Goal: Book appointment/travel/reservation: Book appointment/travel/reservation

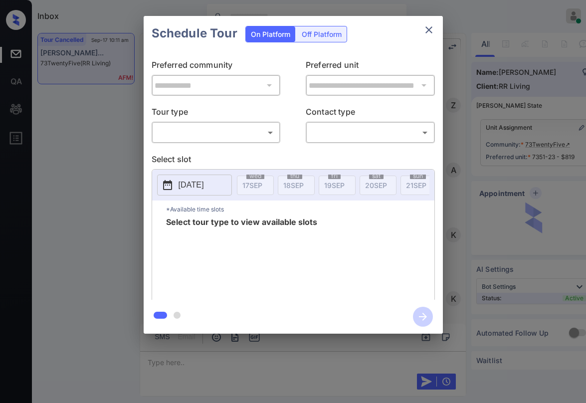
click at [247, 133] on body "Inbox Paolo Gabriel Online Set yourself offline Set yourself on break Profile S…" at bounding box center [293, 201] width 586 height 403
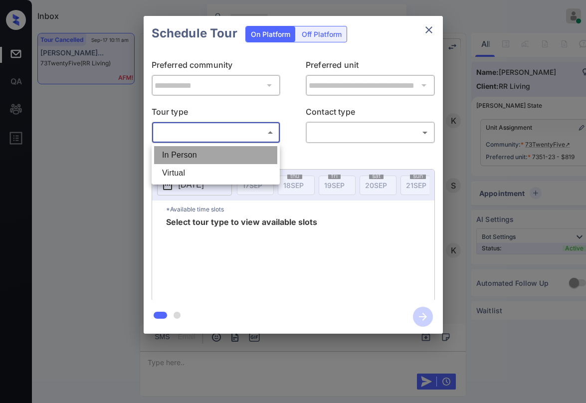
click at [222, 154] on li "In Person" at bounding box center [215, 155] width 123 height 18
type input "********"
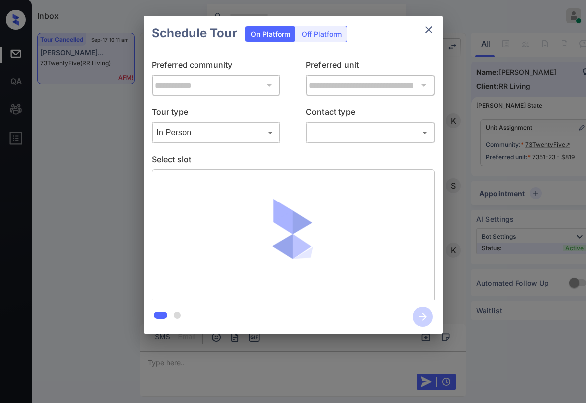
click at [337, 140] on div "​ ​" at bounding box center [370, 132] width 129 height 21
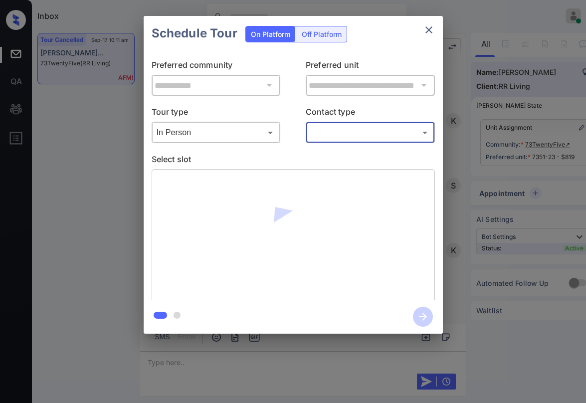
click at [339, 138] on body "Inbox Paolo Gabriel Online Set yourself offline Set yourself on break Profile S…" at bounding box center [293, 201] width 586 height 403
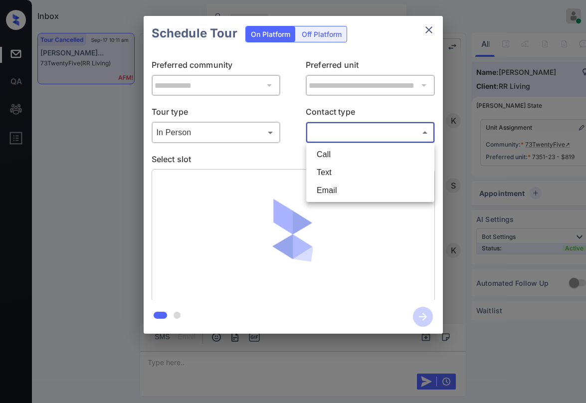
click at [335, 168] on li "Text" at bounding box center [370, 173] width 123 height 18
type input "****"
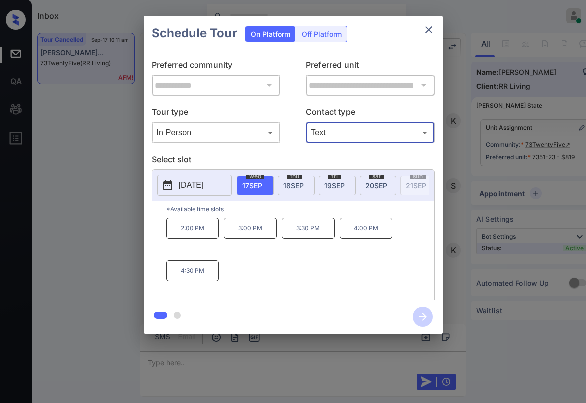
click at [433, 28] on icon "close" at bounding box center [429, 30] width 12 height 12
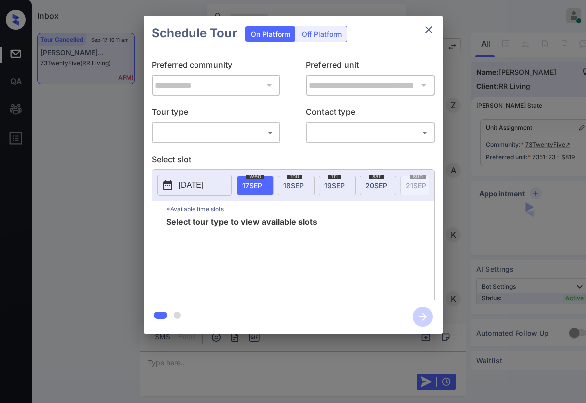
scroll to position [2393, 0]
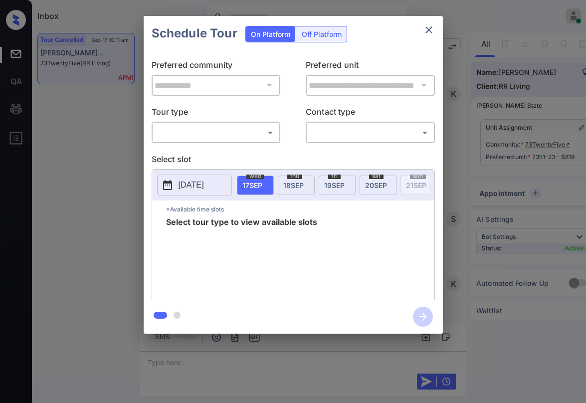
click at [243, 130] on body "Inbox [PERSON_NAME] Online Set yourself offline Set yourself on break Profile S…" at bounding box center [293, 201] width 586 height 403
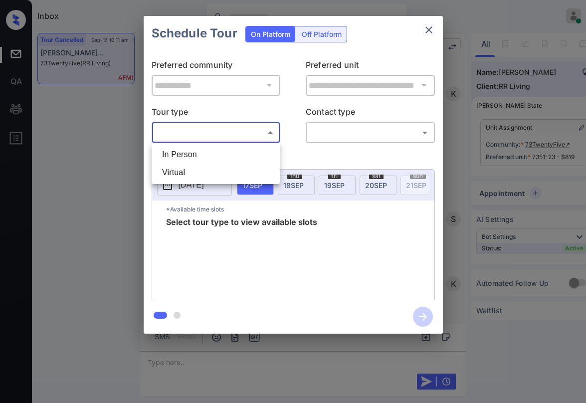
click at [210, 150] on li "In Person" at bounding box center [215, 155] width 123 height 18
type input "********"
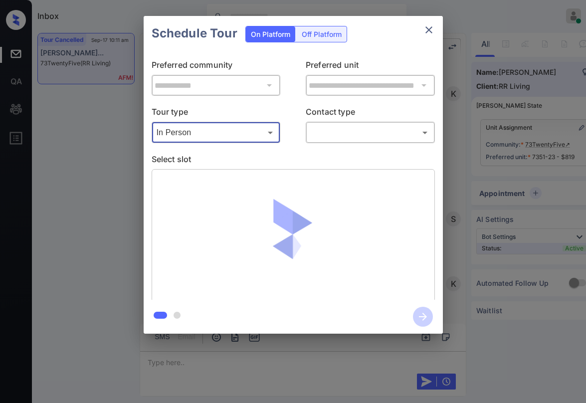
click at [330, 136] on body "Inbox [PERSON_NAME] Online Set yourself offline Set yourself on break Profile S…" at bounding box center [293, 201] width 586 height 403
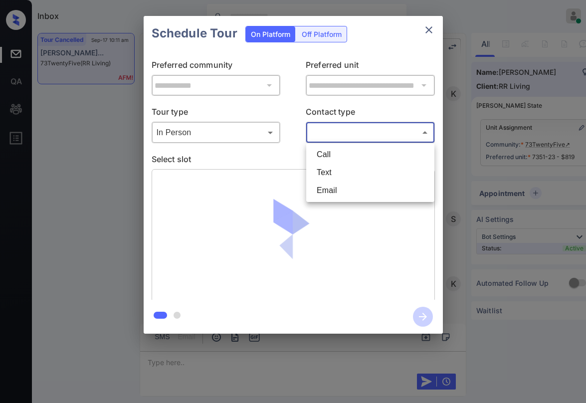
click at [321, 178] on li "Text" at bounding box center [370, 173] width 123 height 18
type input "****"
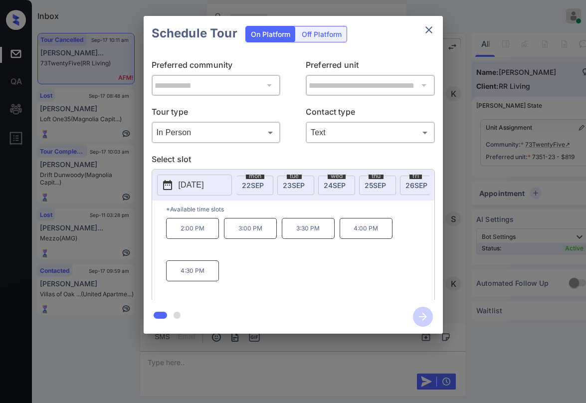
scroll to position [0, 227]
click at [313, 185] on span "24 SEP" at bounding box center [313, 185] width 22 height 8
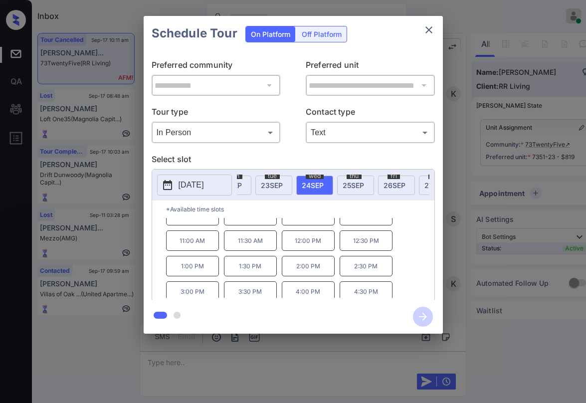
scroll to position [17, 0]
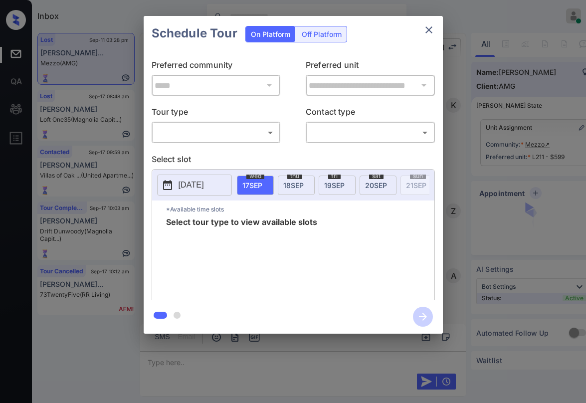
scroll to position [3868, 0]
click at [210, 129] on body "Inbox Paolo Gabriel Online Set yourself offline Set yourself on break Profile S…" at bounding box center [293, 201] width 586 height 403
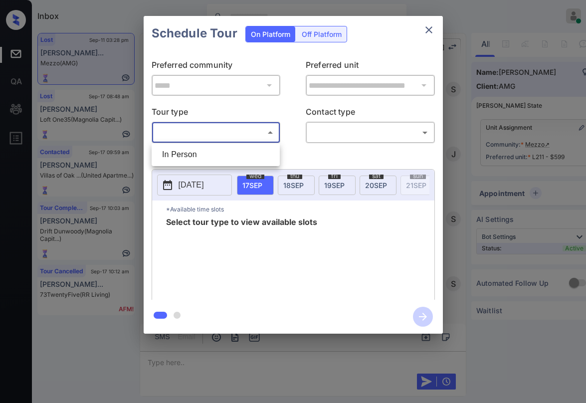
click at [195, 152] on li "In Person" at bounding box center [215, 155] width 123 height 18
type input "********"
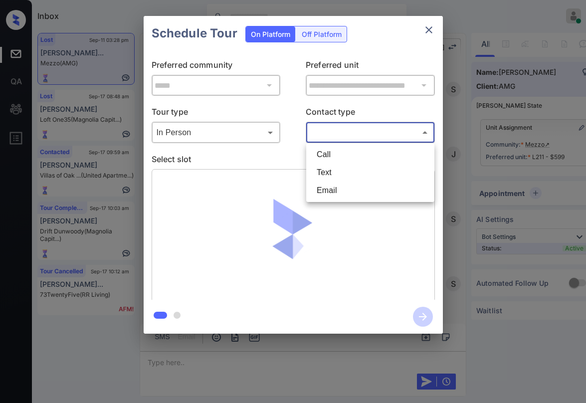
click at [339, 137] on body "Inbox Paolo Gabriel Online Set yourself offline Set yourself on break Profile S…" at bounding box center [293, 201] width 586 height 403
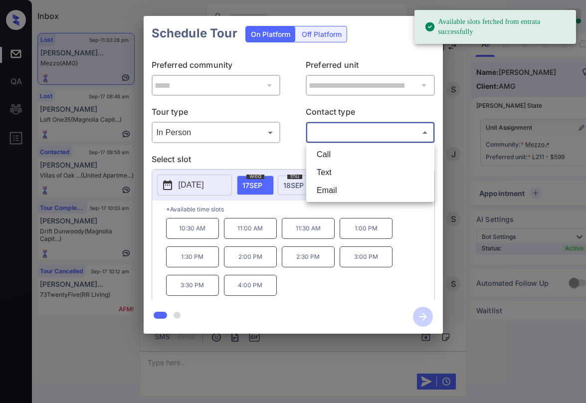
click at [333, 173] on li "Text" at bounding box center [370, 173] width 123 height 18
type input "****"
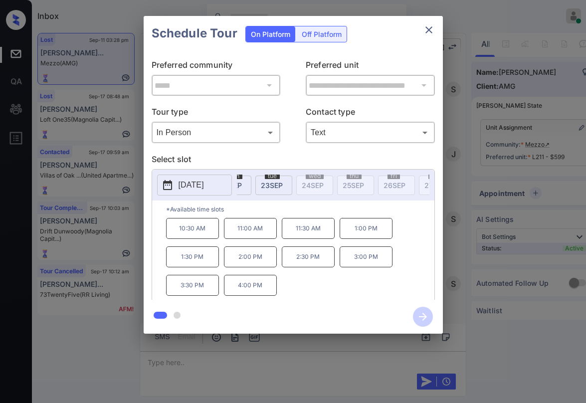
scroll to position [0, 213]
click at [428, 30] on icon "close" at bounding box center [429, 30] width 12 height 12
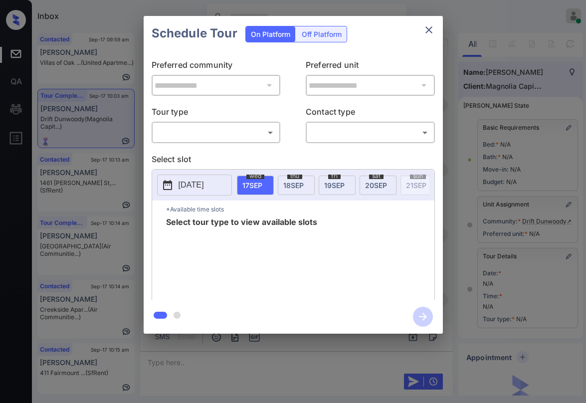
scroll to position [100, 0]
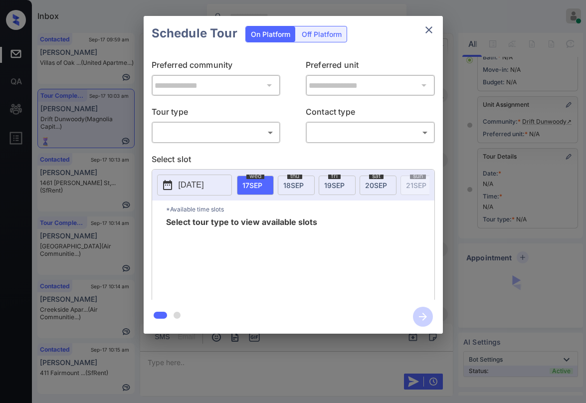
click at [225, 137] on body "Inbox Paolo Gabriel Online Set yourself offline Set yourself on break Profile S…" at bounding box center [293, 201] width 586 height 403
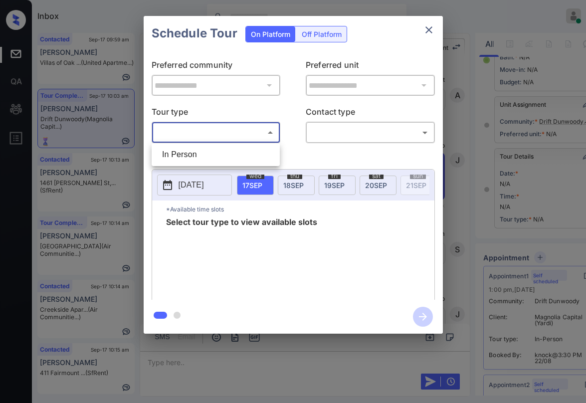
drag, startPoint x: 210, startPoint y: 155, endPoint x: 310, endPoint y: 154, distance: 100.3
click at [212, 156] on li "In Person" at bounding box center [215, 155] width 123 height 18
type input "********"
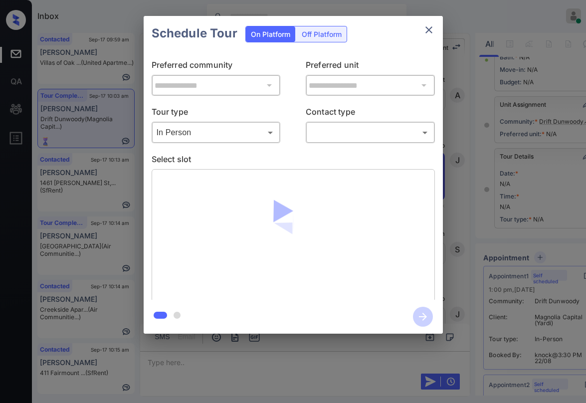
click at [342, 131] on body "Inbox Paolo Gabriel Online Set yourself offline Set yourself on break Profile S…" at bounding box center [293, 201] width 586 height 403
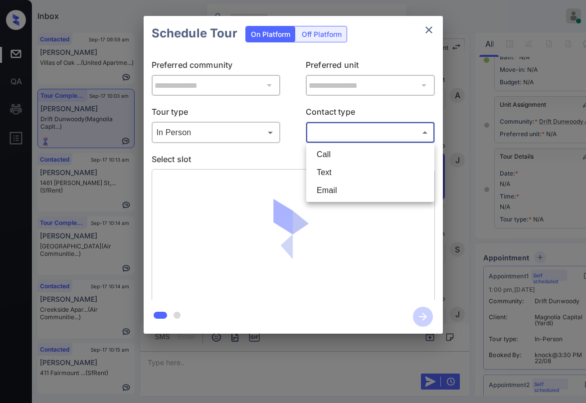
click at [337, 166] on li "Text" at bounding box center [370, 173] width 123 height 18
type input "****"
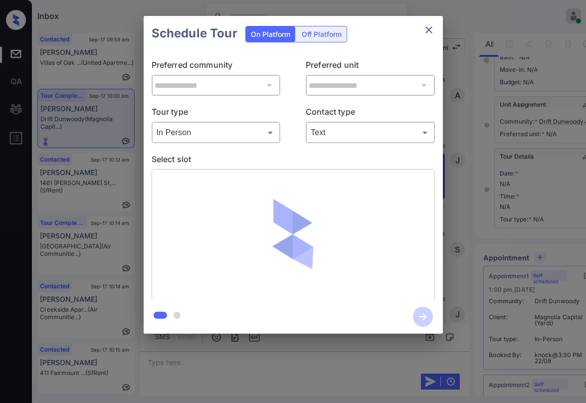
click at [288, 159] on p "Select slot" at bounding box center [293, 161] width 283 height 16
click at [300, 161] on p "Select slot" at bounding box center [293, 161] width 283 height 16
click at [427, 36] on button "close" at bounding box center [429, 30] width 20 height 20
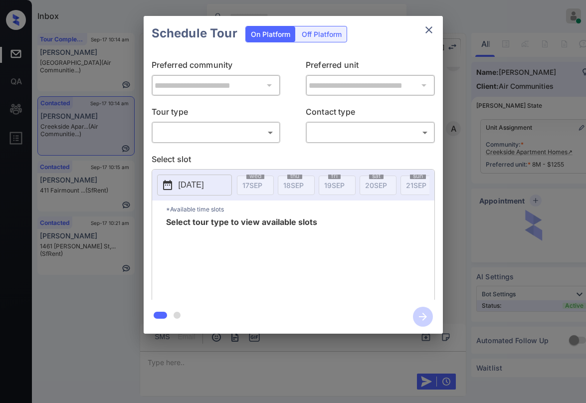
scroll to position [549, 0]
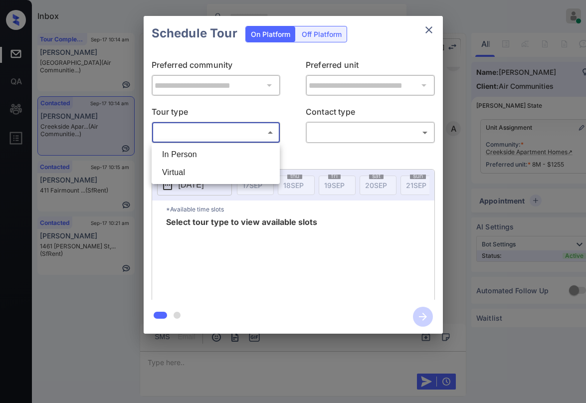
click at [226, 134] on body "Inbox Paolo Gabriel Online Set yourself offline Set yourself on break Profile S…" at bounding box center [293, 201] width 586 height 403
click at [194, 154] on li "In Person" at bounding box center [215, 155] width 123 height 18
type input "********"
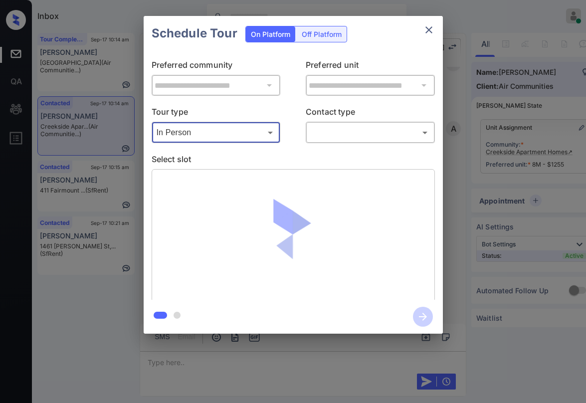
click at [349, 138] on body "Inbox Paolo Gabriel Online Set yourself offline Set yourself on break Profile S…" at bounding box center [293, 201] width 586 height 403
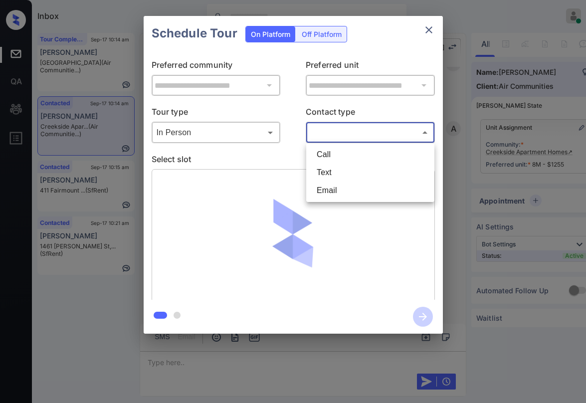
click at [336, 167] on li "Text" at bounding box center [370, 173] width 123 height 18
type input "****"
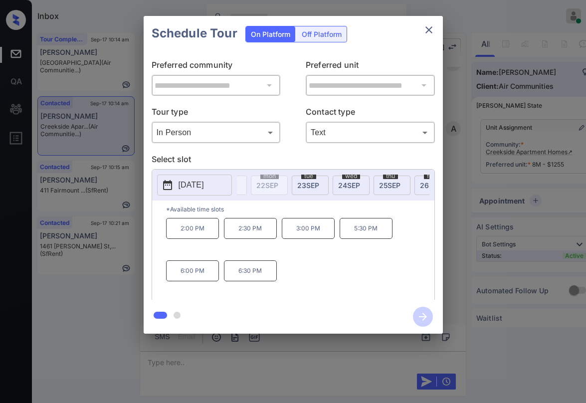
scroll to position [0, 205]
click at [298, 188] on span "23 SEP" at bounding box center [294, 185] width 22 height 8
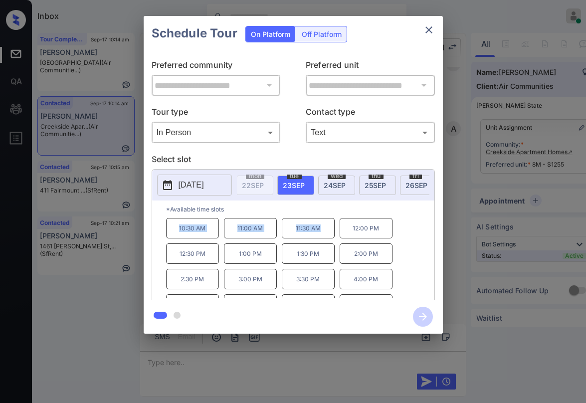
drag, startPoint x: 178, startPoint y: 232, endPoint x: 325, endPoint y: 230, distance: 147.2
click at [325, 230] on div "10:30 AM 11:00 AM 11:30 AM 12:00 PM 12:30 PM 1:00 PM 1:30 PM 2:00 PM 2:30 PM 3:…" at bounding box center [300, 258] width 268 height 80
copy div "10:30 AM 11:00 AM 11:30 AM"
click at [428, 32] on icon "close" at bounding box center [429, 30] width 12 height 12
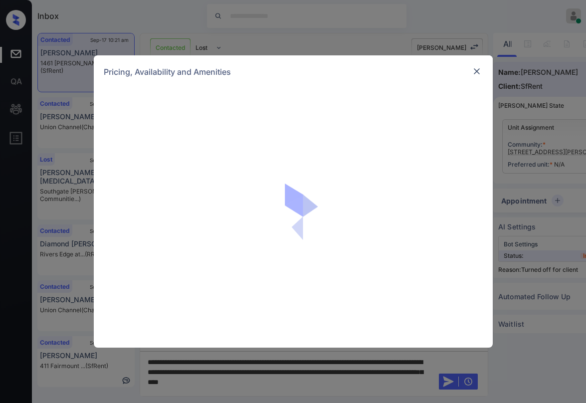
scroll to position [549, 0]
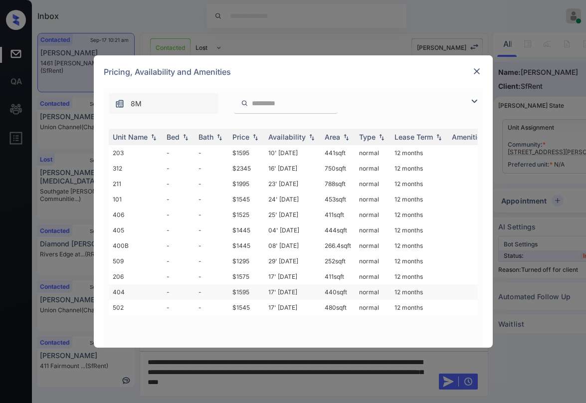
click at [247, 294] on td "$1595" at bounding box center [247, 291] width 36 height 15
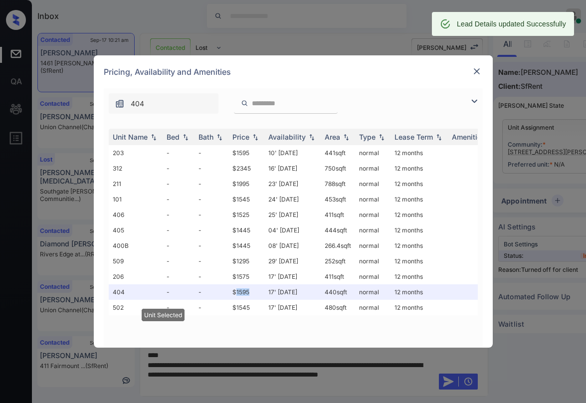
click at [478, 69] on img at bounding box center [477, 71] width 10 height 10
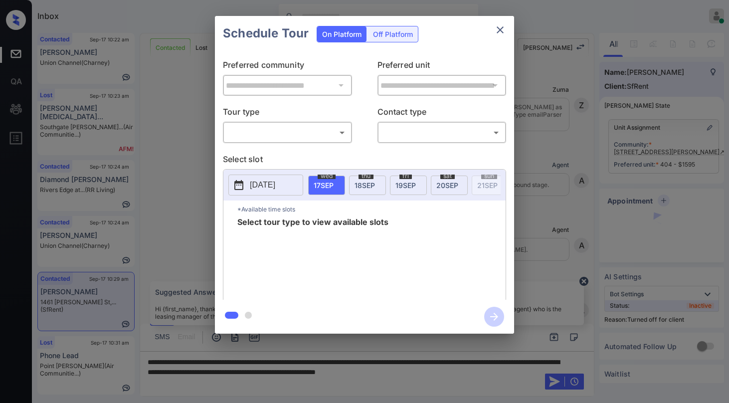
scroll to position [549, 0]
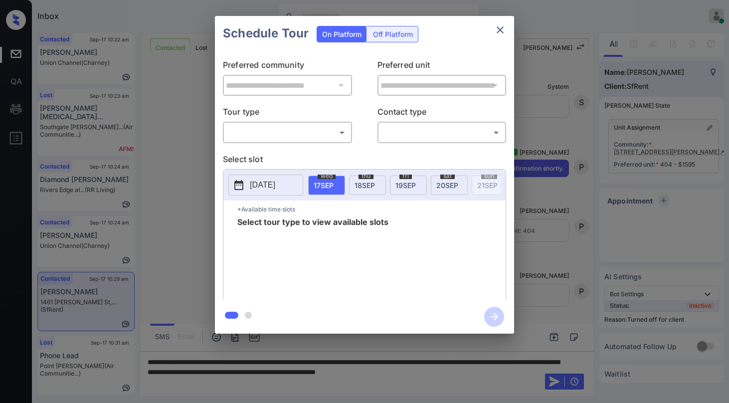
drag, startPoint x: 400, startPoint y: 34, endPoint x: 372, endPoint y: 47, distance: 30.6
click at [400, 35] on div "Off Platform" at bounding box center [393, 33] width 50 height 15
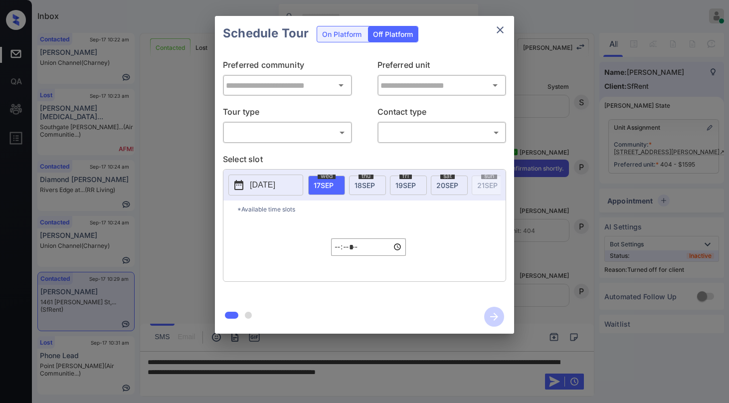
type input "**********"
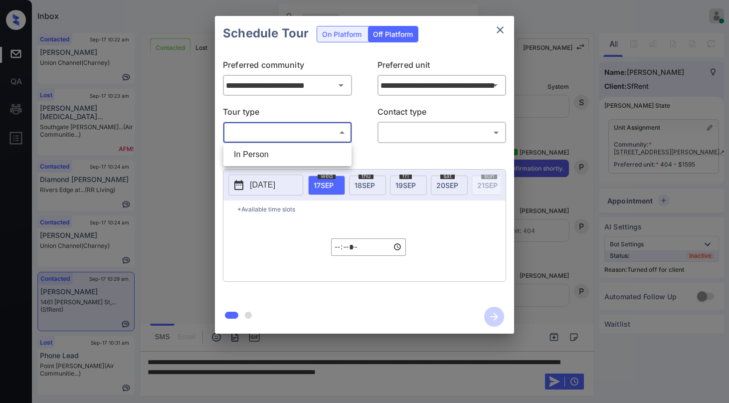
click at [275, 129] on body "Inbox Paolo Gabriel Online Set yourself offline Set yourself on break Profile S…" at bounding box center [364, 201] width 729 height 403
drag, startPoint x: 271, startPoint y: 159, endPoint x: 369, endPoint y: 157, distance: 98.3
click at [275, 159] on li "In Person" at bounding box center [287, 155] width 123 height 18
type input "********"
click at [402, 128] on body "Inbox Paolo Gabriel Online Set yourself offline Set yourself on break Profile S…" at bounding box center [364, 201] width 729 height 403
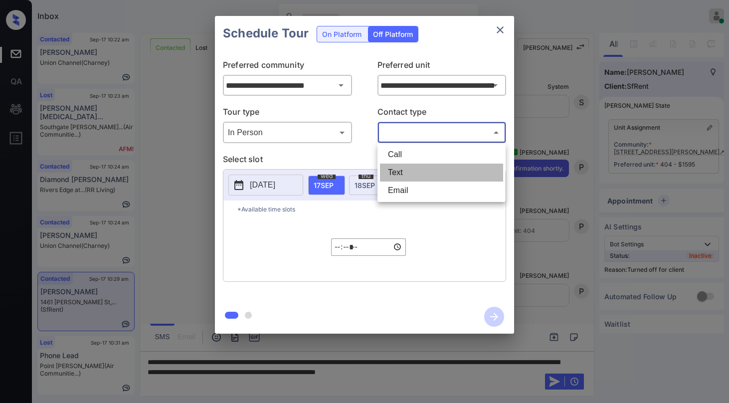
click at [389, 170] on li "Text" at bounding box center [441, 173] width 123 height 18
type input "****"
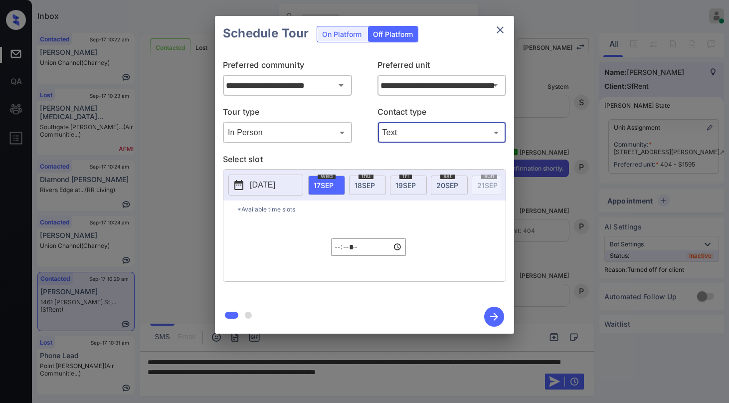
click at [274, 179] on button "2025-09-16" at bounding box center [266, 185] width 75 height 21
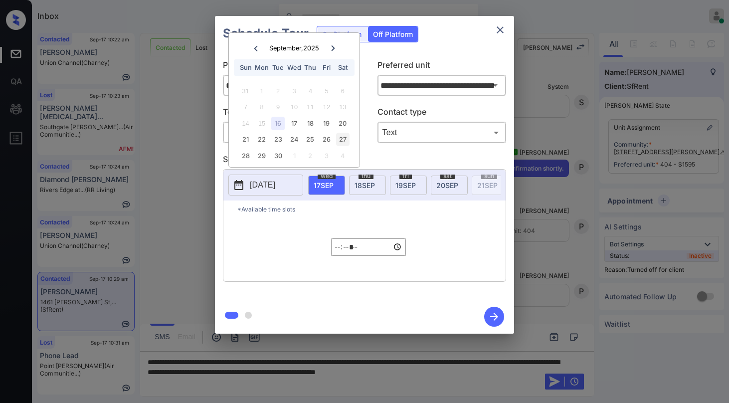
click at [345, 141] on div "27" at bounding box center [342, 139] width 13 height 13
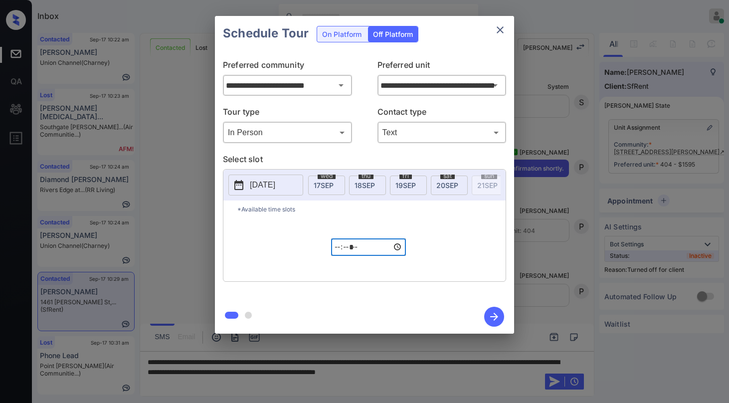
click at [346, 250] on input "*****" at bounding box center [368, 246] width 75 height 17
type input "*****"
click at [497, 322] on icon "button" at bounding box center [494, 317] width 20 height 20
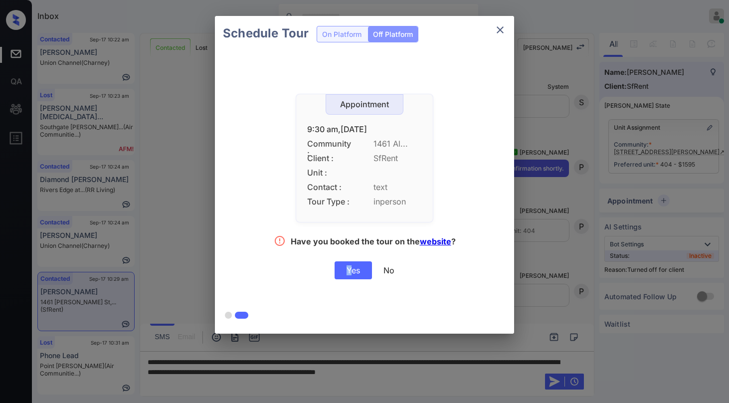
click at [349, 270] on div "Yes" at bounding box center [353, 270] width 37 height 18
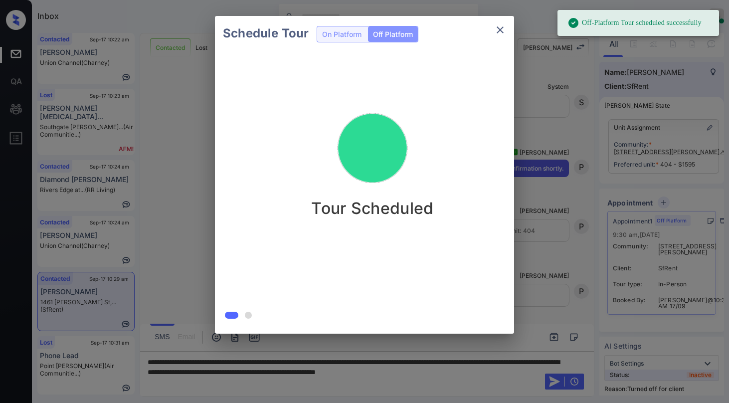
click at [499, 34] on icon "close" at bounding box center [500, 30] width 12 height 12
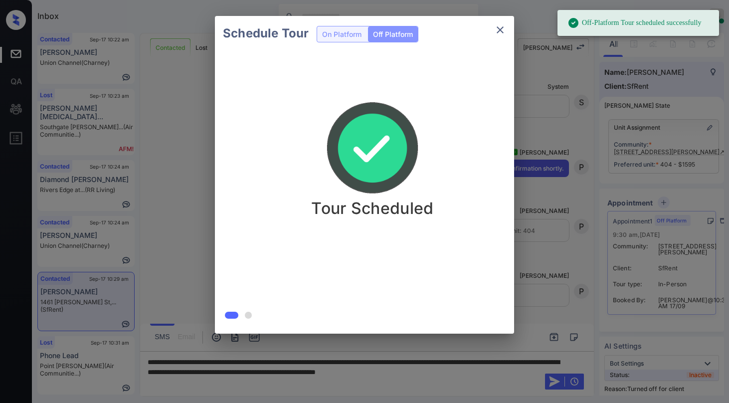
scroll to position [2140, 0]
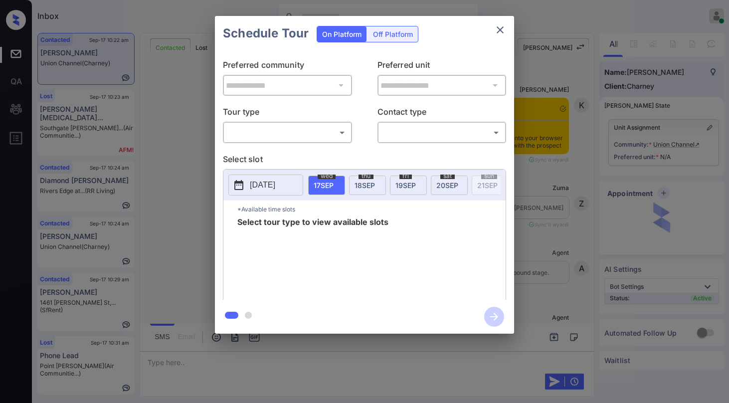
scroll to position [549, 0]
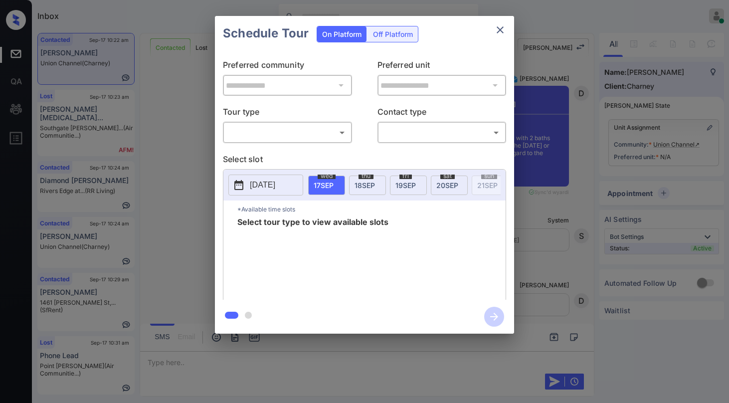
click at [283, 130] on body "Inbox [PERSON_NAME] Online Set yourself offline Set yourself on break Profile S…" at bounding box center [364, 201] width 729 height 403
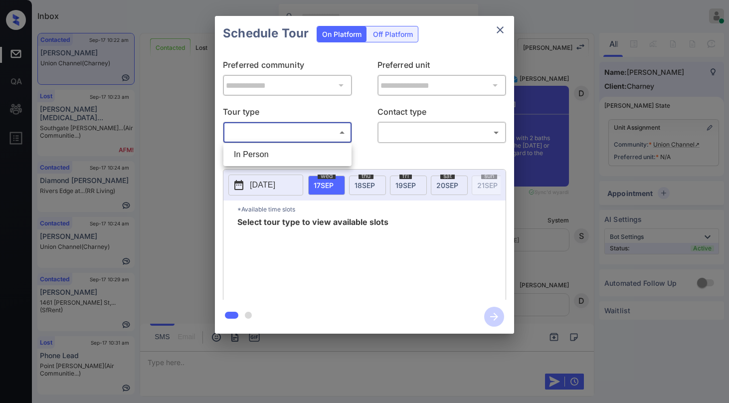
click at [500, 26] on div at bounding box center [364, 201] width 729 height 403
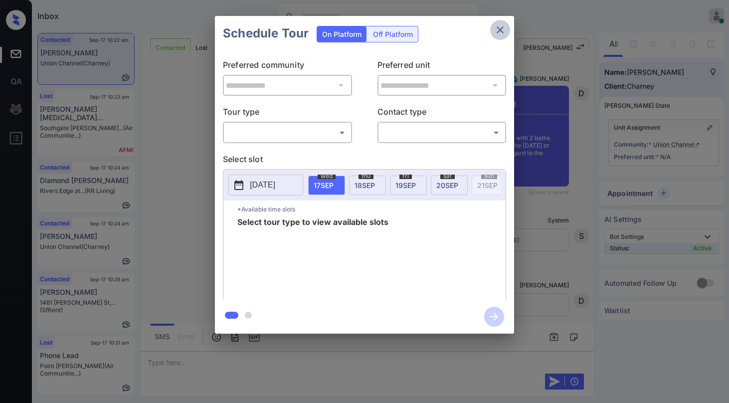
click at [500, 26] on icon "close" at bounding box center [500, 30] width 12 height 12
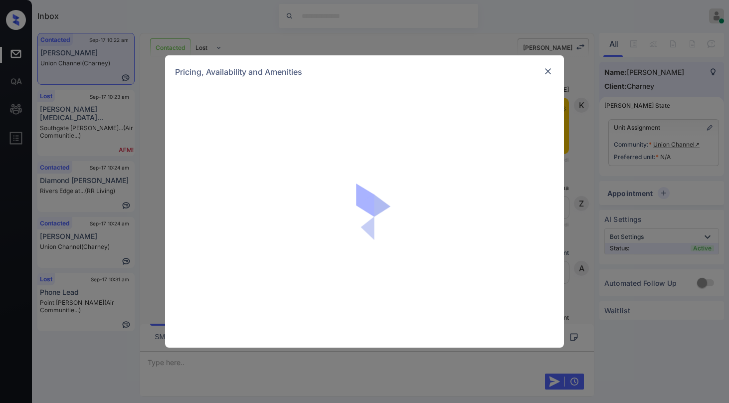
scroll to position [549, 0]
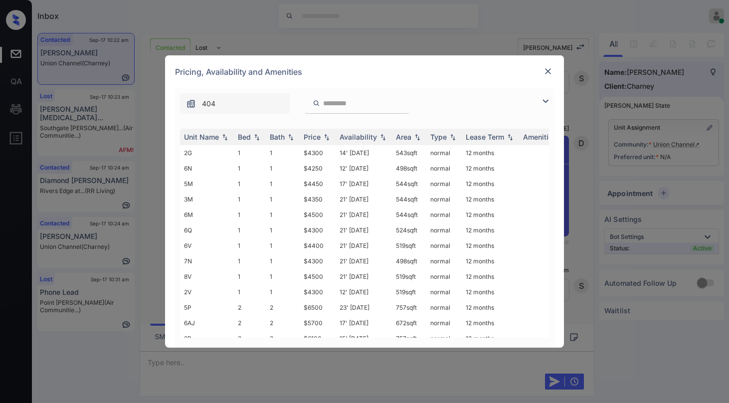
click at [543, 98] on img at bounding box center [546, 101] width 12 height 12
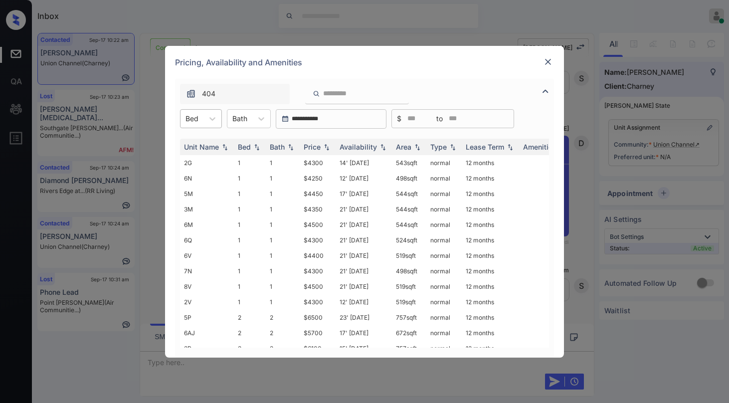
click at [203, 118] on div "Bed" at bounding box center [192, 118] width 23 height 14
click at [194, 156] on div "2" at bounding box center [201, 161] width 42 height 18
click at [315, 150] on div "Price" at bounding box center [312, 147] width 17 height 8
click at [316, 150] on div "Price" at bounding box center [312, 147] width 17 height 8
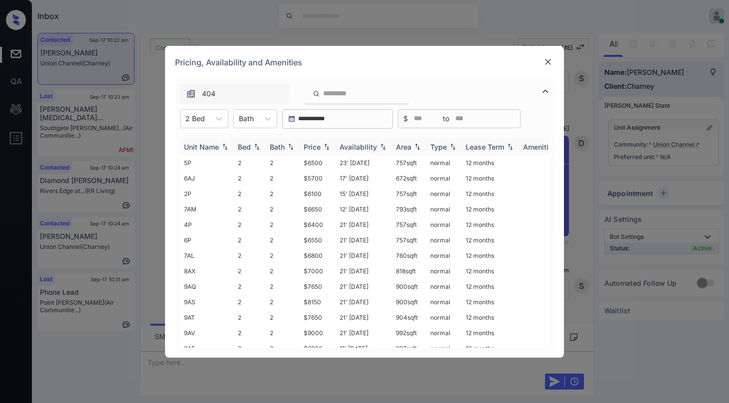
click at [360, 144] on div "Availability" at bounding box center [358, 147] width 37 height 8
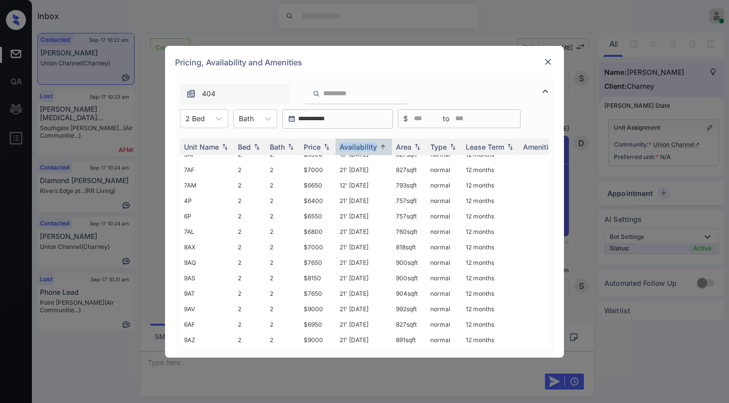
scroll to position [0, 0]
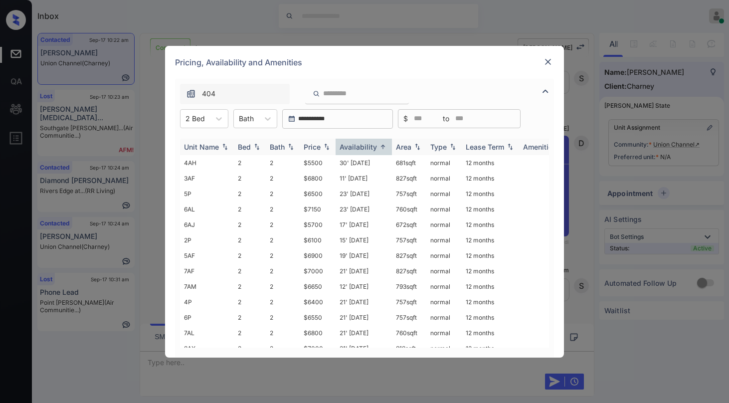
click at [318, 149] on div "Price" at bounding box center [312, 147] width 17 height 8
click at [548, 64] on img at bounding box center [548, 62] width 10 height 10
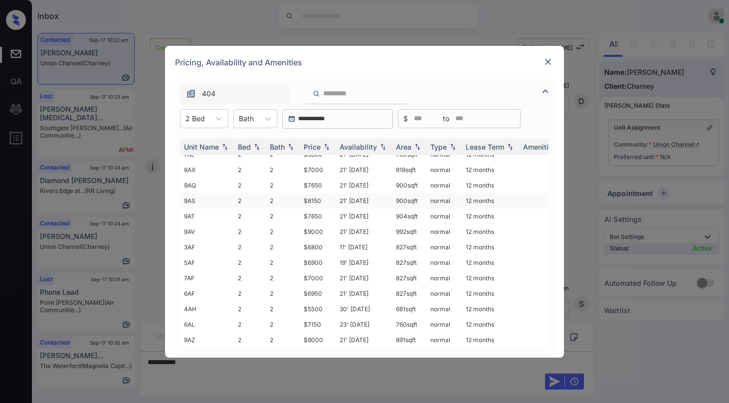
scroll to position [109, 0]
click at [547, 63] on img at bounding box center [548, 62] width 10 height 10
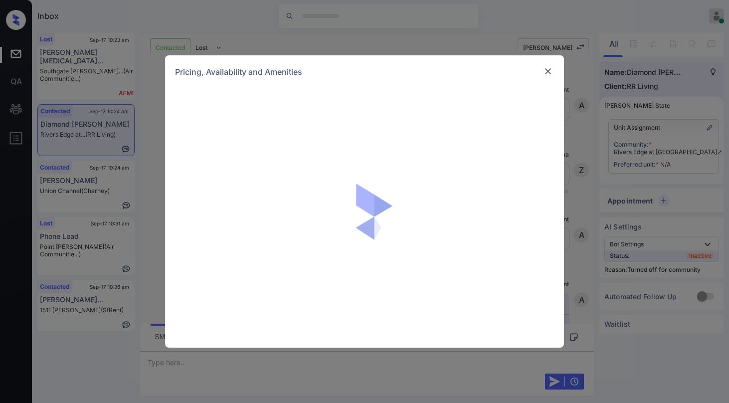
scroll to position [549, 0]
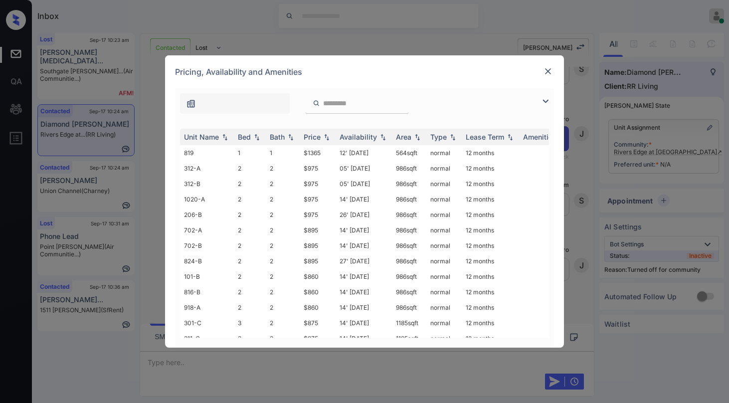
click at [544, 103] on img at bounding box center [546, 101] width 12 height 12
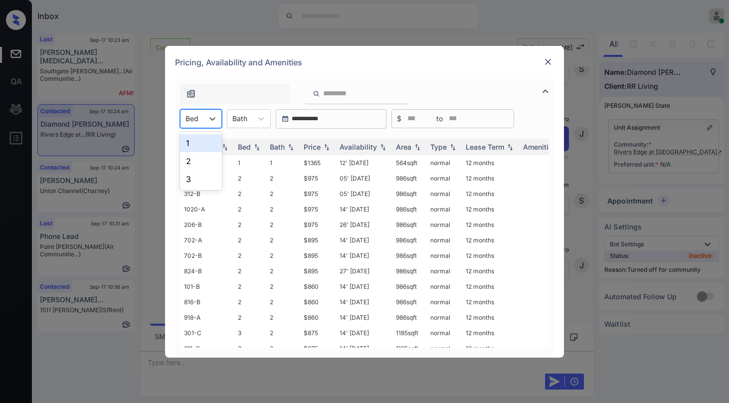
click at [194, 118] on div at bounding box center [192, 118] width 13 height 10
click at [191, 162] on div "2" at bounding box center [201, 161] width 42 height 18
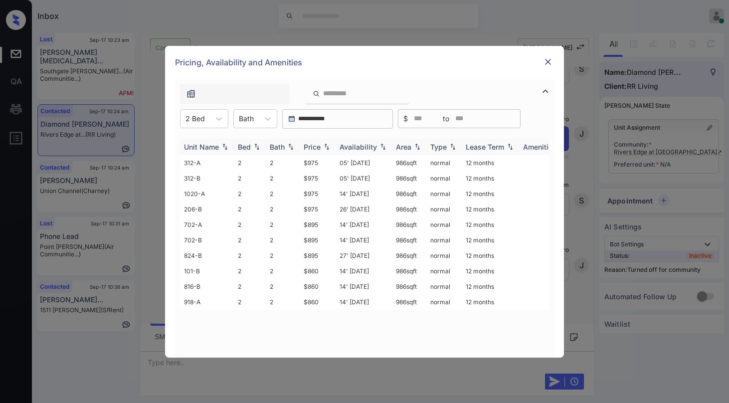
click at [314, 147] on div "Price" at bounding box center [312, 147] width 17 height 8
click at [316, 147] on div "Price" at bounding box center [312, 147] width 17 height 8
click at [314, 196] on td "$860" at bounding box center [318, 193] width 36 height 15
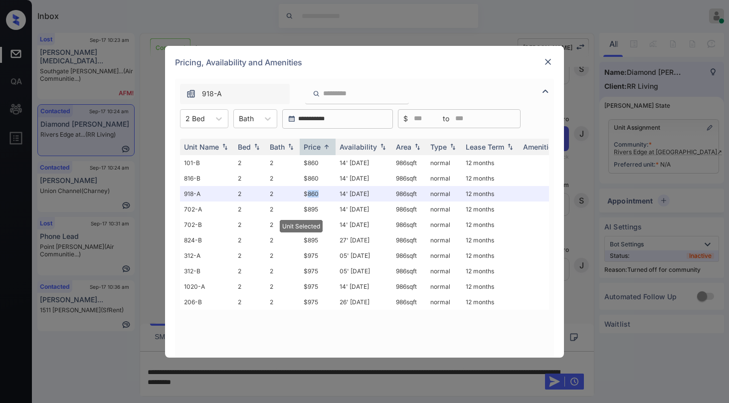
click at [549, 61] on img at bounding box center [548, 62] width 10 height 10
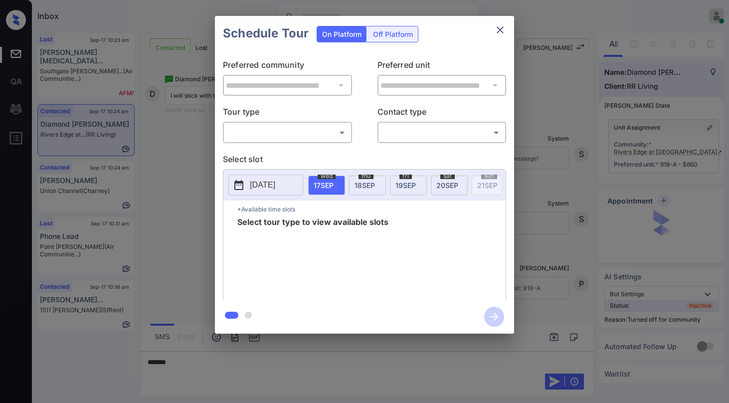
scroll to position [549, 0]
click at [498, 29] on icon "close" at bounding box center [500, 30] width 12 height 12
drag, startPoint x: 278, startPoint y: 123, endPoint x: 281, endPoint y: 131, distance: 8.1
click at [279, 125] on div "​ ​" at bounding box center [287, 132] width 129 height 21
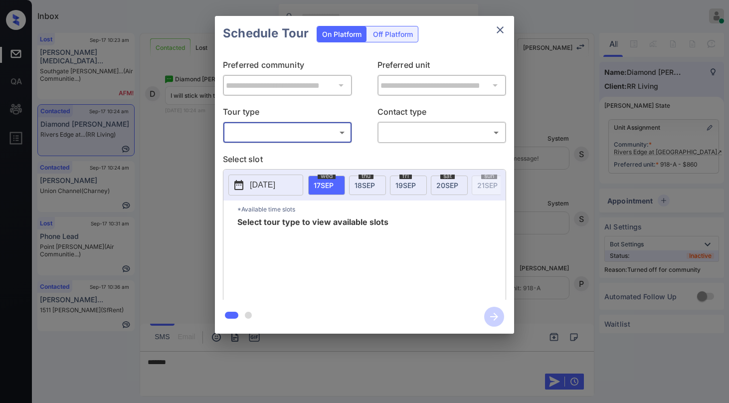
click at [281, 131] on body "Inbox Paolo Gabriel Online Set yourself offline Set yourself on break Profile S…" at bounding box center [364, 201] width 729 height 403
drag, startPoint x: 271, startPoint y: 155, endPoint x: 396, endPoint y: 141, distance: 125.5
click at [272, 155] on li "In Person" at bounding box center [287, 155] width 123 height 18
type input "********"
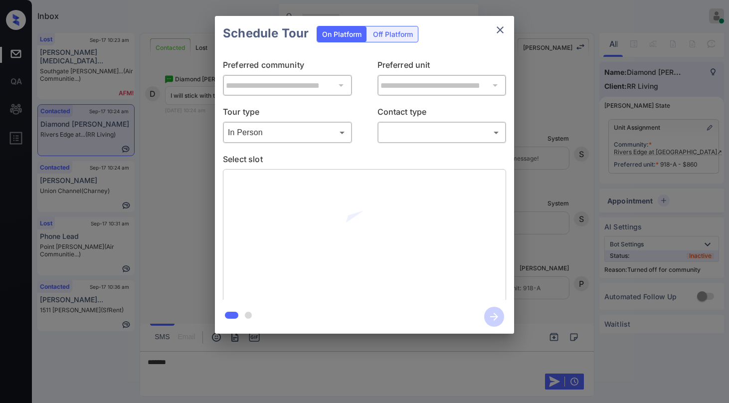
click at [404, 138] on body "Inbox Paolo Gabriel Online Set yourself offline Set yourself on break Profile S…" at bounding box center [364, 201] width 729 height 403
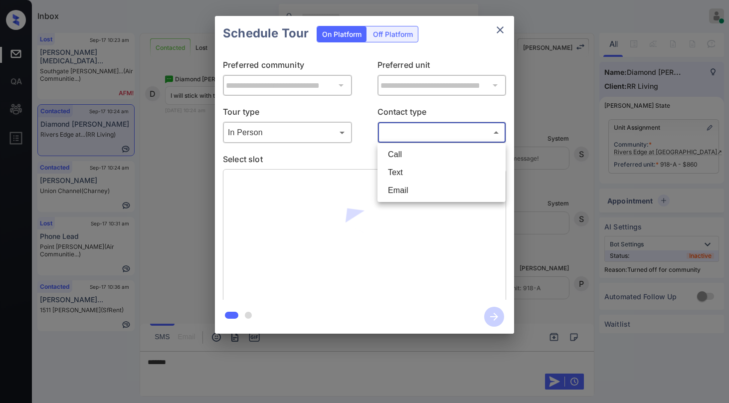
click at [394, 168] on li "Text" at bounding box center [441, 173] width 123 height 18
type input "****"
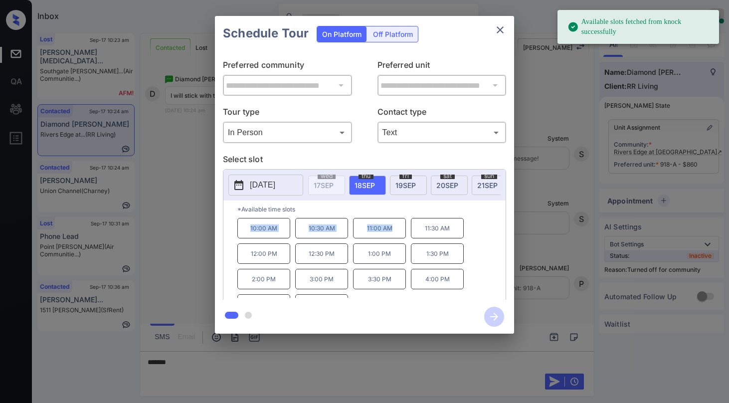
drag, startPoint x: 246, startPoint y: 230, endPoint x: 398, endPoint y: 229, distance: 151.7
click at [398, 229] on div "10:00 AM 10:30 AM 11:00 AM 11:30 AM 12:00 PM 12:30 PM 1:00 PM 1:30 PM 2:00 PM 3…" at bounding box center [371, 258] width 268 height 80
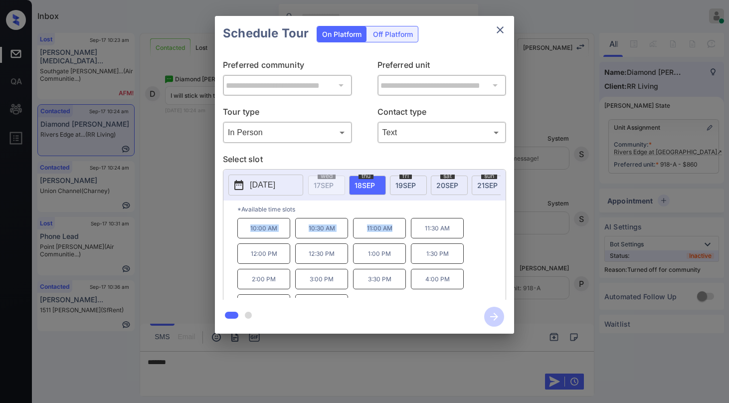
copy div "10:00 AM 10:30 AM 11:00 AM"
click at [501, 31] on icon "close" at bounding box center [500, 29] width 7 height 7
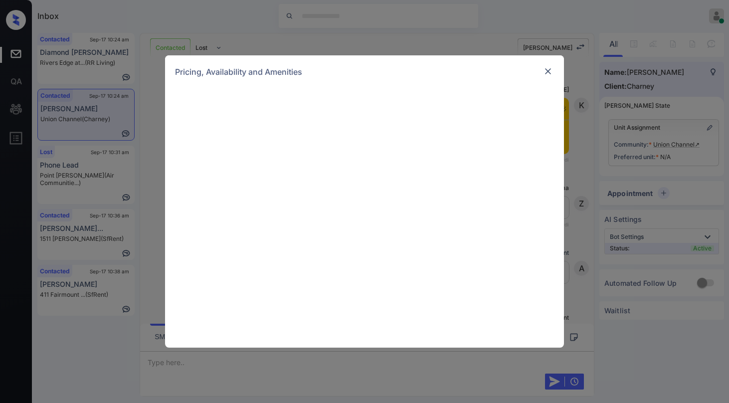
scroll to position [549, 0]
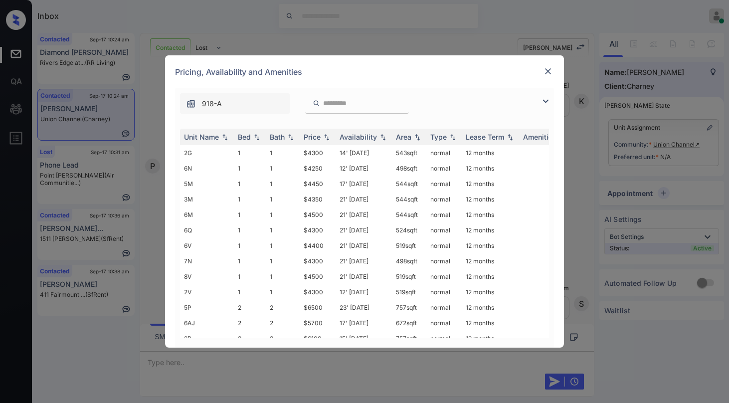
click at [368, 102] on input "search" at bounding box center [363, 103] width 82 height 8
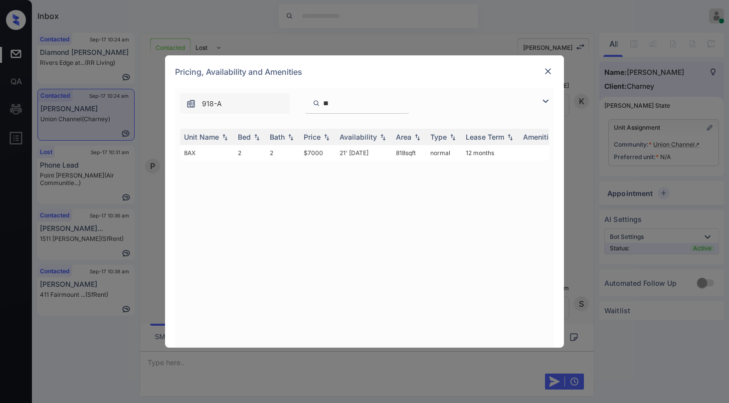
type input "**"
click at [549, 77] on div at bounding box center [548, 71] width 12 height 12
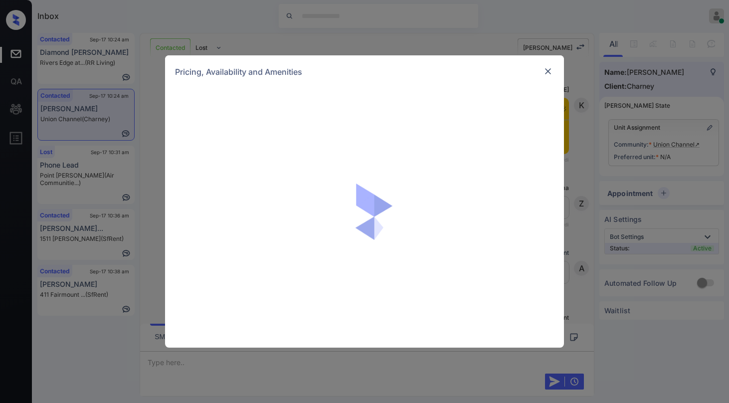
scroll to position [549, 0]
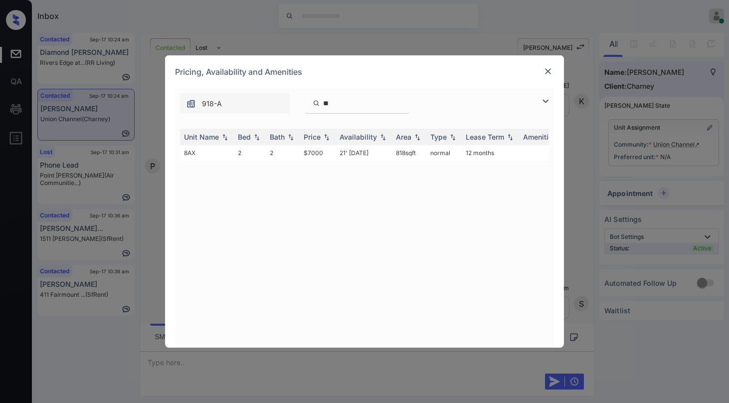
click at [354, 106] on input "**" at bounding box center [363, 103] width 82 height 8
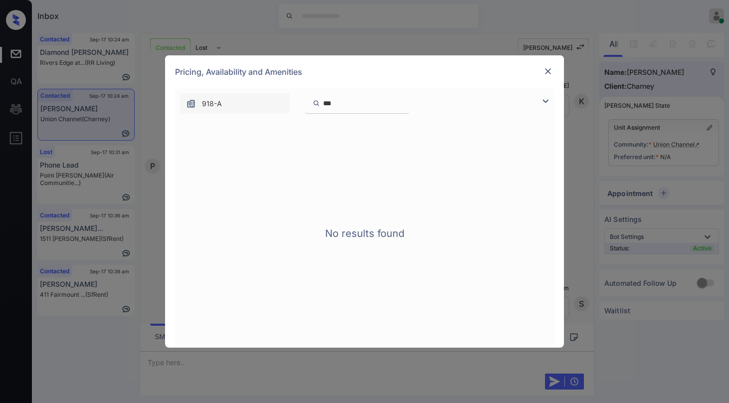
type input "**"
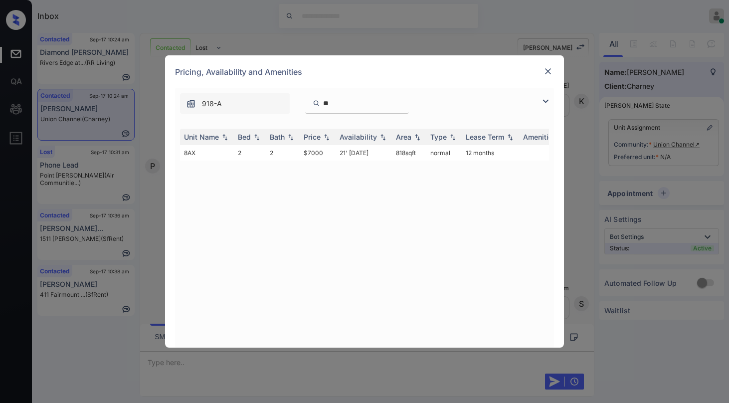
click at [550, 72] on img at bounding box center [548, 71] width 10 height 10
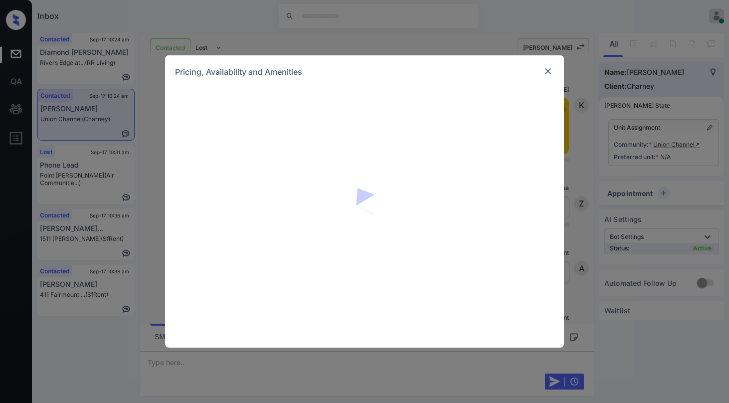
scroll to position [549, 0]
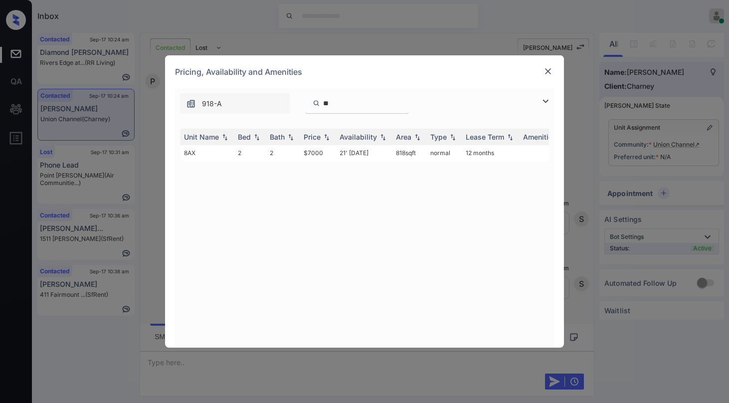
click at [351, 105] on input "**" at bounding box center [363, 103] width 82 height 8
type input "*"
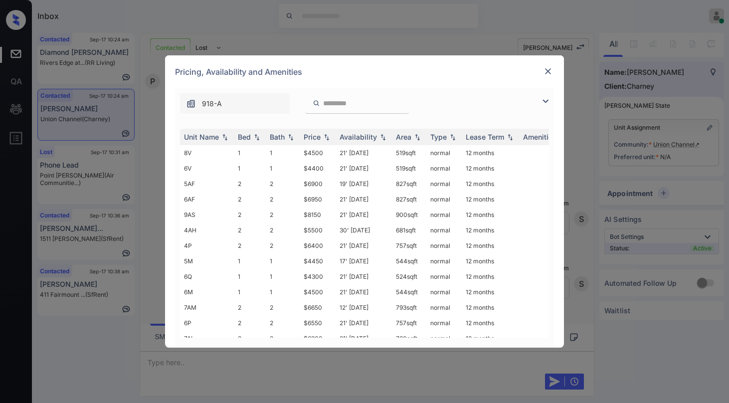
click at [546, 101] on img at bounding box center [546, 101] width 12 height 12
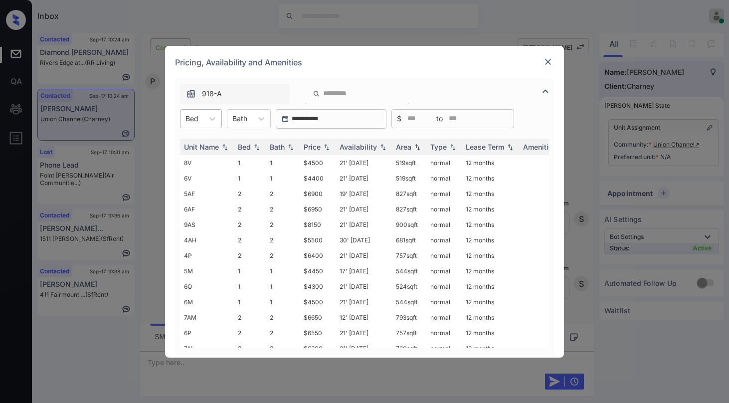
click at [199, 120] on div "Bed" at bounding box center [192, 118] width 23 height 14
click at [197, 159] on div "2" at bounding box center [201, 161] width 42 height 18
click at [319, 148] on div "Price" at bounding box center [312, 147] width 17 height 8
click at [316, 149] on div "Price" at bounding box center [312, 147] width 17 height 8
click at [315, 148] on div "Price" at bounding box center [312, 147] width 17 height 8
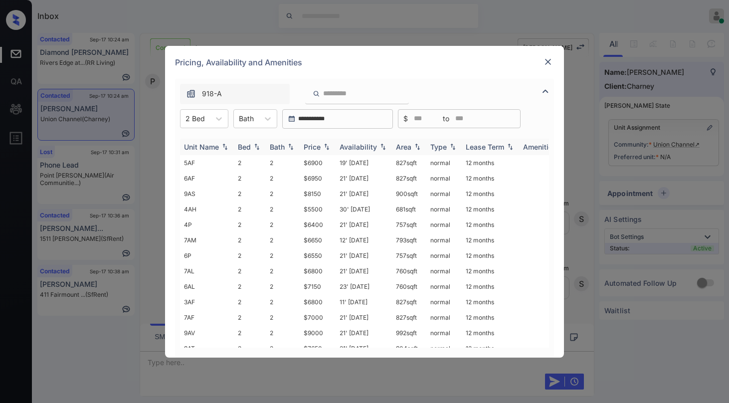
click at [317, 147] on div "Price" at bounding box center [312, 147] width 17 height 8
click at [315, 144] on div "Price" at bounding box center [312, 147] width 17 height 8
click at [316, 145] on div "Price" at bounding box center [312, 147] width 17 height 8
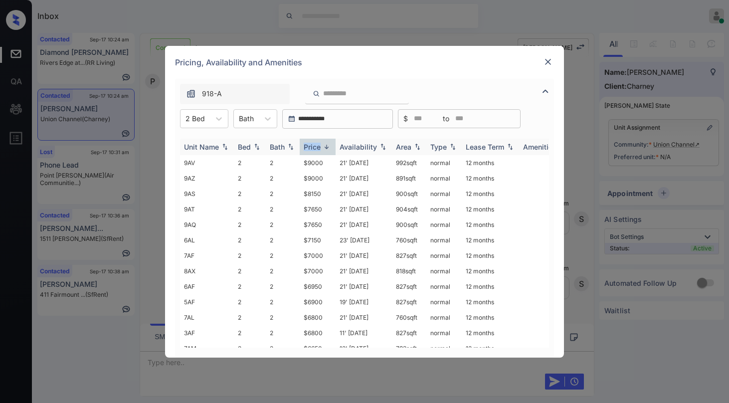
click at [316, 145] on div "Price" at bounding box center [312, 147] width 17 height 8
click at [311, 165] on td "$5500" at bounding box center [318, 162] width 36 height 15
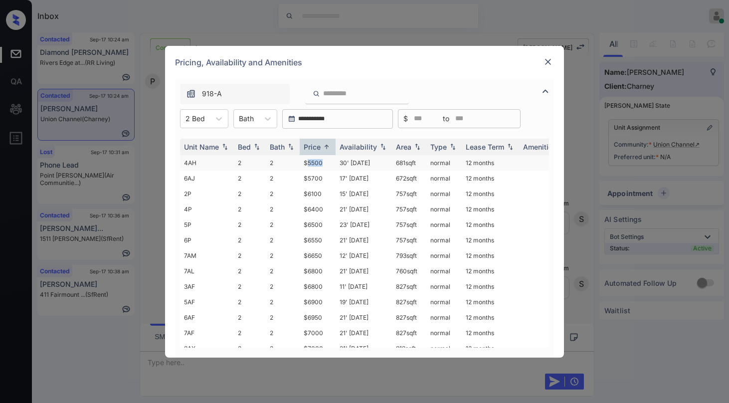
click at [311, 165] on td "$5500" at bounding box center [318, 162] width 36 height 15
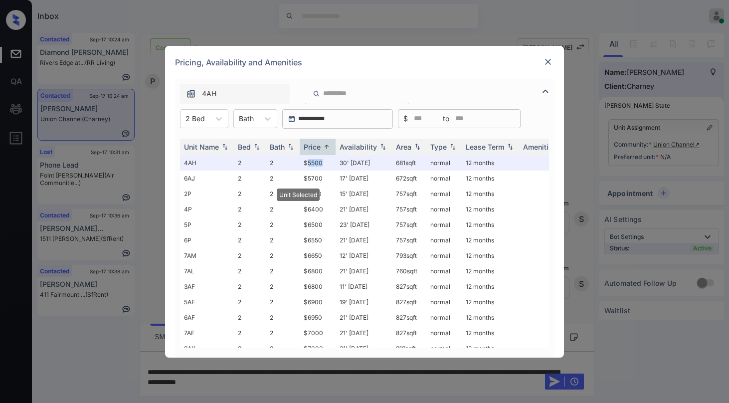
click at [547, 60] on img at bounding box center [548, 62] width 10 height 10
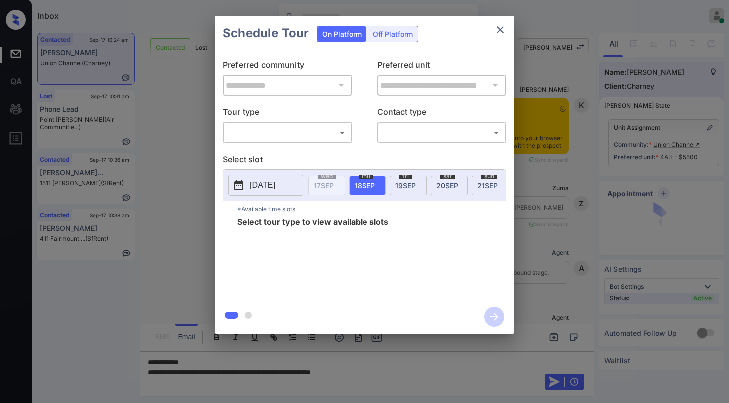
scroll to position [549, 0]
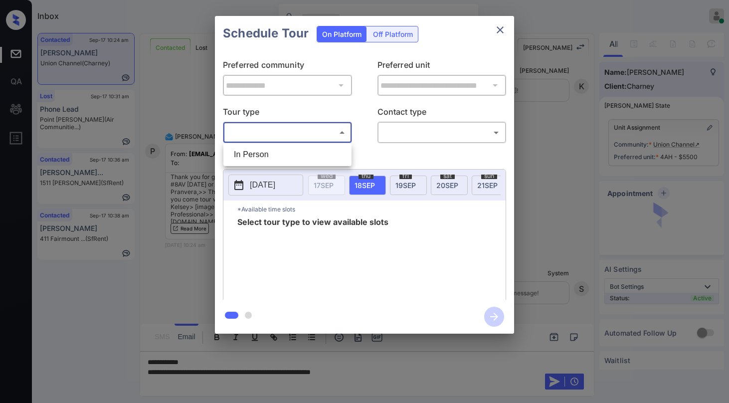
click at [305, 136] on body "Inbox [PERSON_NAME] Online Set yourself offline Set yourself on break Profile S…" at bounding box center [364, 201] width 729 height 403
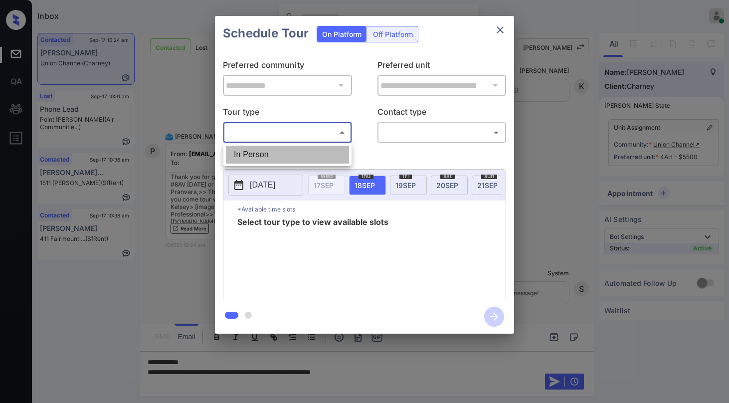
click at [275, 159] on li "In Person" at bounding box center [287, 155] width 123 height 18
type input "********"
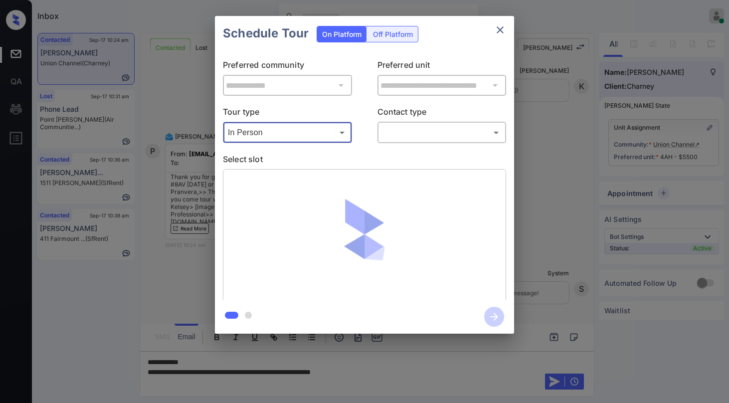
click at [421, 134] on body "Inbox Paolo Gabriel Online Set yourself offline Set yourself on break Profile S…" at bounding box center [364, 201] width 729 height 403
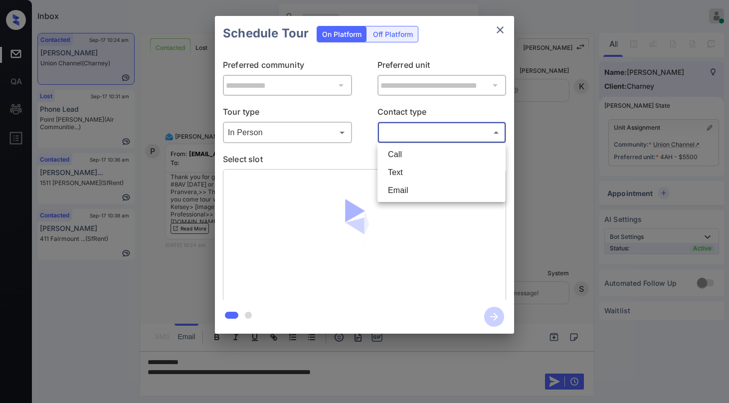
click at [405, 168] on li "Text" at bounding box center [441, 173] width 123 height 18
type input "****"
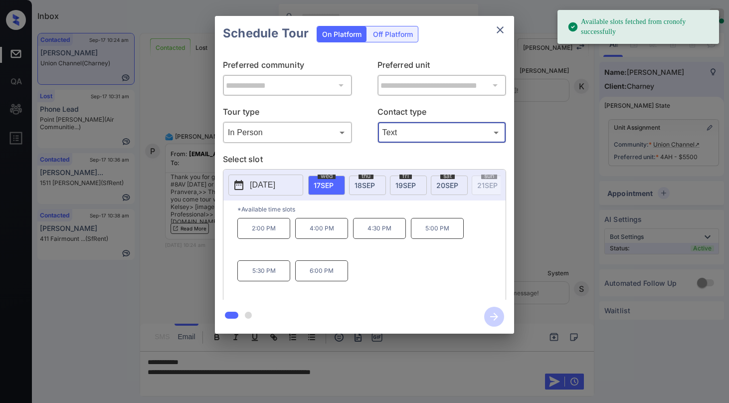
click at [410, 185] on span "19 SEP" at bounding box center [406, 185] width 20 height 8
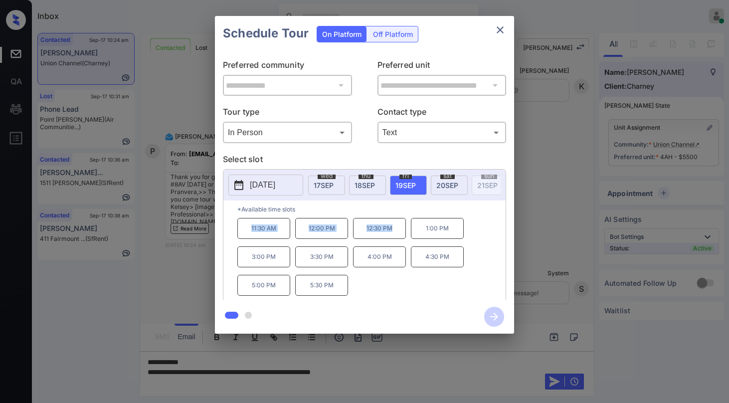
drag, startPoint x: 252, startPoint y: 234, endPoint x: 417, endPoint y: 205, distance: 167.2
click at [408, 230] on div "11:30 AM 12:00 PM 12:30 PM 1:00 PM 3:00 PM 3:30 PM 4:00 PM 4:30 PM 5:00 PM 5:30…" at bounding box center [371, 258] width 268 height 80
copy div "11:30 AM 12:00 PM 12:30 PM"
click at [497, 29] on icon "close" at bounding box center [500, 30] width 12 height 12
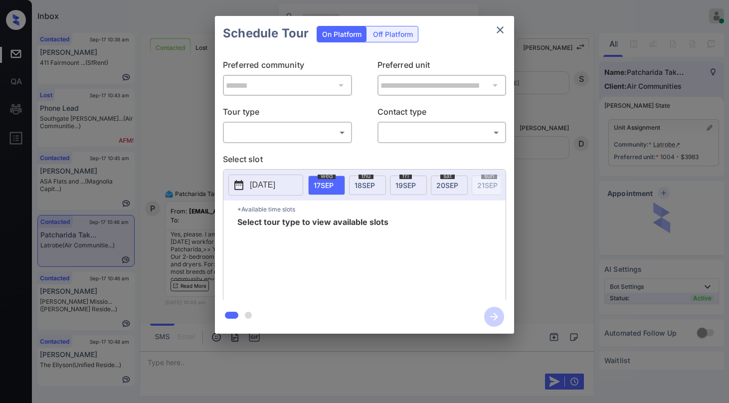
scroll to position [549, 0]
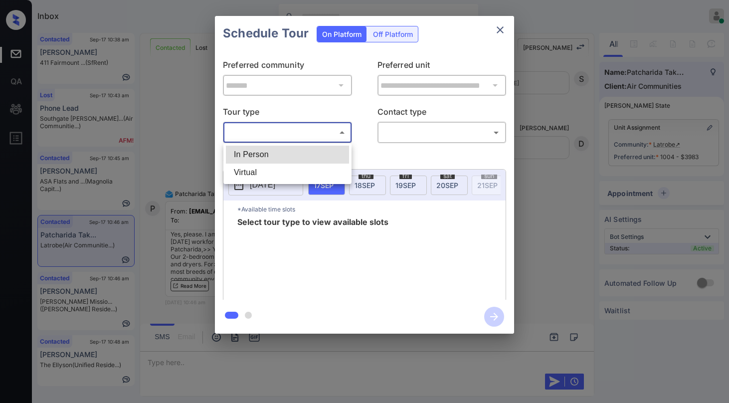
click at [256, 134] on body "Inbox [PERSON_NAME] Online Set yourself offline Set yourself on break Profile S…" at bounding box center [364, 201] width 729 height 403
drag, startPoint x: 264, startPoint y: 152, endPoint x: 349, endPoint y: 145, distance: 85.6
click at [264, 153] on li "In Person" at bounding box center [287, 155] width 123 height 18
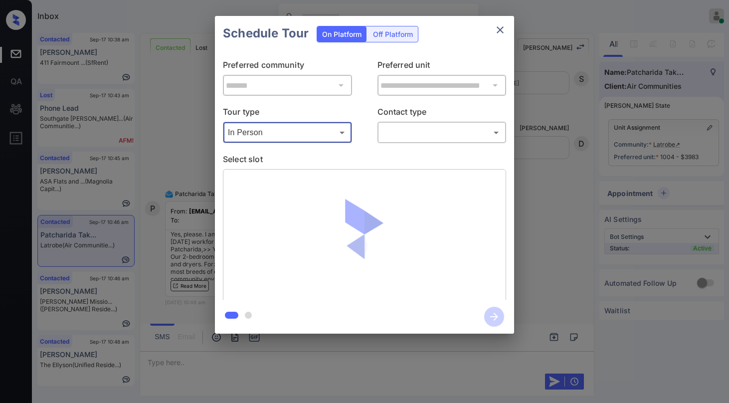
click at [297, 139] on body "Inbox [PERSON_NAME] Online Set yourself offline Set yourself on break Profile S…" at bounding box center [364, 201] width 729 height 403
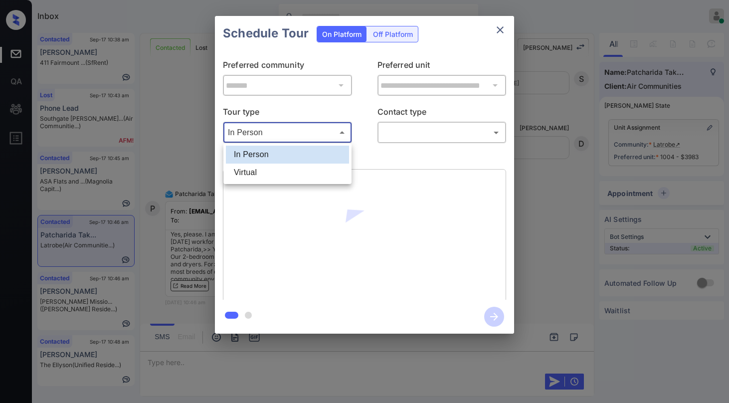
click at [262, 169] on li "Virtual" at bounding box center [287, 173] width 123 height 18
type input "*******"
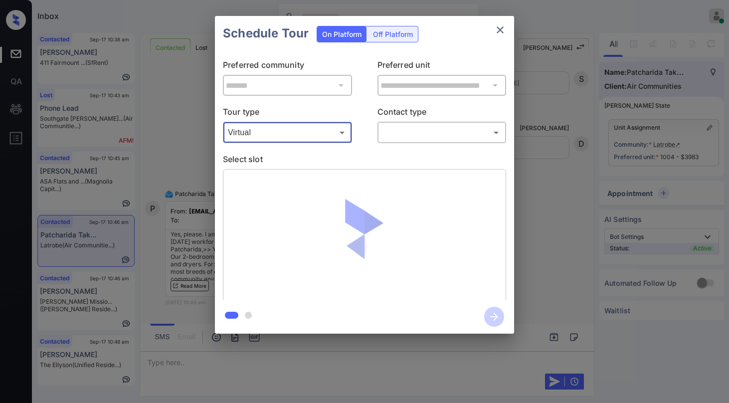
click at [419, 134] on body "Inbox [PERSON_NAME] Online Set yourself offline Set yourself on break Profile S…" at bounding box center [364, 201] width 729 height 403
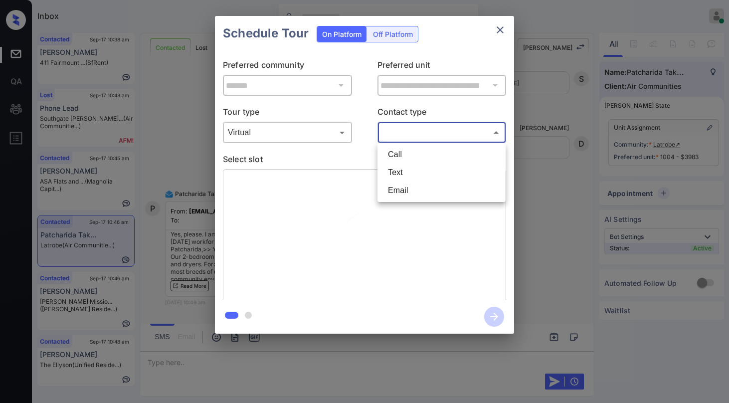
click at [406, 172] on li "Text" at bounding box center [441, 173] width 123 height 18
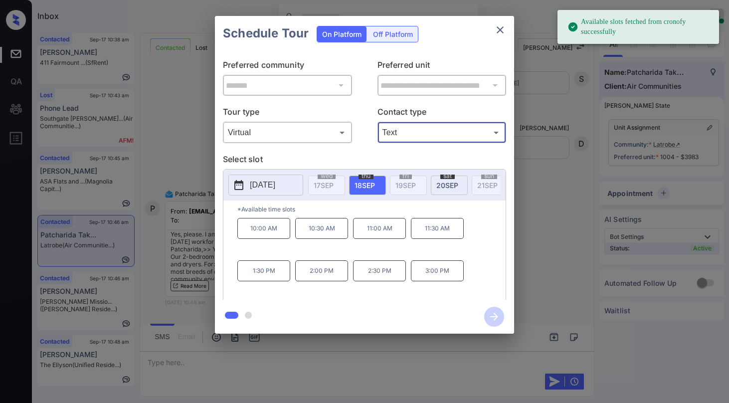
click at [433, 137] on body "Available slots fetched from cronofy successfully Inbox [PERSON_NAME] Online Se…" at bounding box center [364, 201] width 729 height 403
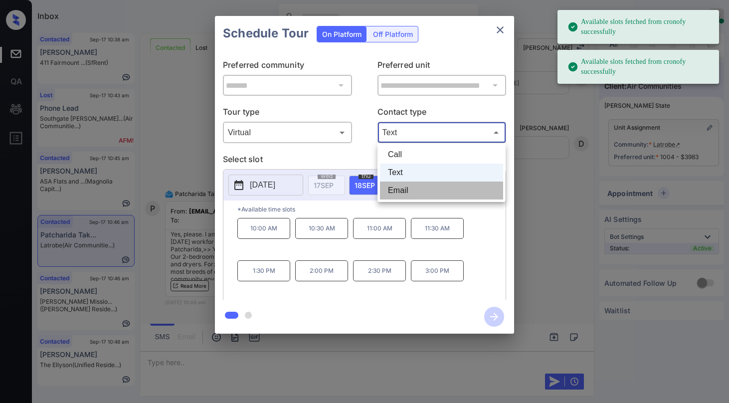
click at [402, 189] on li "Email" at bounding box center [441, 191] width 123 height 18
type input "*****"
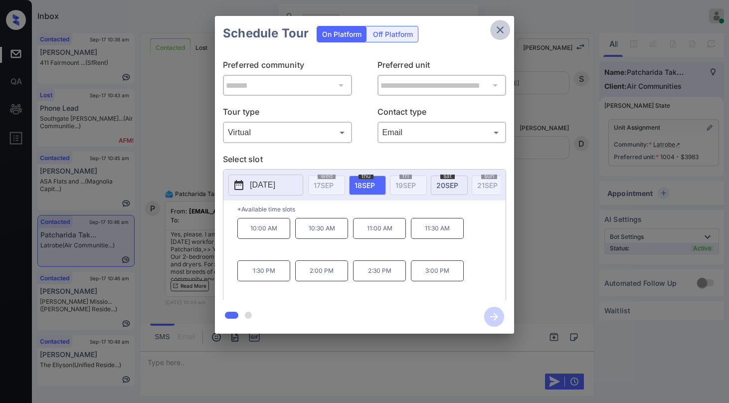
click at [498, 30] on icon "close" at bounding box center [500, 30] width 12 height 12
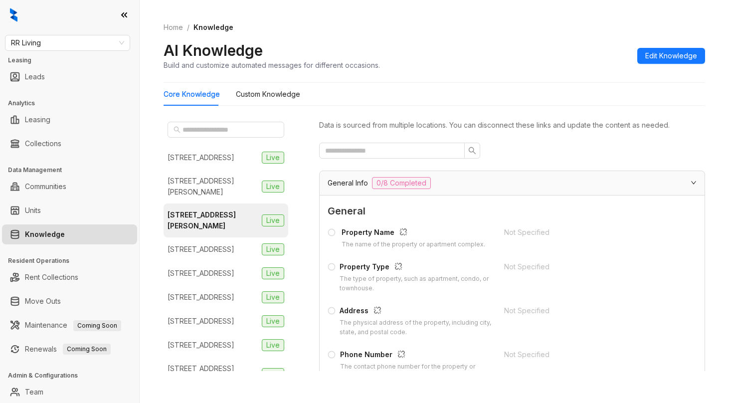
click at [91, 41] on span "RR Living" at bounding box center [67, 42] width 113 height 15
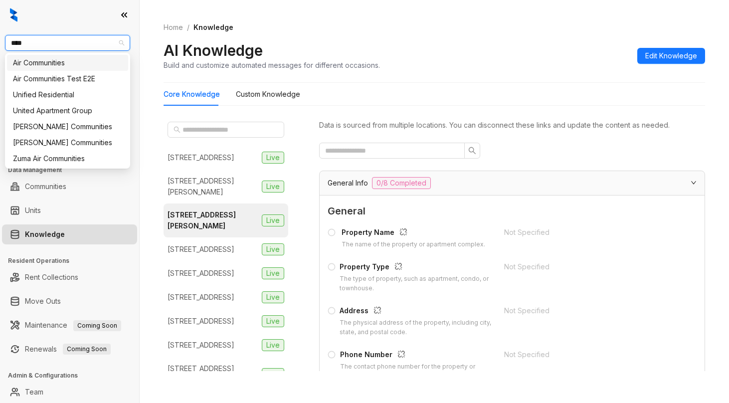
type input "*****"
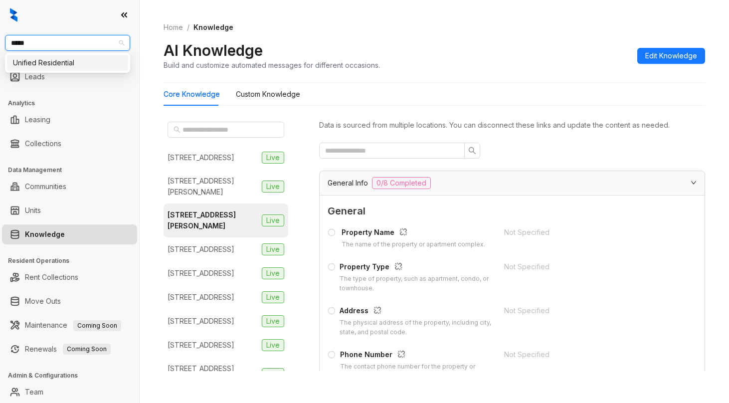
click at [66, 58] on div "Unified Residential" at bounding box center [67, 62] width 109 height 11
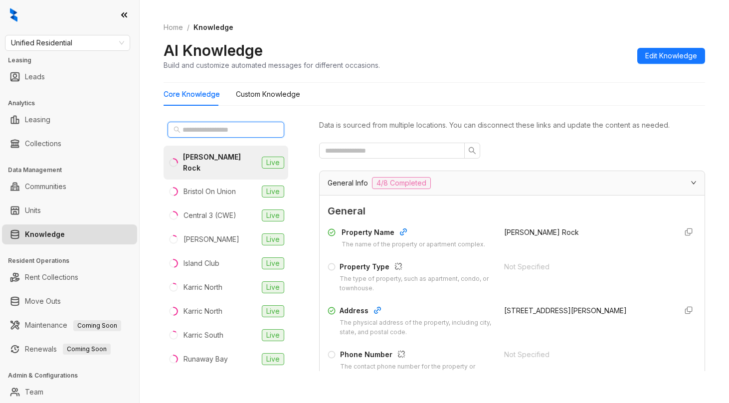
click at [217, 133] on input "text" at bounding box center [227, 129] width 88 height 11
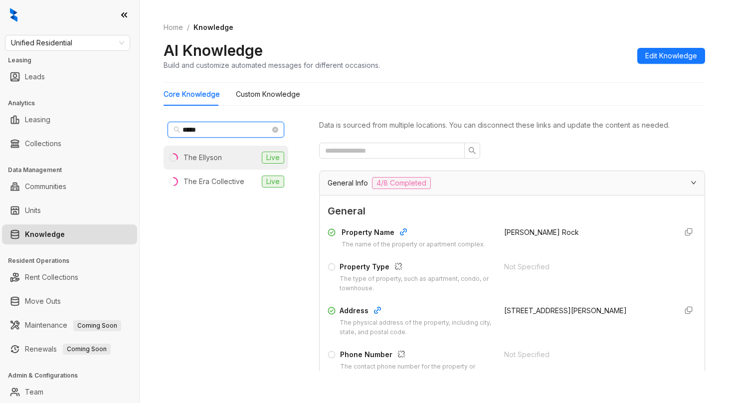
type input "*****"
click at [213, 157] on div "The Ellyson" at bounding box center [203, 157] width 38 height 11
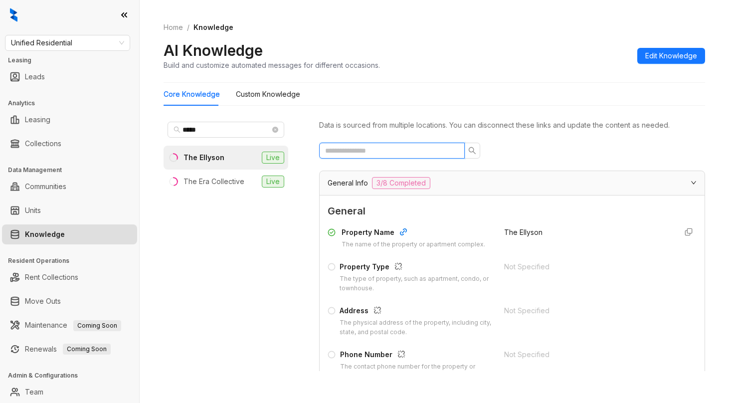
click at [397, 148] on input "text" at bounding box center [388, 150] width 126 height 11
type input "*"
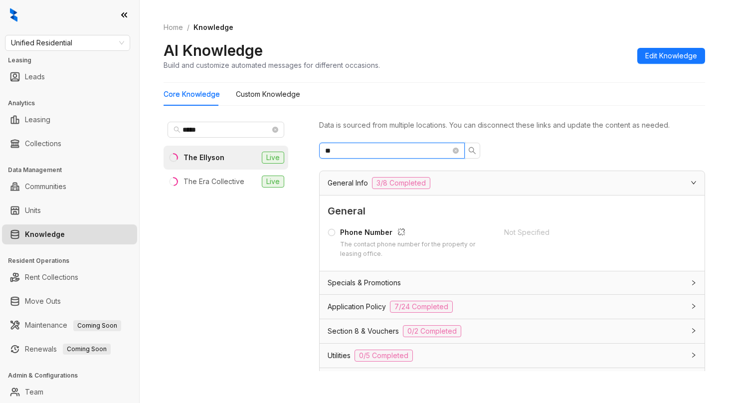
type input "**"
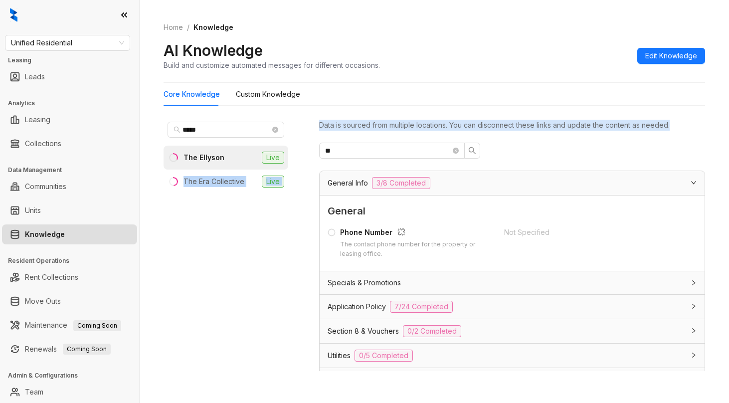
drag, startPoint x: 369, startPoint y: 153, endPoint x: 278, endPoint y: 147, distance: 90.5
click at [278, 147] on div "***** The Ellyson Live The Era Collective Live Data is sourced from multiple lo…" at bounding box center [435, 247] width 542 height 266
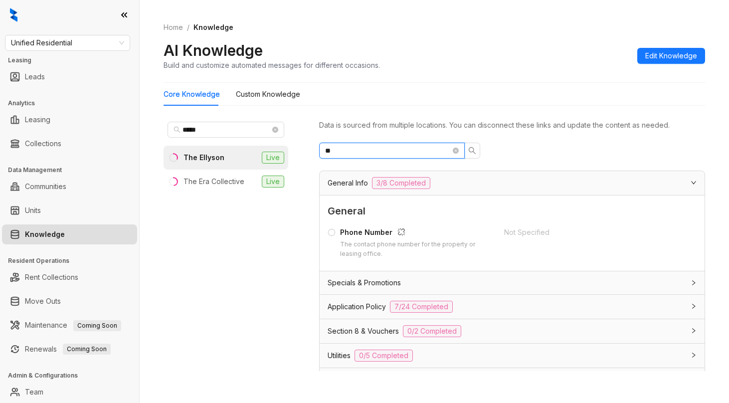
click at [351, 149] on input "**" at bounding box center [388, 150] width 126 height 11
click at [351, 150] on input "**" at bounding box center [388, 150] width 126 height 11
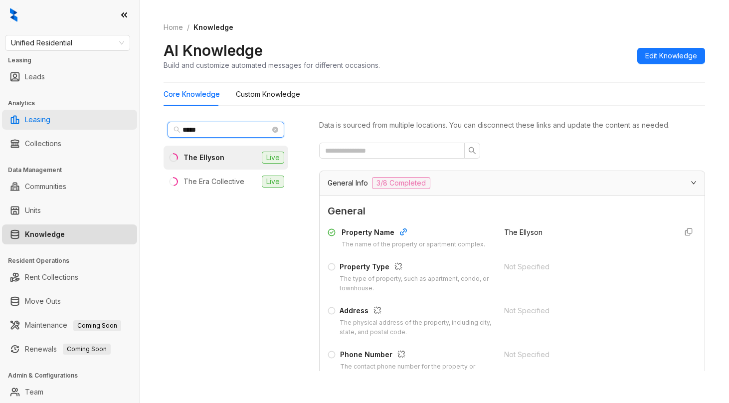
drag, startPoint x: 211, startPoint y: 128, endPoint x: 59, endPoint y: 112, distance: 152.0
click at [59, 112] on div "Unified Residential Leasing Leads Analytics Leasing Collections Data Management…" at bounding box center [364, 201] width 729 height 403
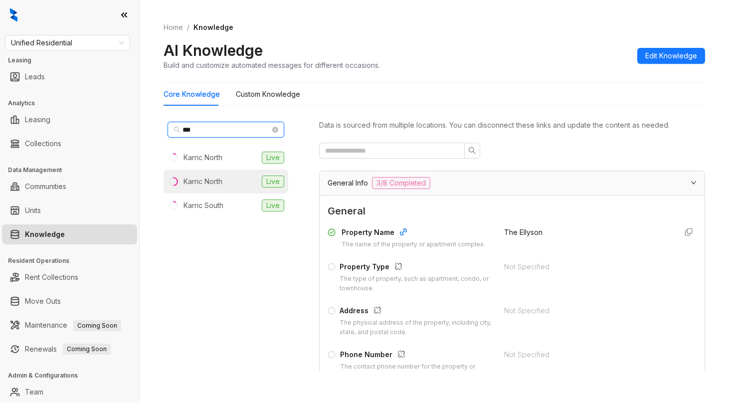
type input "***"
click at [223, 183] on div "Karric North" at bounding box center [203, 181] width 39 height 11
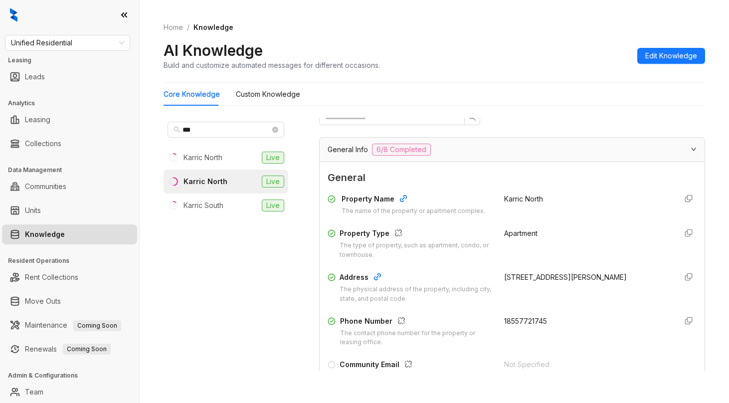
scroll to position [50, 0]
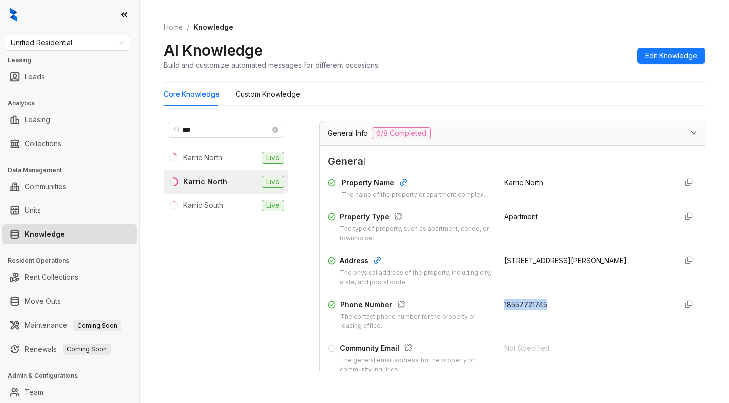
drag, startPoint x: 496, startPoint y: 305, endPoint x: 416, endPoint y: 183, distance: 146.3
click at [537, 309] on div "Phone Number The contact phone number for the property or leasing office. 18557…" at bounding box center [512, 315] width 369 height 32
copy span "18557721745"
click at [101, 48] on span "Unified Residential" at bounding box center [67, 42] width 113 height 15
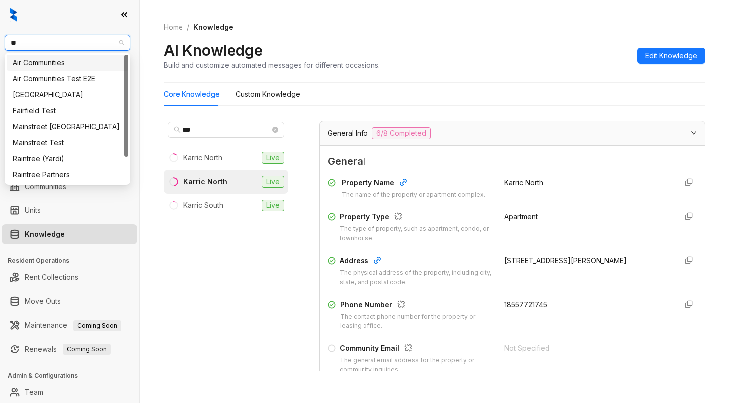
type input "***"
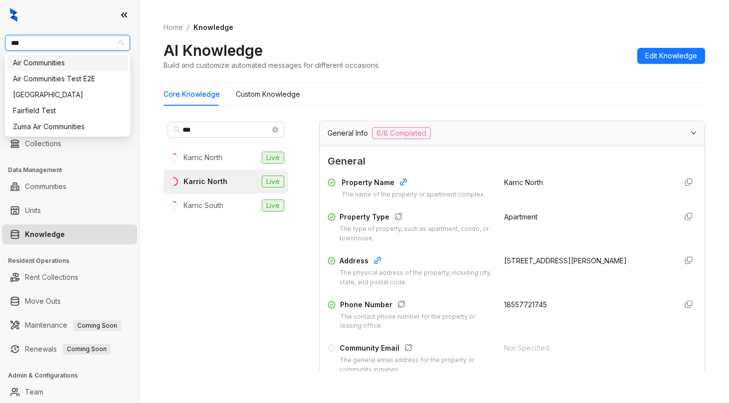
click at [80, 60] on div "Air Communities" at bounding box center [67, 62] width 109 height 11
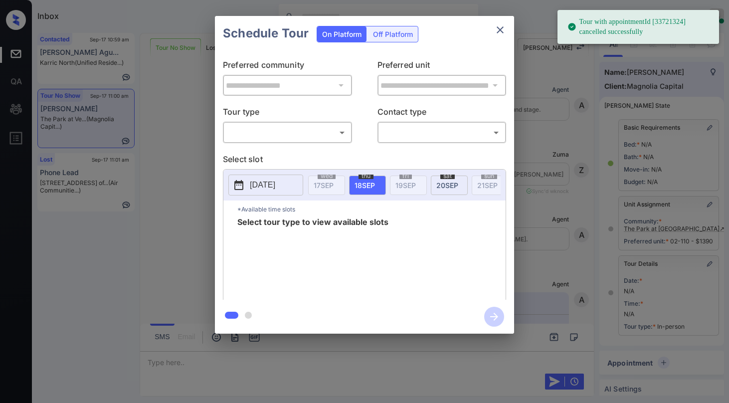
click at [295, 134] on body "Tour with appointmentId [33721324] cancelled successfully Inbox [PERSON_NAME] O…" at bounding box center [364, 201] width 729 height 403
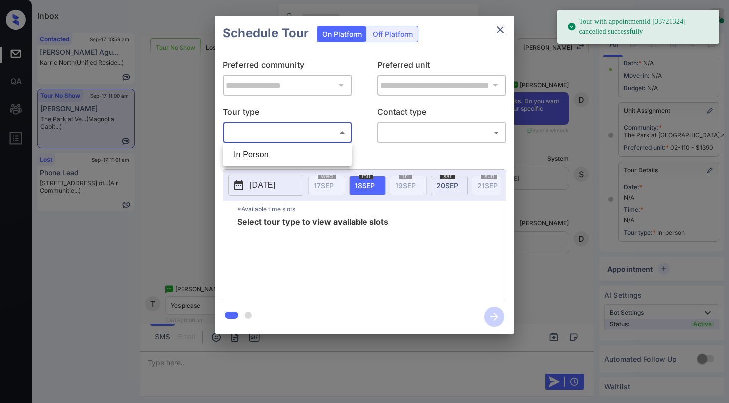
drag, startPoint x: 270, startPoint y: 157, endPoint x: 397, endPoint y: 137, distance: 128.2
click at [270, 156] on li "In Person" at bounding box center [287, 155] width 123 height 18
type input "********"
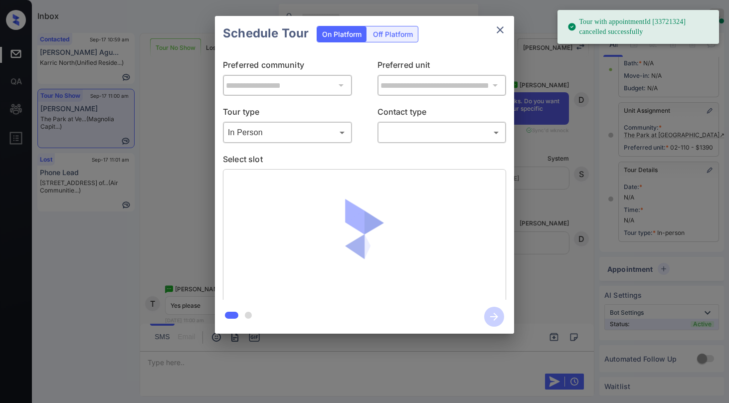
click at [412, 145] on div "**********" at bounding box center [364, 175] width 299 height 249
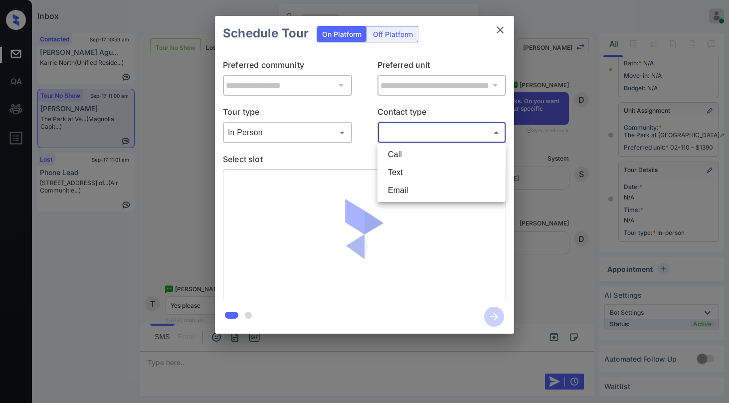
click at [410, 135] on body "Tour with appointmentId [33721324] cancelled successfully Inbox [PERSON_NAME] O…" at bounding box center [364, 201] width 729 height 403
click at [405, 166] on li "Text" at bounding box center [441, 173] width 123 height 18
type input "****"
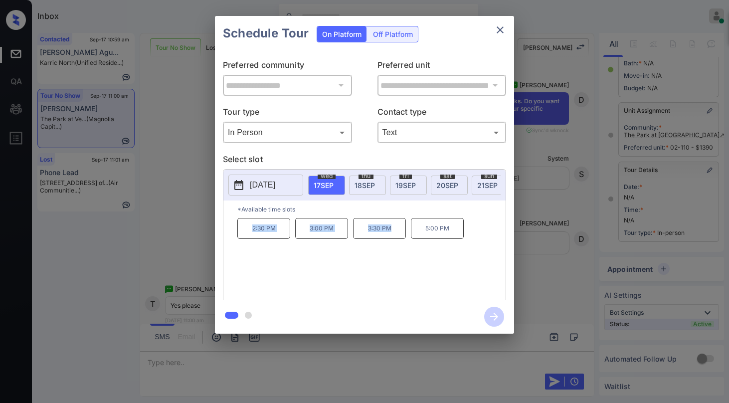
drag, startPoint x: 251, startPoint y: 233, endPoint x: 486, endPoint y: 85, distance: 277.8
click at [408, 234] on div "2:30 PM 3:00 PM 3:30 PM 5:00 PM" at bounding box center [371, 258] width 268 height 80
copy div "2:30 PM 3:00 PM 3:30 PM"
click at [498, 29] on icon "close" at bounding box center [500, 30] width 12 height 12
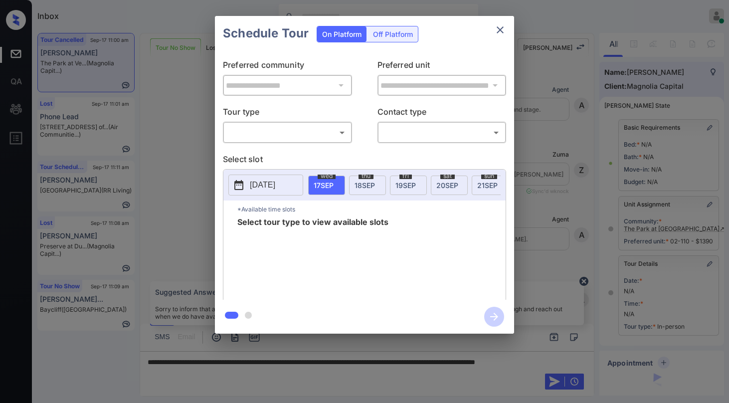
click at [281, 138] on body "Inbox Paolo Gabriel Online Set yourself offline Set yourself on break Profile S…" at bounding box center [364, 201] width 729 height 403
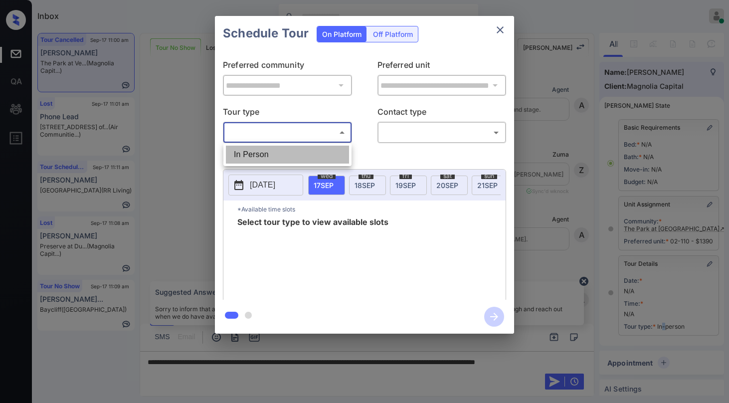
click at [275, 155] on li "In Person" at bounding box center [287, 155] width 123 height 18
type input "********"
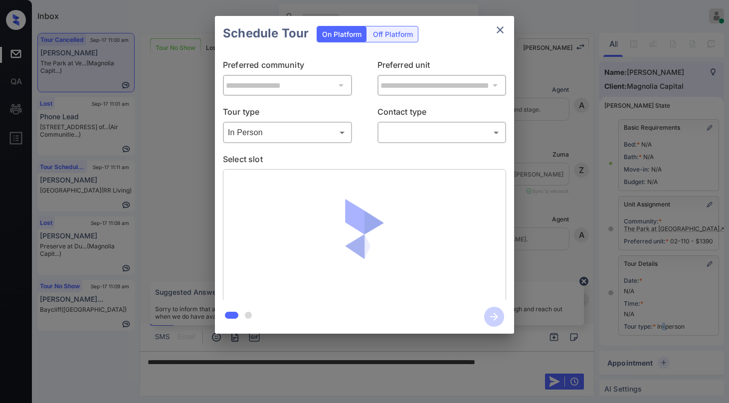
scroll to position [549, 0]
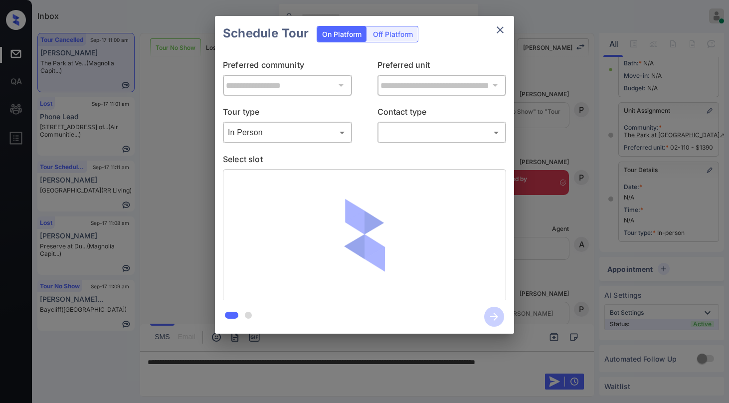
click at [404, 140] on body "Inbox Paolo Gabriel Online Set yourself offline Set yourself on break Profile S…" at bounding box center [364, 201] width 729 height 403
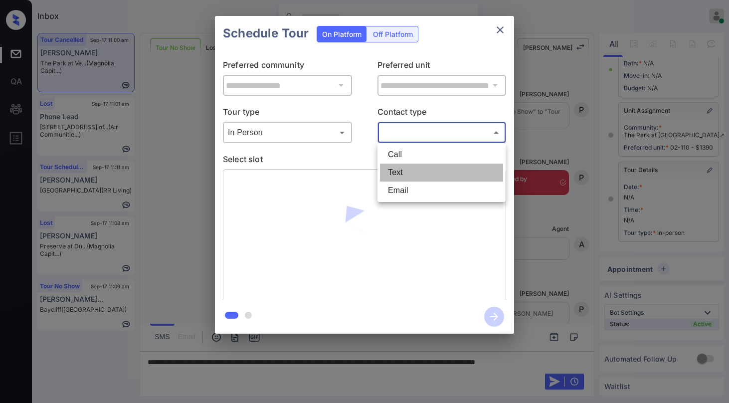
click at [404, 173] on li "Text" at bounding box center [441, 173] width 123 height 18
type input "****"
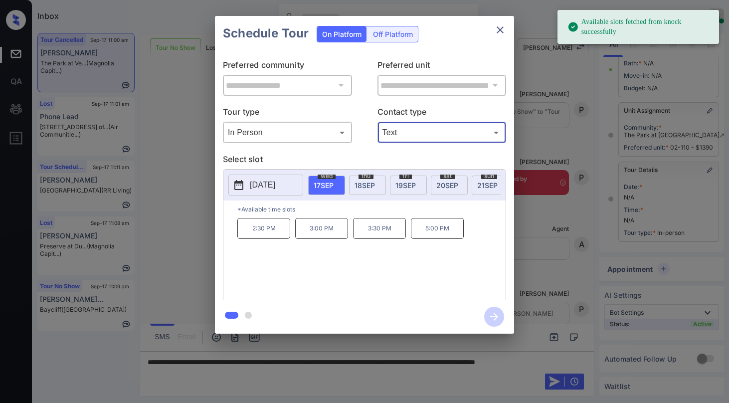
click at [500, 30] on icon "close" at bounding box center [500, 29] width 7 height 7
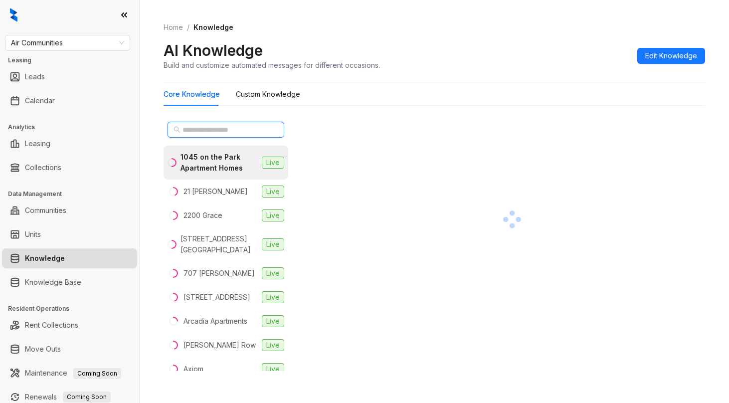
click at [226, 130] on input "text" at bounding box center [227, 129] width 88 height 11
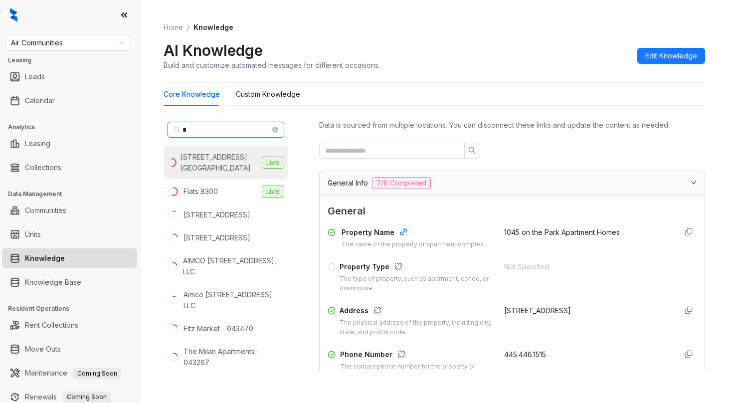
type input "*"
click at [210, 162] on div "[STREET_ADDRESS][GEOGRAPHIC_DATA]" at bounding box center [219, 163] width 77 height 22
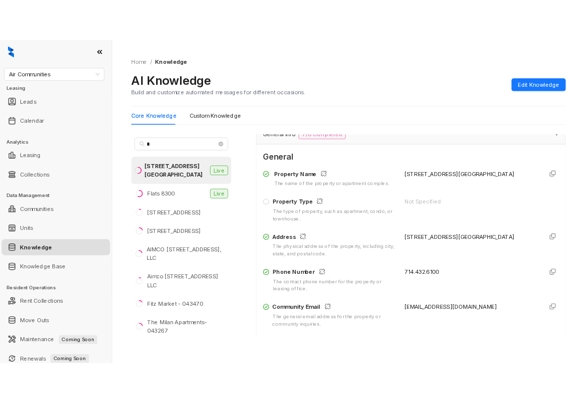
scroll to position [150, 0]
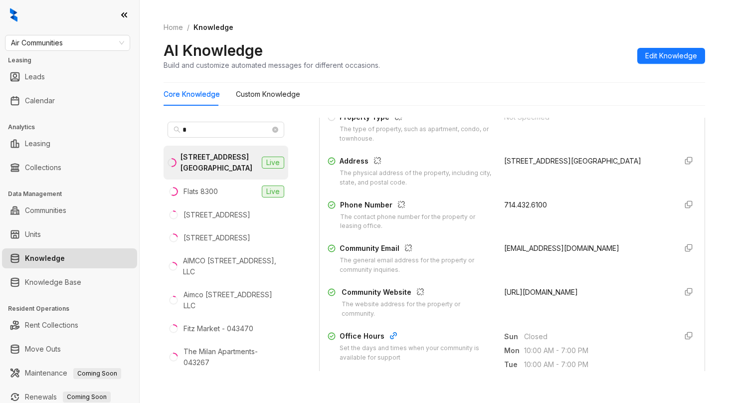
drag, startPoint x: 493, startPoint y: 248, endPoint x: 513, endPoint y: 258, distance: 21.9
click at [514, 259] on div "[EMAIL_ADDRESS][DOMAIN_NAME]" at bounding box center [586, 259] width 165 height 32
copy span "[EMAIL_ADDRESS][DOMAIN_NAME]"
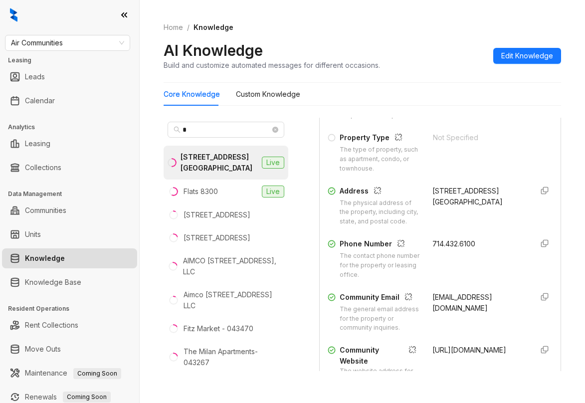
scroll to position [180, 0]
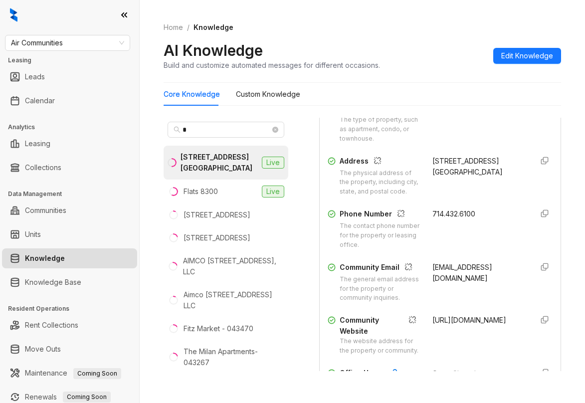
click at [61, 44] on span "Air Communities" at bounding box center [67, 42] width 113 height 15
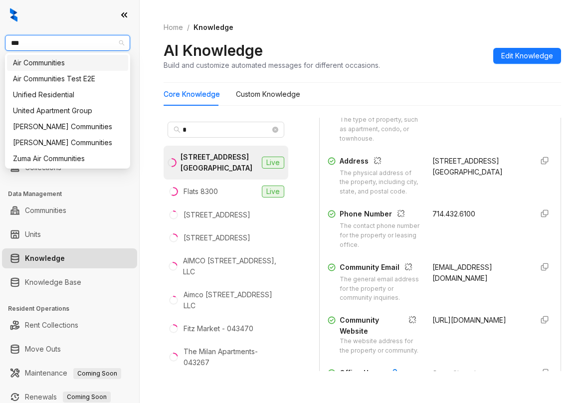
type input "****"
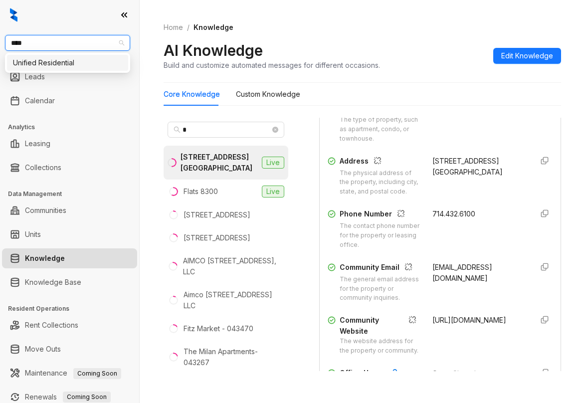
click at [61, 63] on div "Unified Residential" at bounding box center [67, 62] width 109 height 11
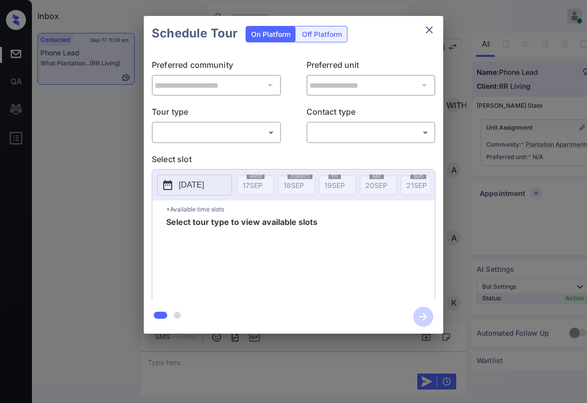
scroll to position [1292, 0]
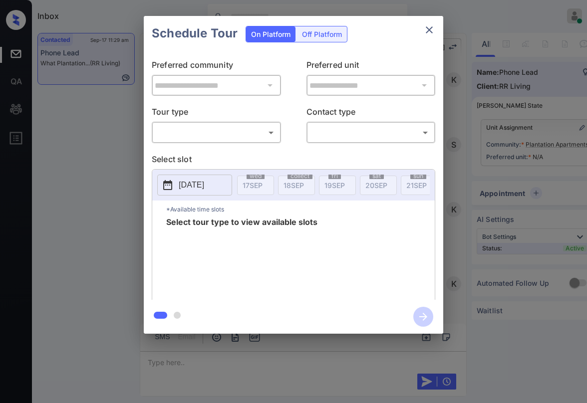
click at [433, 32] on icon "close" at bounding box center [429, 30] width 12 height 12
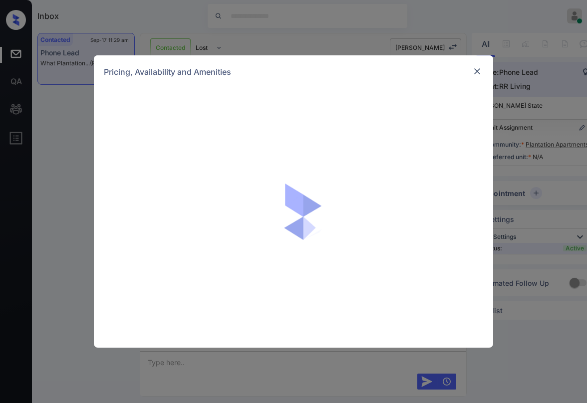
scroll to position [1292, 0]
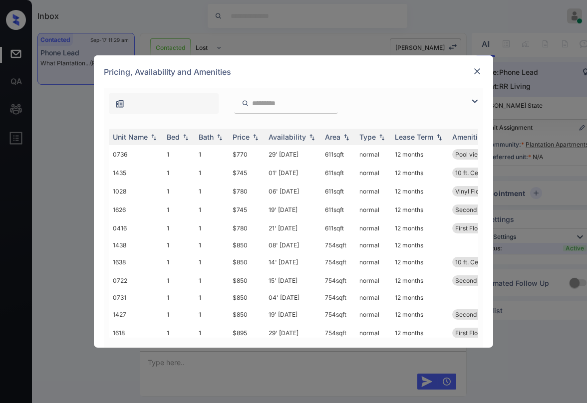
click at [469, 100] on img at bounding box center [474, 101] width 12 height 12
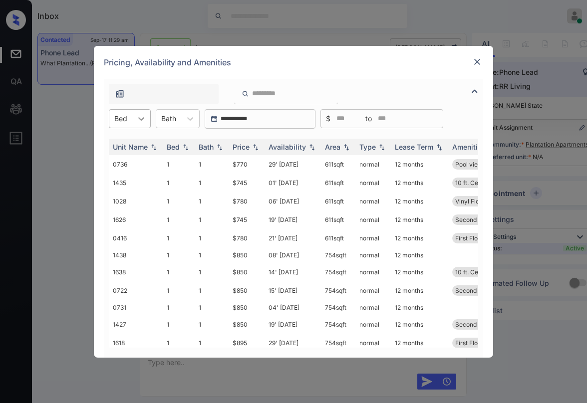
click at [141, 117] on icon at bounding box center [141, 119] width 10 height 10
click at [480, 64] on img at bounding box center [477, 62] width 10 height 10
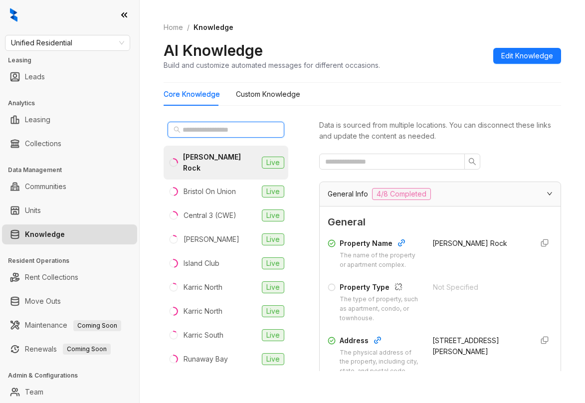
click at [226, 130] on input "text" at bounding box center [227, 129] width 88 height 11
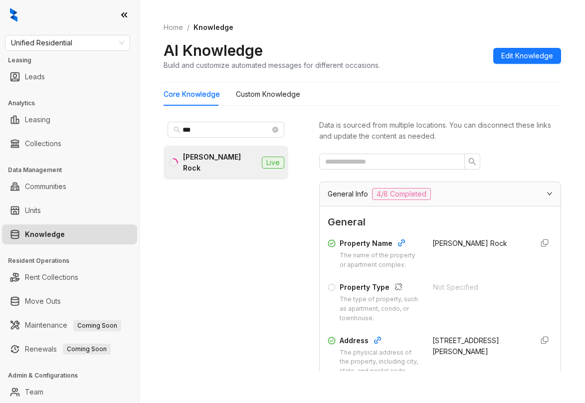
click at [207, 151] on li "Brant Rock Live" at bounding box center [226, 163] width 125 height 34
click at [230, 127] on input "***" at bounding box center [227, 129] width 88 height 11
type input "*"
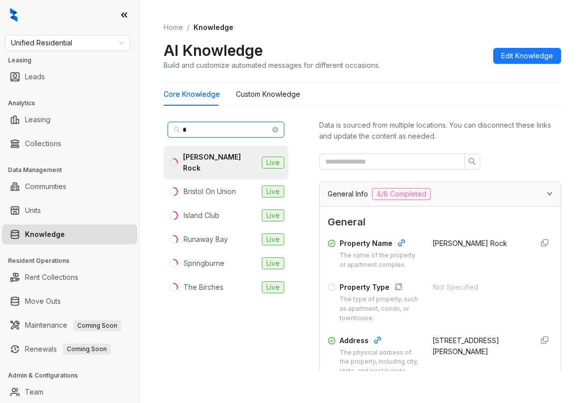
type input "*"
click at [93, 39] on span "Unified Residential" at bounding box center [67, 42] width 113 height 15
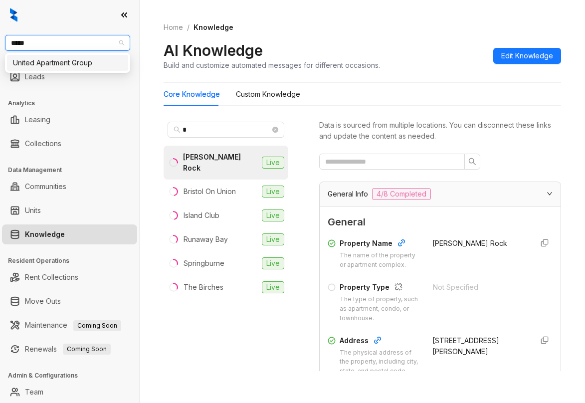
type input "******"
click at [89, 67] on div "United Apartment Group" at bounding box center [67, 62] width 109 height 11
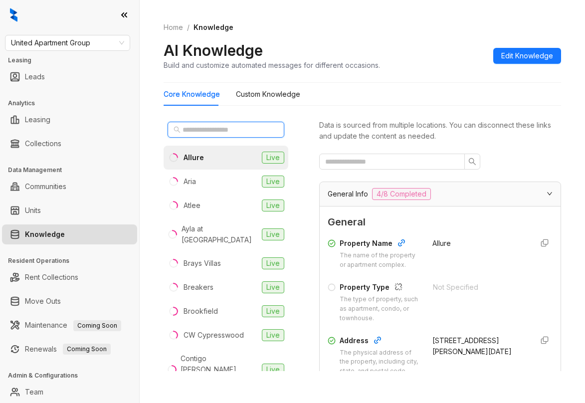
click at [223, 133] on input "text" at bounding box center [227, 129] width 88 height 11
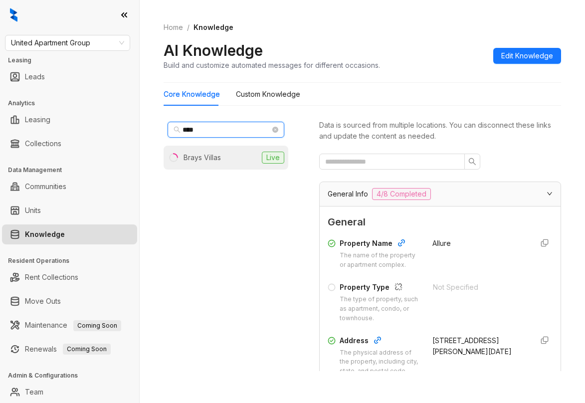
type input "****"
click at [219, 156] on div "Brays Villas" at bounding box center [202, 157] width 37 height 11
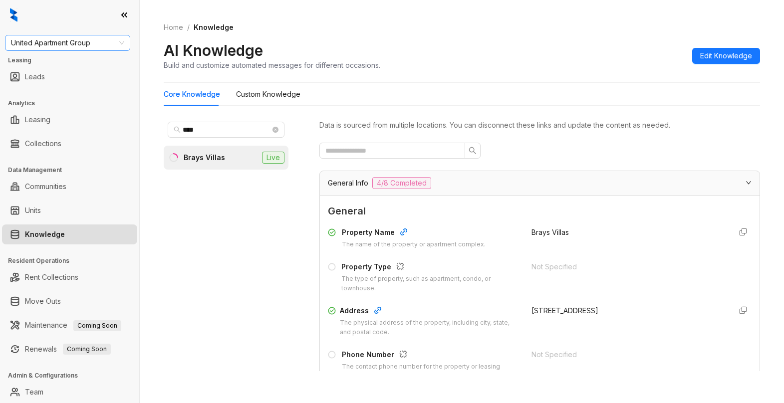
click at [72, 45] on span "United Apartment Group" at bounding box center [67, 42] width 113 height 15
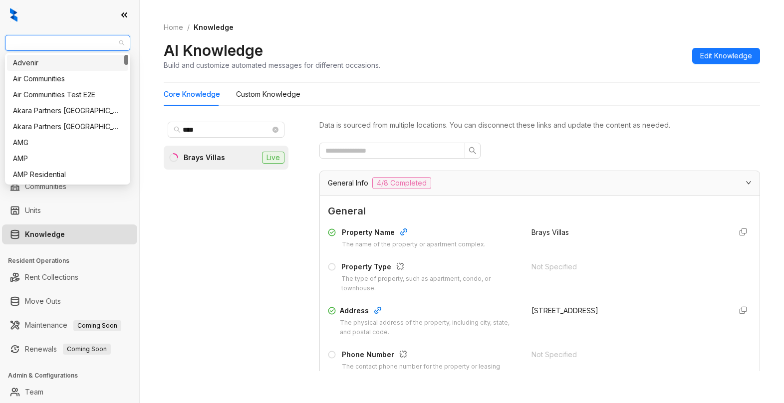
type input "*"
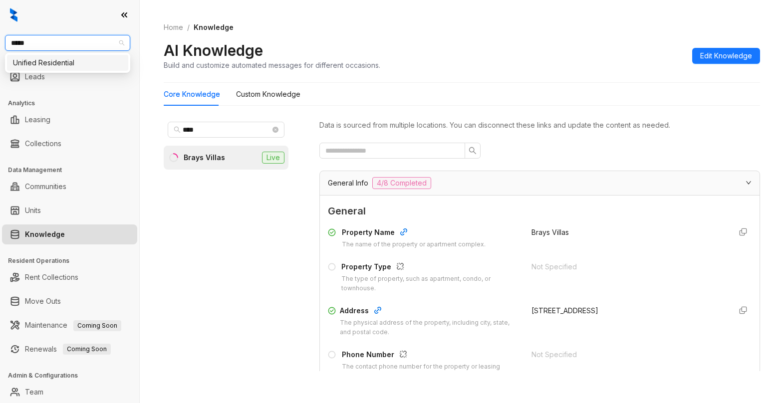
type input "******"
drag, startPoint x: 53, startPoint y: 65, endPoint x: 49, endPoint y: 50, distance: 15.5
click at [54, 65] on div "Unified Residential" at bounding box center [67, 62] width 109 height 11
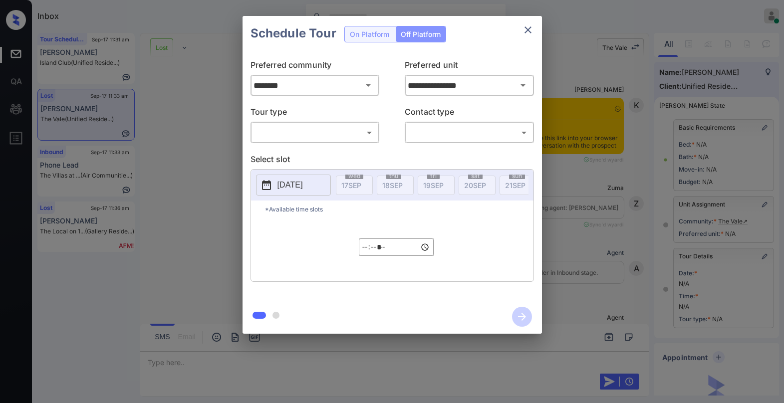
scroll to position [100, 0]
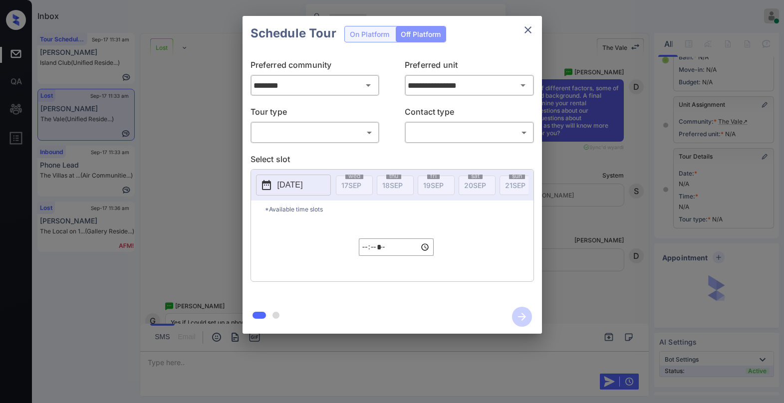
click at [323, 136] on body "Inbox Paolo Gabriel Online Set yourself offline Set yourself on break Profile S…" at bounding box center [392, 201] width 784 height 403
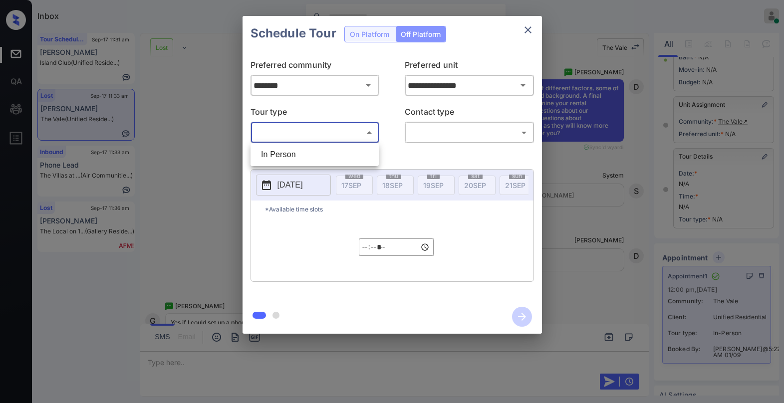
click at [387, 151] on div at bounding box center [392, 201] width 784 height 403
click at [521, 30] on button "close" at bounding box center [528, 30] width 20 height 20
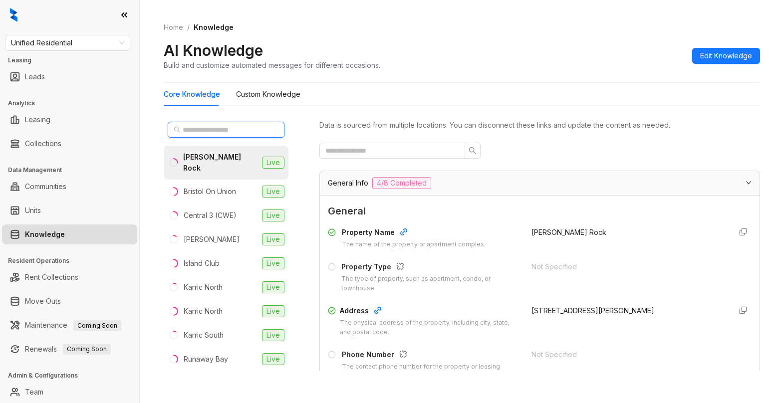
click at [235, 127] on input "text" at bounding box center [227, 129] width 88 height 11
click at [240, 134] on input "text" at bounding box center [227, 129] width 88 height 11
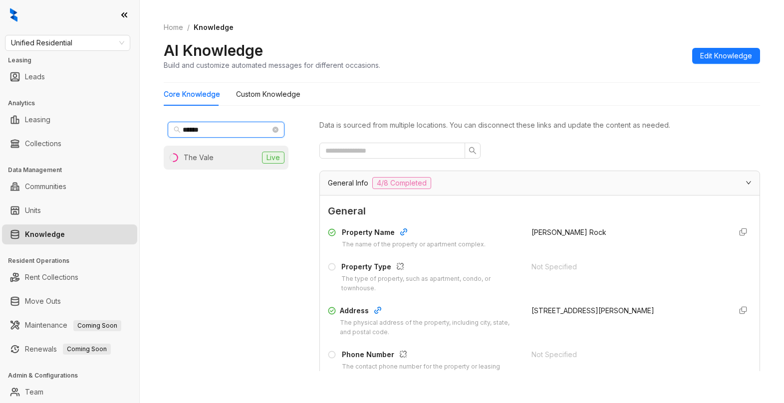
type input "******"
click at [228, 157] on li "The Vale Live" at bounding box center [226, 158] width 125 height 24
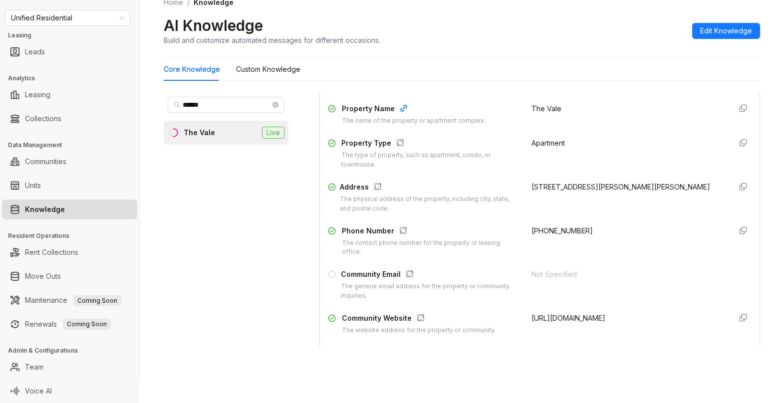
scroll to position [100, 0]
drag, startPoint x: 519, startPoint y: 231, endPoint x: 577, endPoint y: 231, distance: 58.4
click at [577, 231] on div "Phone Number The contact phone number for the property or leasing office. +1901…" at bounding box center [540, 241] width 424 height 32
copy span "+19014807396"
click at [84, 13] on span "Unified Residential" at bounding box center [67, 17] width 113 height 15
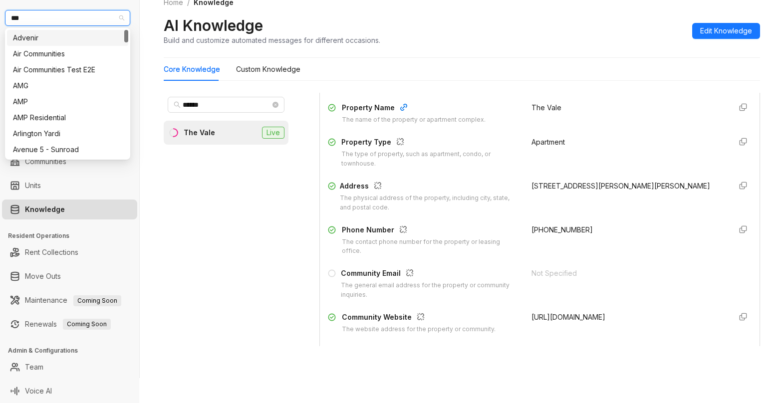
type input "****"
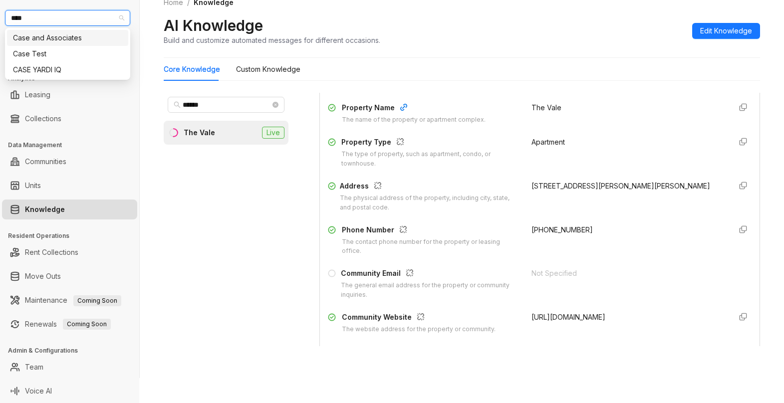
drag, startPoint x: 78, startPoint y: 33, endPoint x: 69, endPoint y: 26, distance: 11.1
click at [77, 33] on div "Case and Associates" at bounding box center [67, 37] width 109 height 11
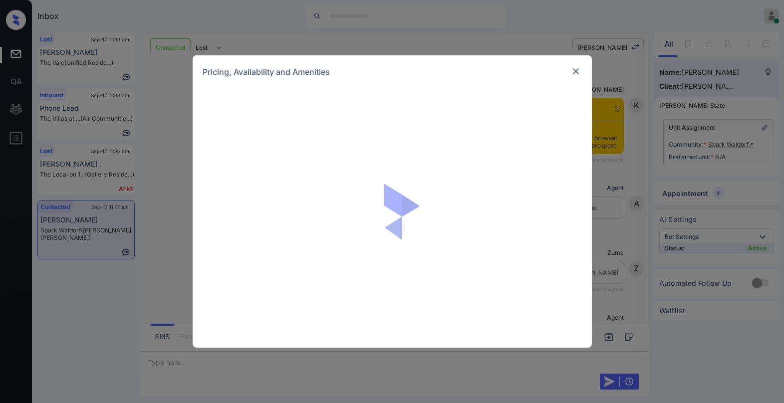
scroll to position [1822, 0]
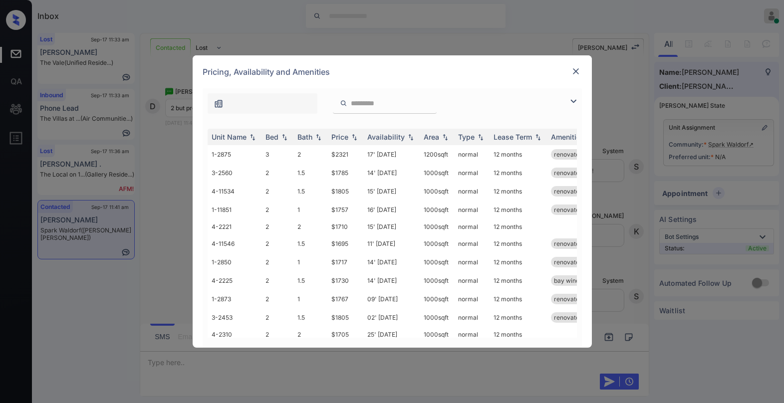
click at [572, 106] on img at bounding box center [573, 101] width 12 height 12
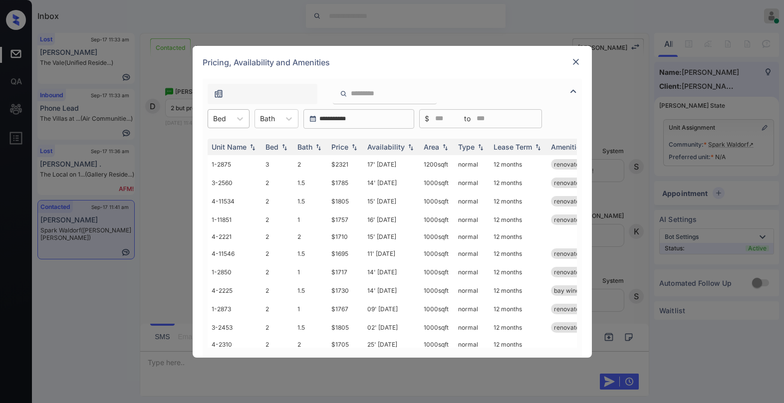
click at [222, 121] on div at bounding box center [219, 118] width 13 height 10
click at [226, 146] on div "2" at bounding box center [229, 143] width 42 height 18
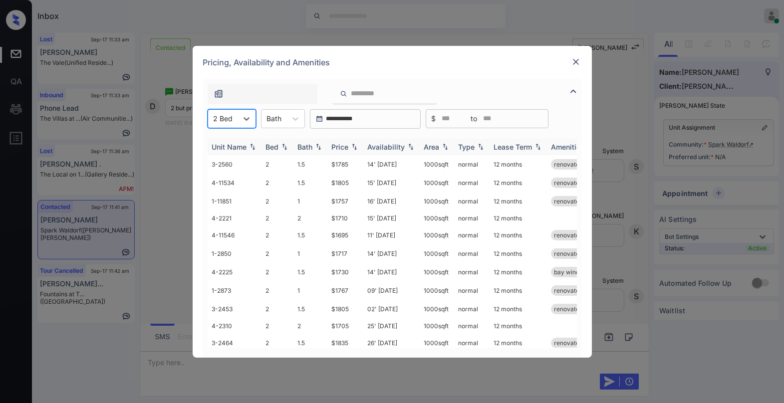
click at [342, 149] on div "Price" at bounding box center [339, 147] width 17 height 8
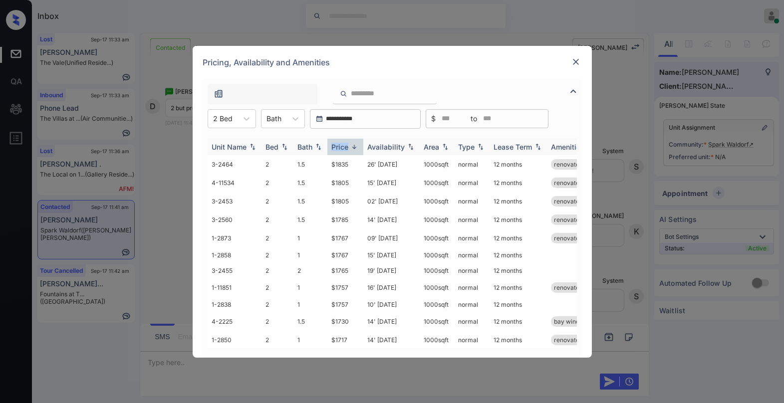
click at [342, 149] on div "Price" at bounding box center [339, 147] width 17 height 8
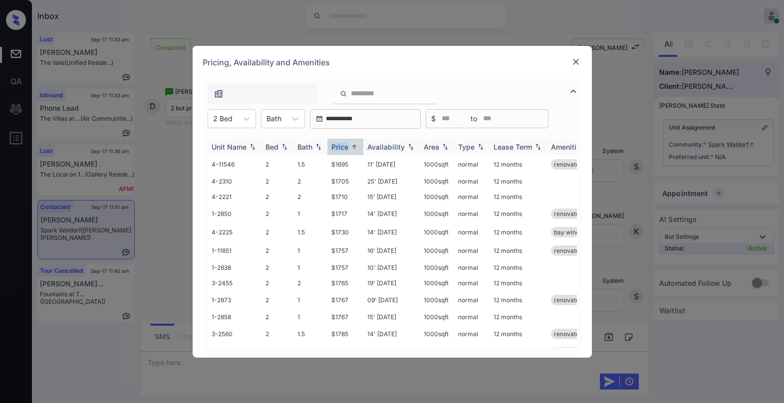
click at [344, 148] on div "Price" at bounding box center [339, 147] width 17 height 8
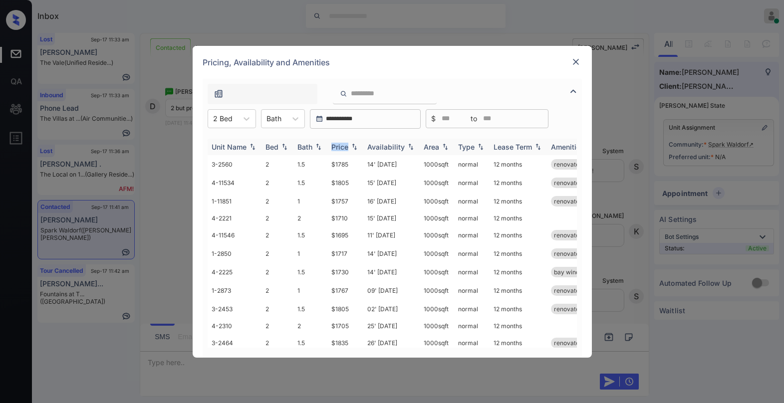
click at [344, 148] on div "Price" at bounding box center [339, 147] width 17 height 8
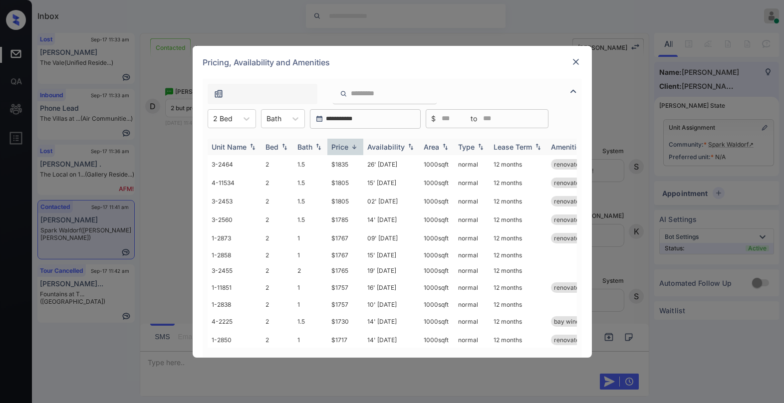
click at [344, 148] on div "Price" at bounding box center [339, 147] width 17 height 8
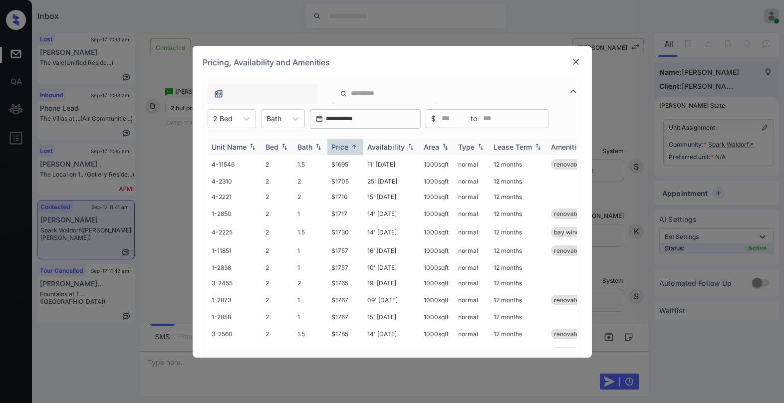
click at [344, 148] on div "Price" at bounding box center [339, 147] width 17 height 8
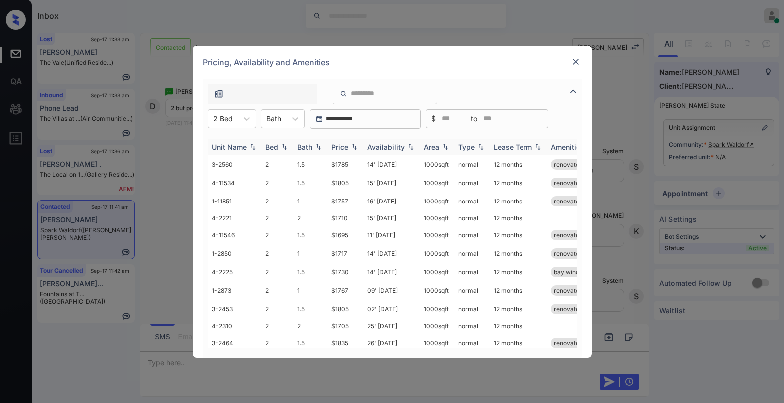
click at [344, 148] on div "Price" at bounding box center [339, 147] width 17 height 8
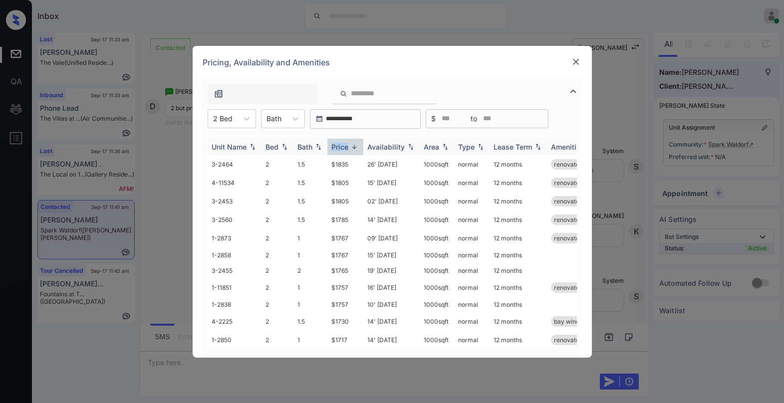
click at [344, 148] on div "Price" at bounding box center [339, 147] width 17 height 8
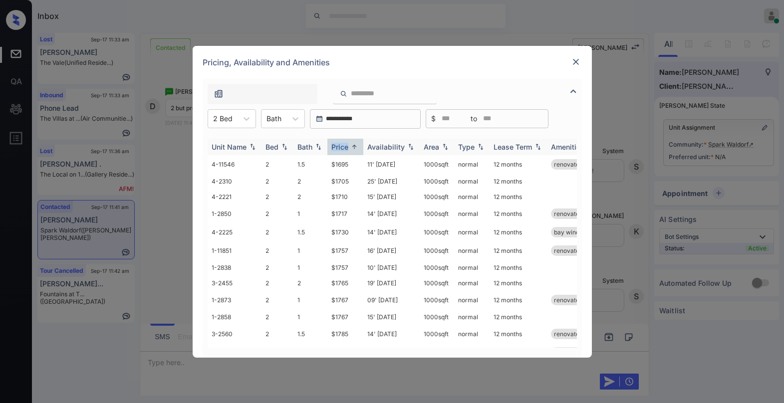
click at [344, 148] on div "Price" at bounding box center [339, 147] width 17 height 8
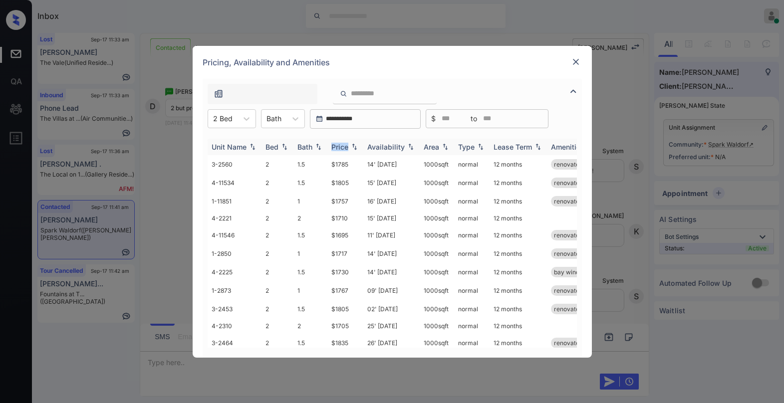
click at [344, 147] on div "Price" at bounding box center [339, 147] width 17 height 8
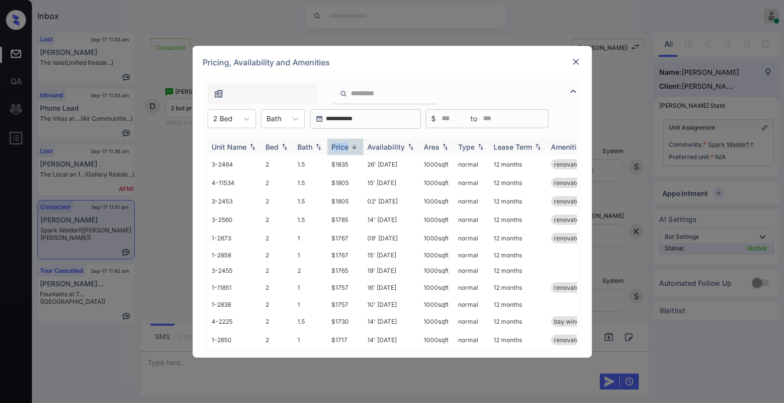
click at [343, 147] on div "Price" at bounding box center [339, 147] width 17 height 8
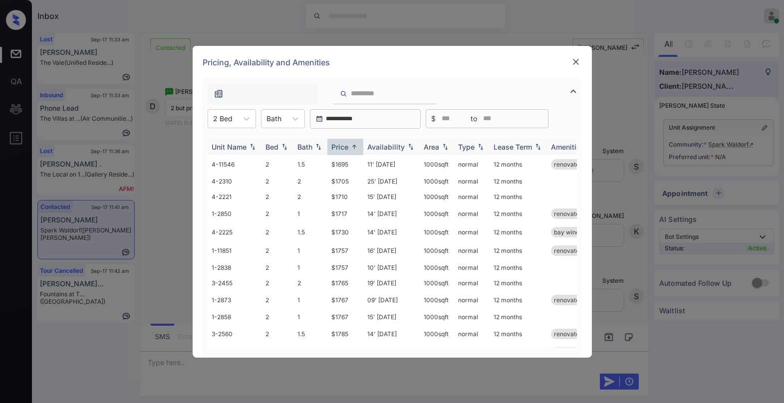
click at [341, 147] on div "Price" at bounding box center [339, 147] width 17 height 8
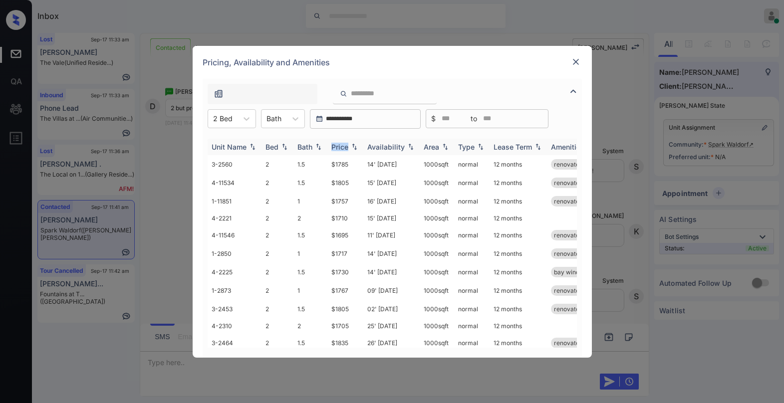
click at [340, 146] on div "Price" at bounding box center [339, 147] width 17 height 8
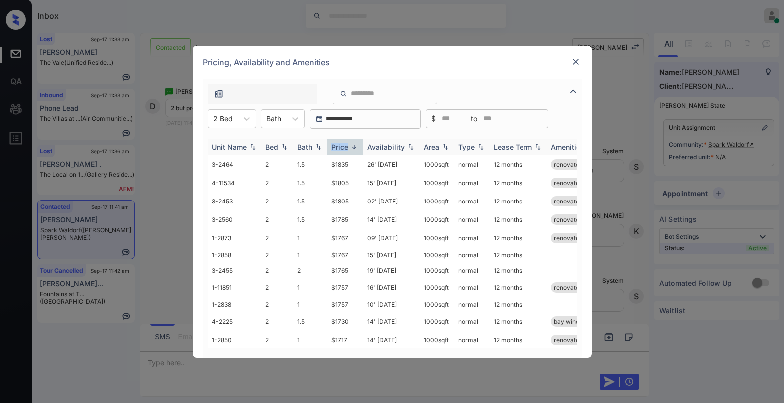
click at [341, 146] on div "Price" at bounding box center [339, 147] width 17 height 8
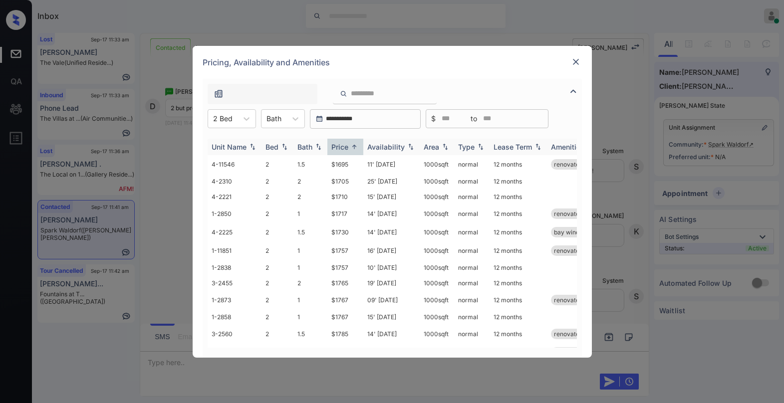
click at [344, 146] on div "Price" at bounding box center [339, 147] width 17 height 8
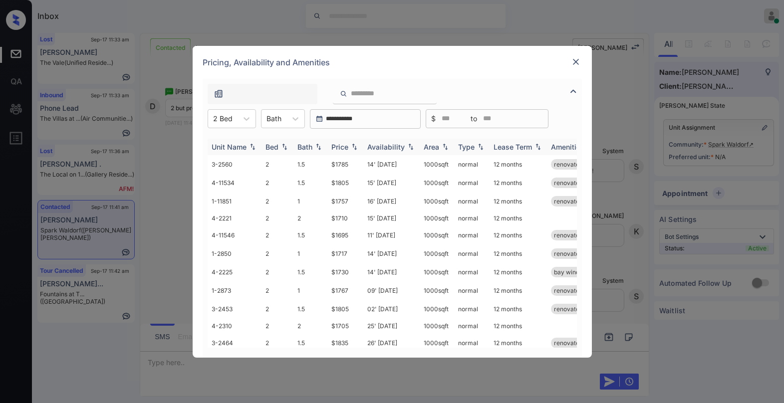
click at [346, 146] on div "Price" at bounding box center [339, 147] width 17 height 8
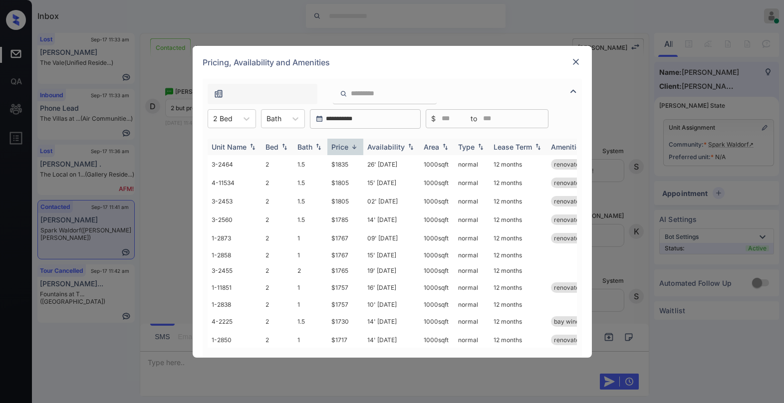
click at [347, 147] on div "Price" at bounding box center [339, 147] width 17 height 8
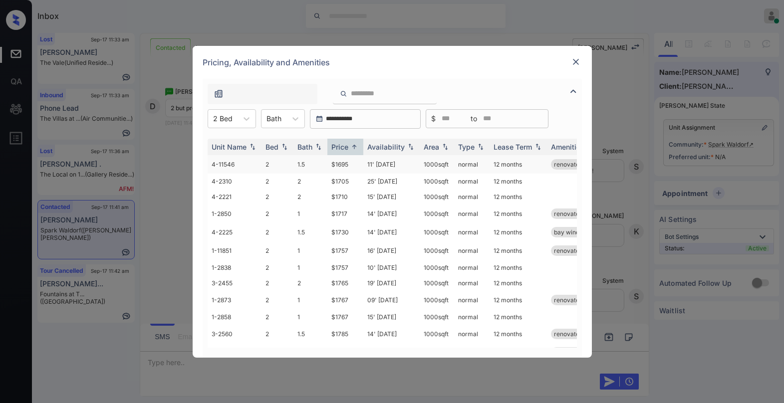
click at [345, 165] on td "$1695" at bounding box center [345, 164] width 36 height 18
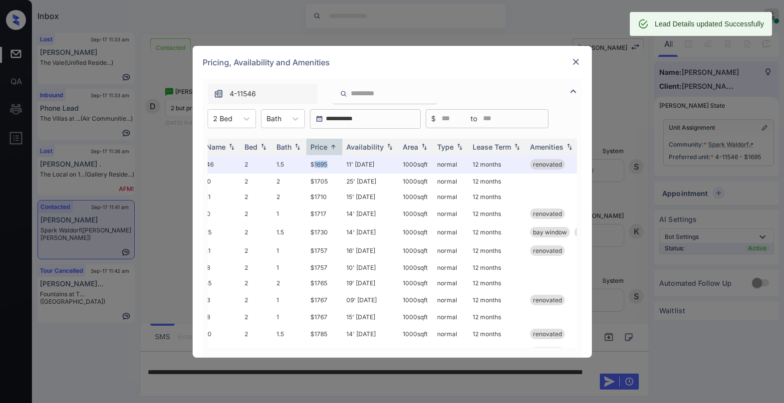
scroll to position [0, 0]
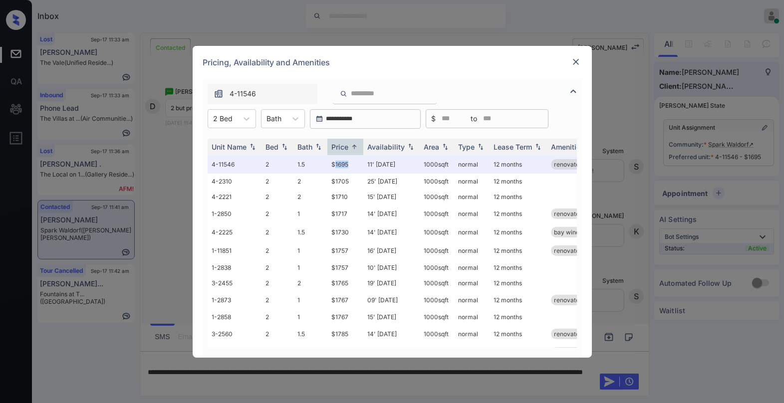
click at [575, 62] on img at bounding box center [576, 62] width 10 height 10
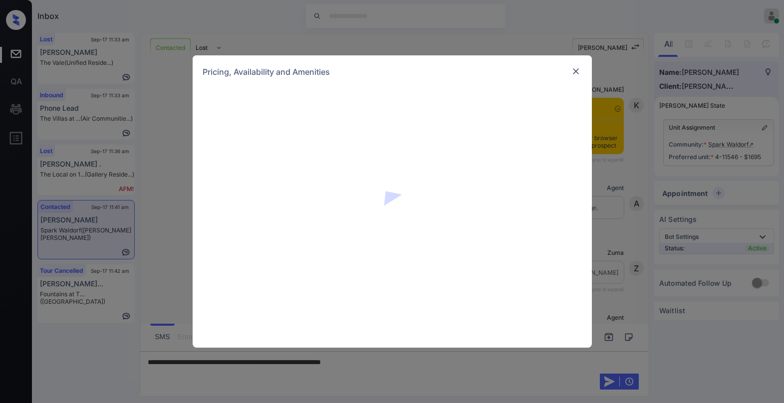
scroll to position [1822, 0]
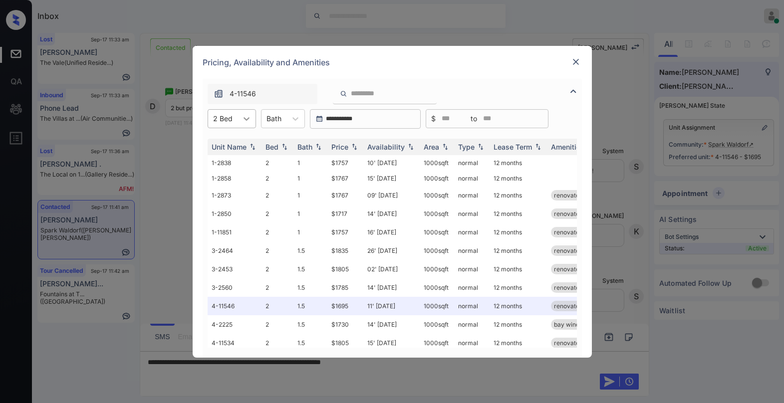
click at [237, 122] on div at bounding box center [246, 119] width 18 height 18
click at [231, 157] on div "3" at bounding box center [232, 161] width 48 height 18
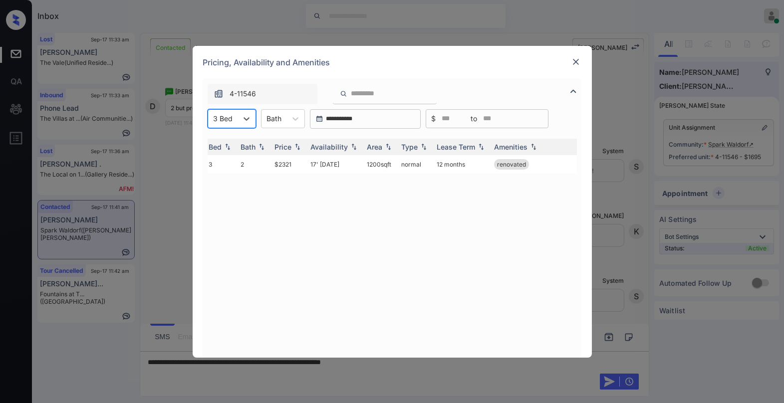
scroll to position [0, 0]
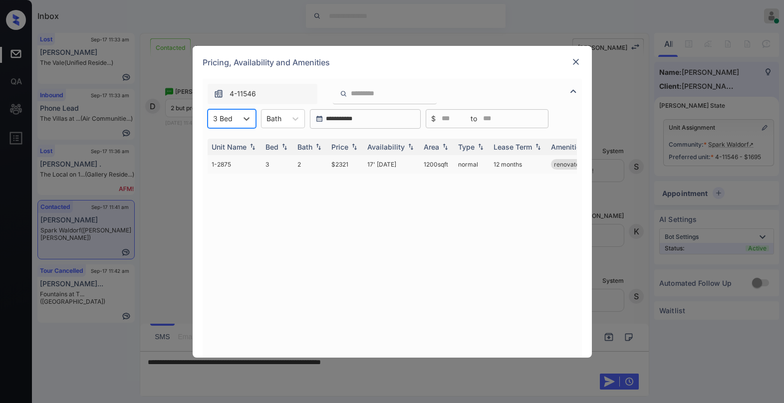
click at [338, 165] on td "$2321" at bounding box center [345, 164] width 36 height 18
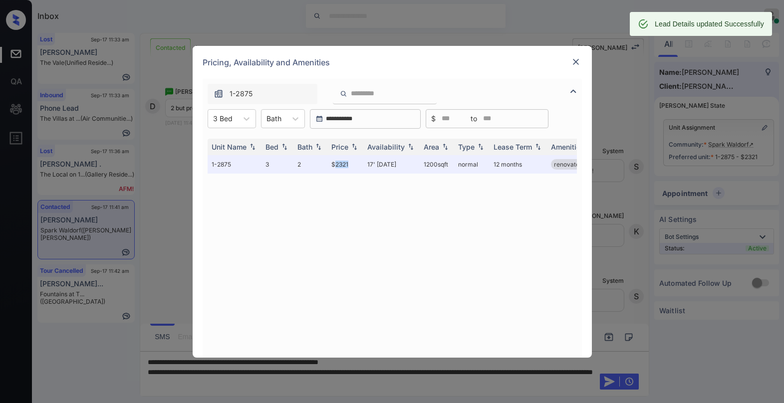
click at [575, 63] on img at bounding box center [576, 62] width 10 height 10
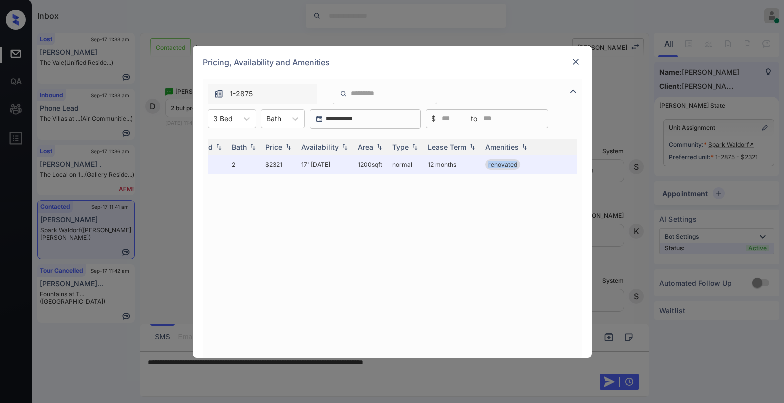
scroll to position [0, 152]
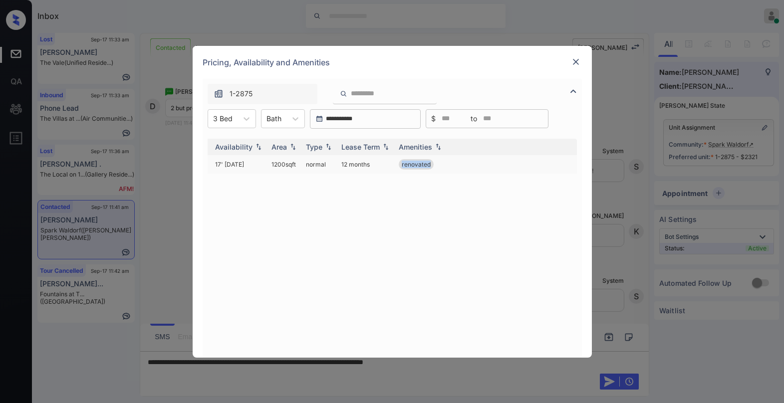
drag, startPoint x: 554, startPoint y: 163, endPoint x: 568, endPoint y: 170, distance: 15.6
click at [569, 170] on td "renovated" at bounding box center [486, 164] width 182 height 18
copy span "renovated"
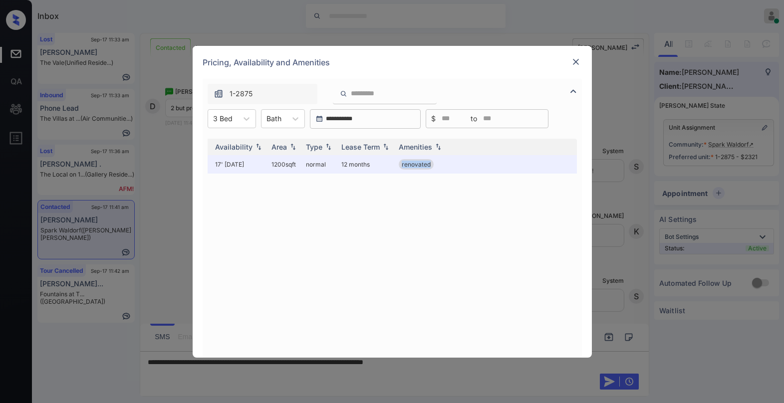
click at [572, 60] on img at bounding box center [576, 62] width 10 height 10
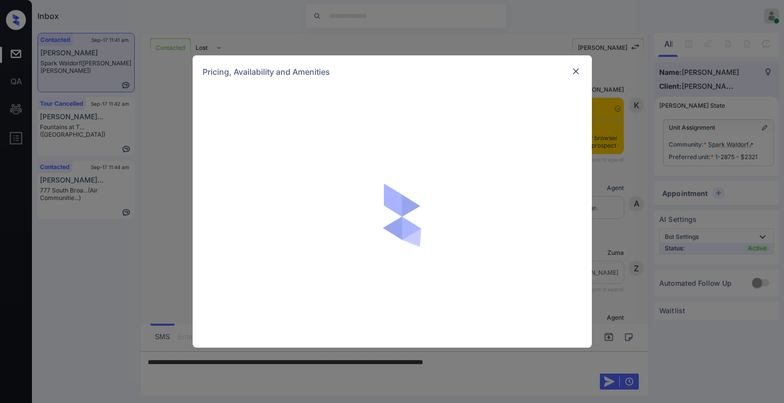
scroll to position [2101, 0]
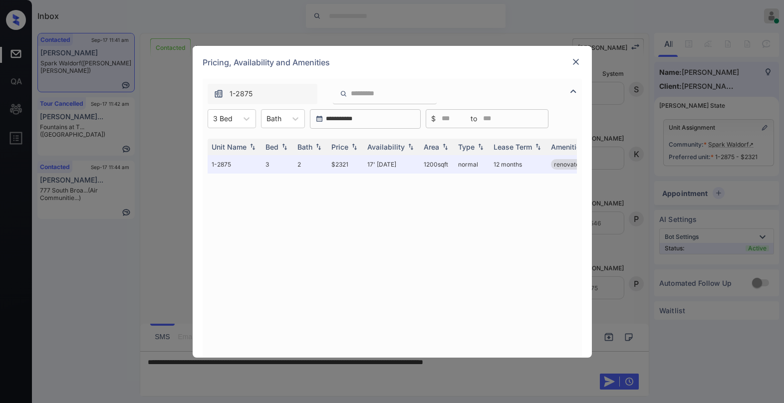
click at [577, 64] on img at bounding box center [576, 62] width 10 height 10
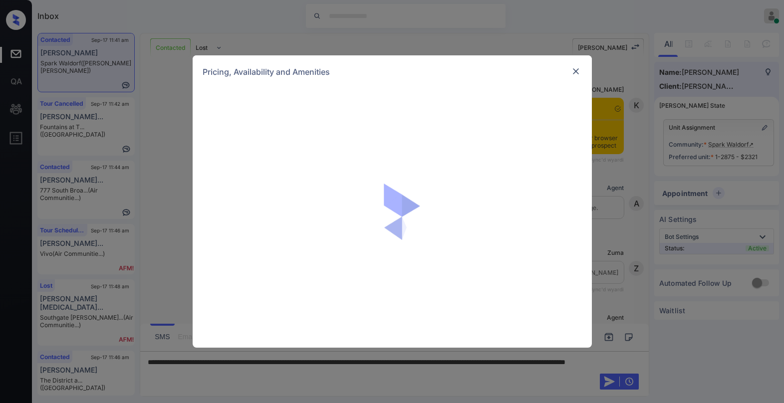
scroll to position [2101, 0]
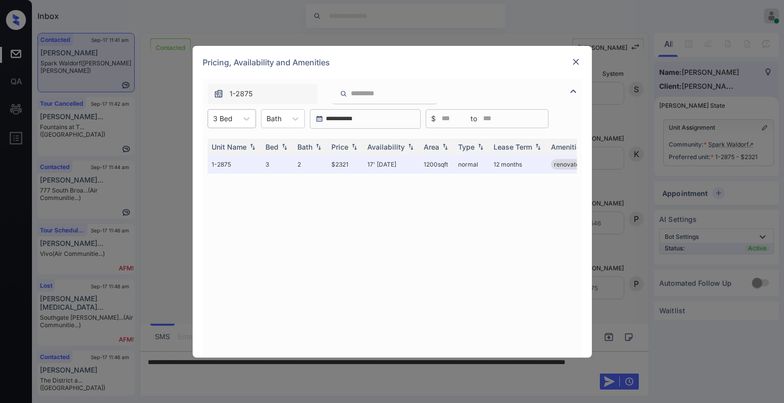
click at [232, 123] on div "3 Bed" at bounding box center [222, 118] width 29 height 14
click at [232, 141] on div "2" at bounding box center [232, 143] width 48 height 18
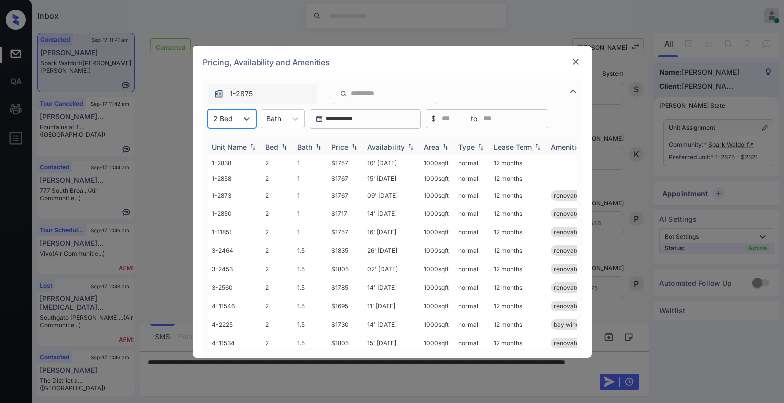
click at [338, 149] on div "Price" at bounding box center [339, 147] width 17 height 8
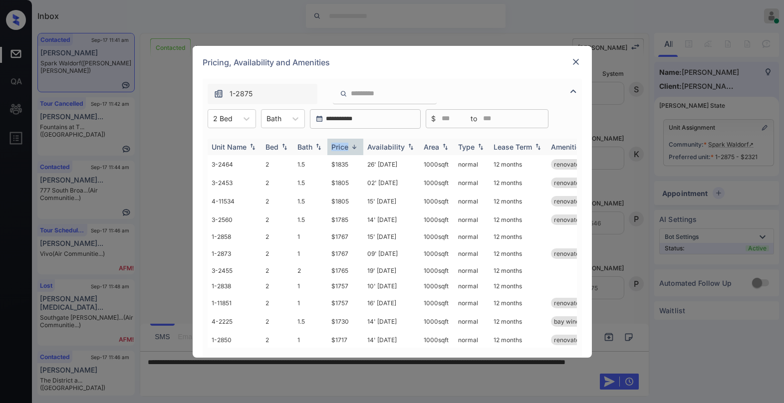
click at [338, 149] on div "Price" at bounding box center [339, 147] width 17 height 8
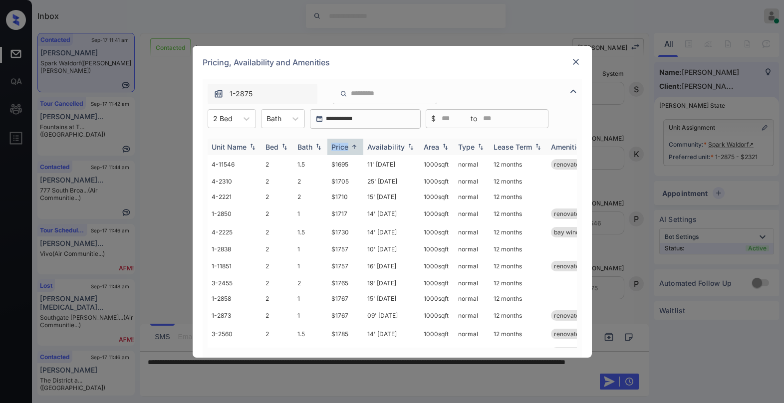
click at [339, 149] on div "Price" at bounding box center [339, 147] width 17 height 8
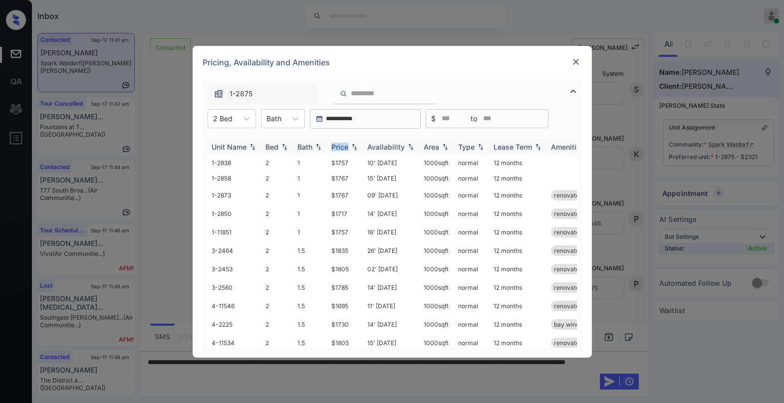
click at [341, 148] on div "Price" at bounding box center [339, 147] width 17 height 8
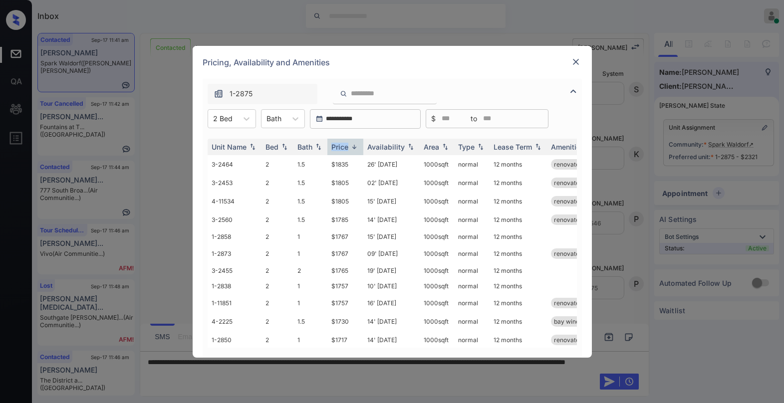
drag, startPoint x: 341, startPoint y: 148, endPoint x: 520, endPoint y: 107, distance: 184.1
click at [341, 147] on div "Price" at bounding box center [339, 147] width 17 height 8
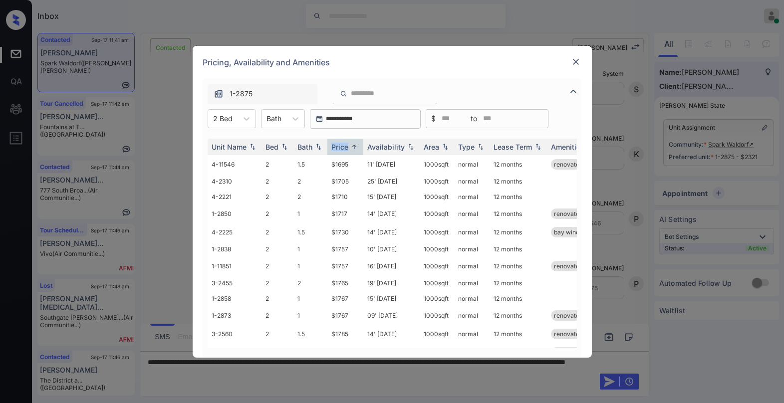
click at [576, 62] on img at bounding box center [576, 62] width 10 height 10
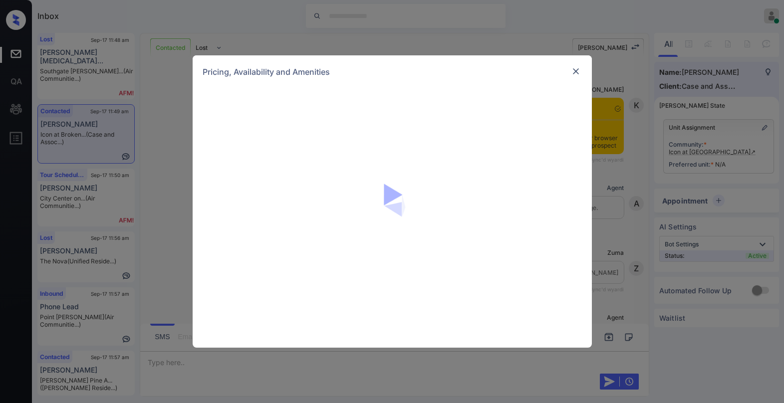
scroll to position [705, 0]
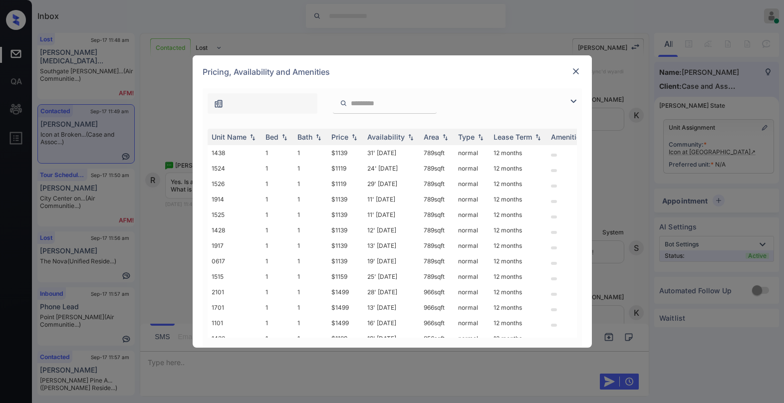
drag, startPoint x: 576, startPoint y: 104, endPoint x: 467, endPoint y: 114, distance: 109.3
click at [575, 104] on img at bounding box center [573, 101] width 12 height 12
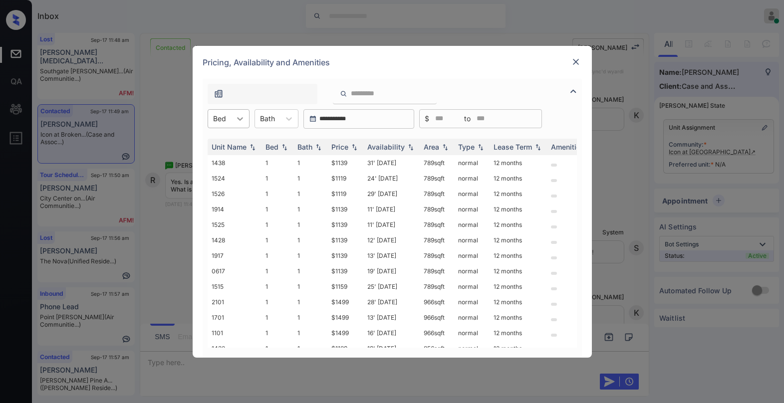
click at [238, 122] on icon at bounding box center [240, 119] width 10 height 10
click at [220, 166] on div "2" at bounding box center [229, 161] width 42 height 18
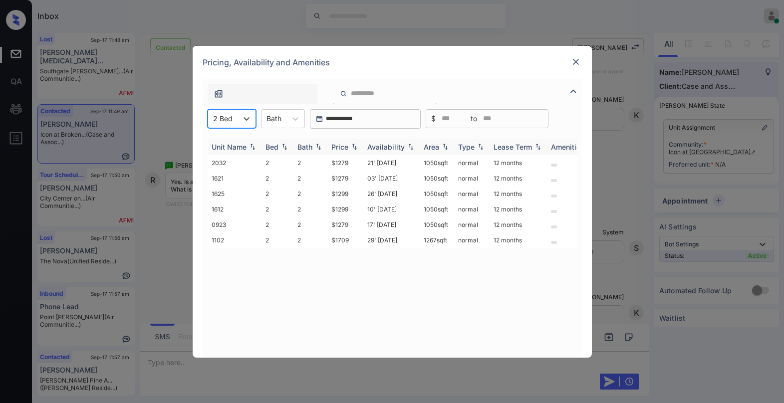
click at [342, 145] on div "Price" at bounding box center [339, 147] width 17 height 8
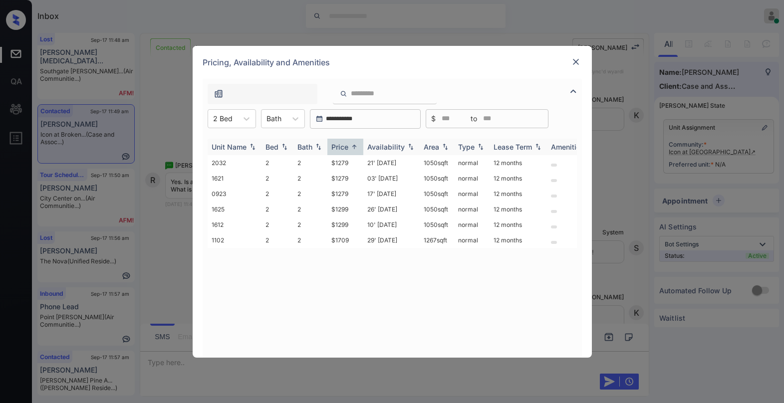
click at [342, 145] on div "Price" at bounding box center [339, 147] width 17 height 8
click at [341, 145] on div "Price" at bounding box center [339, 147] width 17 height 8
click at [343, 146] on div "Price" at bounding box center [339, 147] width 17 height 8
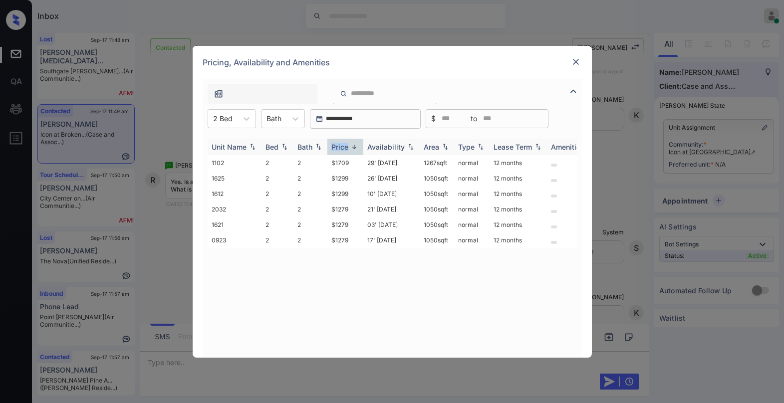
click at [342, 146] on div "Price" at bounding box center [339, 147] width 17 height 8
click at [341, 148] on div "Price" at bounding box center [339, 147] width 17 height 8
click at [341, 147] on div "Price" at bounding box center [339, 147] width 17 height 8
click at [342, 163] on td "$1279" at bounding box center [345, 162] width 36 height 15
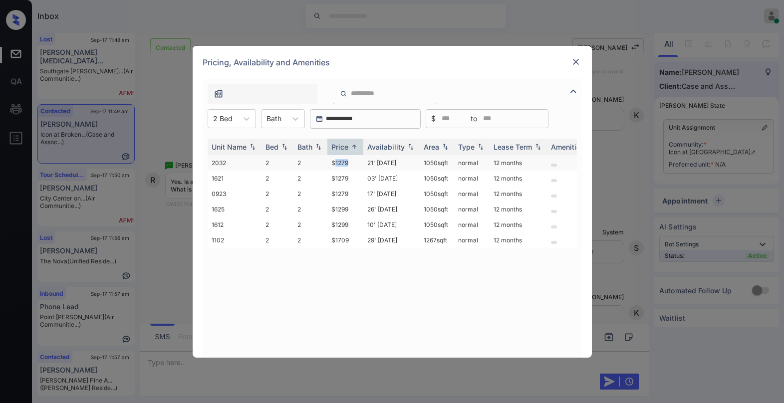
click at [342, 163] on td "$1279" at bounding box center [345, 162] width 36 height 15
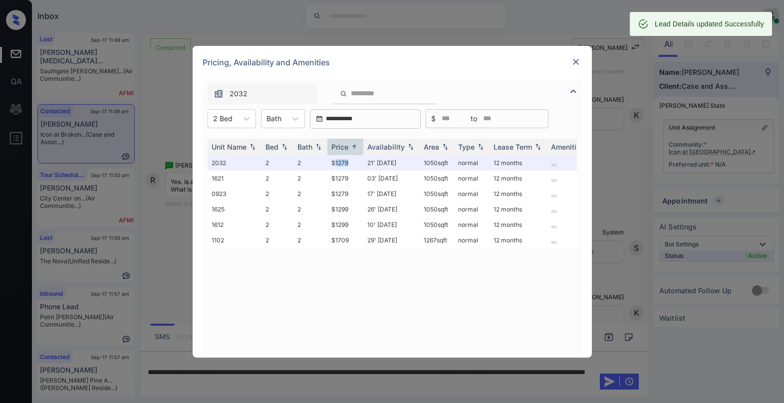
click at [573, 62] on img at bounding box center [576, 62] width 10 height 10
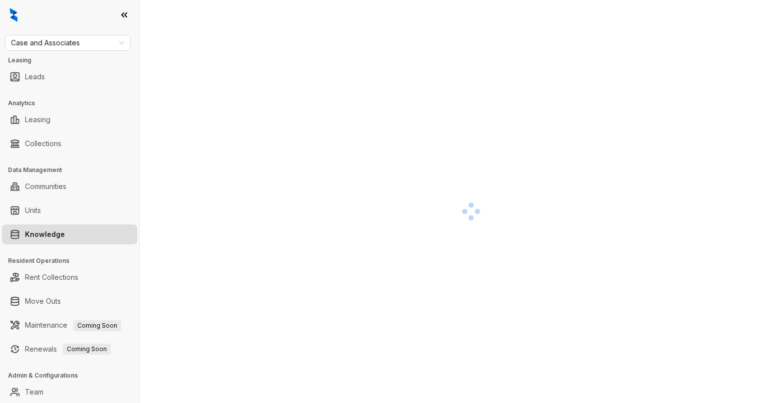
click at [567, 75] on div at bounding box center [471, 211] width 614 height 403
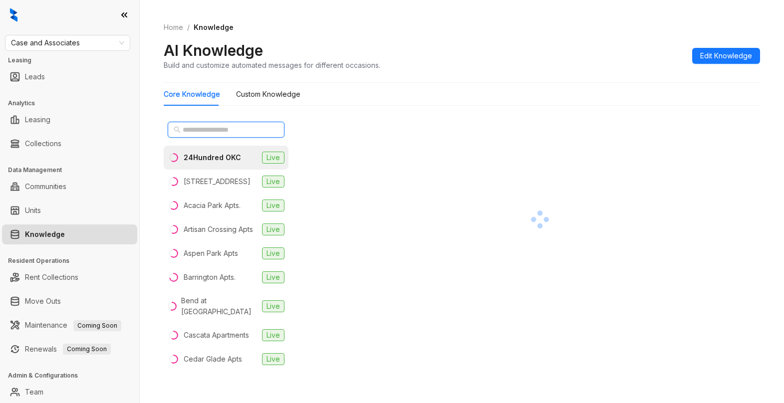
click at [245, 131] on input "text" at bounding box center [227, 129] width 88 height 11
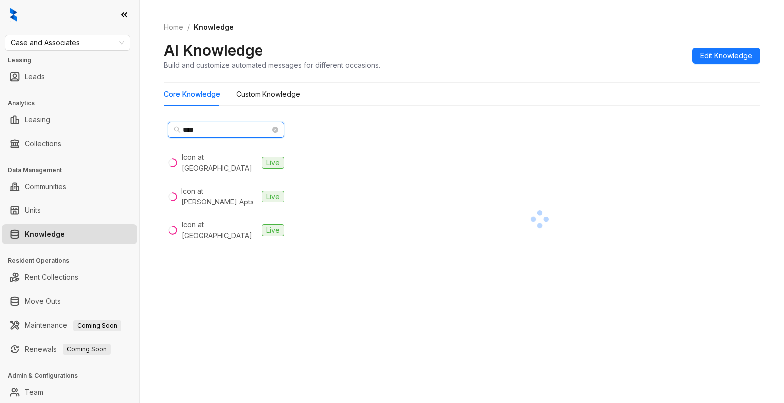
type input "****"
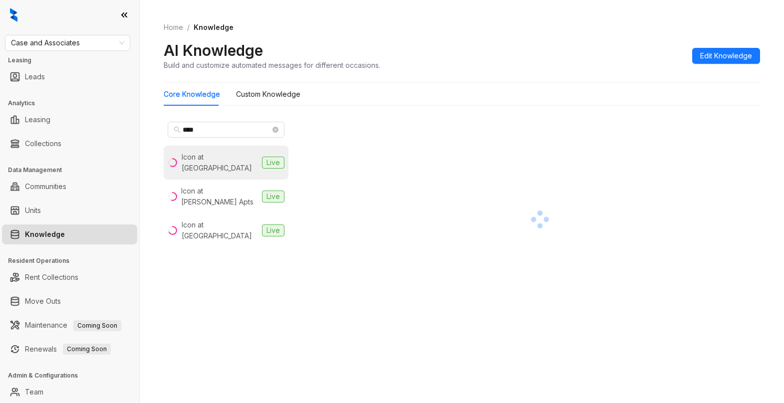
click at [230, 156] on div "Icon at [GEOGRAPHIC_DATA]" at bounding box center [220, 163] width 77 height 22
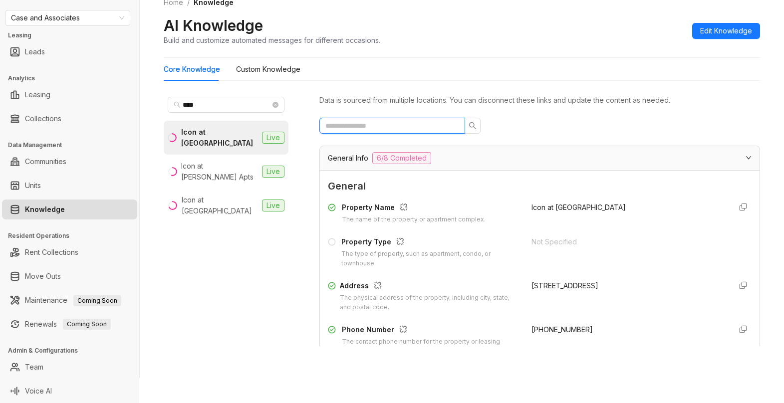
click at [397, 125] on input "text" at bounding box center [388, 125] width 126 height 11
type input "**"
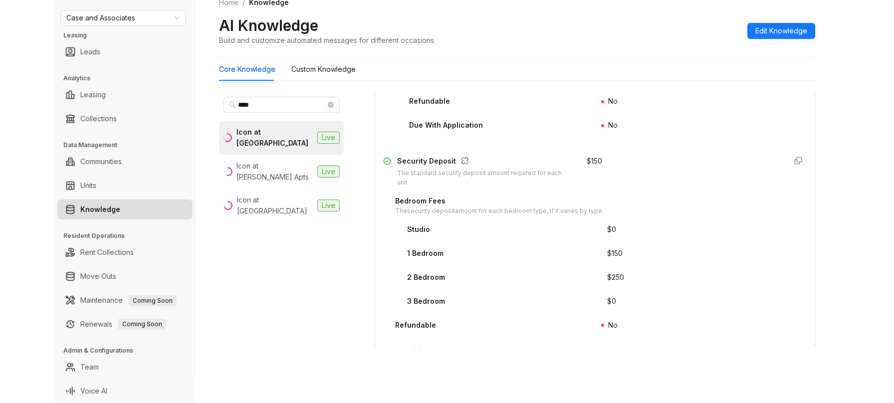
scroll to position [149, 0]
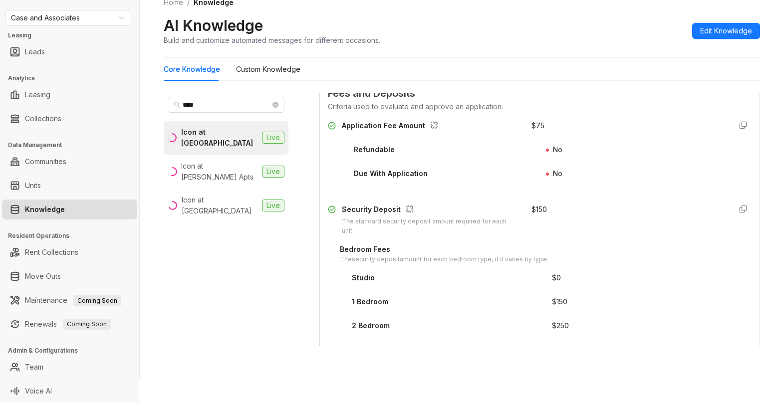
type input "***"
drag, startPoint x: 520, startPoint y: 123, endPoint x: 525, endPoint y: 128, distance: 7.1
click at [538, 126] on div "$ 75" at bounding box center [627, 128] width 192 height 16
copy div "$ 75"
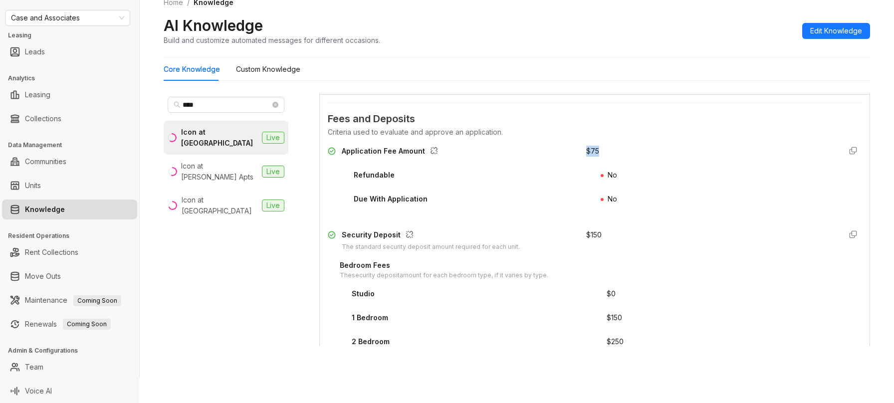
scroll to position [99, 0]
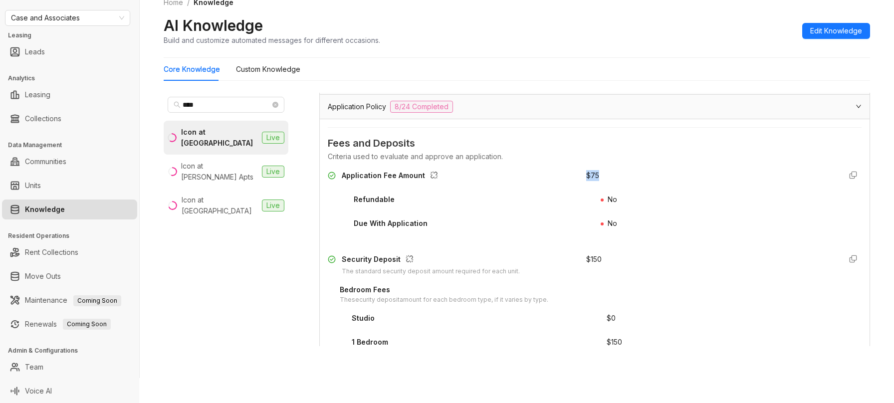
copy div "$ 75"
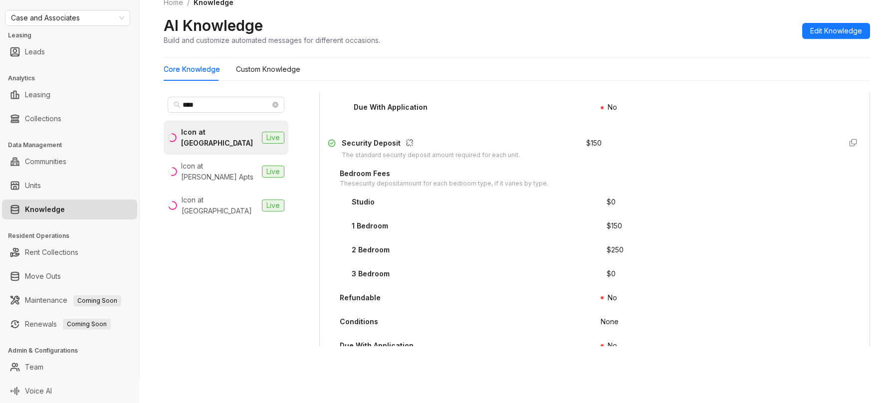
scroll to position [199, 0]
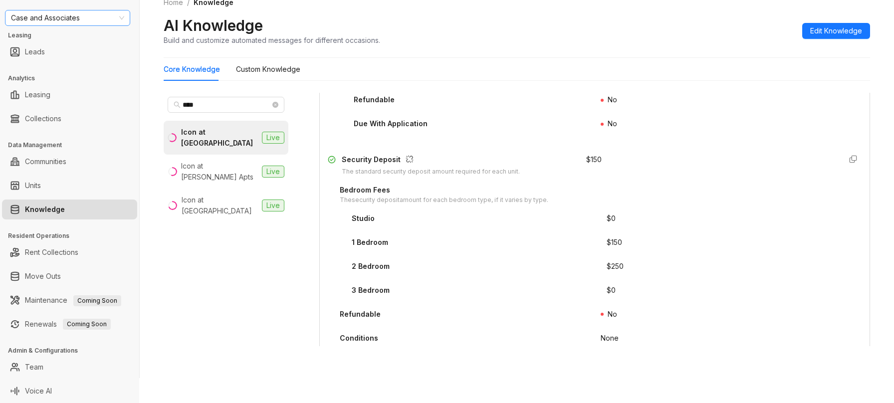
click at [110, 22] on span "Case and Associates" at bounding box center [67, 17] width 113 height 15
type input "*****"
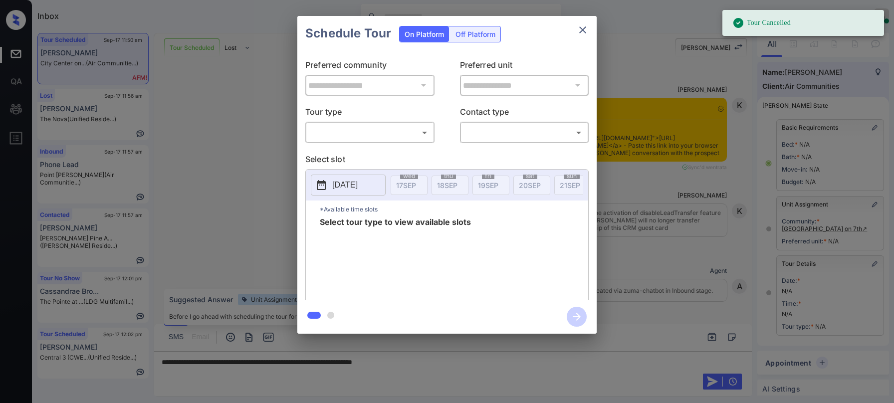
scroll to position [7123, 0]
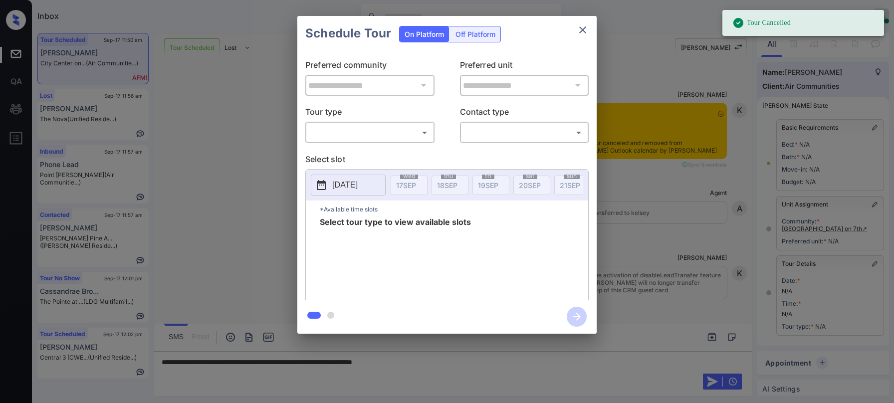
click at [371, 146] on div "**********" at bounding box center [446, 175] width 299 height 249
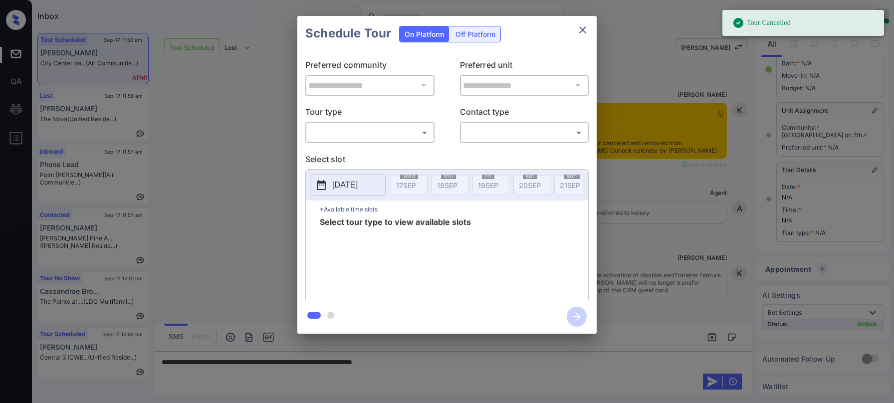
click at [370, 137] on body "Tour Cancelled Inbox [PERSON_NAME] Online Set yourself offline Set yourself on …" at bounding box center [447, 201] width 894 height 403
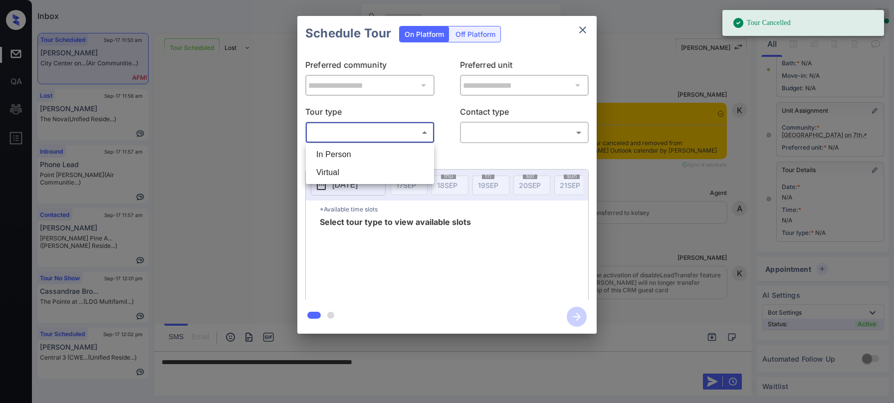
click at [352, 154] on li "In Person" at bounding box center [369, 155] width 123 height 18
type input "********"
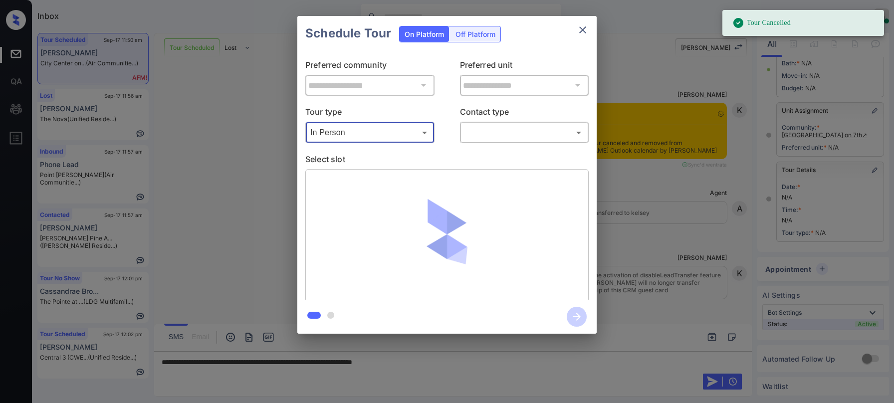
click at [469, 134] on body "Tour Cancelled Inbox Paolo Gabriel Online Set yourself offline Set yourself on …" at bounding box center [447, 201] width 894 height 403
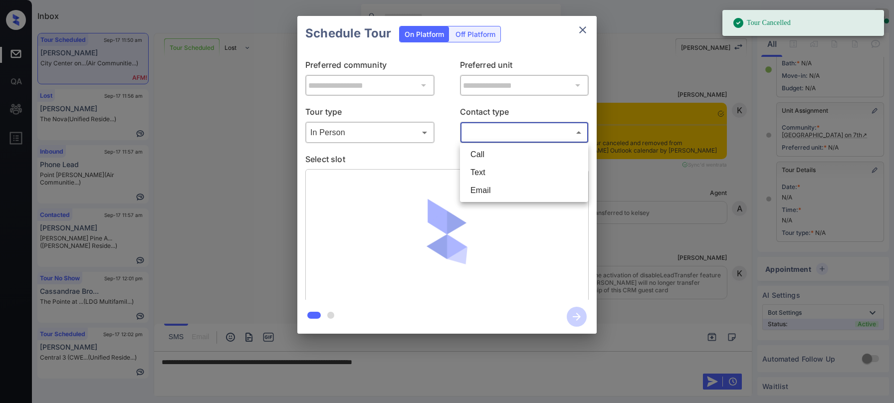
click at [478, 162] on li "Call" at bounding box center [523, 155] width 123 height 18
type input "****"
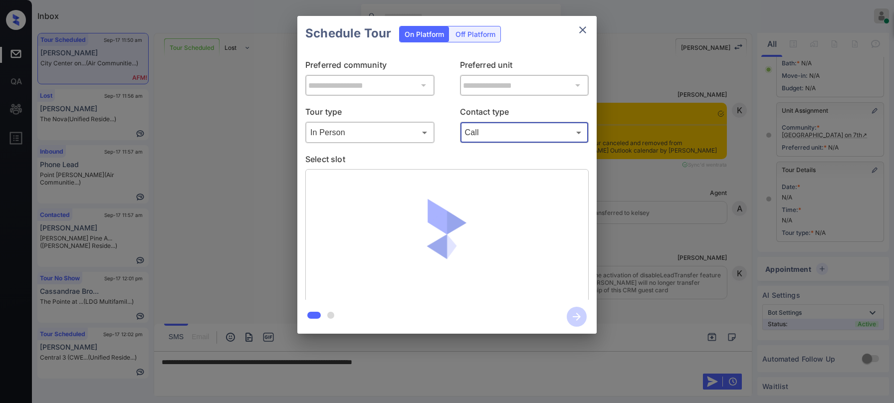
click at [476, 168] on p "Select slot" at bounding box center [446, 161] width 283 height 16
click at [480, 136] on body "Inbox Paolo Gabriel Online Set yourself offline Set yourself on break Profile S…" at bounding box center [447, 201] width 894 height 403
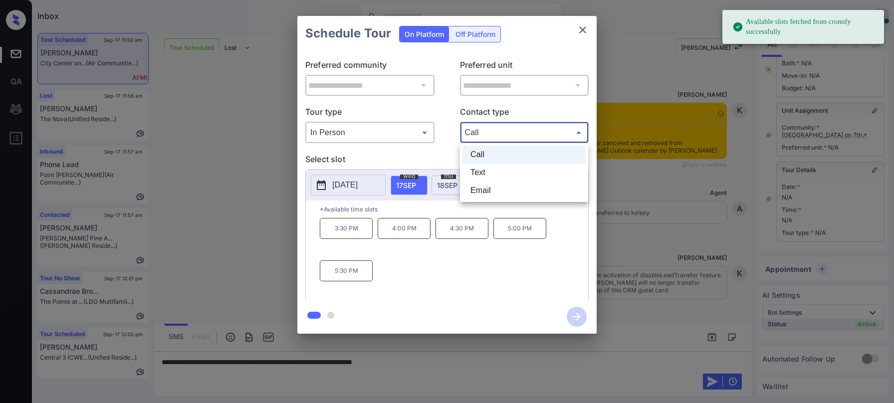
drag, startPoint x: 461, startPoint y: 286, endPoint x: 470, endPoint y: 261, distance: 26.9
click at [461, 284] on div at bounding box center [447, 201] width 894 height 403
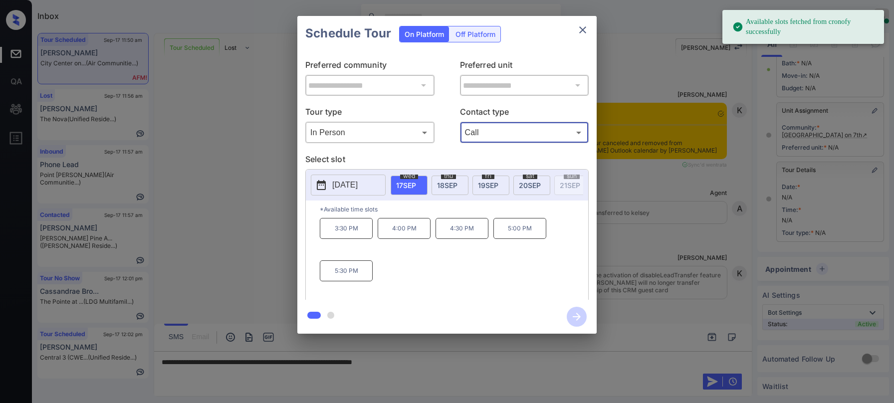
click at [580, 35] on icon "close" at bounding box center [583, 30] width 12 height 12
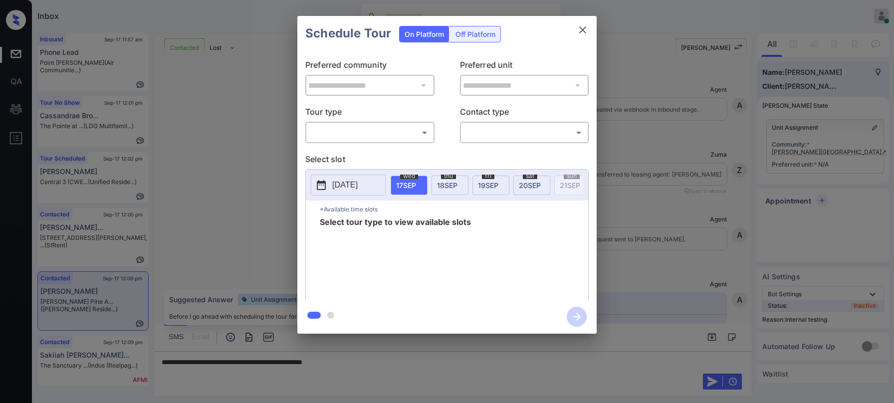
scroll to position [2364, 0]
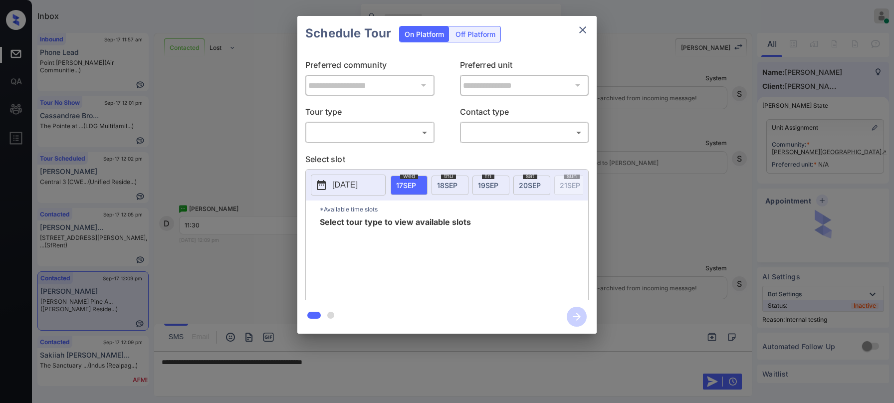
click at [351, 135] on body "Inbox [PERSON_NAME] Online Set yourself offline Set yourself on break Profile S…" at bounding box center [447, 201] width 894 height 403
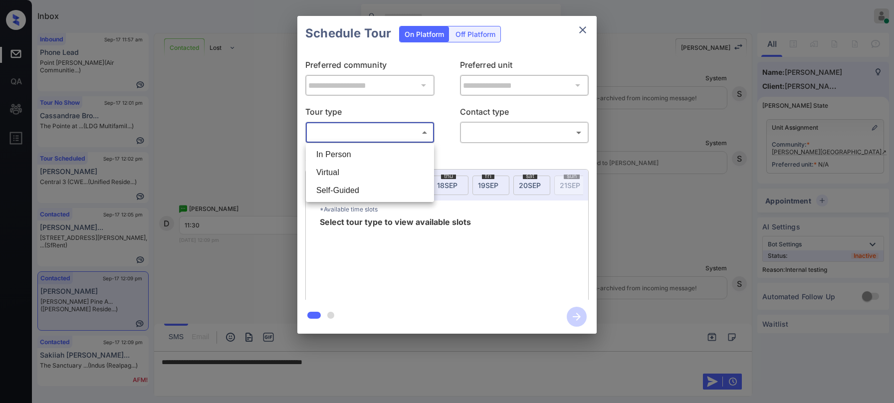
drag, startPoint x: 341, startPoint y: 157, endPoint x: 406, endPoint y: 148, distance: 66.0
click at [342, 156] on li "In Person" at bounding box center [369, 155] width 123 height 18
type input "********"
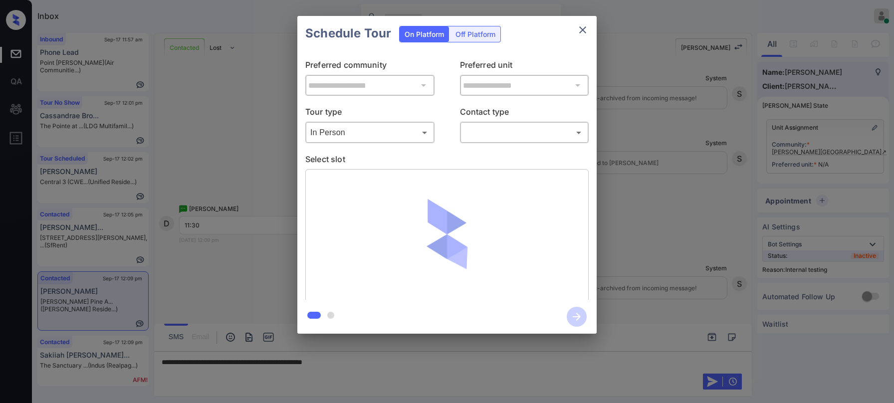
drag, startPoint x: 459, startPoint y: 140, endPoint x: 478, endPoint y: 136, distance: 19.4
click at [466, 139] on div "Tour type In Person ******** ​ Contact type ​ ​" at bounding box center [446, 124] width 283 height 37
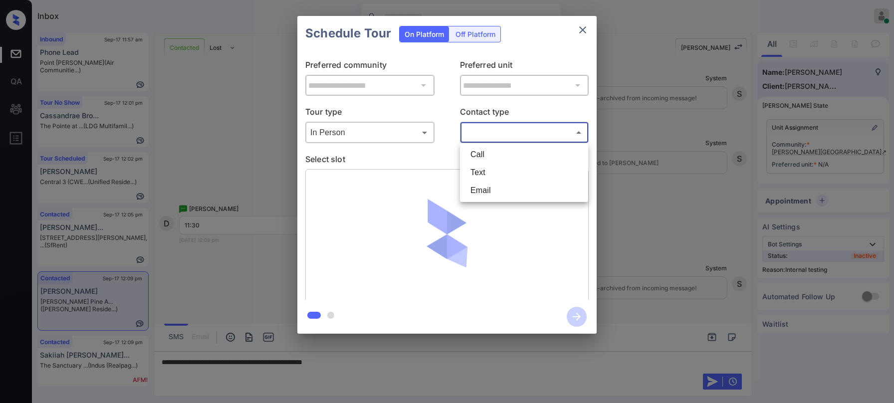
click at [480, 135] on body "Inbox Paolo Gabriel Online Set yourself offline Set yourself on break Profile S…" at bounding box center [447, 201] width 894 height 403
click at [477, 173] on li "Text" at bounding box center [523, 173] width 123 height 18
type input "****"
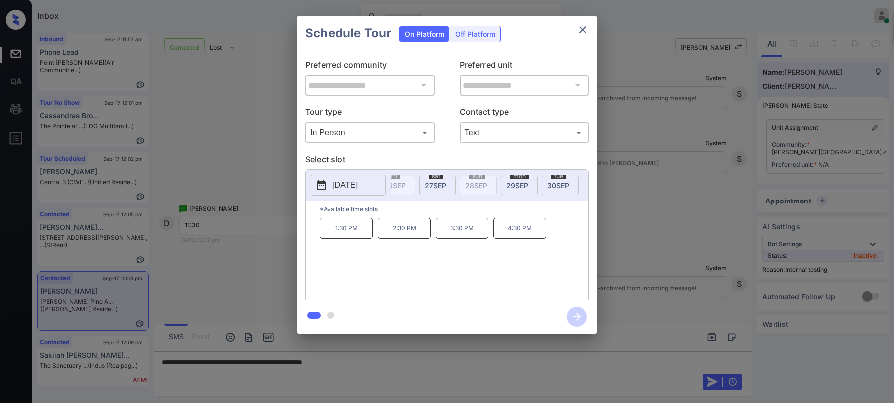
scroll to position [0, 439]
click at [495, 191] on div "tue 30 SEP" at bounding box center [501, 185] width 37 height 19
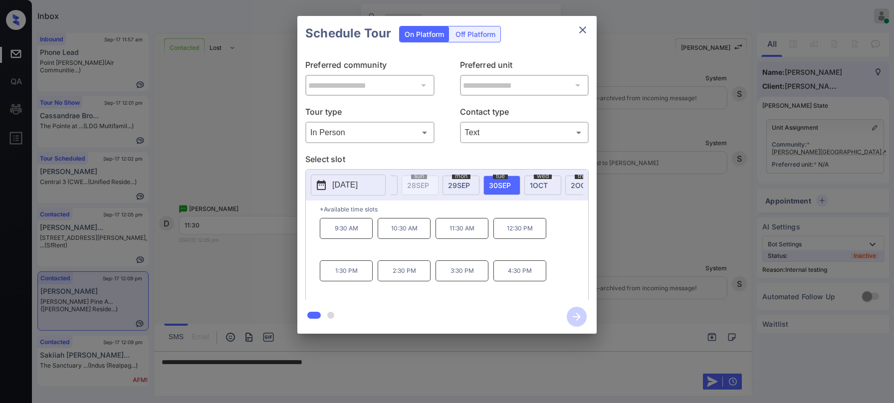
click at [581, 30] on icon "close" at bounding box center [583, 30] width 12 height 12
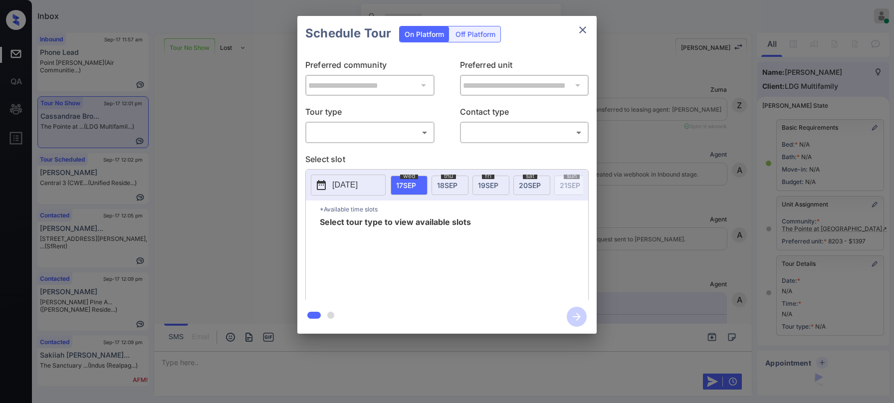
scroll to position [100, 0]
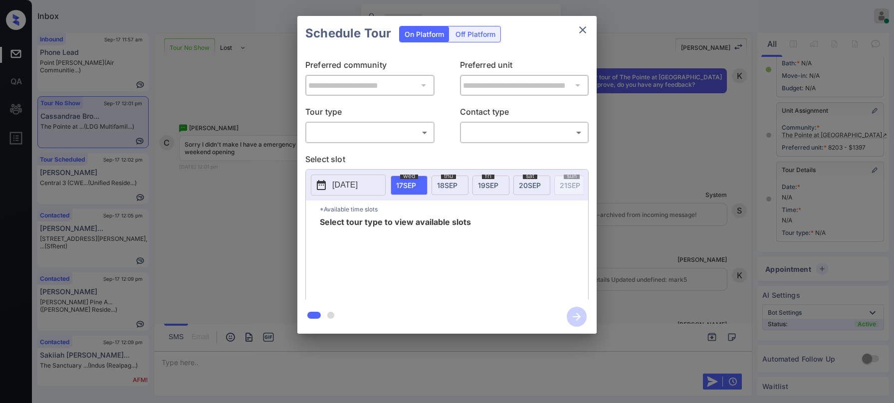
click at [406, 139] on body "Inbox [PERSON_NAME] Online Set yourself offline Set yourself on break Profile S…" at bounding box center [447, 201] width 894 height 403
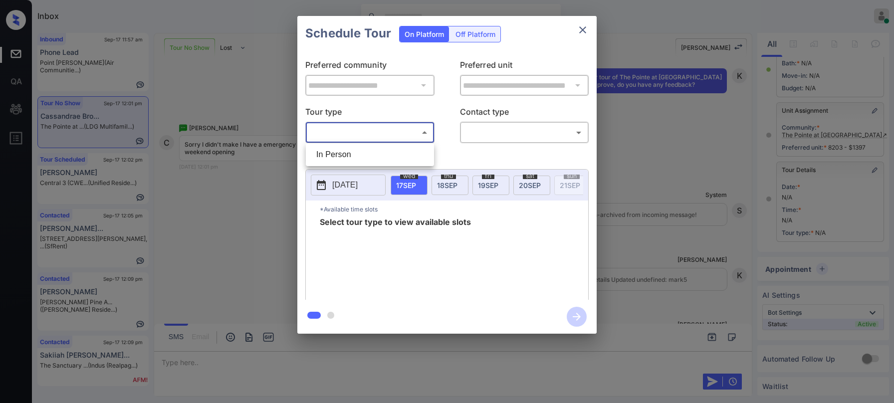
click at [379, 157] on li "In Person" at bounding box center [369, 155] width 123 height 18
type input "********"
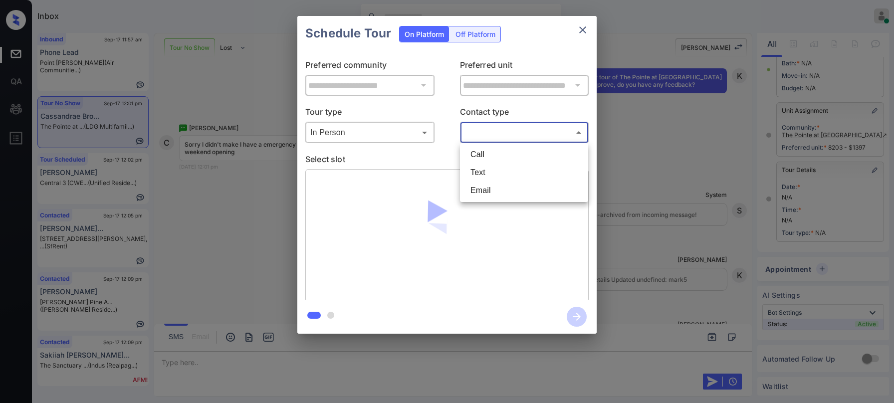
click at [512, 130] on body "Inbox [PERSON_NAME] Online Set yourself offline Set yourself on break Profile S…" at bounding box center [447, 201] width 894 height 403
click at [512, 174] on li "Text" at bounding box center [523, 173] width 123 height 18
type input "****"
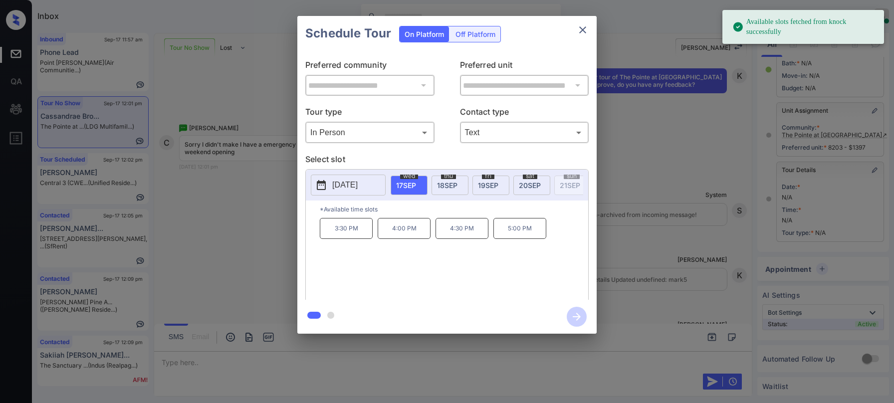
click at [534, 181] on span "[DATE]" at bounding box center [530, 185] width 22 height 8
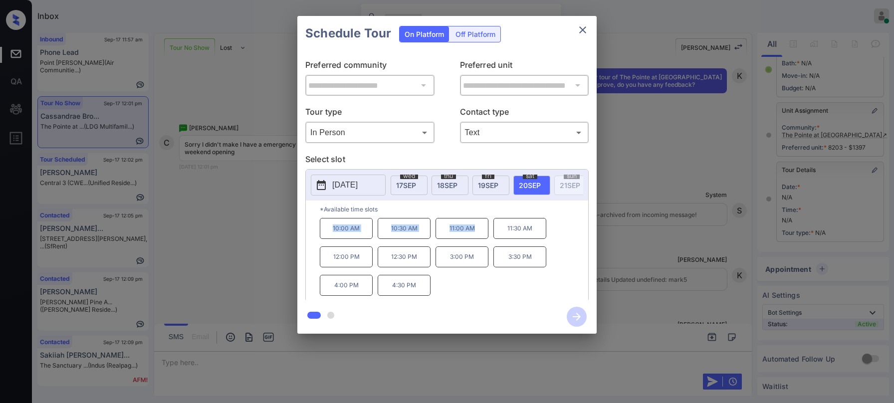
drag, startPoint x: 330, startPoint y: 230, endPoint x: 593, endPoint y: 97, distance: 294.7
click at [483, 239] on div "10:00 AM 10:30 AM 11:00 AM 11:30 AM 12:00 PM 12:30 PM 3:00 PM 3:30 PM 4:00 PM 4…" at bounding box center [454, 258] width 268 height 80
copy div "10:00 AM 10:30 AM 11:00 AM"
click at [589, 27] on button "close" at bounding box center [583, 30] width 20 height 20
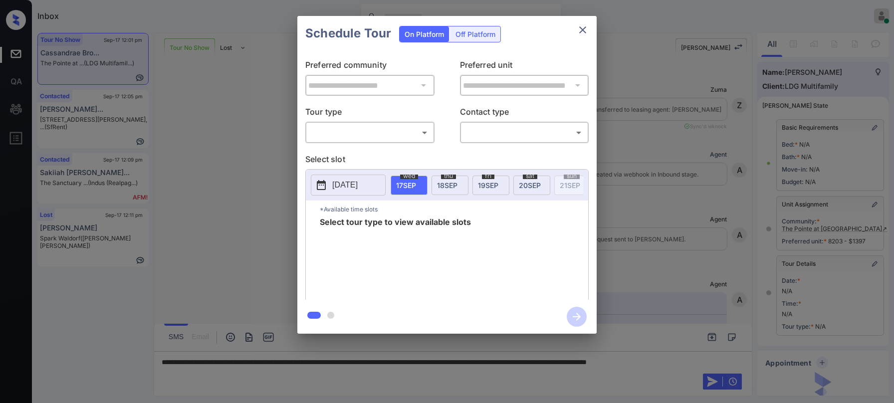
scroll to position [100, 0]
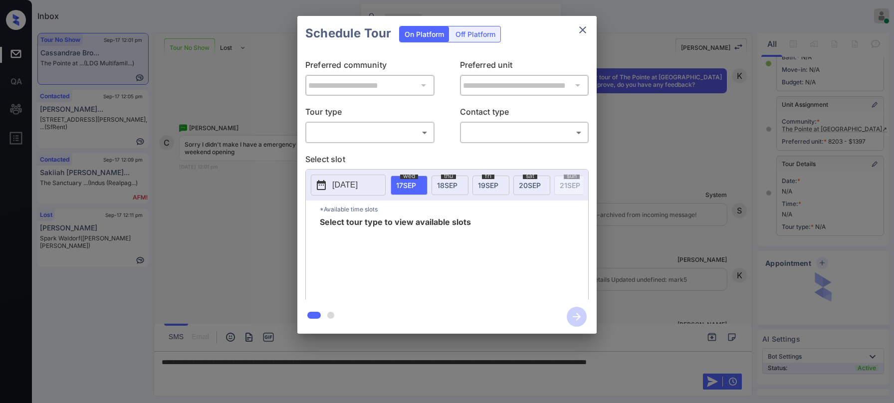
click at [320, 132] on body "Inbox Paolo Gabriel Online Set yourself offline Set yourself on break Profile S…" at bounding box center [447, 201] width 894 height 403
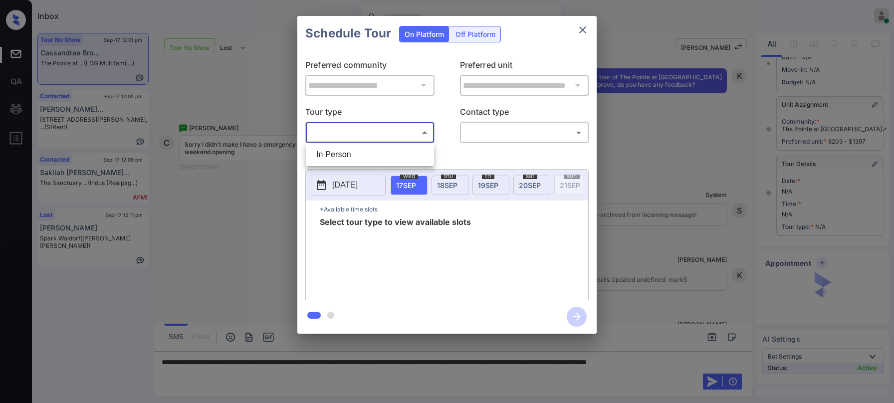
drag, startPoint x: 328, startPoint y: 156, endPoint x: 445, endPoint y: 143, distance: 117.5
click at [330, 157] on li "In Person" at bounding box center [369, 155] width 123 height 18
type input "********"
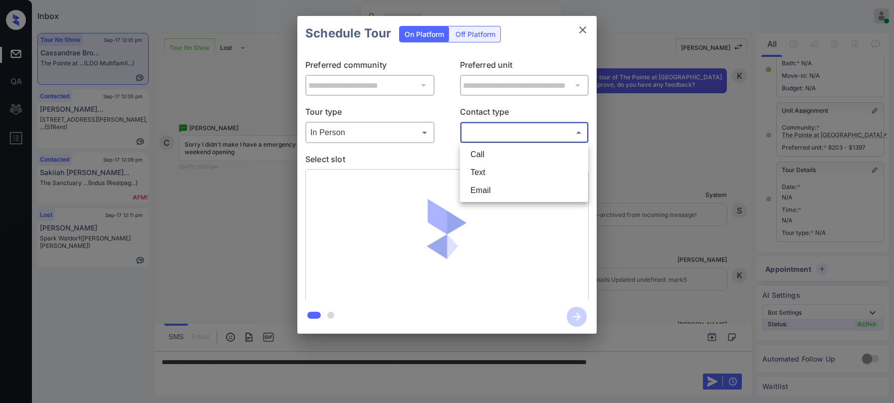
drag, startPoint x: 463, startPoint y: 138, endPoint x: 478, endPoint y: 143, distance: 15.8
click at [465, 138] on body "Inbox Paolo Gabriel Online Set yourself offline Set yourself on break Profile S…" at bounding box center [447, 201] width 894 height 403
click at [483, 170] on li "Text" at bounding box center [523, 173] width 123 height 18
type input "****"
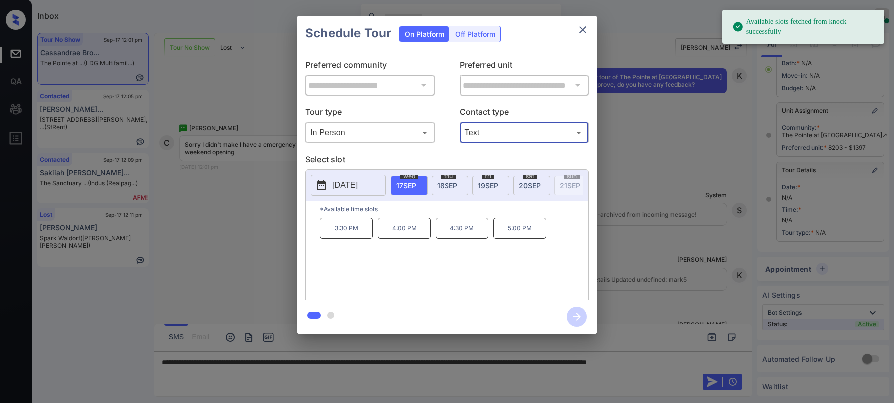
click at [537, 185] on span "20 SEP" at bounding box center [530, 185] width 22 height 8
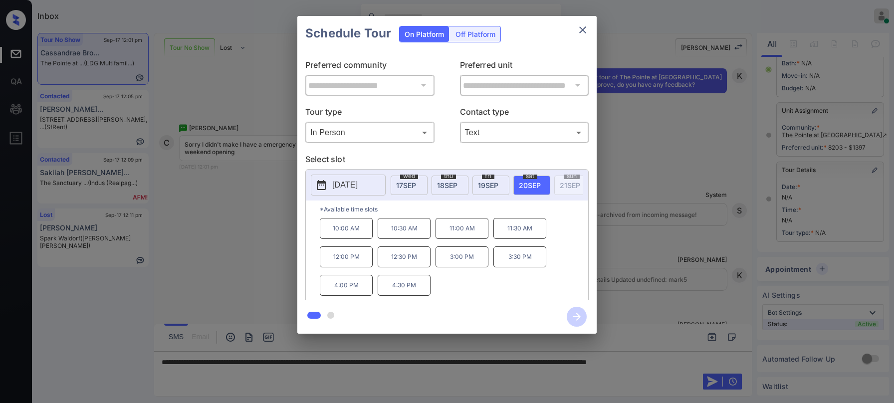
click at [677, 264] on div "**********" at bounding box center [447, 175] width 894 height 350
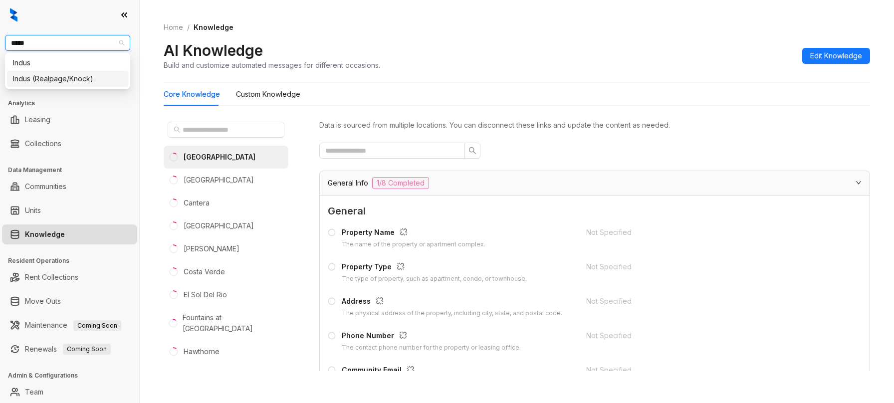
click at [84, 83] on div "Indus (Realpage/Knock)" at bounding box center [67, 78] width 109 height 11
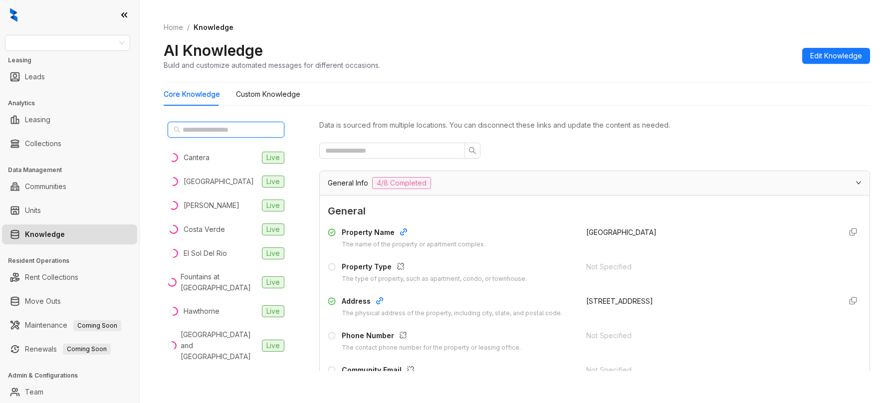
click at [243, 130] on input "text" at bounding box center [227, 129] width 88 height 11
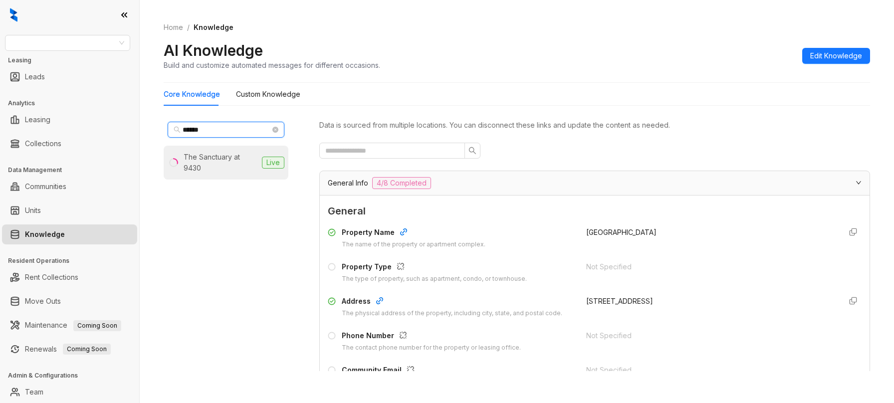
type input "******"
click at [223, 156] on div "The Sanctuary at 9430" at bounding box center [221, 163] width 74 height 22
click at [396, 151] on input "text" at bounding box center [388, 150] width 126 height 11
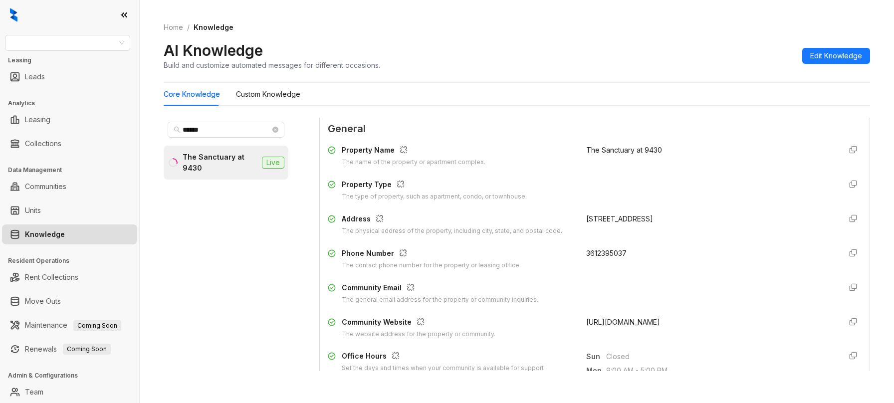
scroll to position [100, 0]
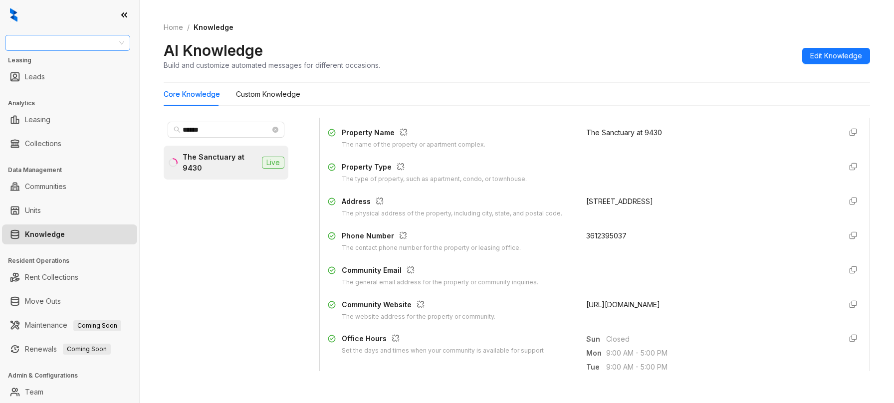
click at [90, 45] on input "search" at bounding box center [63, 42] width 104 height 15
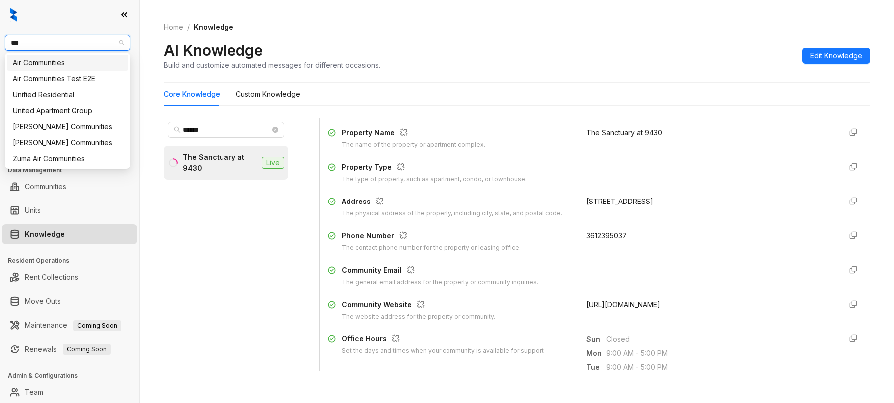
type input "****"
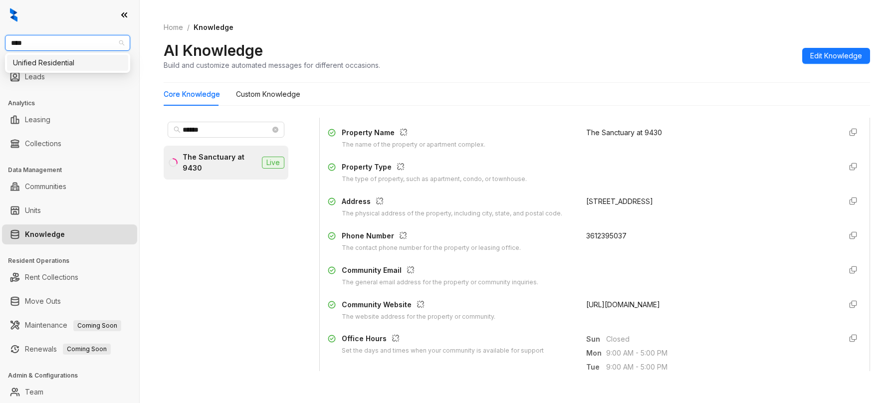
click at [73, 65] on div "Unified Residential" at bounding box center [67, 62] width 109 height 11
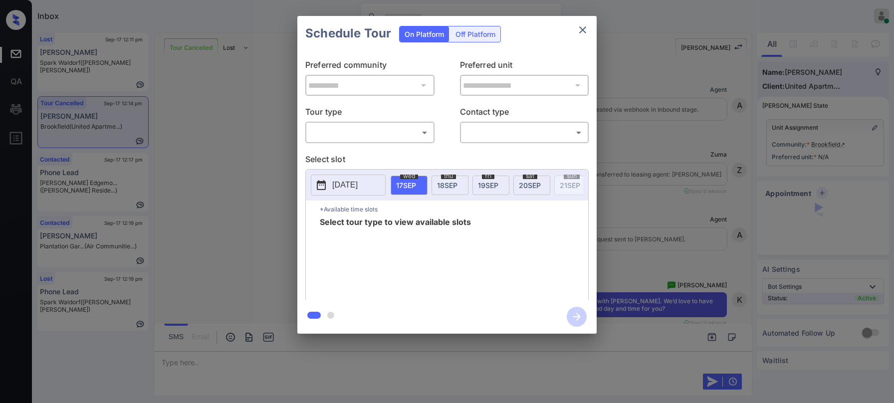
click at [358, 133] on body "Inbox [PERSON_NAME] Online Set yourself offline Set yourself on break Profile S…" at bounding box center [447, 201] width 894 height 403
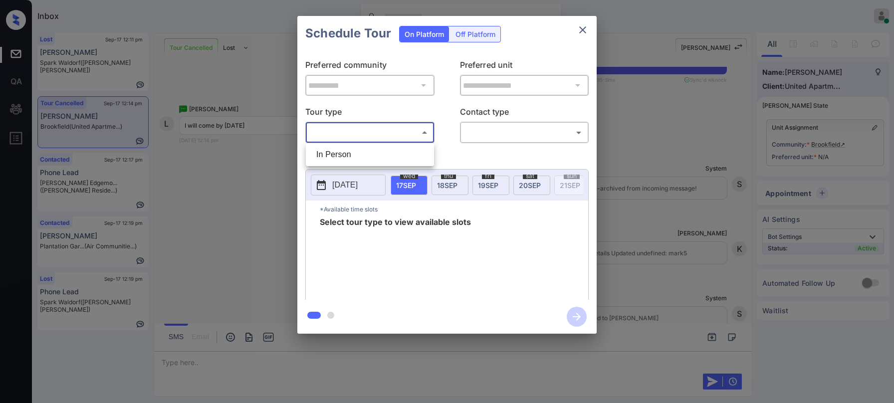
click at [352, 153] on li "In Person" at bounding box center [369, 155] width 123 height 18
type input "********"
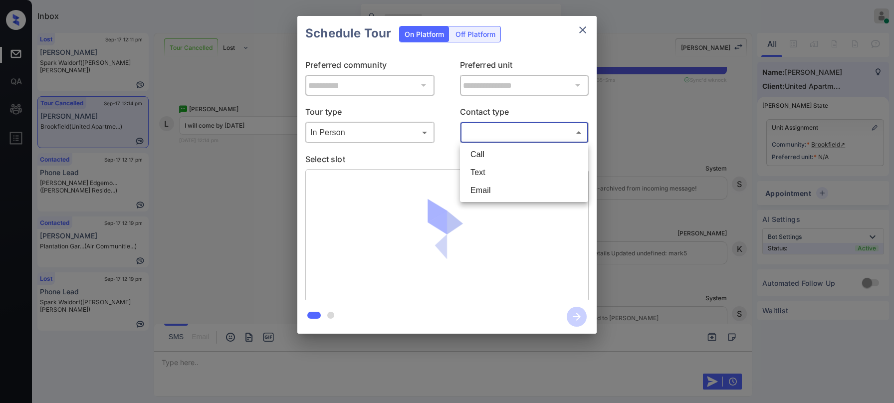
click at [487, 135] on body "Inbox Paolo Gabriel Online Set yourself offline Set yourself on break Profile S…" at bounding box center [447, 201] width 894 height 403
click at [481, 172] on li "Text" at bounding box center [523, 173] width 123 height 18
type input "****"
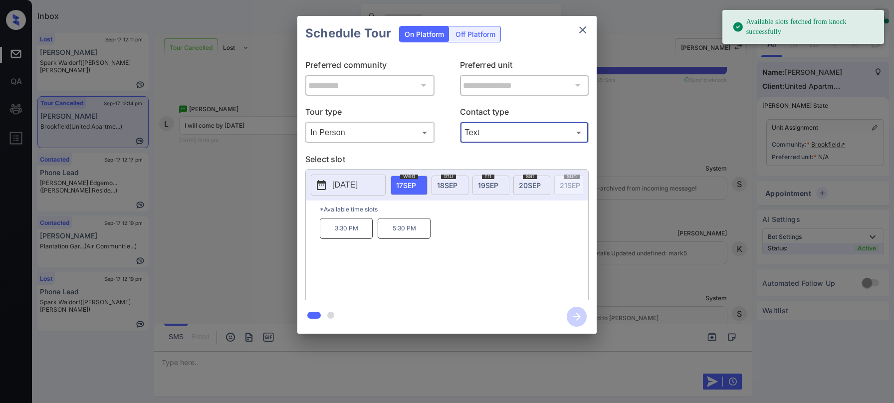
click at [525, 184] on span "20 SEP" at bounding box center [530, 185] width 22 height 8
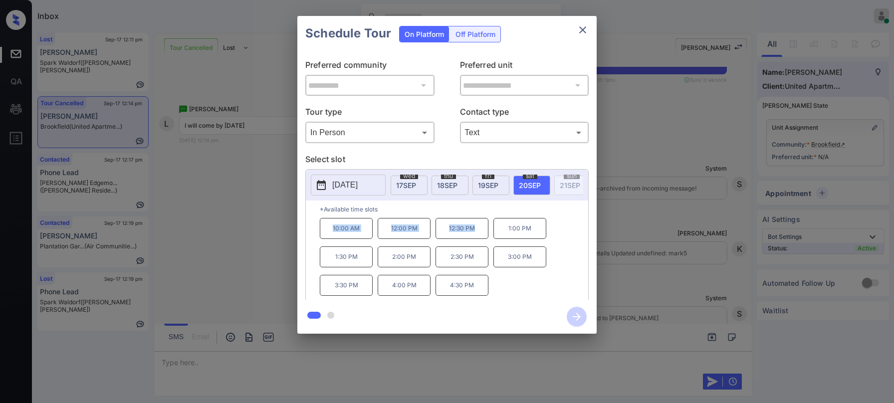
drag, startPoint x: 333, startPoint y: 232, endPoint x: 553, endPoint y: 197, distance: 222.9
click at [478, 238] on div "10:00 AM 12:00 PM 12:30 PM 1:00 PM 1:30 PM 2:00 PM 2:30 PM 3:00 PM 3:30 PM 4:00…" at bounding box center [454, 258] width 268 height 80
copy div "10:00 AM 12:00 PM 12:30 PM"
click at [584, 29] on icon "close" at bounding box center [582, 29] width 7 height 7
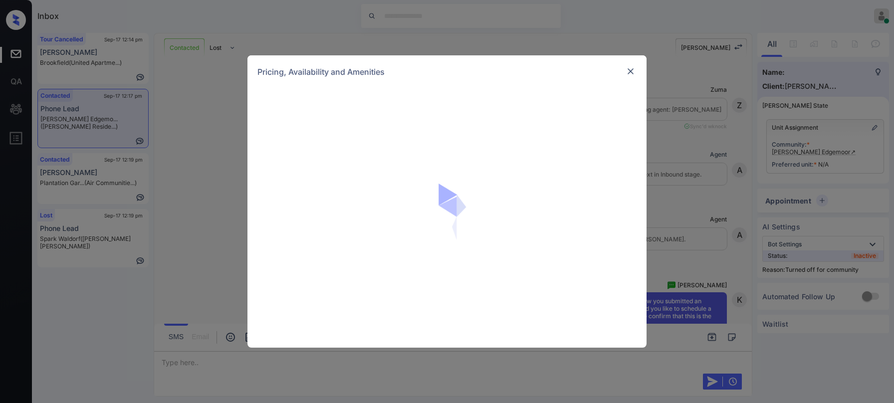
scroll to position [1074, 0]
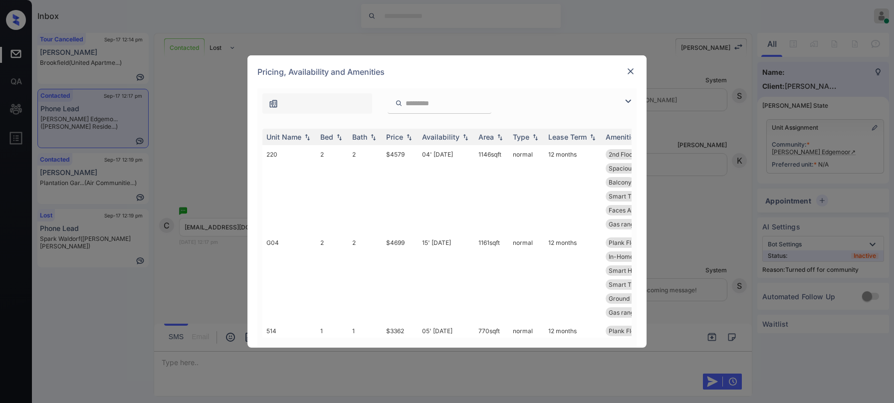
click at [626, 100] on img at bounding box center [628, 101] width 12 height 12
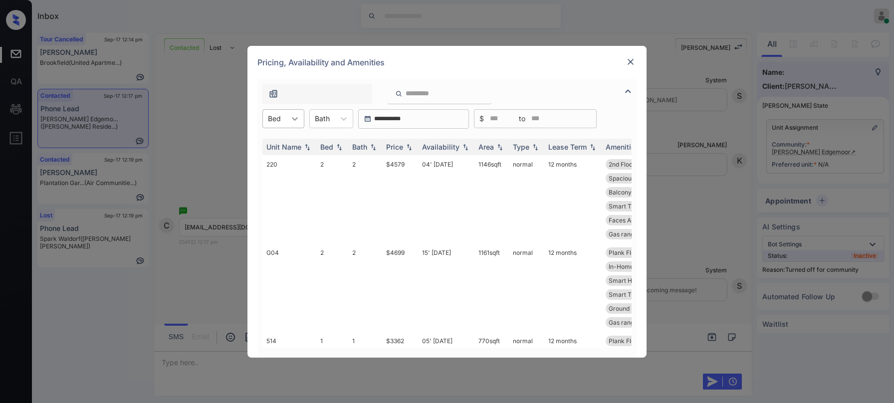
click at [292, 121] on icon at bounding box center [295, 119] width 10 height 10
click at [269, 158] on div "2" at bounding box center [283, 161] width 42 height 18
click at [405, 147] on img at bounding box center [409, 146] width 10 height 7
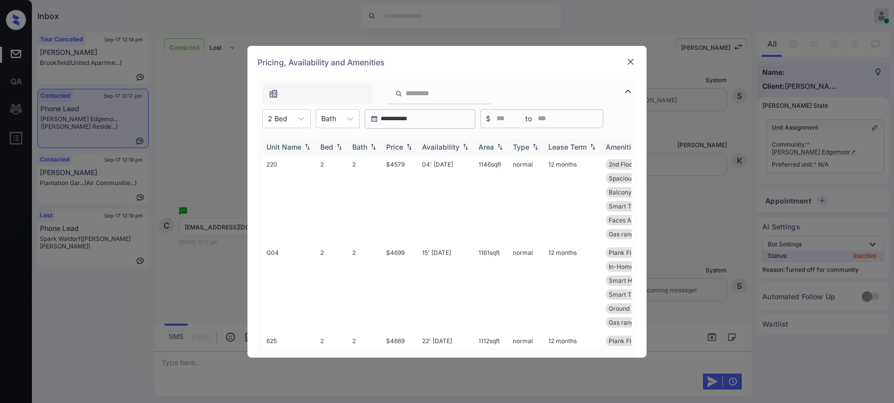
click at [405, 147] on img at bounding box center [409, 146] width 10 height 7
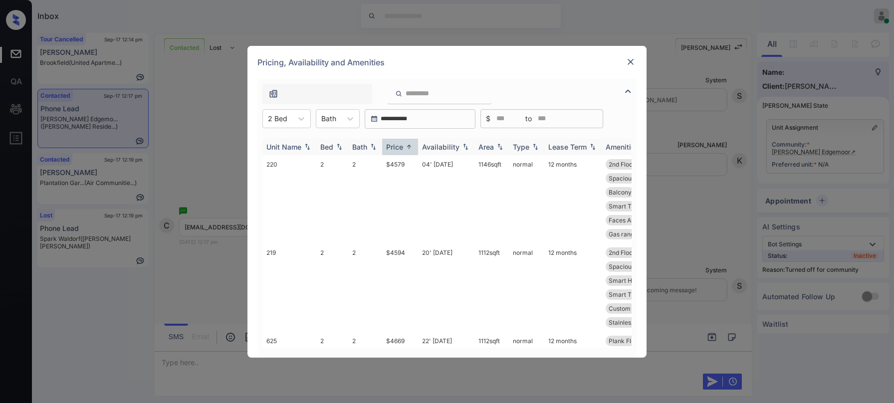
click at [405, 147] on img at bounding box center [409, 146] width 10 height 7
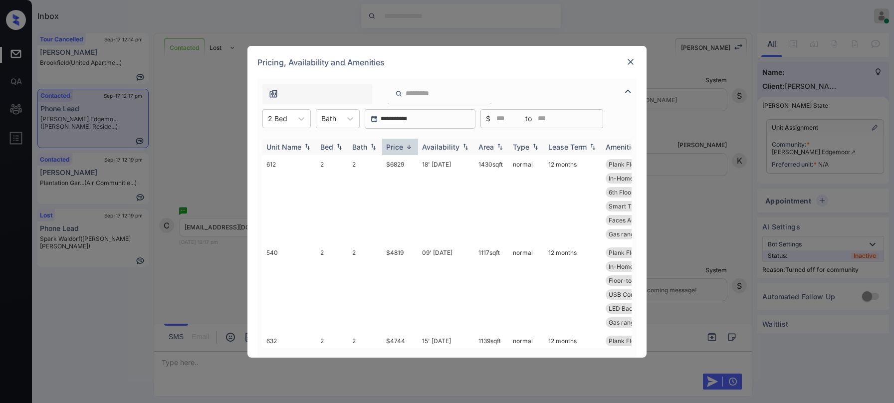
click at [405, 147] on img at bounding box center [409, 146] width 10 height 7
drag, startPoint x: 384, startPoint y: 163, endPoint x: 400, endPoint y: 164, distance: 16.0
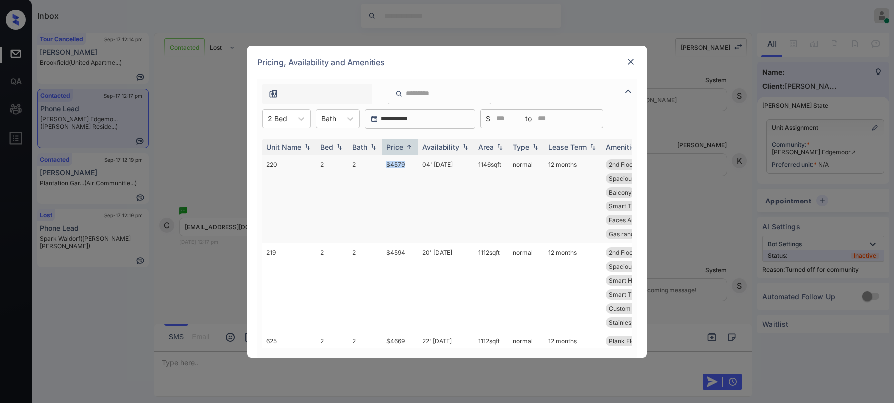
click at [410, 165] on td "$4579" at bounding box center [400, 199] width 36 height 88
click at [396, 164] on td "$4579" at bounding box center [400, 199] width 36 height 88
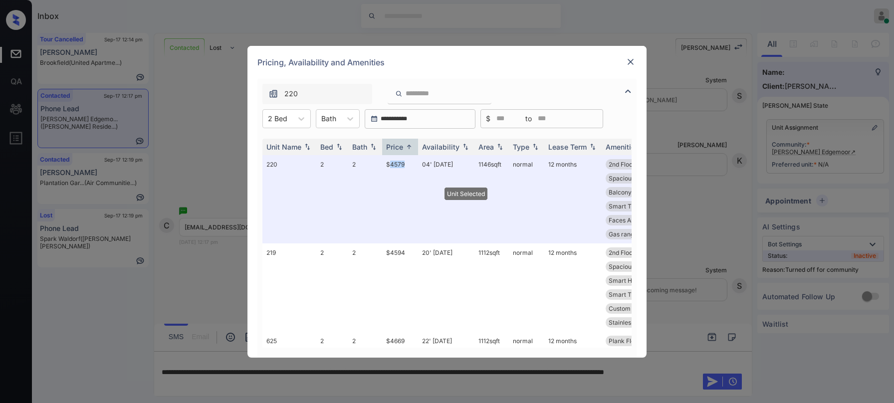
click at [632, 61] on img at bounding box center [631, 62] width 10 height 10
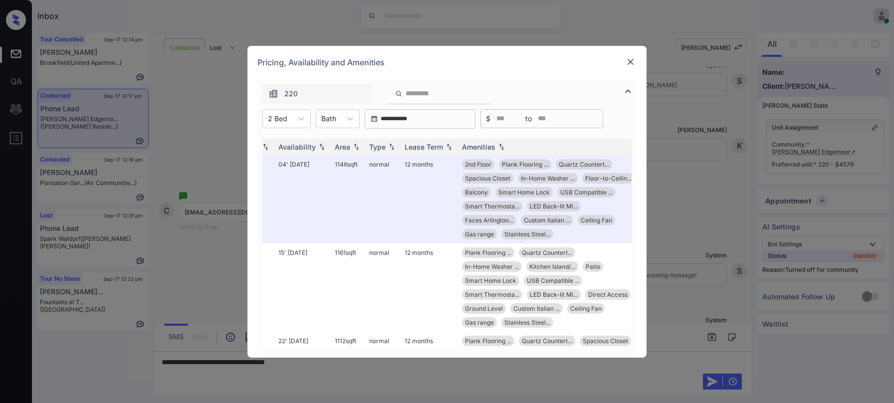
scroll to position [0, 148]
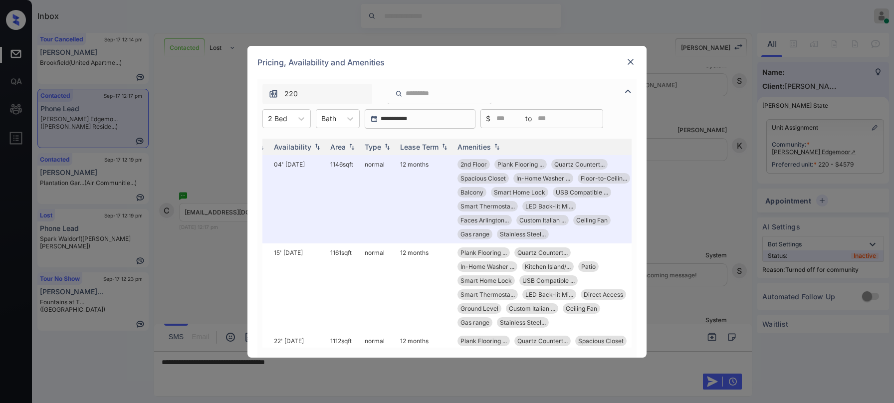
click at [635, 60] on img at bounding box center [631, 62] width 10 height 10
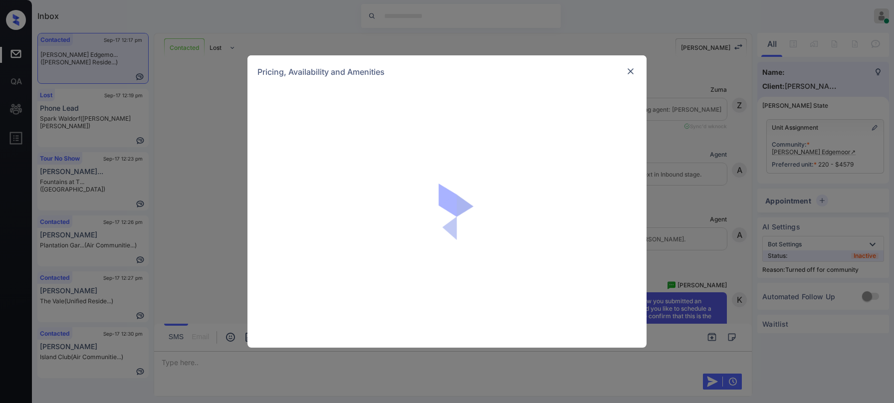
scroll to position [1595, 0]
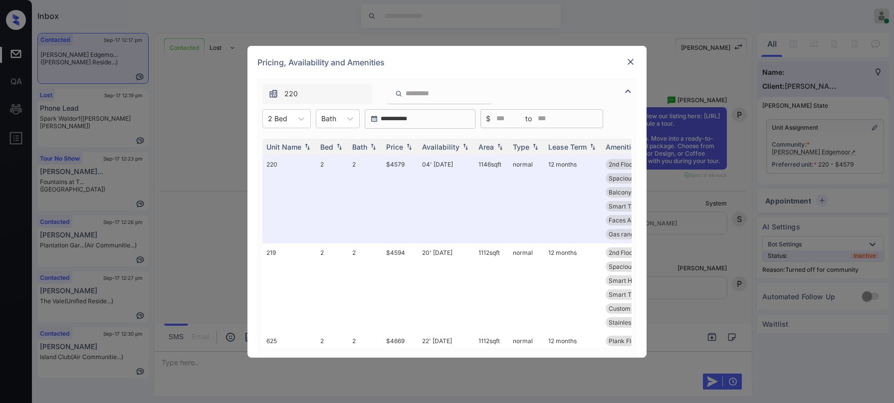
click at [626, 61] on img at bounding box center [631, 62] width 10 height 10
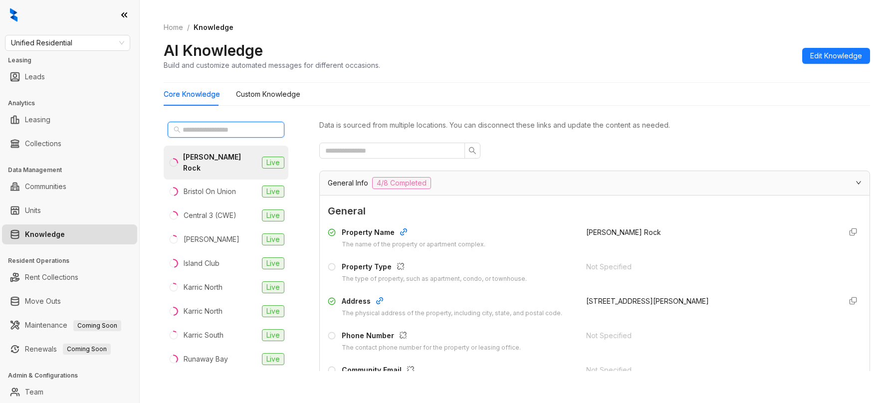
click at [238, 132] on input "text" at bounding box center [227, 129] width 88 height 11
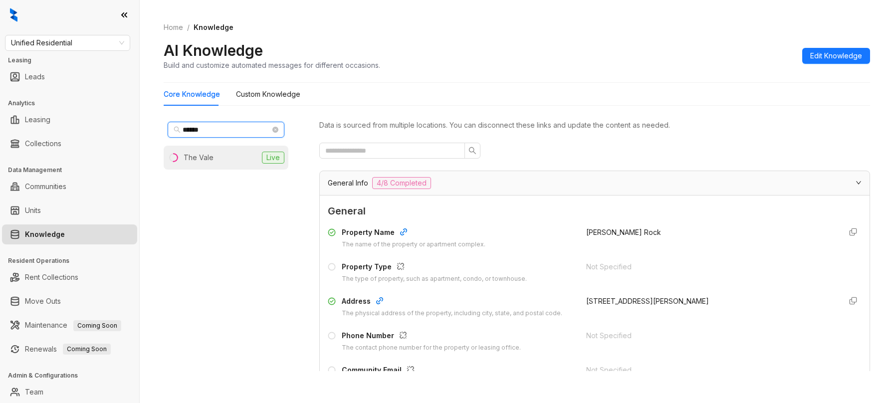
type input "******"
click at [225, 153] on li "The Vale Live" at bounding box center [226, 158] width 125 height 24
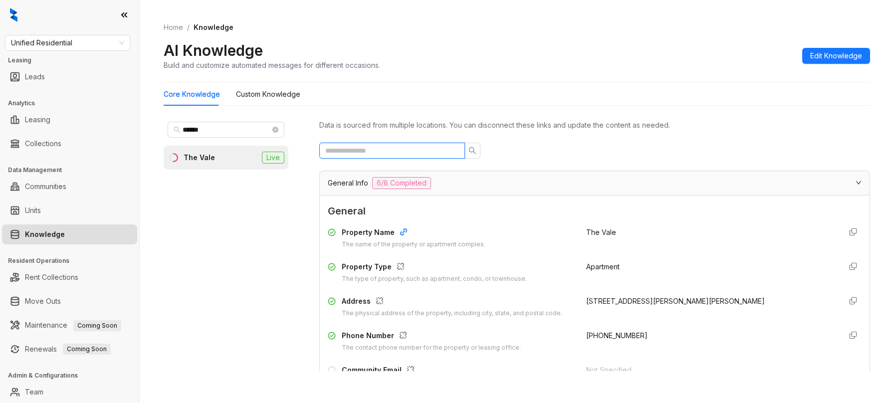
click at [412, 148] on input "text" at bounding box center [388, 150] width 126 height 11
type input "*"
click at [383, 147] on input "text" at bounding box center [388, 150] width 126 height 11
click at [373, 148] on input "text" at bounding box center [388, 150] width 126 height 11
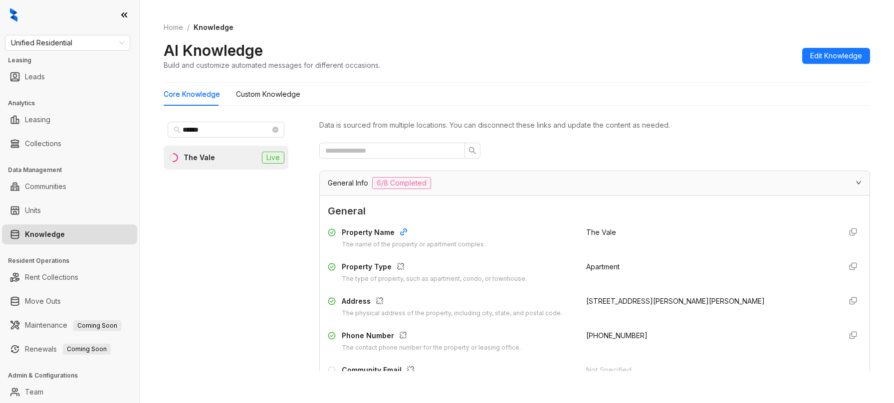
click at [375, 154] on input "text" at bounding box center [388, 150] width 126 height 11
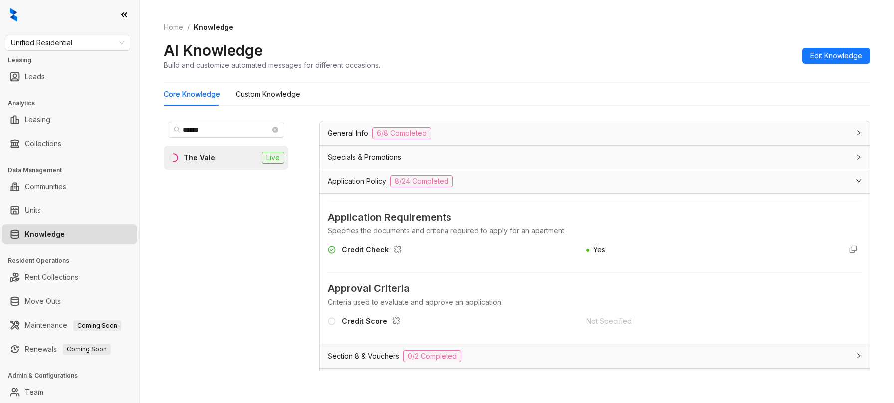
scroll to position [100, 0]
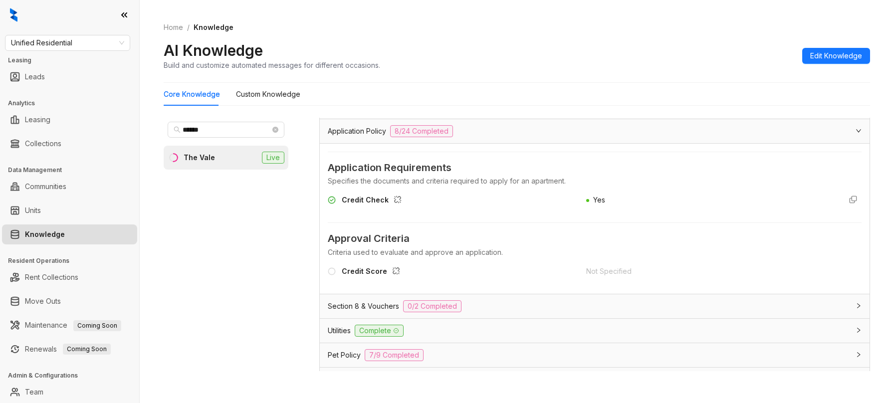
type input "******"
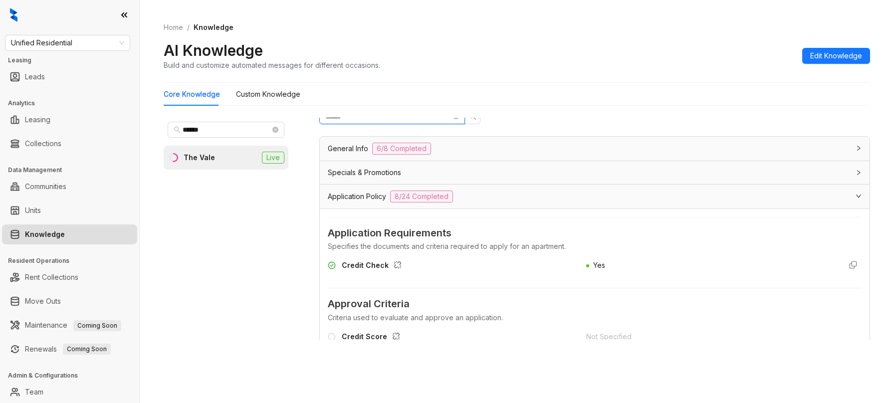
scroll to position [0, 0]
click at [388, 121] on input "******" at bounding box center [388, 119] width 126 height 11
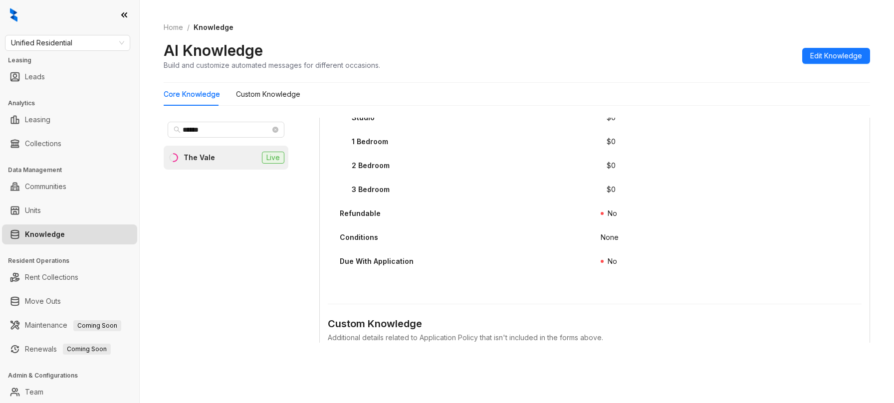
scroll to position [50, 0]
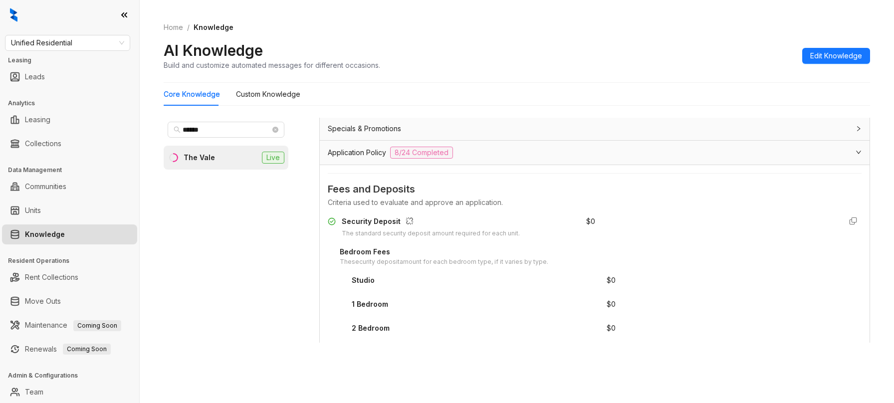
type input "*******"
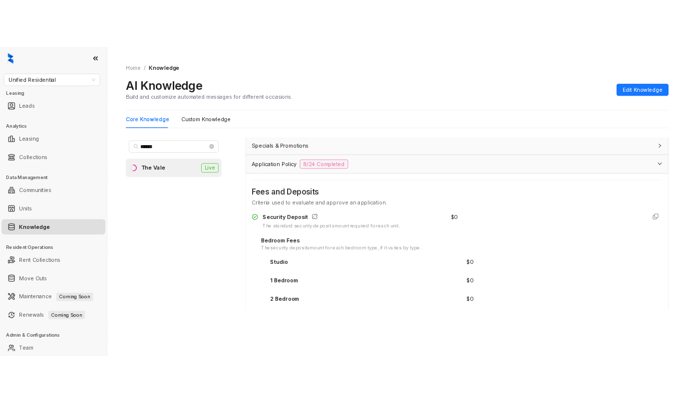
scroll to position [25, 0]
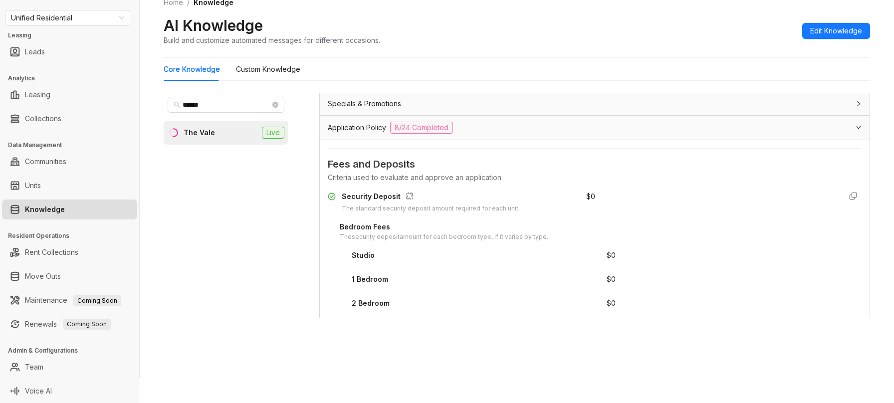
click at [558, 46] on div "Home / Knowledge AI Knowledge Build and customize automated messages for differ…" at bounding box center [517, 21] width 706 height 73
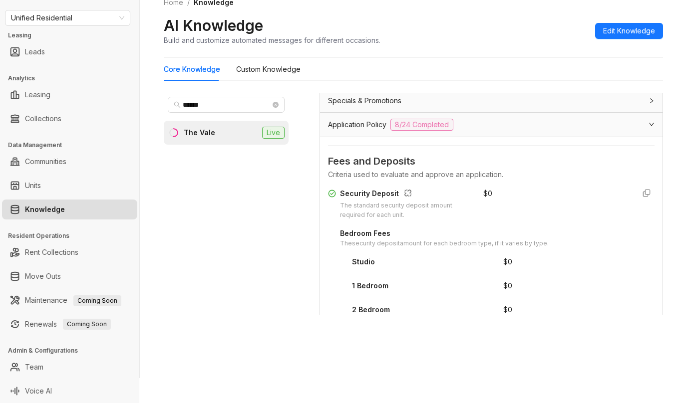
scroll to position [28, 0]
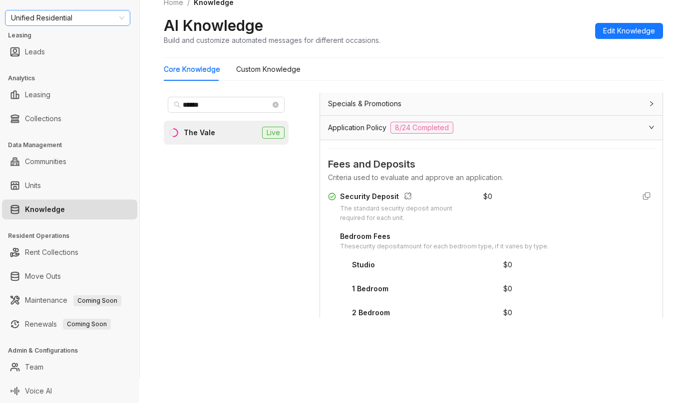
click at [90, 23] on span "Unified Residential" at bounding box center [67, 17] width 113 height 15
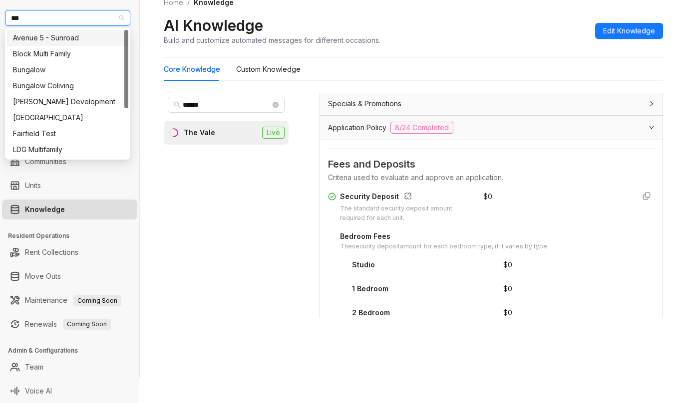
type input "****"
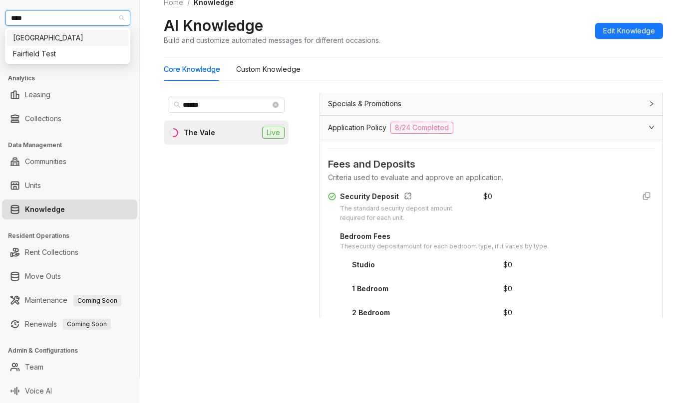
click at [67, 41] on div "Fairfield" at bounding box center [67, 37] width 109 height 11
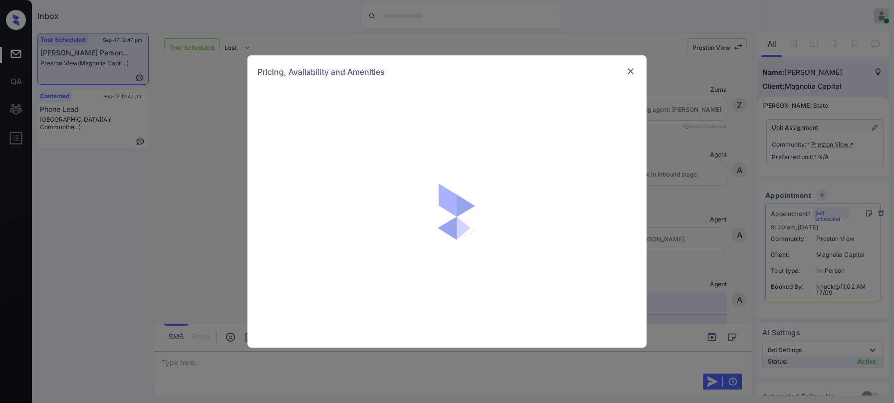
scroll to position [1571, 0]
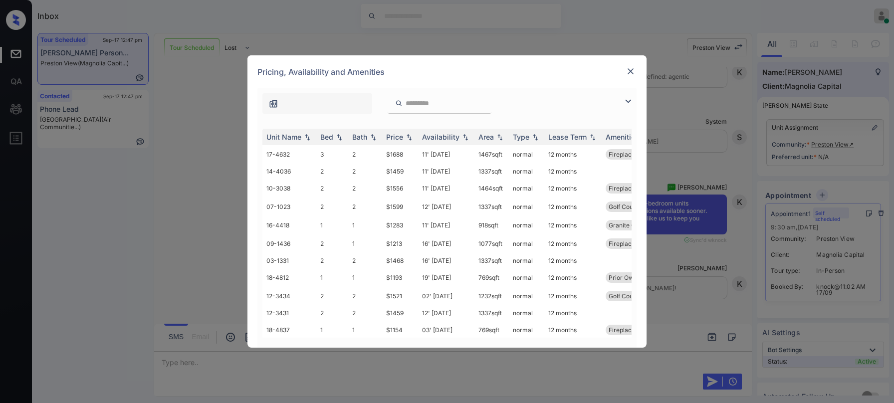
click at [627, 97] on img at bounding box center [628, 101] width 12 height 12
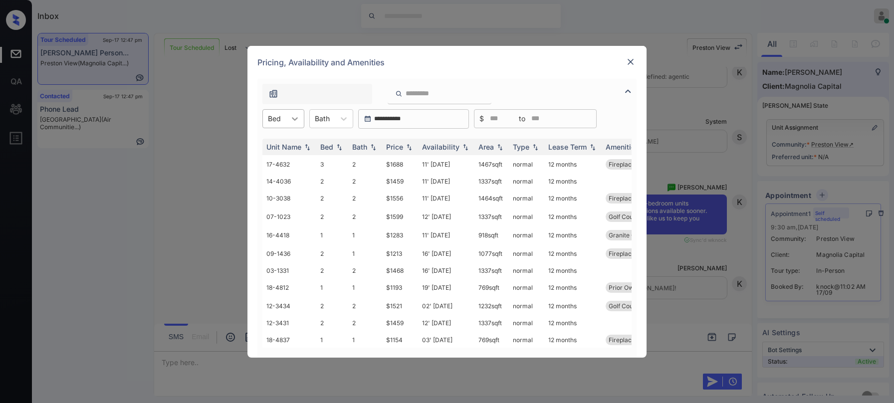
click at [287, 124] on div at bounding box center [295, 119] width 18 height 18
click at [277, 163] on div "2" at bounding box center [283, 161] width 42 height 18
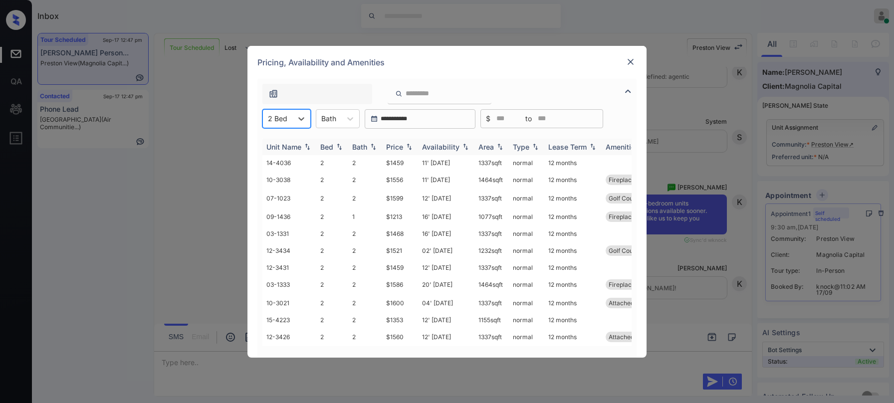
click at [441, 145] on div "Availability" at bounding box center [440, 147] width 37 height 8
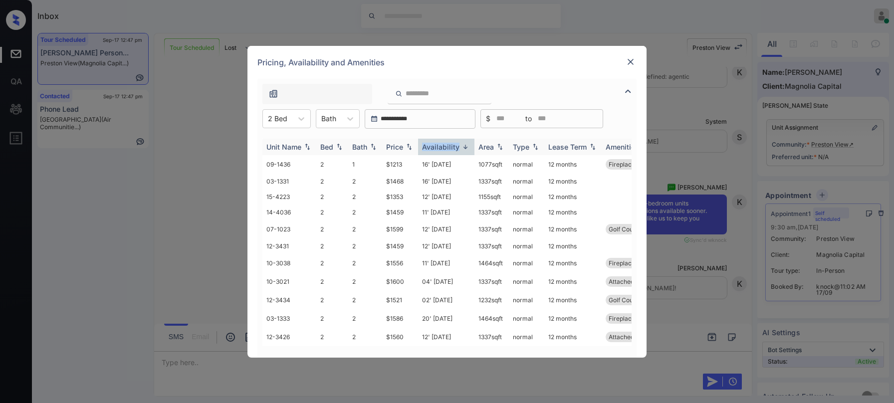
click at [441, 145] on div "Availability" at bounding box center [440, 147] width 37 height 8
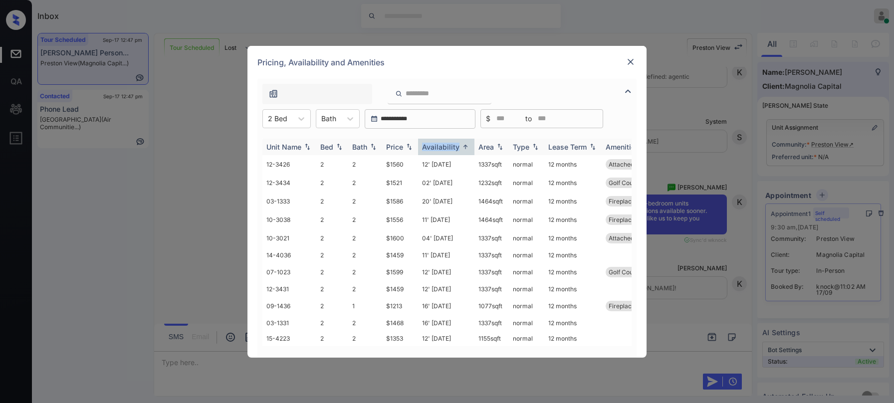
click at [441, 145] on div "Availability" at bounding box center [440, 147] width 37 height 8
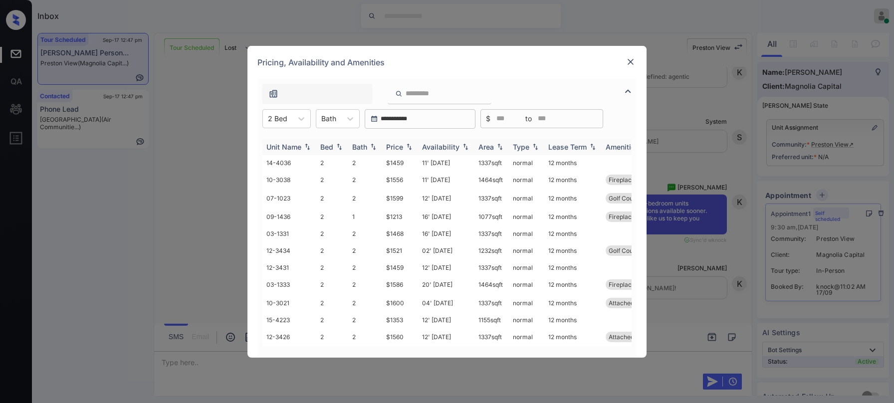
click at [442, 146] on div "Availability" at bounding box center [440, 147] width 37 height 8
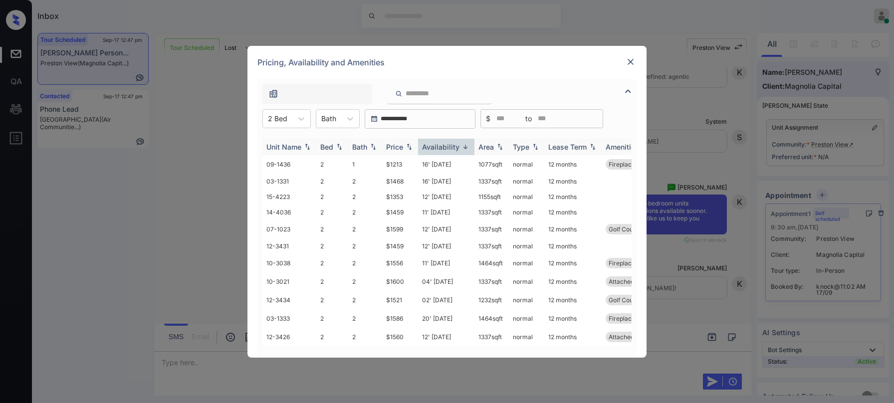
click at [438, 144] on div "Availability" at bounding box center [440, 147] width 37 height 8
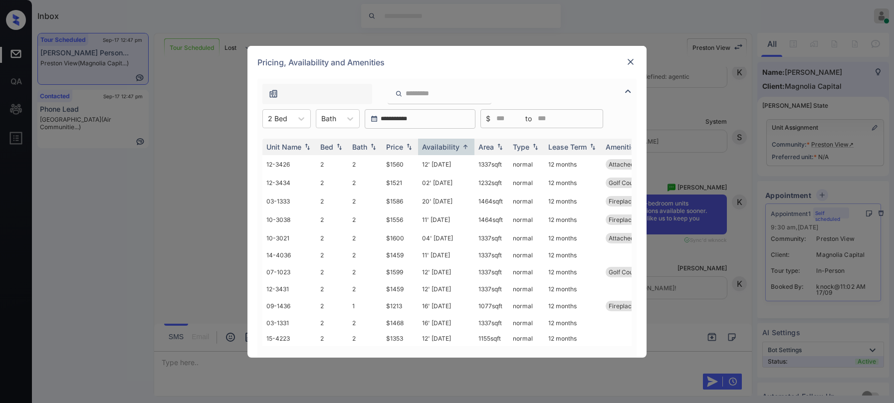
click at [629, 67] on div at bounding box center [631, 62] width 12 height 12
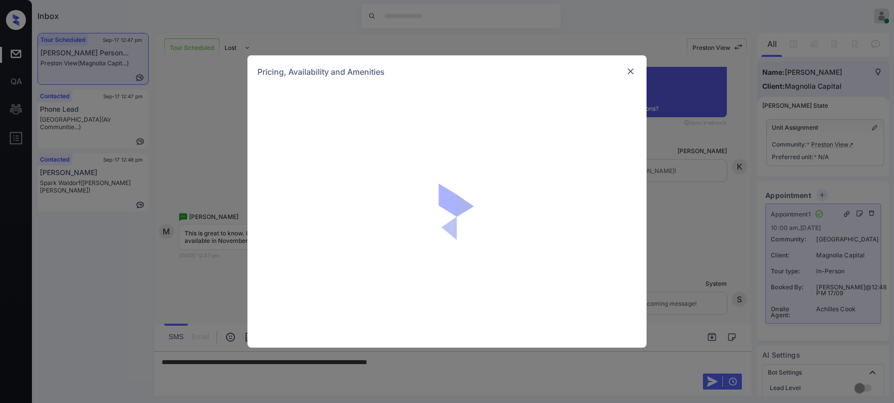
scroll to position [17, 0]
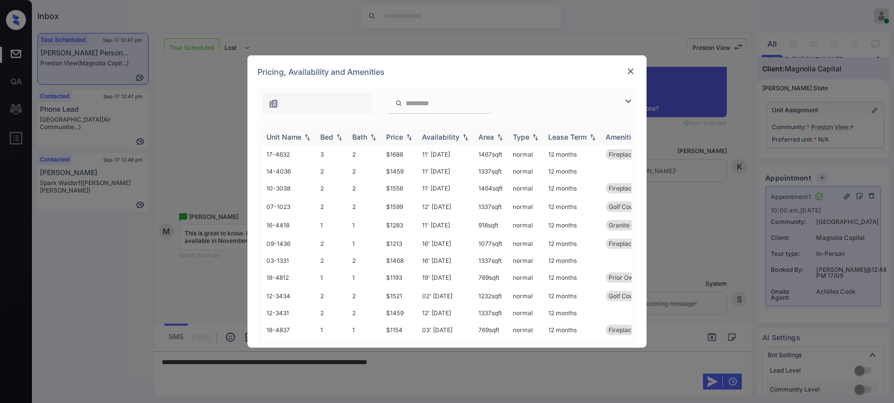
click at [445, 139] on div "Availability" at bounding box center [440, 137] width 37 height 8
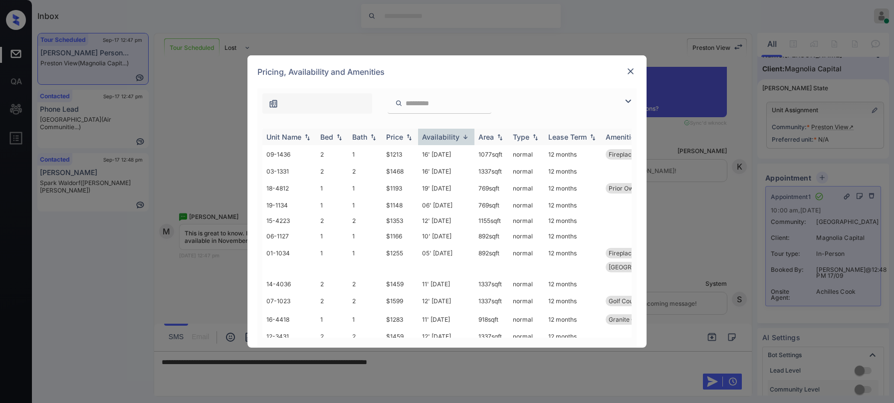
click at [437, 139] on div "Availability" at bounding box center [440, 137] width 37 height 8
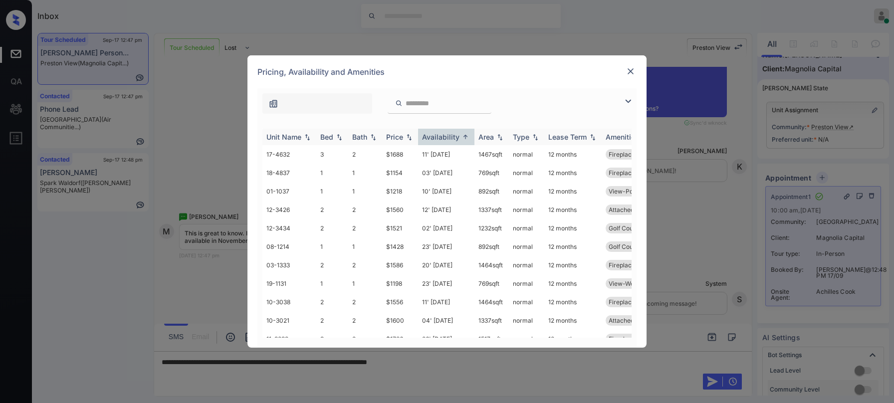
click at [433, 136] on div "Availability" at bounding box center [440, 137] width 37 height 8
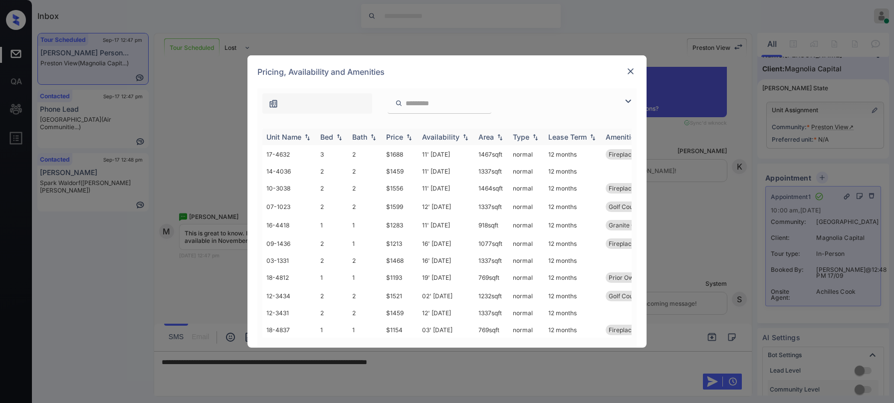
click at [402, 136] on div "Price" at bounding box center [394, 137] width 17 height 8
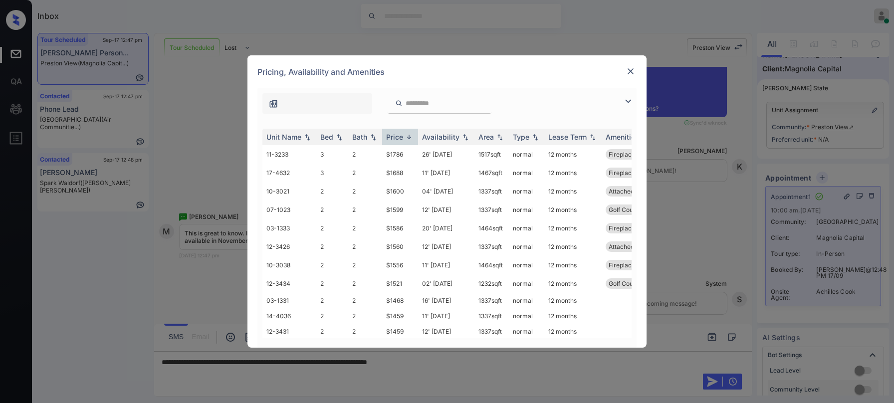
click at [628, 100] on img at bounding box center [628, 101] width 12 height 12
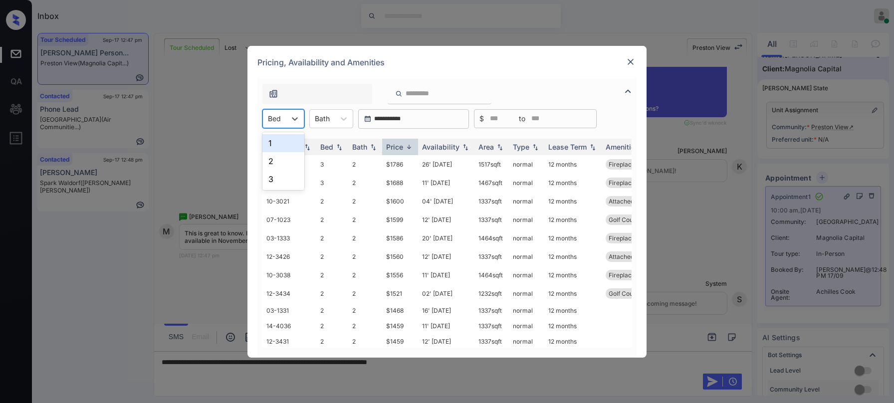
click at [283, 123] on div "Bed" at bounding box center [274, 118] width 23 height 14
click at [278, 159] on div "2" at bounding box center [283, 161] width 42 height 18
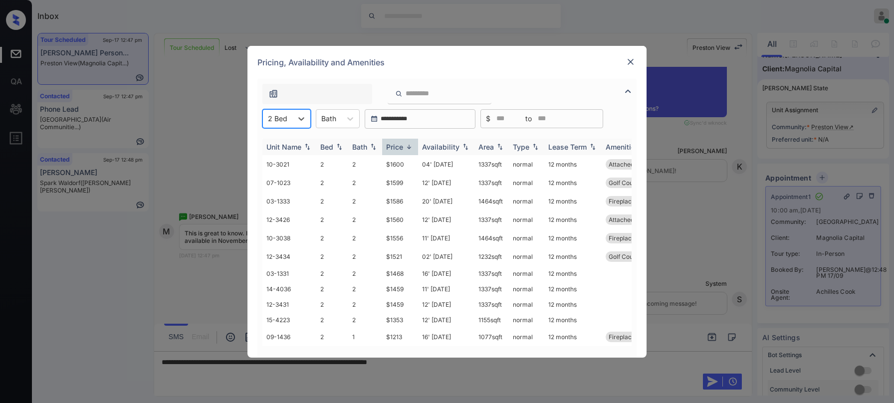
click at [444, 145] on div "Availability" at bounding box center [440, 147] width 37 height 8
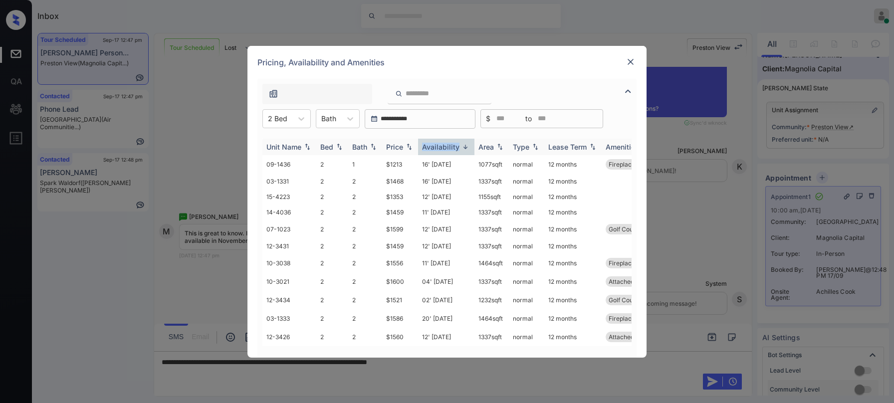
click at [444, 145] on div "Availability" at bounding box center [440, 147] width 37 height 8
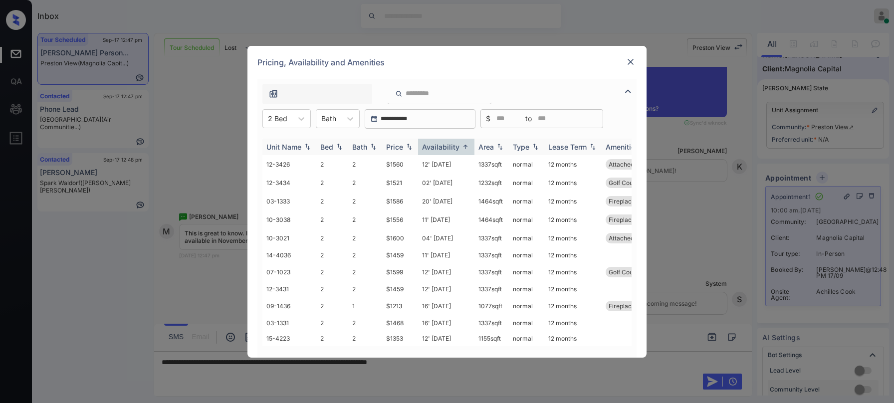
click at [444, 146] on div "Availability" at bounding box center [440, 147] width 37 height 8
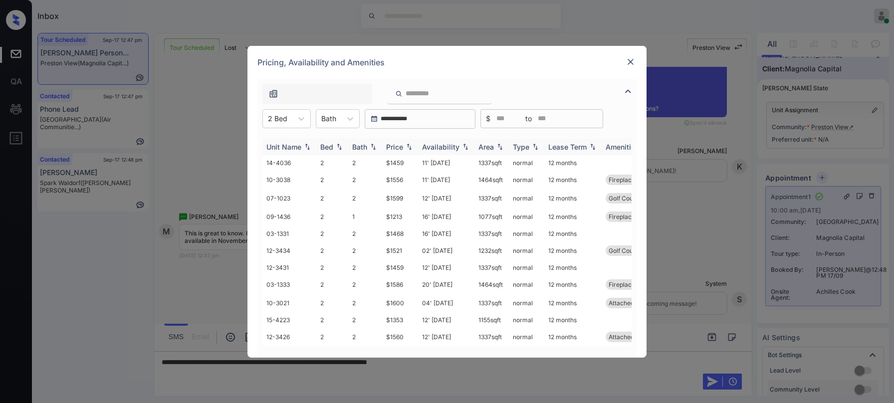
click at [444, 146] on div "Availability" at bounding box center [440, 147] width 37 height 8
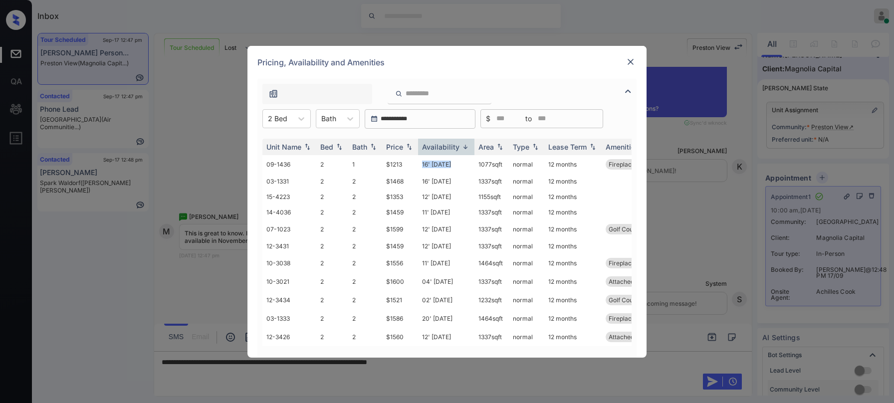
drag, startPoint x: 448, startPoint y: 164, endPoint x: 553, endPoint y: 131, distance: 110.3
click at [458, 164] on td "16' Nov 25" at bounding box center [446, 164] width 56 height 18
click at [626, 65] on img at bounding box center [631, 62] width 10 height 10
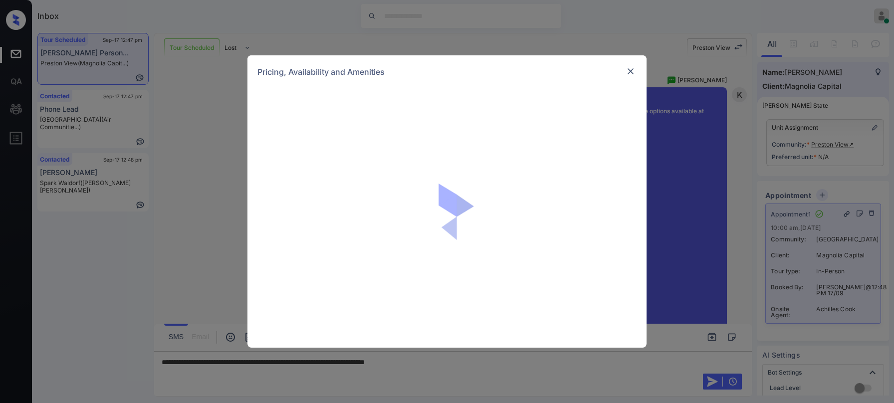
scroll to position [17, 0]
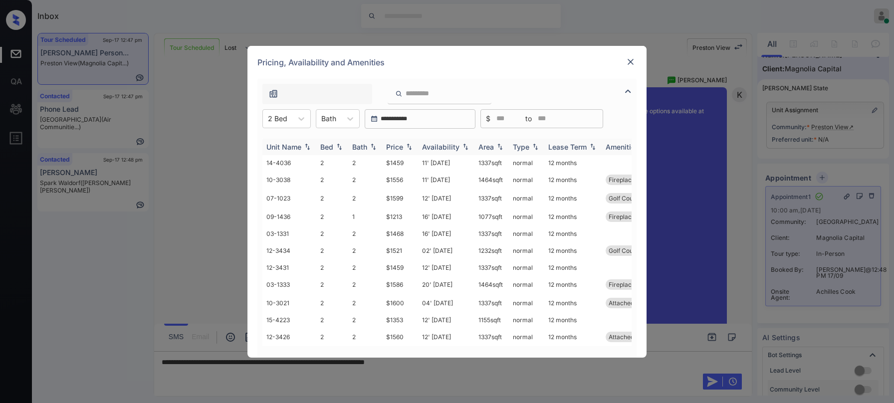
click at [446, 146] on div "Availability" at bounding box center [440, 147] width 37 height 8
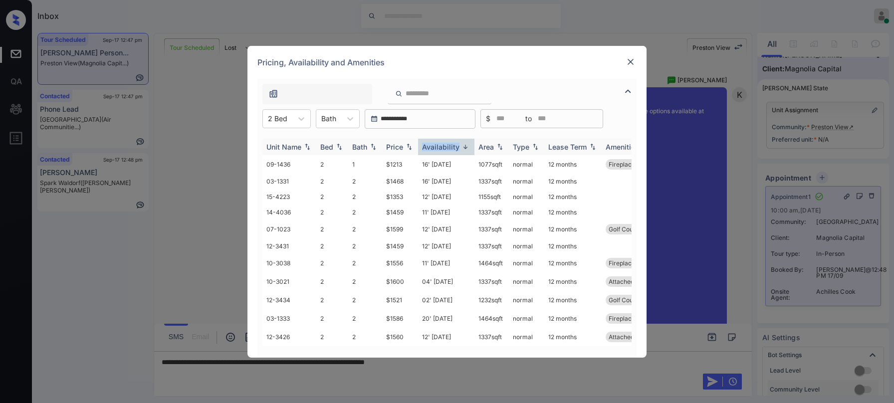
click at [446, 146] on div "Availability" at bounding box center [440, 147] width 37 height 8
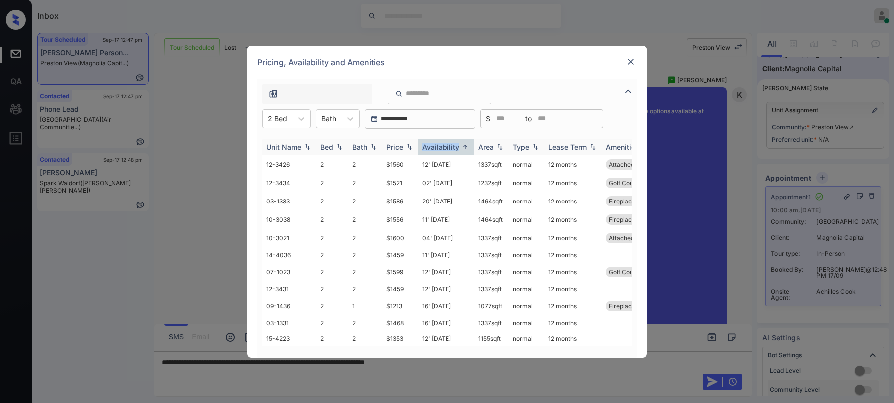
click at [446, 146] on div "Availability" at bounding box center [440, 147] width 37 height 8
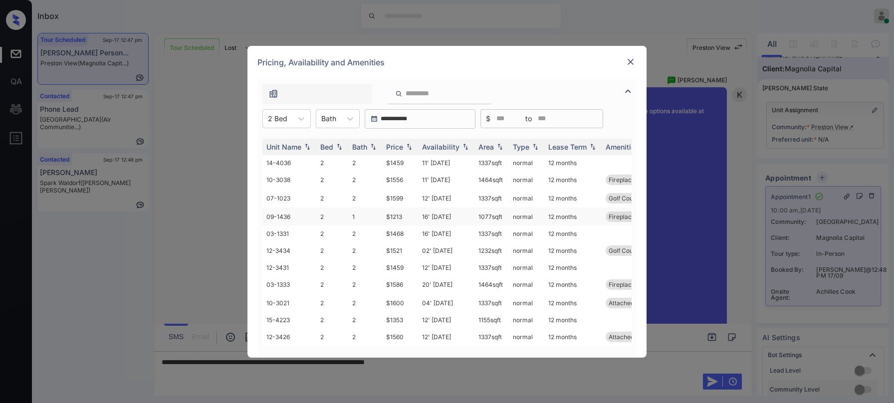
scroll to position [6, 0]
click at [630, 60] on img at bounding box center [631, 62] width 10 height 10
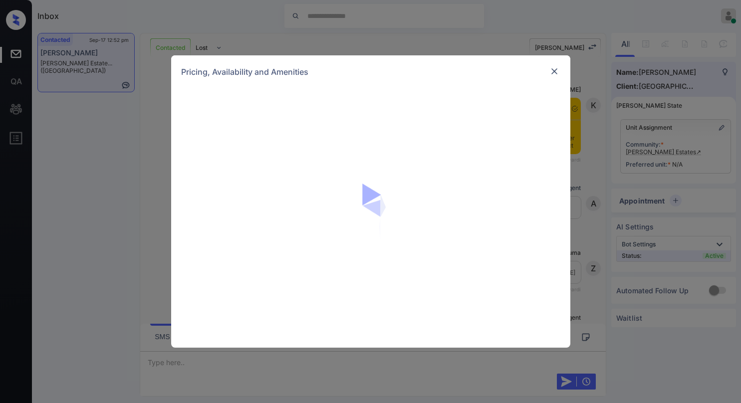
scroll to position [1550, 0]
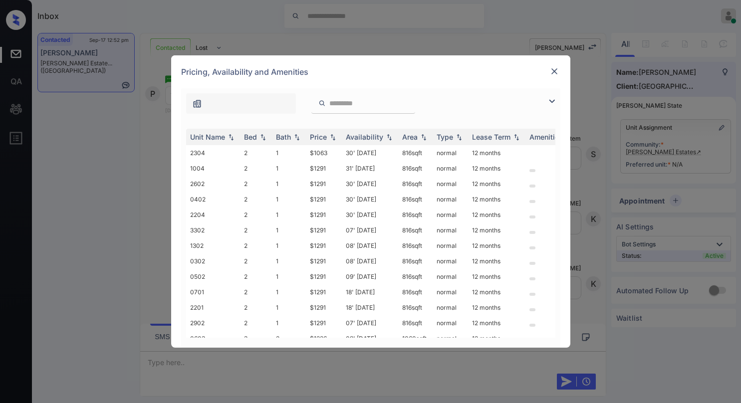
click at [554, 104] on img at bounding box center [552, 101] width 12 height 12
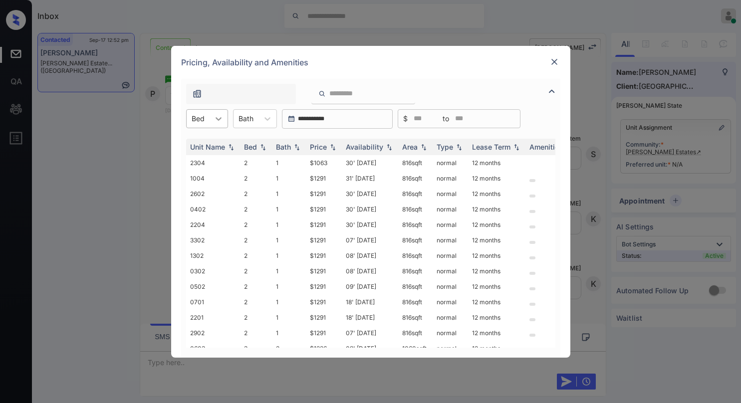
click at [217, 123] on icon at bounding box center [219, 119] width 10 height 10
click at [481, 89] on div at bounding box center [370, 91] width 379 height 25
click at [321, 150] on div "Price" at bounding box center [318, 147] width 17 height 8
click at [321, 149] on div "Price" at bounding box center [318, 147] width 17 height 8
click at [320, 144] on div "Price" at bounding box center [318, 147] width 17 height 8
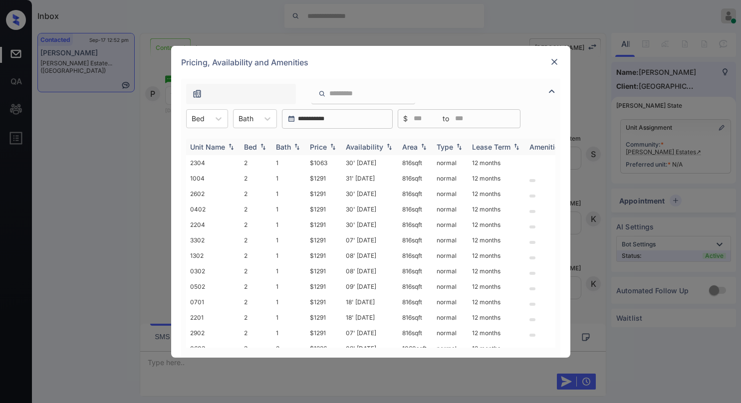
click at [320, 145] on div "Price" at bounding box center [318, 147] width 17 height 8
click at [321, 143] on div "Price" at bounding box center [318, 147] width 17 height 8
click at [322, 163] on td "$1063" at bounding box center [324, 162] width 36 height 15
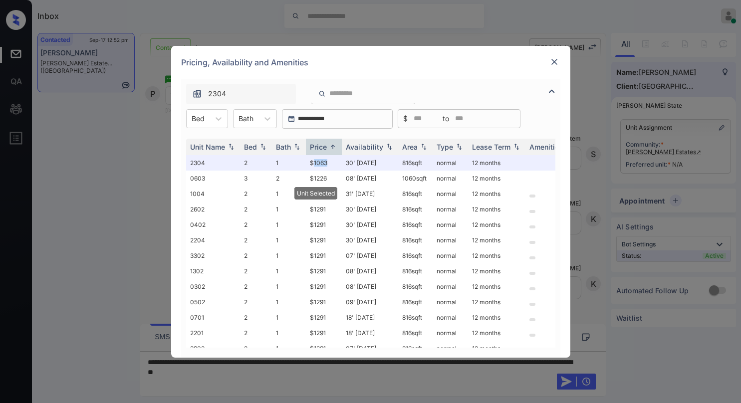
click at [550, 64] on img at bounding box center [554, 62] width 10 height 10
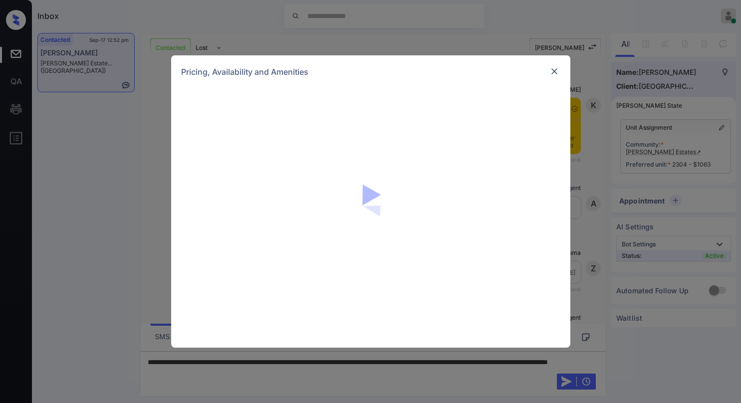
scroll to position [1415, 0]
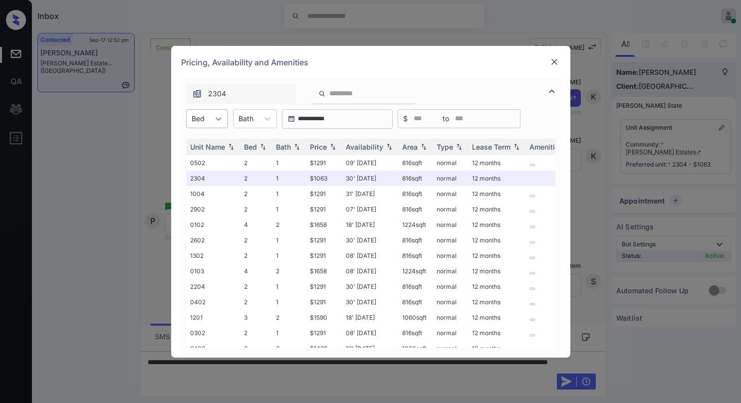
click at [217, 117] on icon at bounding box center [219, 119] width 10 height 10
click at [553, 59] on img at bounding box center [554, 62] width 10 height 10
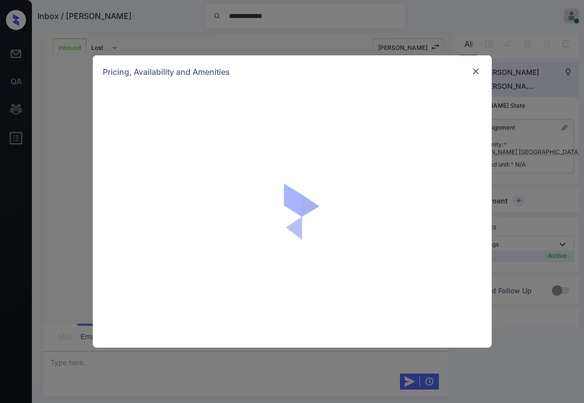
scroll to position [984, 0]
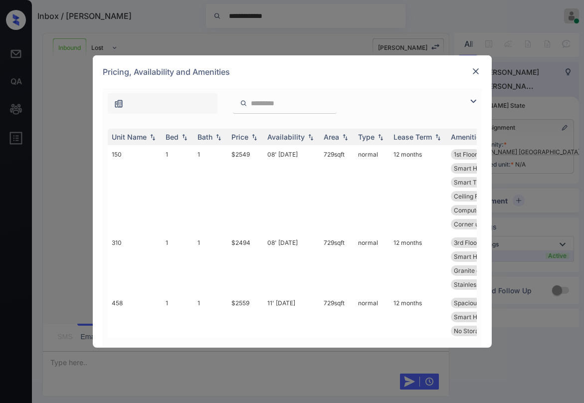
click at [470, 106] on img at bounding box center [473, 101] width 12 height 12
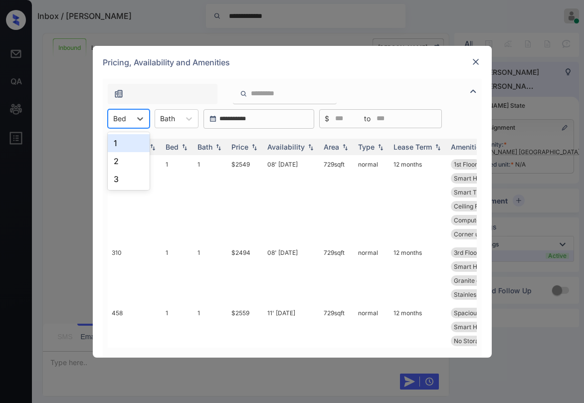
click at [125, 123] on div at bounding box center [119, 118] width 13 height 10
click at [117, 176] on div "3" at bounding box center [129, 179] width 42 height 18
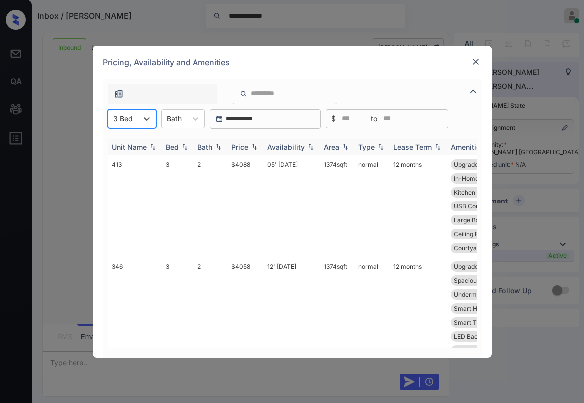
click at [245, 148] on div "Price" at bounding box center [239, 147] width 17 height 8
click at [248, 147] on div "Price" at bounding box center [239, 147] width 17 height 8
click at [249, 147] on img at bounding box center [254, 146] width 10 height 7
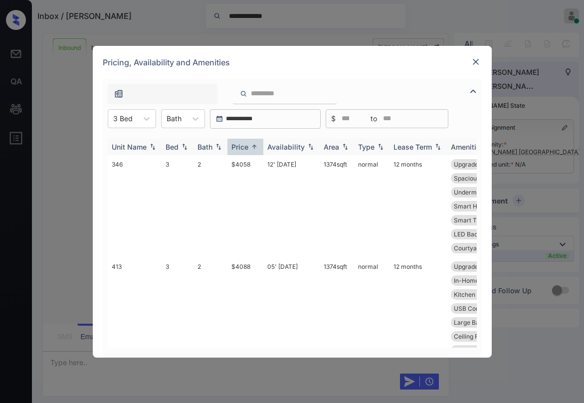
click at [248, 147] on div "Price" at bounding box center [239, 147] width 17 height 8
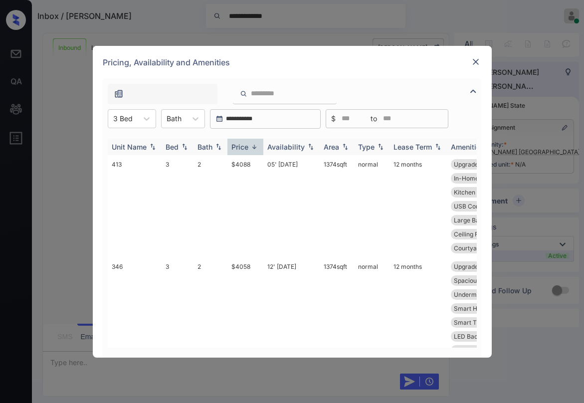
click at [248, 147] on div "Price" at bounding box center [239, 147] width 17 height 8
click at [241, 147] on div "Price" at bounding box center [239, 147] width 17 height 8
click at [241, 146] on div "Price" at bounding box center [239, 147] width 17 height 8
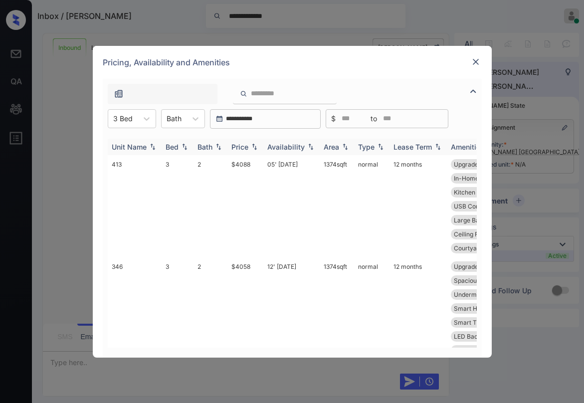
click at [242, 147] on div "Price" at bounding box center [239, 147] width 17 height 8
click at [242, 148] on div "Price" at bounding box center [239, 147] width 17 height 8
click at [237, 163] on td "$4058" at bounding box center [246, 206] width 36 height 102
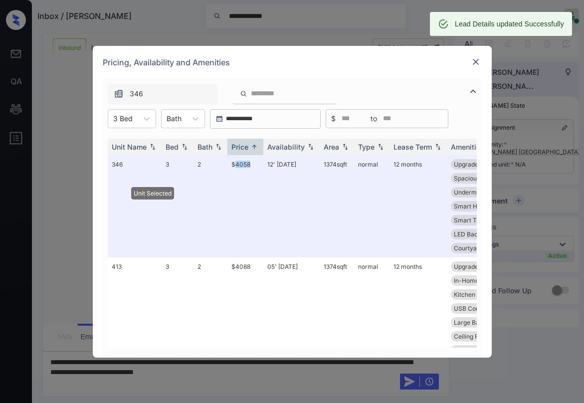
click at [475, 66] on img at bounding box center [476, 62] width 10 height 10
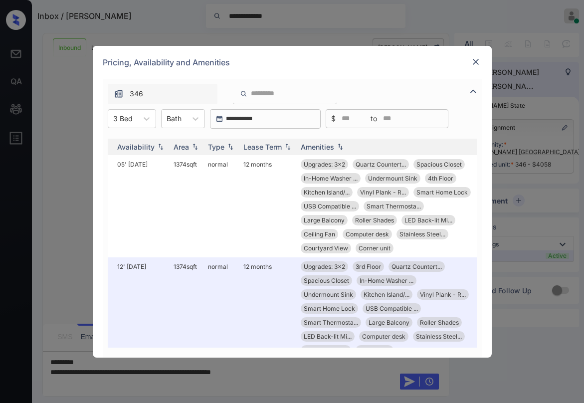
scroll to position [0, 159]
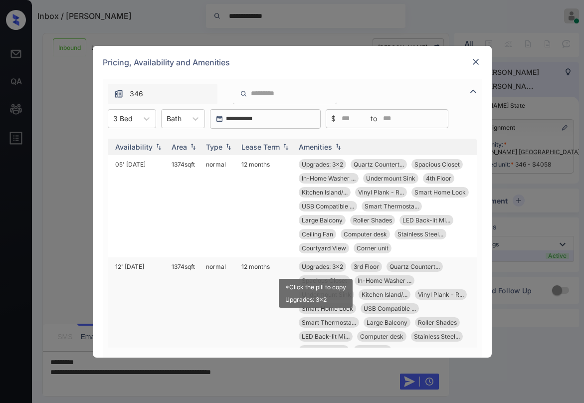
click at [312, 265] on span "Upgrades: 3x2" at bounding box center [322, 266] width 41 height 7
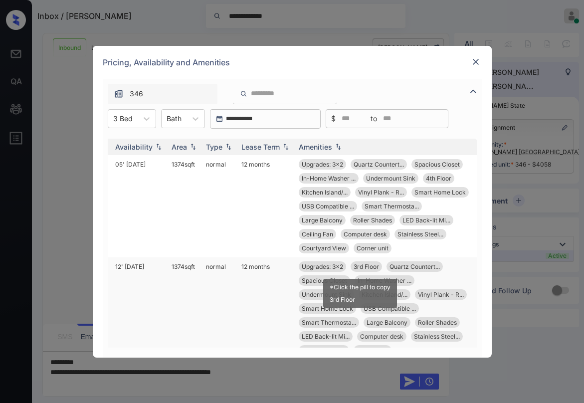
click at [361, 267] on span "3rd Floor" at bounding box center [366, 266] width 25 height 7
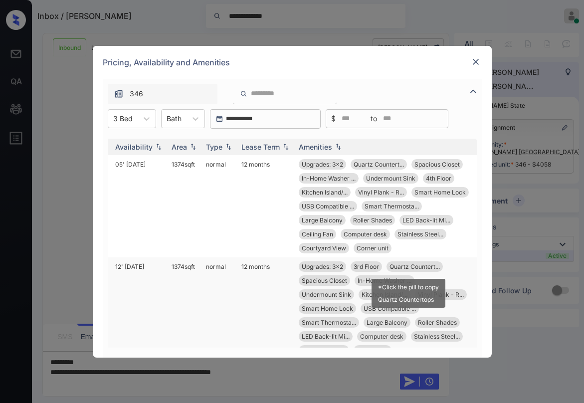
click at [409, 265] on span "Quartz Countert..." at bounding box center [415, 266] width 50 height 7
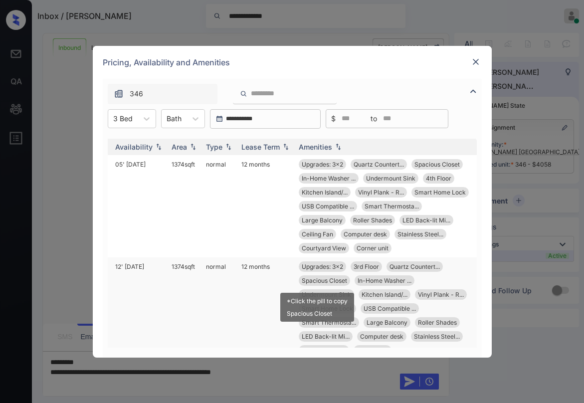
click at [322, 282] on span "Spacious Closet" at bounding box center [324, 280] width 45 height 7
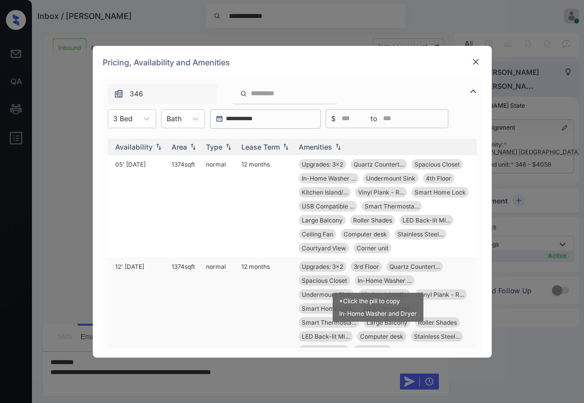
click at [394, 278] on span "In-Home Washer ..." at bounding box center [385, 280] width 54 height 7
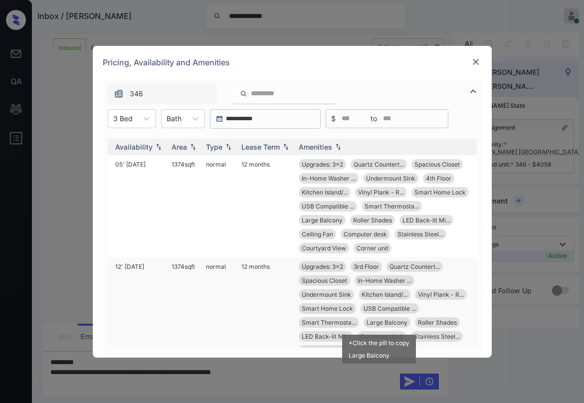
click at [374, 323] on span "Large Balcony" at bounding box center [387, 322] width 41 height 7
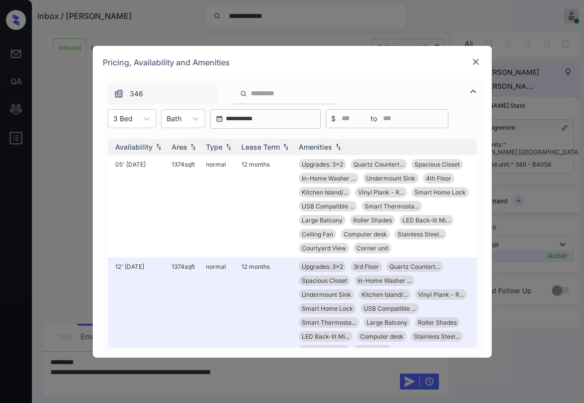
click at [476, 61] on img at bounding box center [476, 62] width 10 height 10
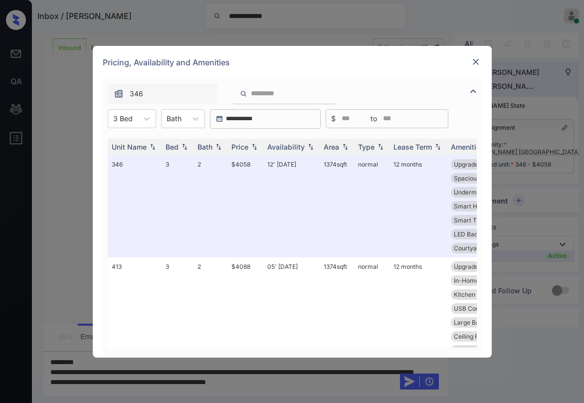
click at [72, 232] on div "**********" at bounding box center [292, 201] width 584 height 403
drag, startPoint x: 58, startPoint y: 306, endPoint x: 71, endPoint y: 295, distance: 16.7
click at [60, 305] on div "**********" at bounding box center [292, 201] width 584 height 403
click at [478, 60] on img at bounding box center [476, 62] width 10 height 10
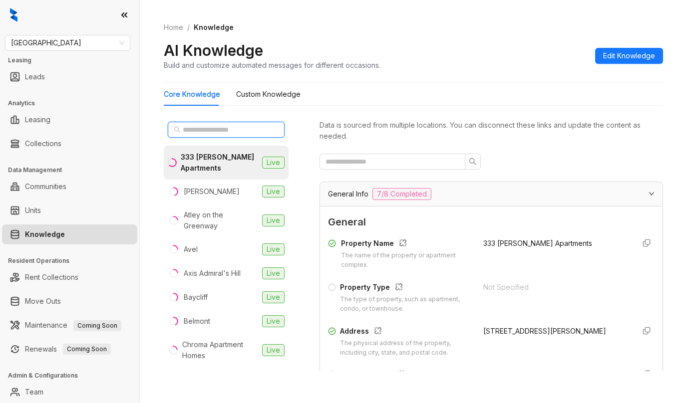
click at [226, 128] on input "text" at bounding box center [227, 129] width 88 height 11
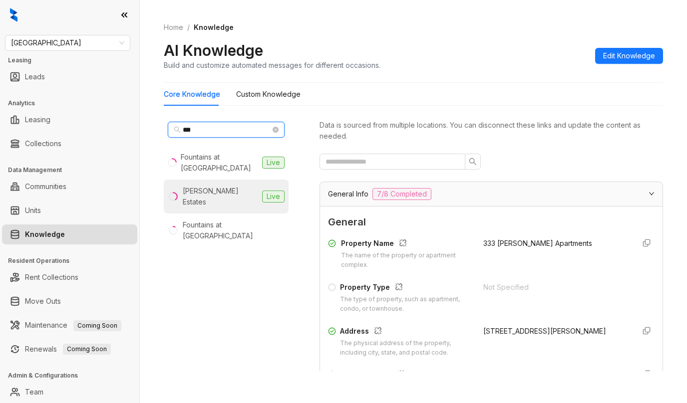
type input "***"
click at [219, 186] on div "[PERSON_NAME] Estates" at bounding box center [220, 197] width 75 height 22
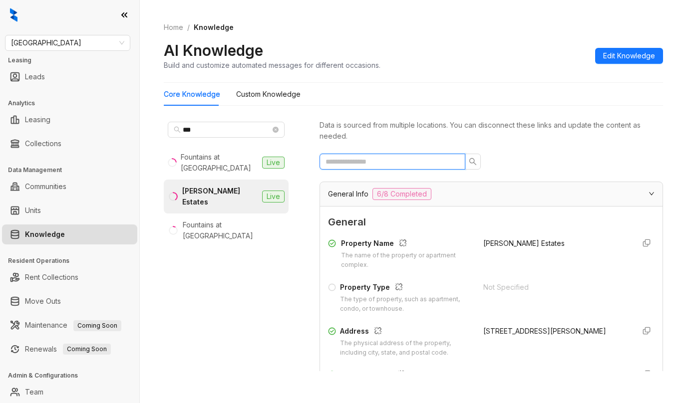
click at [381, 158] on input "text" at bounding box center [388, 161] width 126 height 11
type input "*"
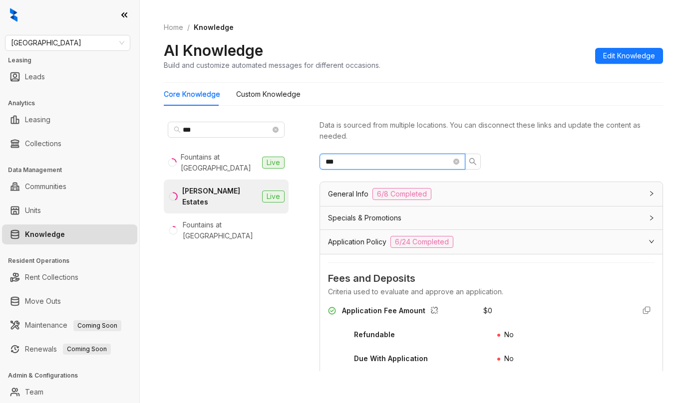
type input "***"
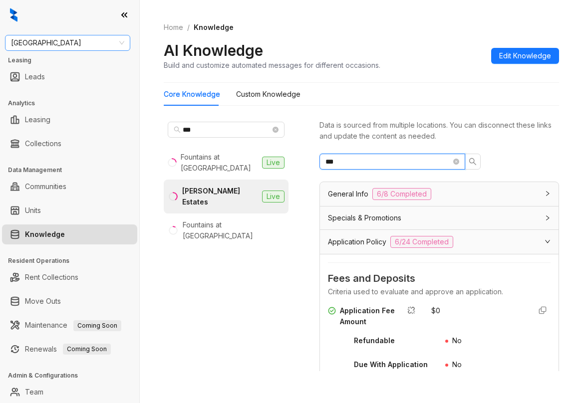
click at [94, 41] on span "[GEOGRAPHIC_DATA]" at bounding box center [67, 42] width 113 height 15
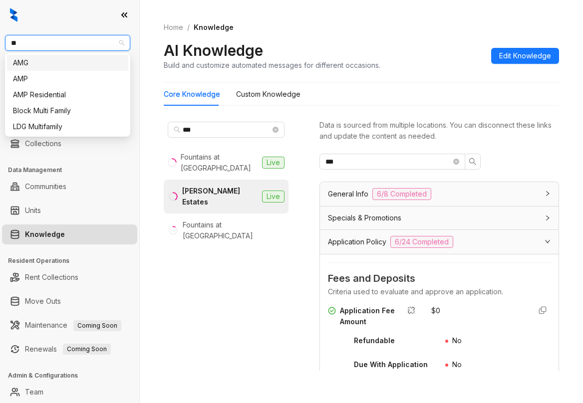
type input "***"
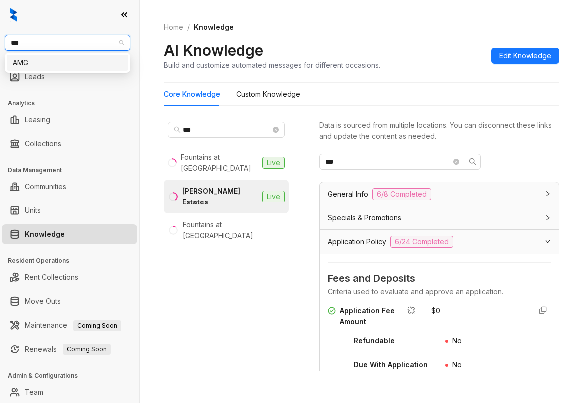
click at [83, 60] on div "AMG" at bounding box center [67, 62] width 109 height 11
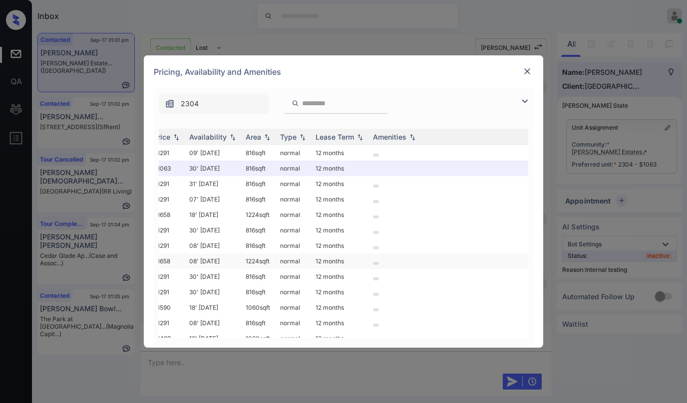
scroll to position [0, 148]
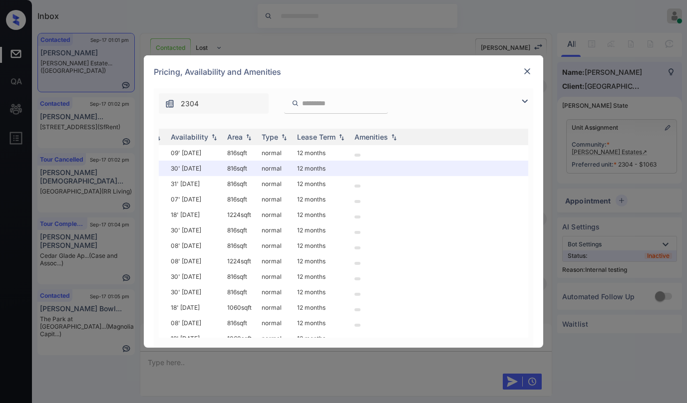
click at [530, 70] on img at bounding box center [527, 71] width 10 height 10
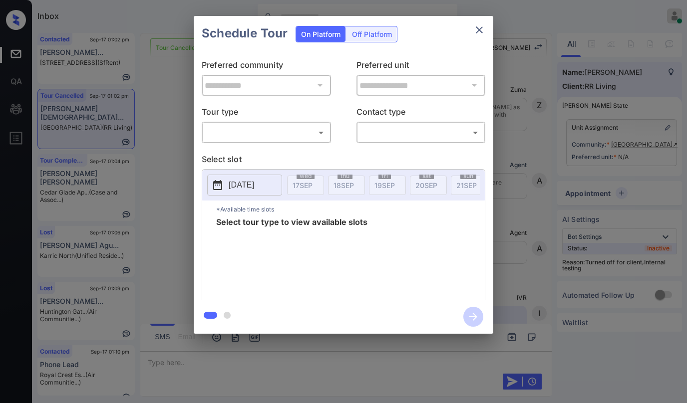
click at [263, 130] on body "Inbox [PERSON_NAME] Online Set yourself offline Set yourself on break Profile S…" at bounding box center [343, 201] width 687 height 403
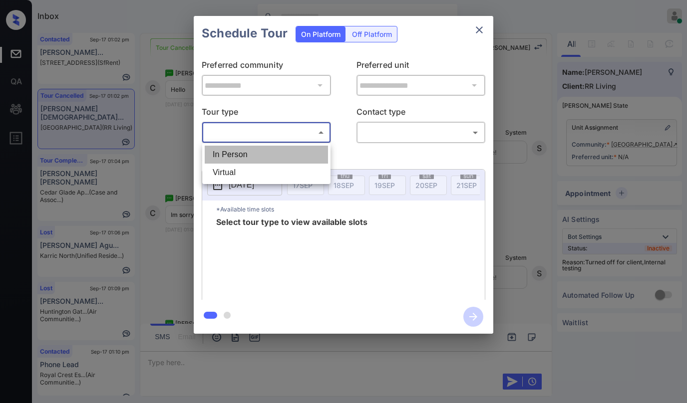
click at [256, 150] on li "In Person" at bounding box center [266, 155] width 123 height 18
type input "********"
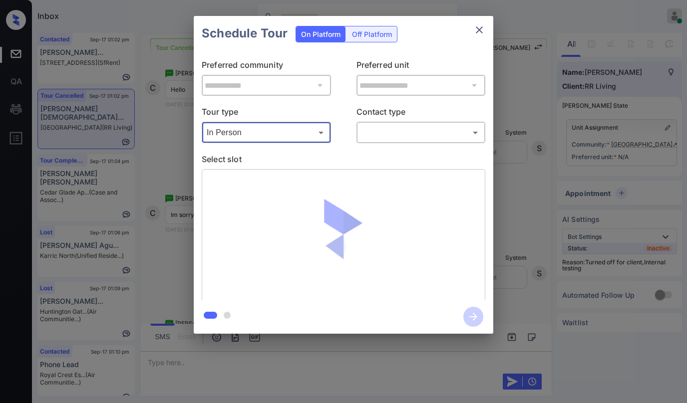
click at [382, 131] on body "Inbox [PERSON_NAME] Online Set yourself offline Set yourself on break Profile S…" at bounding box center [343, 201] width 687 height 403
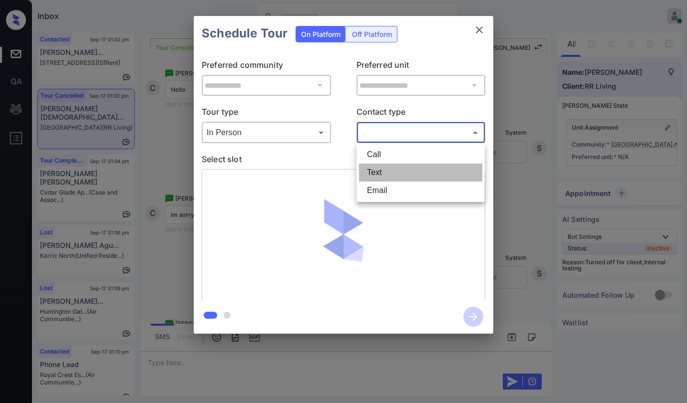
drag, startPoint x: 377, startPoint y: 175, endPoint x: 398, endPoint y: 175, distance: 21.0
click at [377, 176] on li "Text" at bounding box center [420, 173] width 123 height 18
type input "****"
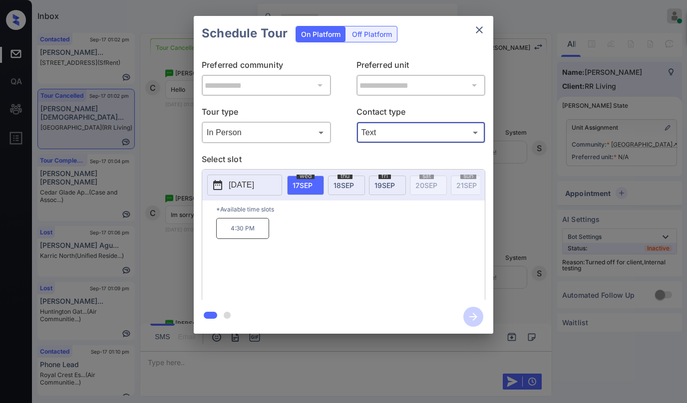
click at [345, 183] on span "18 SEP" at bounding box center [343, 185] width 20 height 8
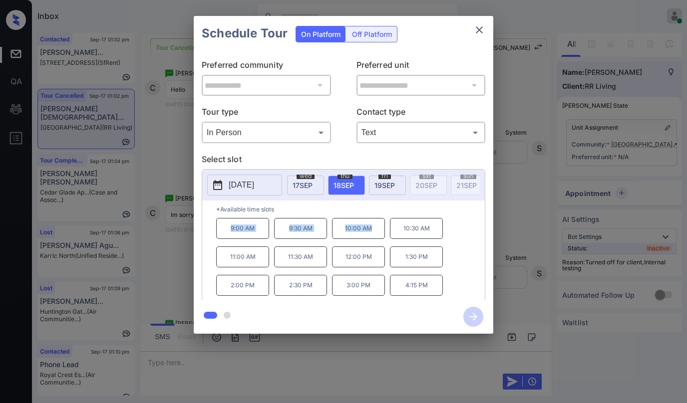
drag, startPoint x: 281, startPoint y: 241, endPoint x: 384, endPoint y: 241, distance: 102.8
click at [383, 245] on div "9:00 AM 9:30 AM 10:00 AM 10:30 AM 11:00 AM 11:30 AM 12:00 PM 1:30 PM 2:00 PM 2:…" at bounding box center [350, 258] width 268 height 80
copy div "9:00 AM 9:30 AM 10:00 AM"
click at [482, 31] on icon "close" at bounding box center [479, 30] width 12 height 12
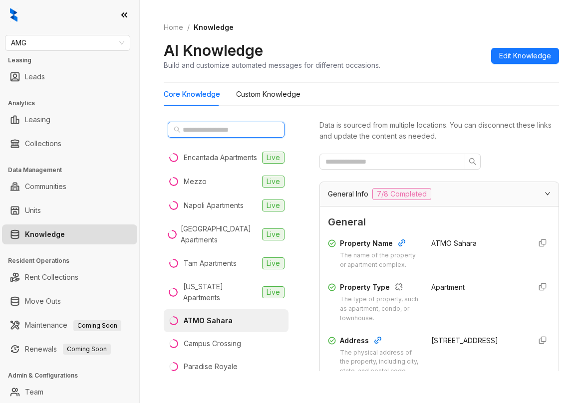
click at [214, 128] on input "text" at bounding box center [227, 129] width 88 height 11
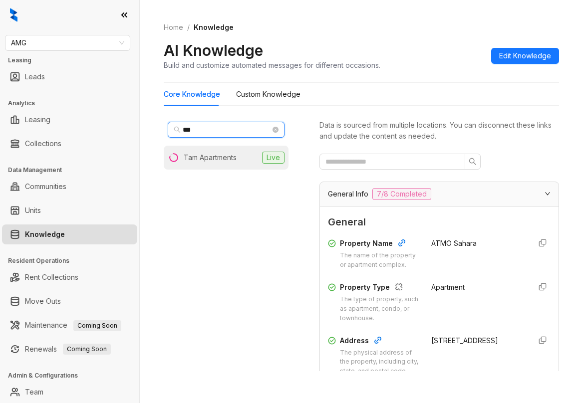
type input "***"
click at [211, 158] on div "Tam Apartments" at bounding box center [210, 157] width 53 height 11
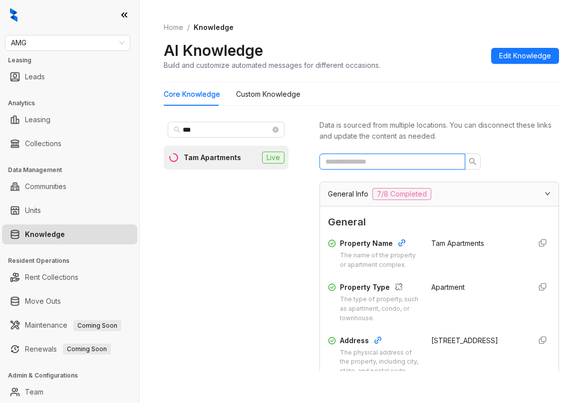
click at [366, 157] on input "text" at bounding box center [388, 161] width 126 height 11
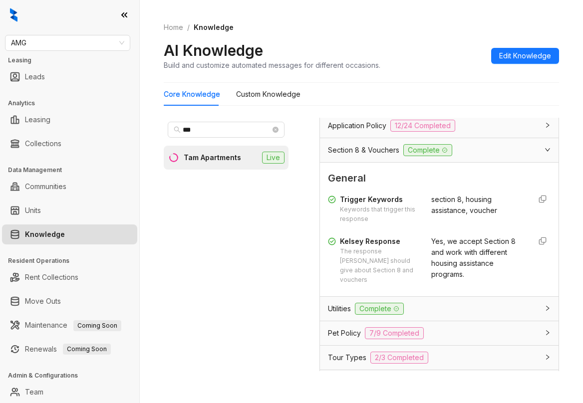
scroll to position [366, 0]
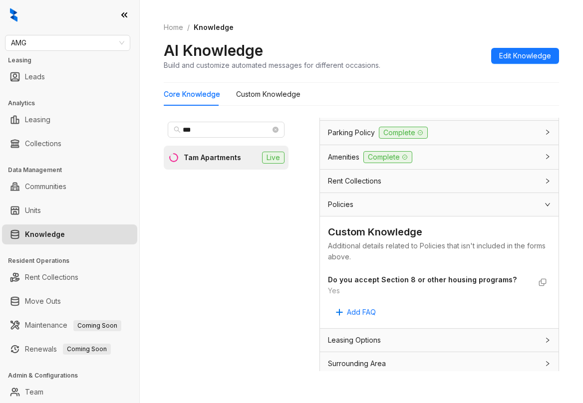
type input "****"
drag, startPoint x: 242, startPoint y: 313, endPoint x: 96, endPoint y: 20, distance: 327.8
click at [241, 307] on div "*** Tam Apartments Live" at bounding box center [226, 244] width 125 height 253
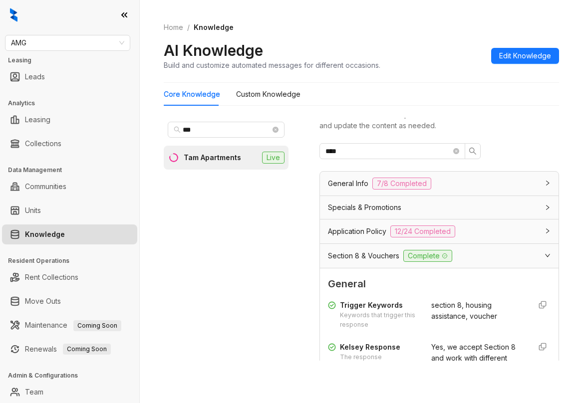
scroll to position [0, 0]
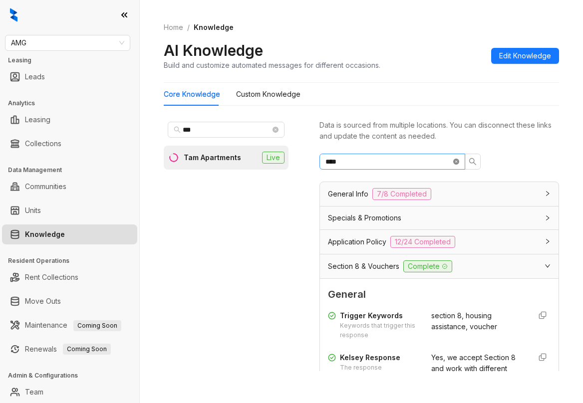
click at [457, 163] on icon "close-circle" at bounding box center [456, 162] width 6 height 6
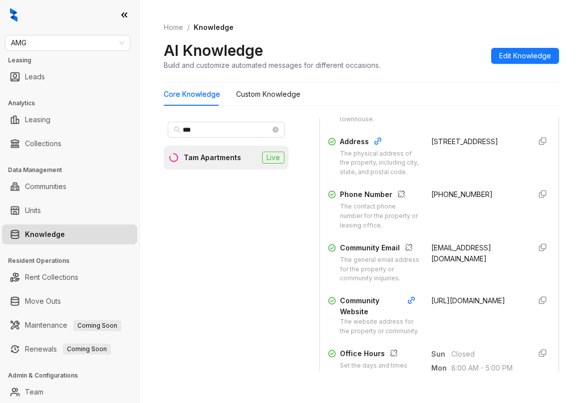
scroll to position [200, 0]
drag, startPoint x: 421, startPoint y: 210, endPoint x: 475, endPoint y: 217, distance: 54.3
click at [475, 217] on div "+17257247500" at bounding box center [476, 209] width 91 height 41
copy span "+17257247500"
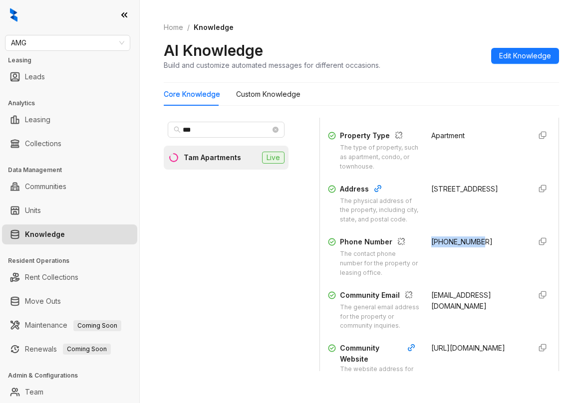
scroll to position [0, 0]
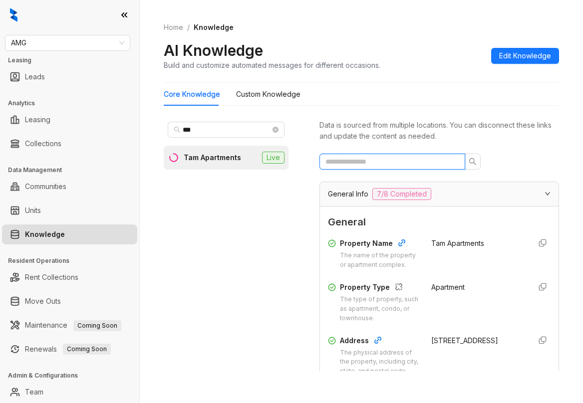
click at [391, 164] on input "text" at bounding box center [388, 161] width 126 height 11
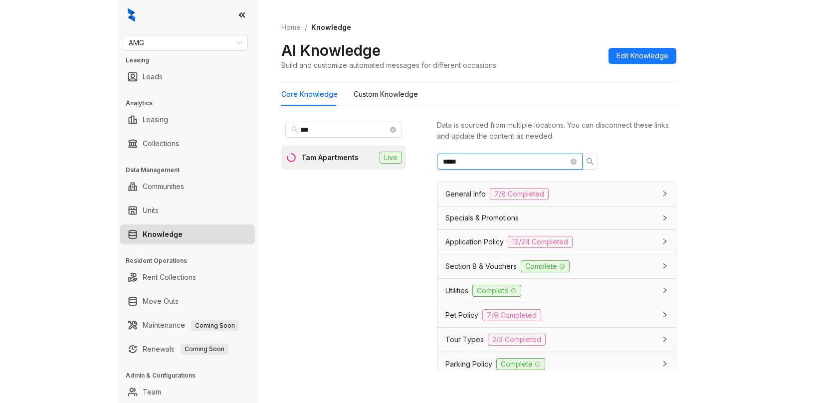
scroll to position [124, 0]
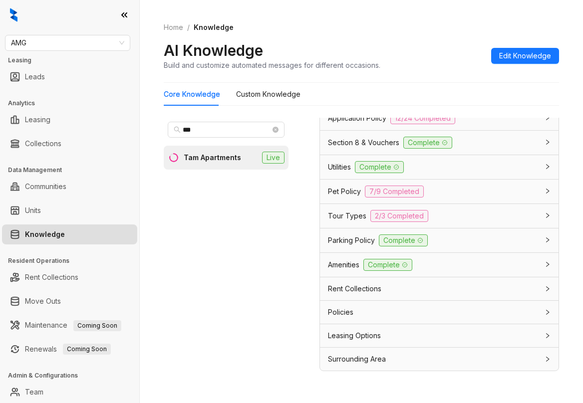
type input "*****"
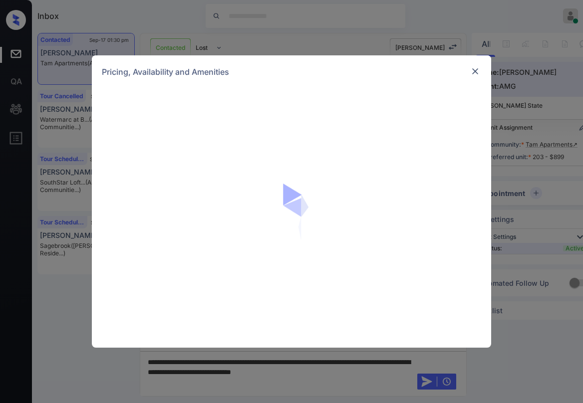
scroll to position [1468, 0]
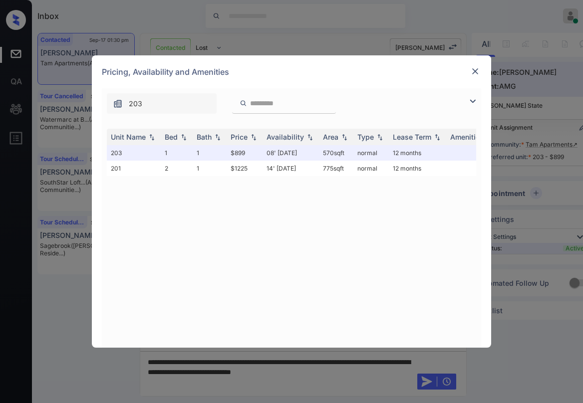
click at [470, 79] on div "Pricing, Availability and Amenities" at bounding box center [291, 71] width 399 height 33
click at [488, 73] on div "Pricing, Availability and Amenities" at bounding box center [291, 71] width 399 height 33
click at [479, 73] on img at bounding box center [475, 71] width 10 height 10
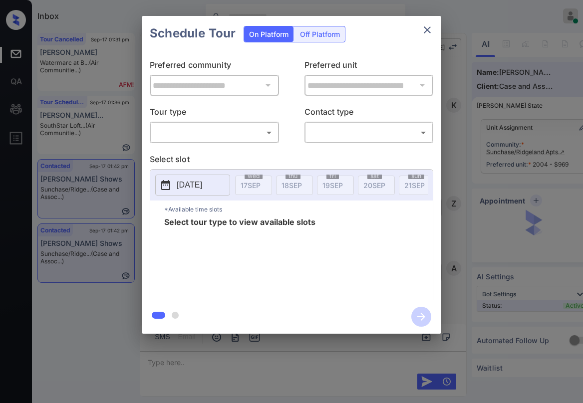
scroll to position [2582, 0]
click at [212, 141] on body "Inbox [PERSON_NAME] Online Set yourself offline Set yourself on break Profile S…" at bounding box center [291, 201] width 583 height 403
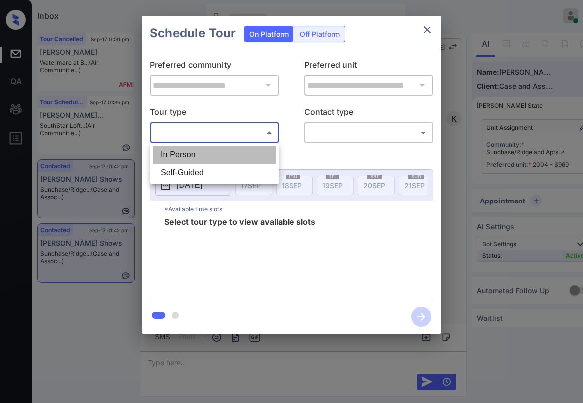
click at [197, 152] on li "In Person" at bounding box center [214, 155] width 123 height 18
type input "********"
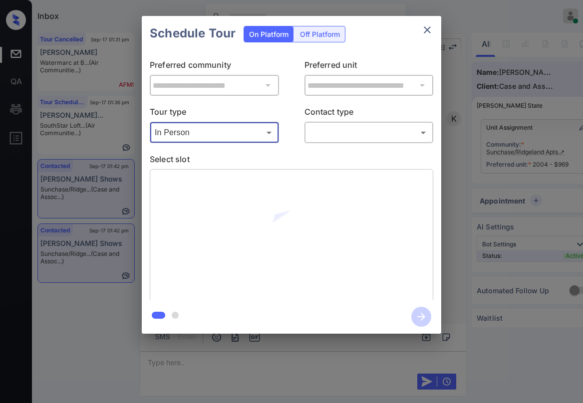
click at [323, 139] on body "Inbox [PERSON_NAME] Online Set yourself offline Set yourself on break Profile S…" at bounding box center [291, 201] width 583 height 403
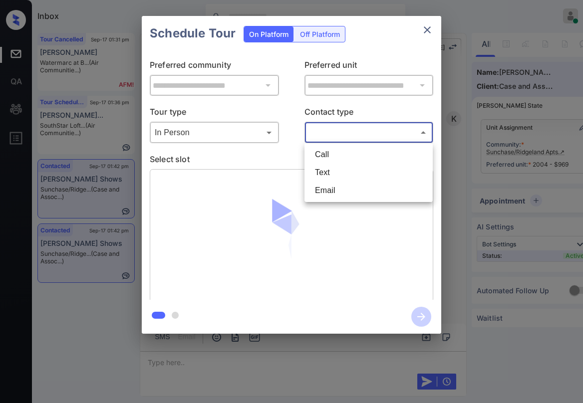
click at [324, 172] on li "Text" at bounding box center [368, 173] width 123 height 18
type input "****"
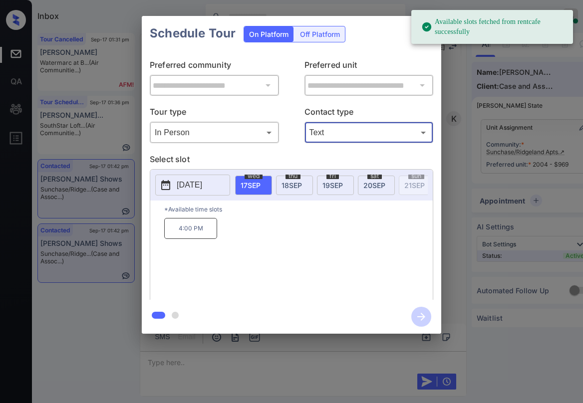
click at [285, 186] on span "[DATE]" at bounding box center [291, 185] width 20 height 8
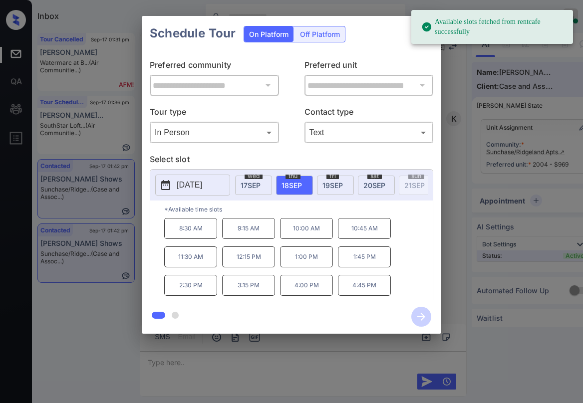
click at [255, 184] on span "[DATE]" at bounding box center [250, 185] width 20 height 8
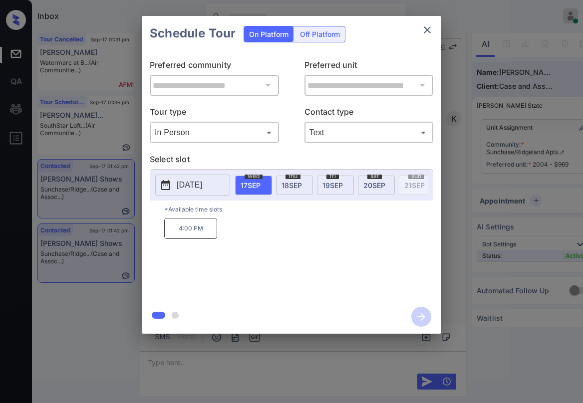
click at [304, 183] on div "[DATE]" at bounding box center [294, 185] width 37 height 19
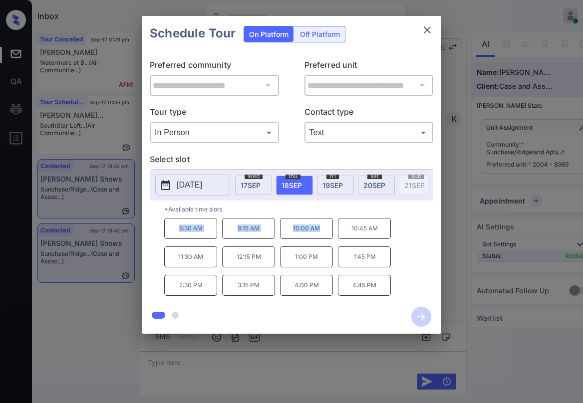
drag, startPoint x: 178, startPoint y: 232, endPoint x: 322, endPoint y: 239, distance: 144.9
click at [322, 239] on div "8:30 AM 9:15 AM 10:00 AM 10:45 AM 11:30 AM 12:15 PM 1:00 PM 1:45 PM 2:30 PM 3:1…" at bounding box center [298, 258] width 268 height 80
click at [264, 186] on div "[DATE]" at bounding box center [253, 185] width 37 height 19
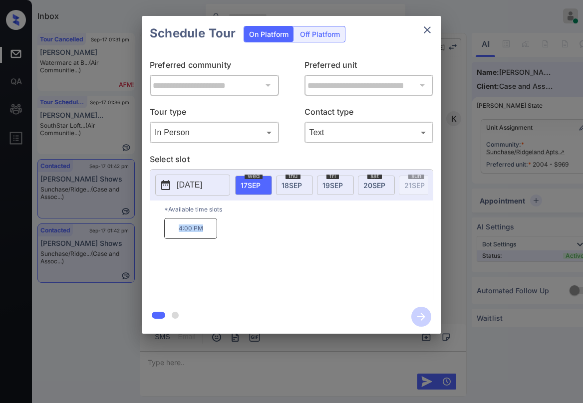
drag, startPoint x: 175, startPoint y: 234, endPoint x: 242, endPoint y: 233, distance: 66.9
click at [224, 238] on div "4:00 PM" at bounding box center [298, 258] width 268 height 80
copy p "4:00 PM"
click at [424, 31] on icon "close" at bounding box center [427, 30] width 12 height 12
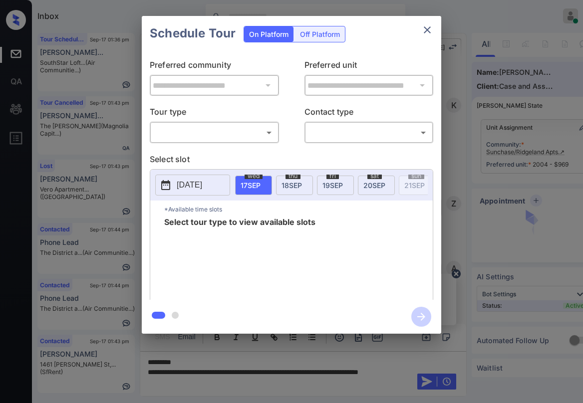
click at [202, 132] on body "Inbox [PERSON_NAME] Online Set yourself offline Set yourself on break Profile S…" at bounding box center [291, 201] width 583 height 403
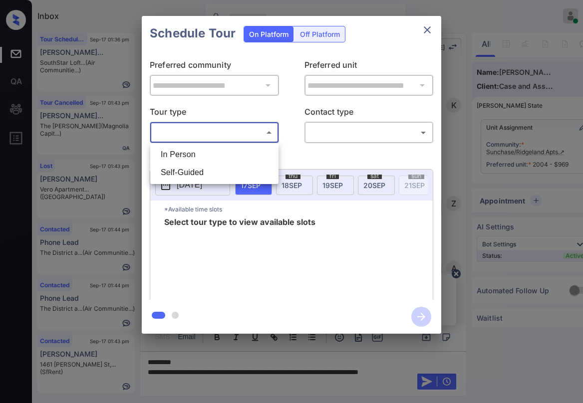
scroll to position [2582, 0]
click at [191, 160] on li "In Person" at bounding box center [214, 155] width 123 height 18
type input "********"
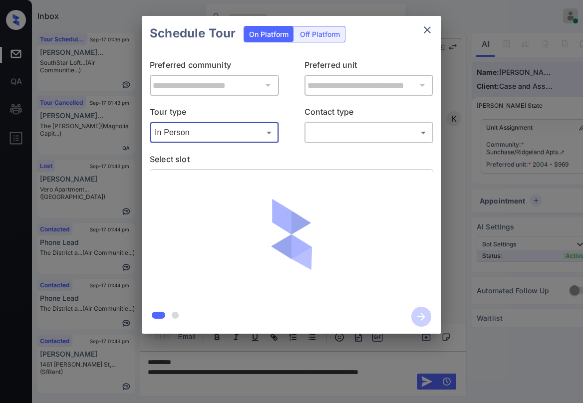
click at [341, 137] on body "Inbox [PERSON_NAME] Online Set yourself offline Set yourself on break Profile S…" at bounding box center [291, 201] width 583 height 403
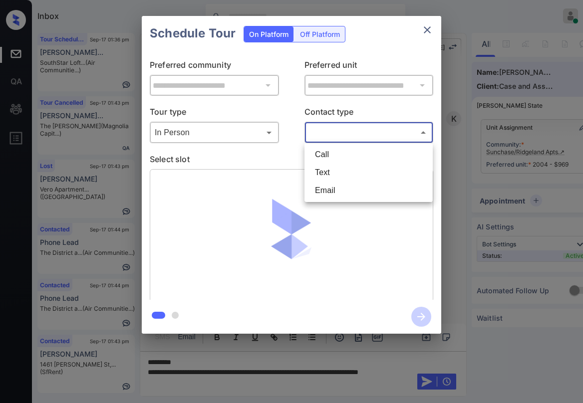
click at [327, 171] on li "Text" at bounding box center [368, 173] width 123 height 18
type input "****"
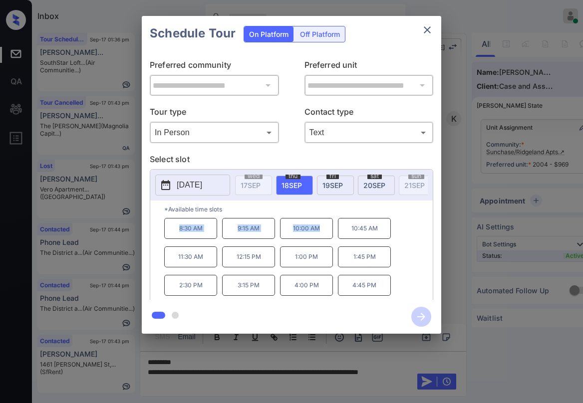
drag, startPoint x: 171, startPoint y: 230, endPoint x: 327, endPoint y: 238, distance: 155.9
click at [327, 238] on div "8:30 AM 9:15 AM 10:00 AM 10:45 AM 11:30 AM 12:15 PM 1:00 PM 1:45 PM 2:30 PM 3:1…" at bounding box center [298, 258] width 268 height 80
copy div "8:30 AM 9:15 AM 10:00 AM"
click at [427, 33] on icon "close" at bounding box center [427, 30] width 12 height 12
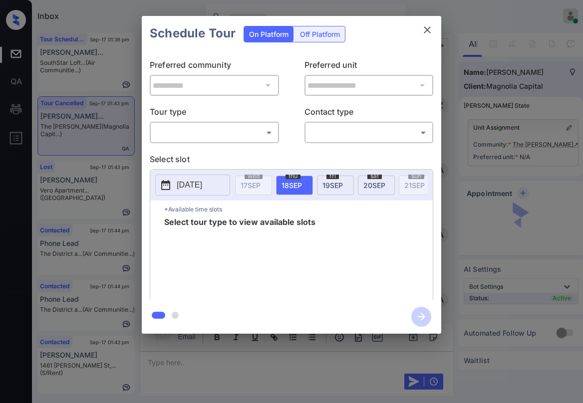
scroll to position [1653, 0]
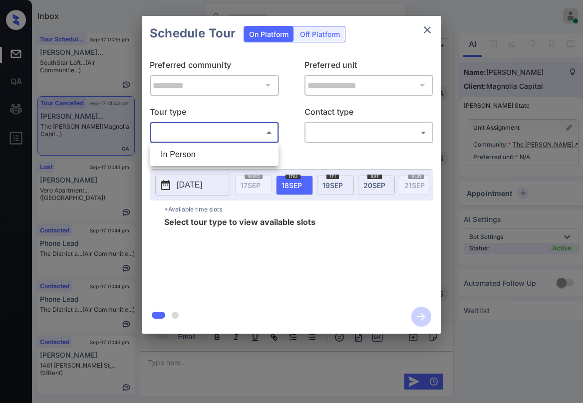
click at [253, 139] on body "Inbox [PERSON_NAME] Online Set yourself offline Set yourself on break Profile S…" at bounding box center [291, 201] width 583 height 403
click at [204, 154] on li "In Person" at bounding box center [214, 155] width 123 height 18
type input "********"
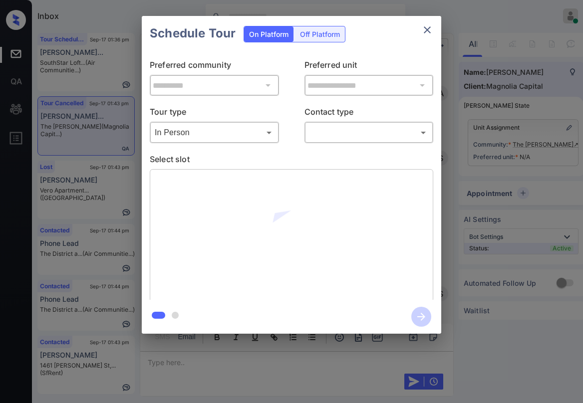
click at [344, 120] on p "Contact type" at bounding box center [368, 114] width 129 height 16
click at [337, 133] on body "Inbox [PERSON_NAME] Online Set yourself offline Set yourself on break Profile S…" at bounding box center [291, 201] width 583 height 403
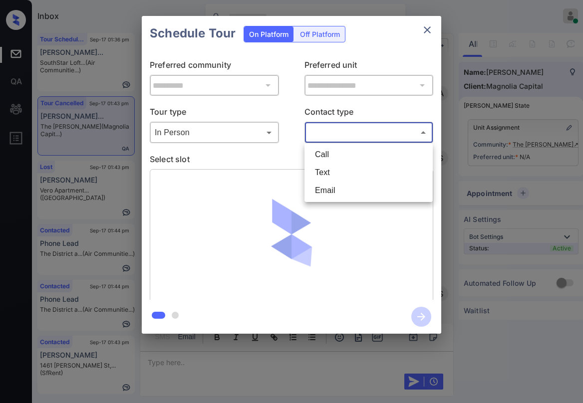
click at [324, 175] on li "Text" at bounding box center [368, 173] width 123 height 18
type input "****"
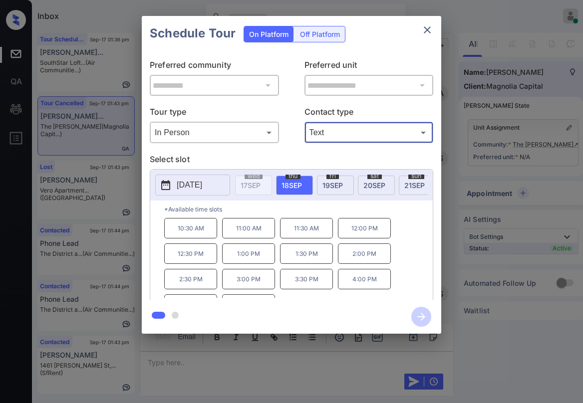
click at [424, 33] on icon "close" at bounding box center [427, 30] width 12 height 12
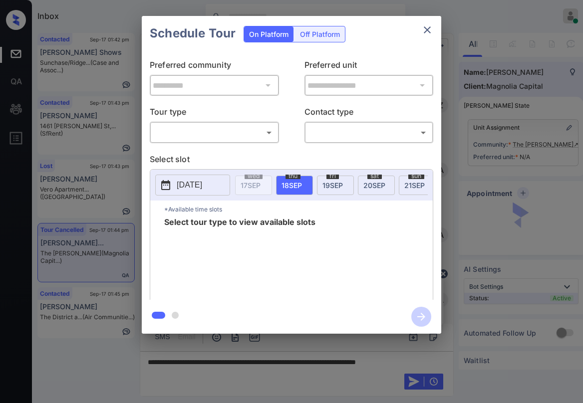
scroll to position [1803, 0]
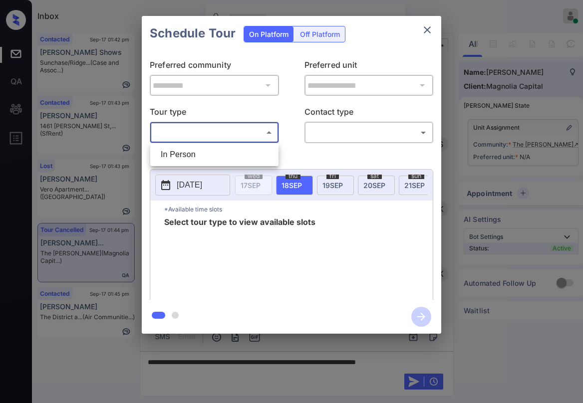
click at [221, 139] on body "Inbox [PERSON_NAME] Online Set yourself offline Set yourself on break Profile S…" at bounding box center [291, 201] width 583 height 403
drag, startPoint x: 203, startPoint y: 161, endPoint x: 309, endPoint y: 153, distance: 106.6
click at [207, 161] on li "In Person" at bounding box center [214, 155] width 123 height 18
type input "********"
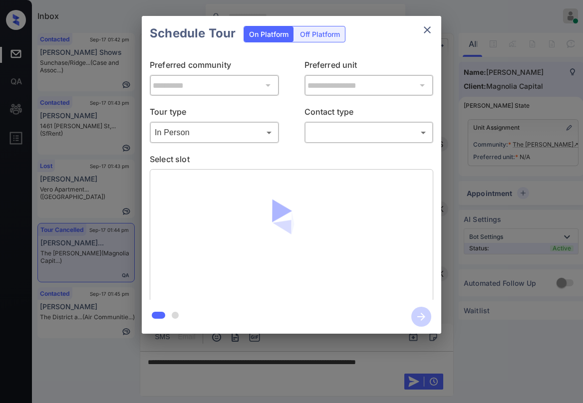
click at [331, 147] on div "**********" at bounding box center [291, 175] width 299 height 249
click at [337, 132] on body "Inbox [PERSON_NAME] Online Set yourself offline Set yourself on break Profile S…" at bounding box center [291, 201] width 583 height 403
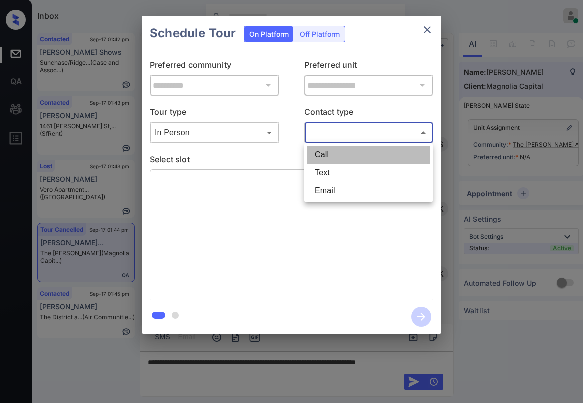
drag, startPoint x: 320, startPoint y: 163, endPoint x: 318, endPoint y: 168, distance: 5.8
click at [320, 164] on ul "Call Text Email" at bounding box center [368, 172] width 128 height 59
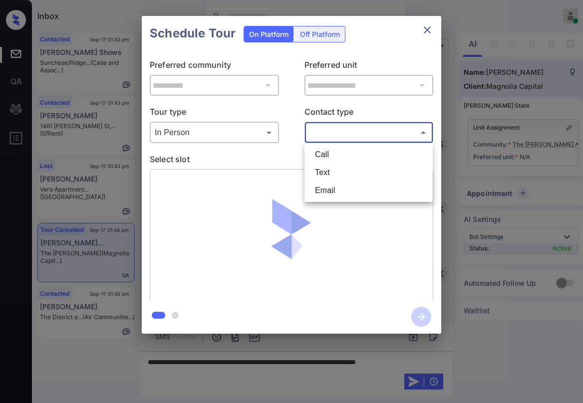
click at [322, 167] on li "Text" at bounding box center [368, 173] width 123 height 18
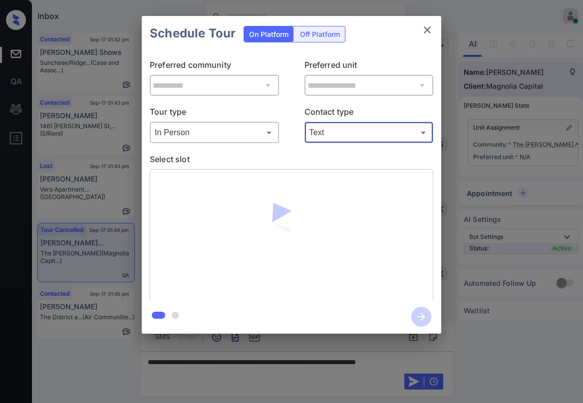
type input "****"
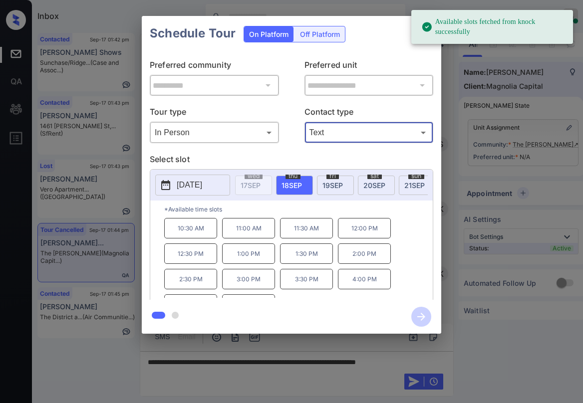
click at [380, 50] on div "Schedule Tour On Platform Off Platform" at bounding box center [291, 33] width 299 height 35
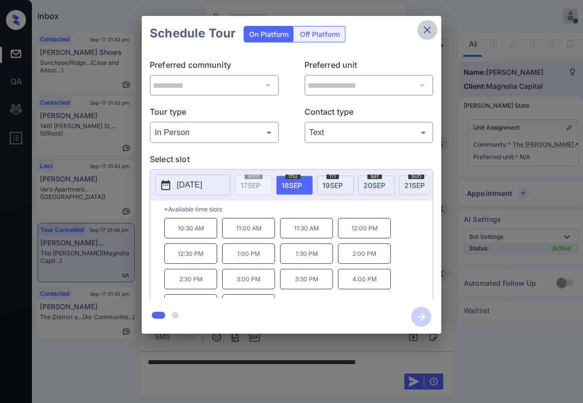
click at [427, 33] on icon "close" at bounding box center [427, 30] width 12 height 12
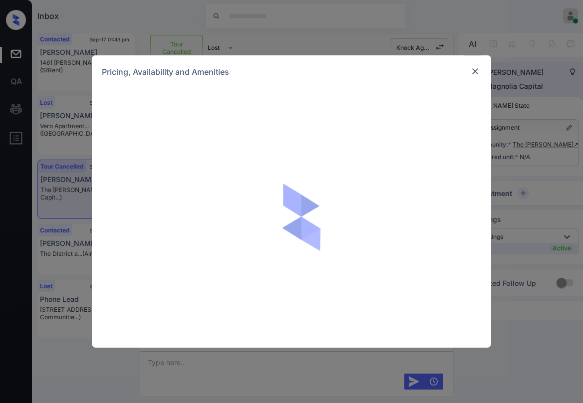
scroll to position [3255, 0]
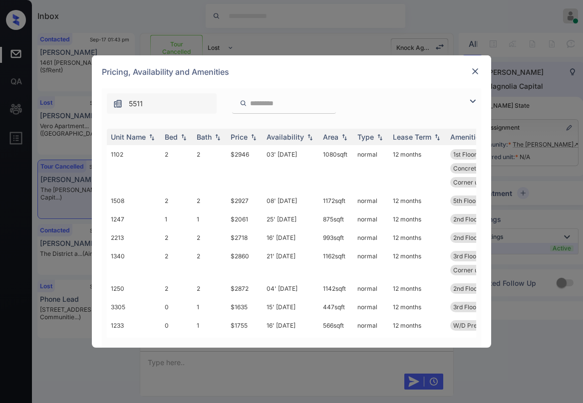
click at [467, 100] on img at bounding box center [472, 101] width 12 height 12
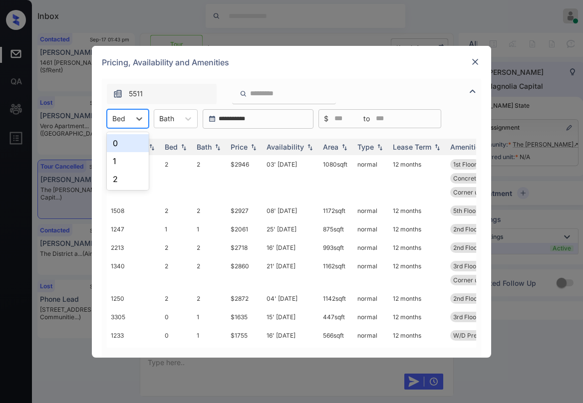
click at [121, 119] on div at bounding box center [118, 118] width 13 height 10
click at [116, 162] on div "1" at bounding box center [128, 161] width 42 height 18
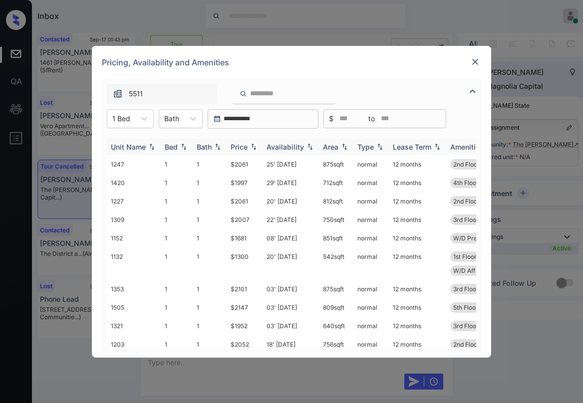
click at [242, 148] on div "Price" at bounding box center [238, 147] width 17 height 8
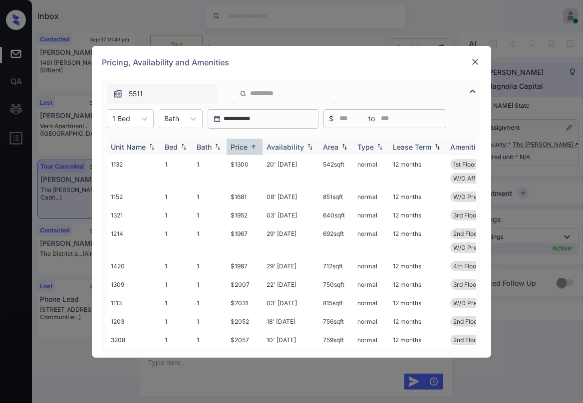
click at [242, 148] on div "Price" at bounding box center [238, 147] width 17 height 8
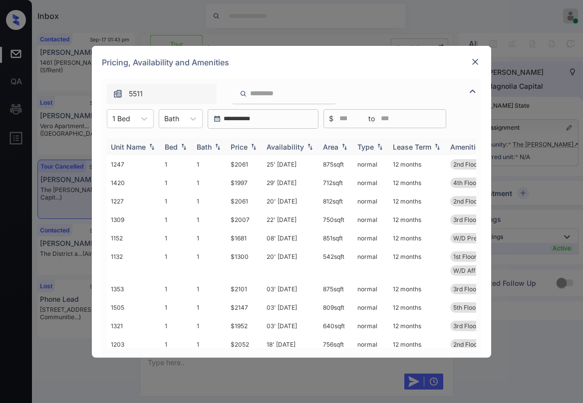
click at [242, 148] on div "Price" at bounding box center [238, 147] width 17 height 8
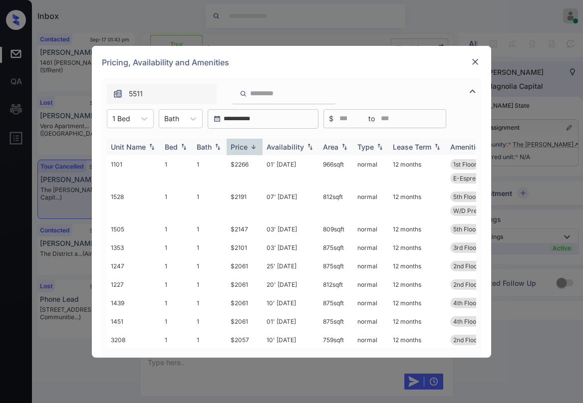
click at [242, 148] on div "Price" at bounding box center [238, 147] width 17 height 8
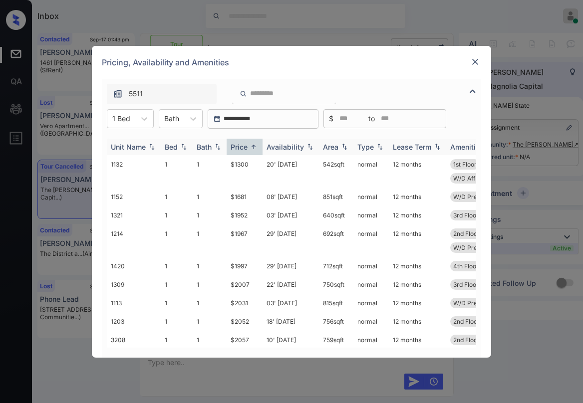
click at [242, 148] on div "Price" at bounding box center [238, 147] width 17 height 8
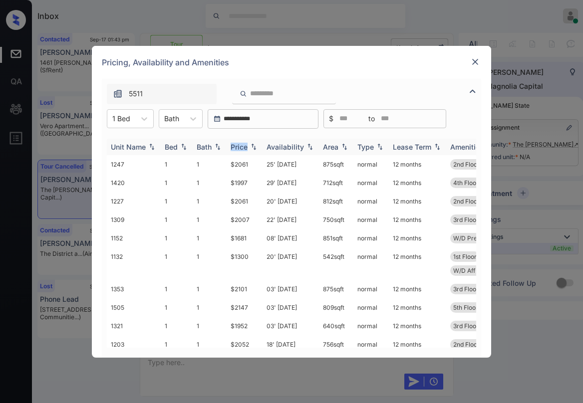
click at [242, 148] on div "Price" at bounding box center [238, 147] width 17 height 8
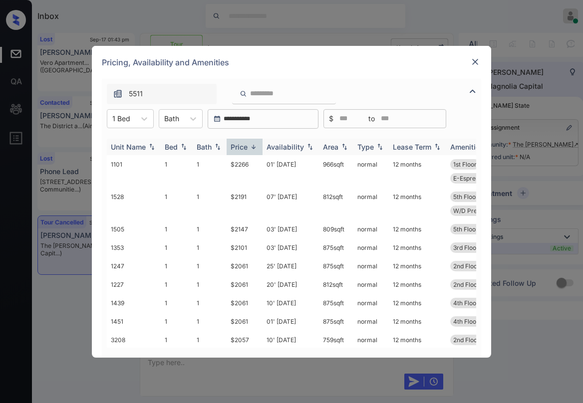
click at [242, 148] on div "Price" at bounding box center [238, 147] width 17 height 8
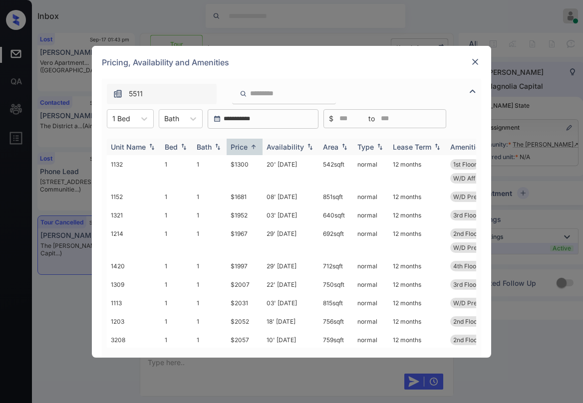
click at [242, 148] on div "Price" at bounding box center [238, 147] width 17 height 8
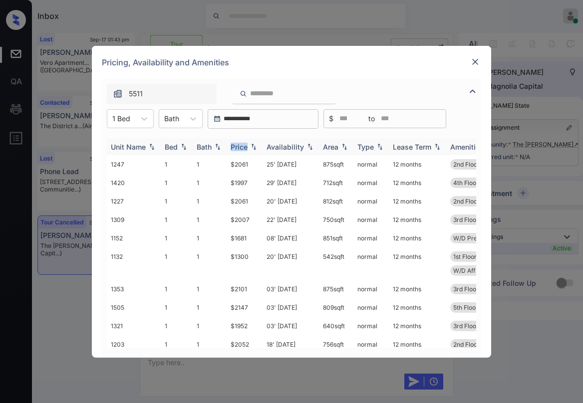
click at [242, 148] on div "Price" at bounding box center [238, 147] width 17 height 8
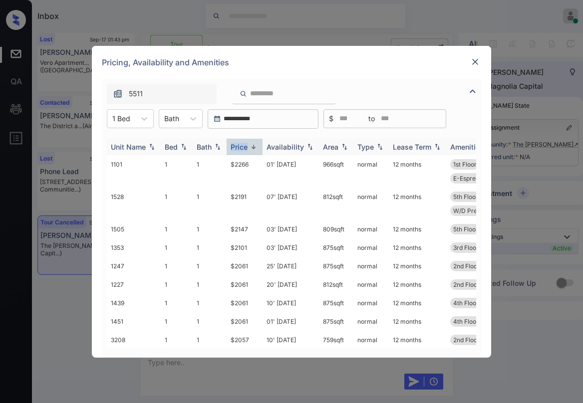
click at [242, 148] on div "Price" at bounding box center [238, 147] width 17 height 8
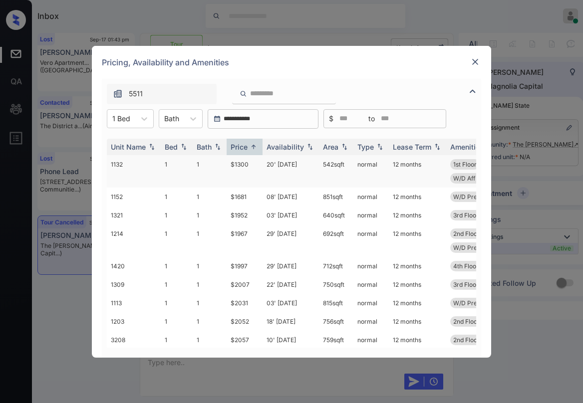
click at [238, 167] on td "$1300" at bounding box center [245, 171] width 36 height 32
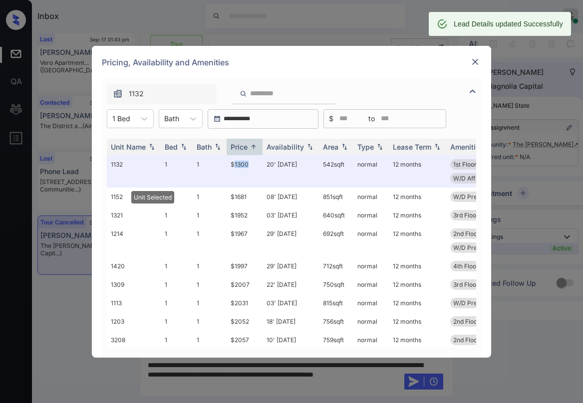
click at [471, 62] on img at bounding box center [475, 62] width 10 height 10
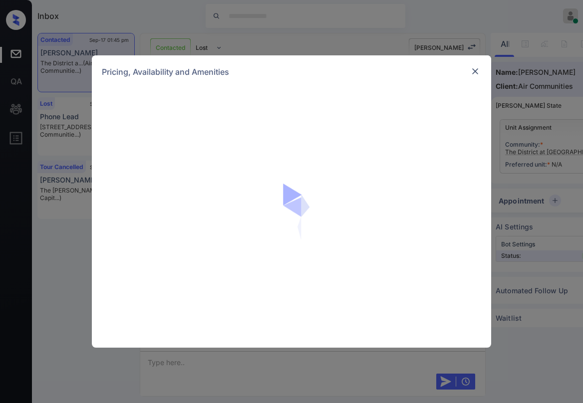
scroll to position [1733, 0]
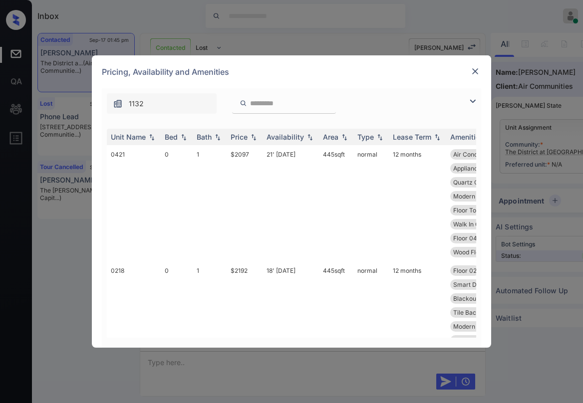
click at [470, 104] on img at bounding box center [472, 101] width 12 height 12
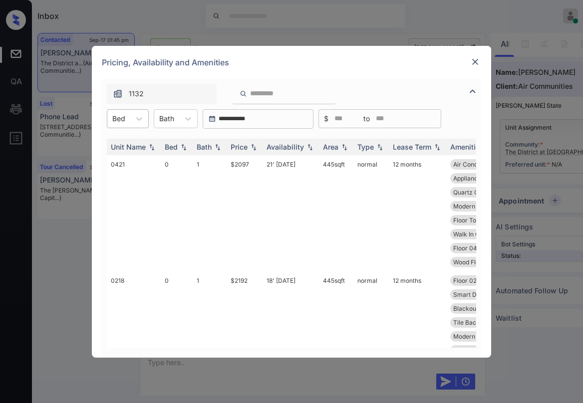
click at [117, 120] on div at bounding box center [118, 118] width 13 height 10
click at [119, 198] on div "3" at bounding box center [128, 197] width 42 height 18
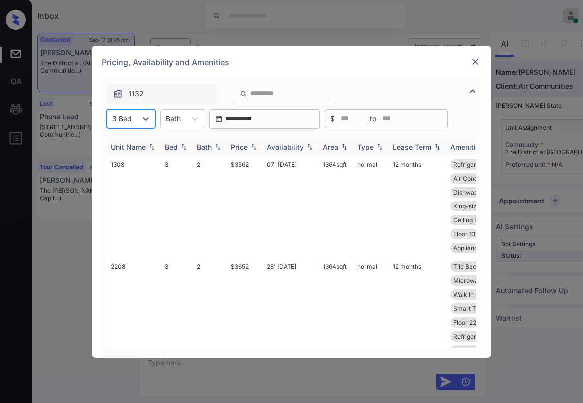
click at [247, 145] on div "Price" at bounding box center [238, 147] width 17 height 8
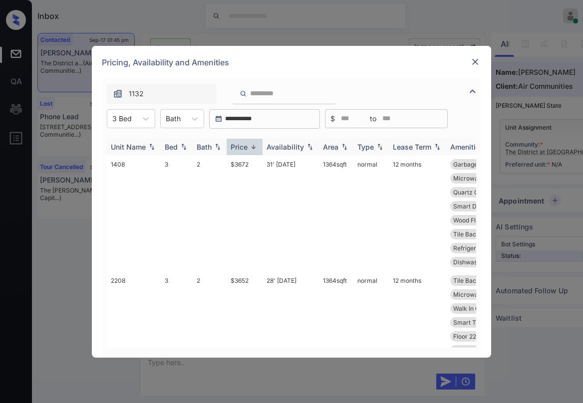
click at [247, 145] on div "Price" at bounding box center [238, 147] width 17 height 8
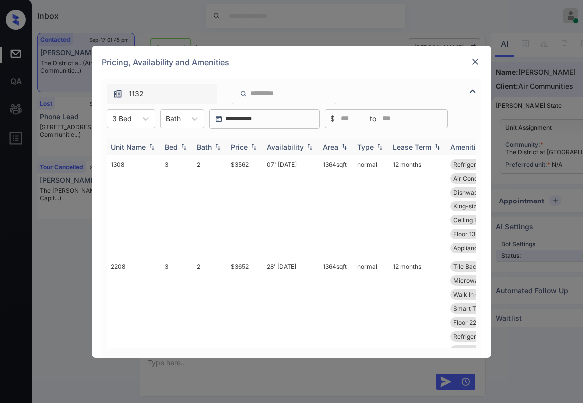
click at [247, 145] on div "Price" at bounding box center [238, 147] width 17 height 8
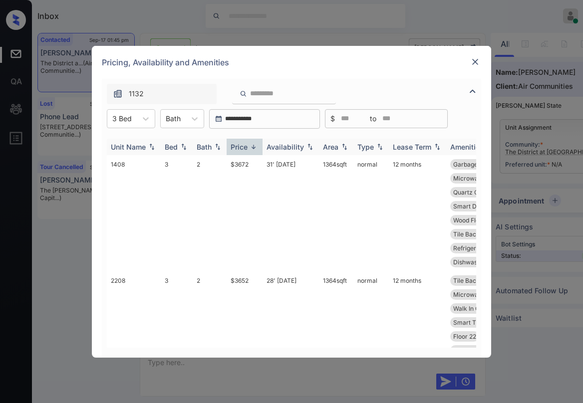
click at [246, 145] on div "Price" at bounding box center [238, 147] width 17 height 8
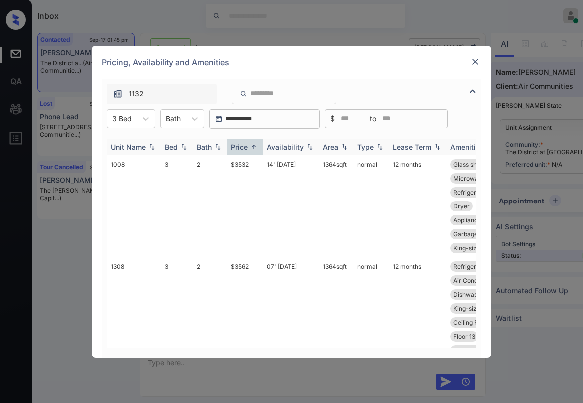
click at [246, 145] on div "Price" at bounding box center [238, 147] width 17 height 8
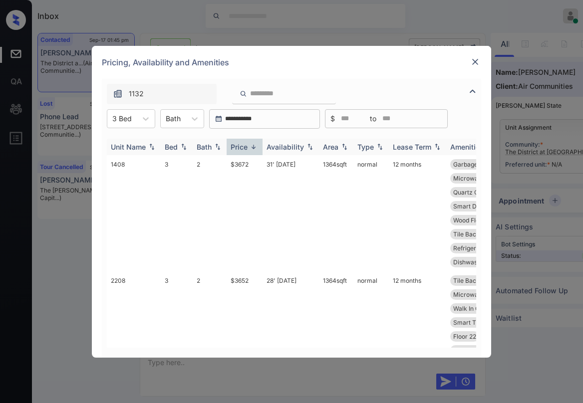
click at [246, 145] on div "Price" at bounding box center [238, 147] width 17 height 8
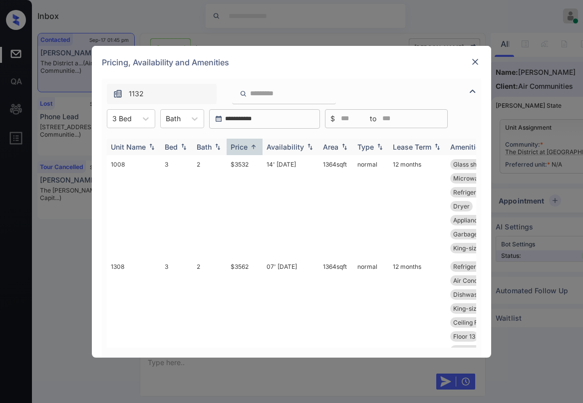
click at [246, 145] on div "Price" at bounding box center [238, 147] width 17 height 8
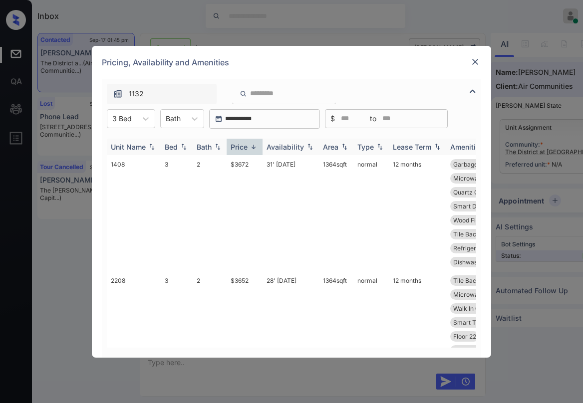
click at [246, 146] on div "Price" at bounding box center [238, 147] width 17 height 8
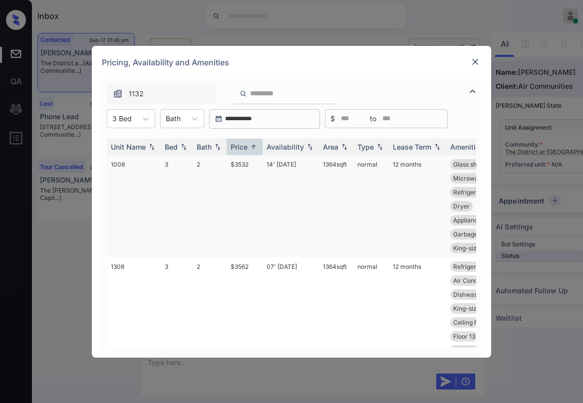
click at [238, 164] on td "$3532" at bounding box center [245, 206] width 36 height 102
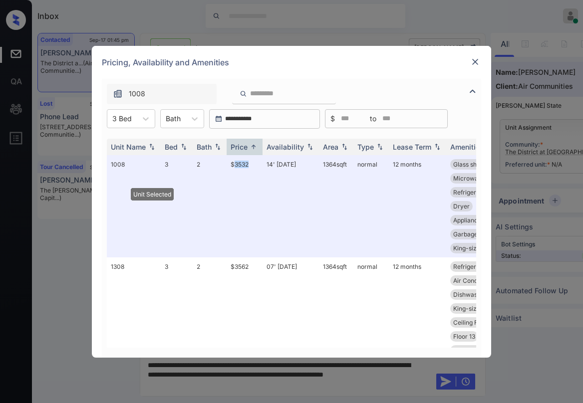
click at [475, 64] on img at bounding box center [475, 62] width 10 height 10
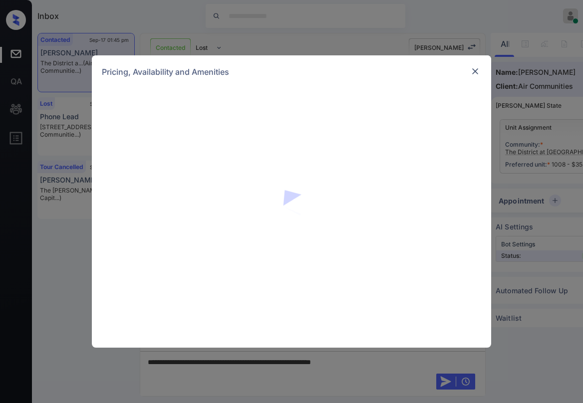
scroll to position [2048, 0]
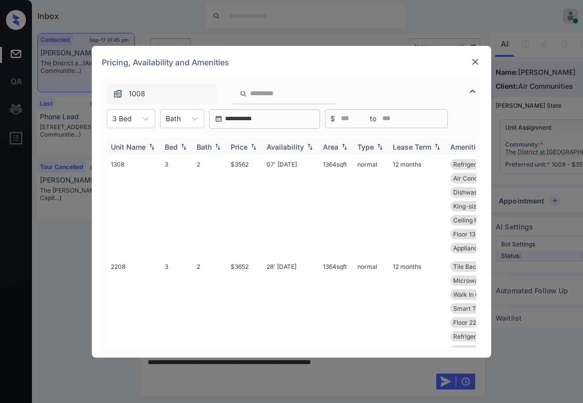
click at [246, 150] on div "Price" at bounding box center [238, 147] width 17 height 8
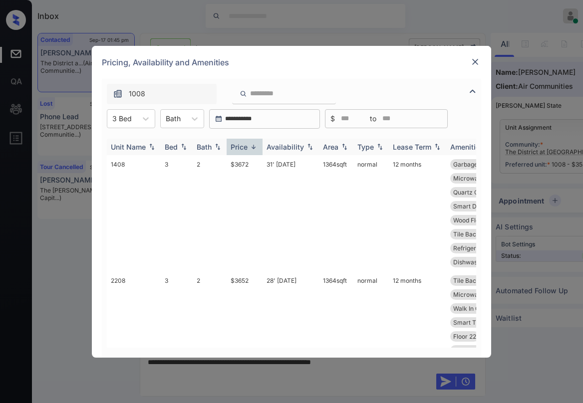
click at [246, 150] on div "Price" at bounding box center [238, 147] width 17 height 8
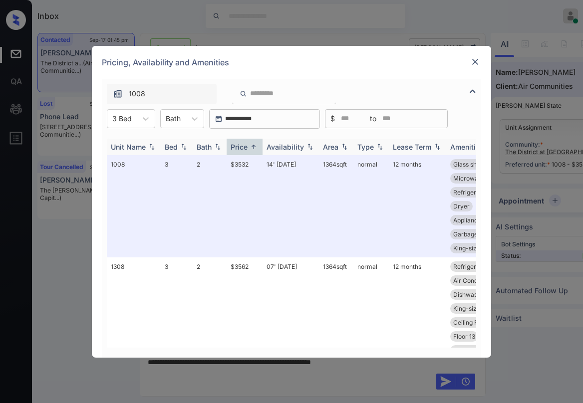
click at [241, 149] on div "Price" at bounding box center [238, 147] width 17 height 8
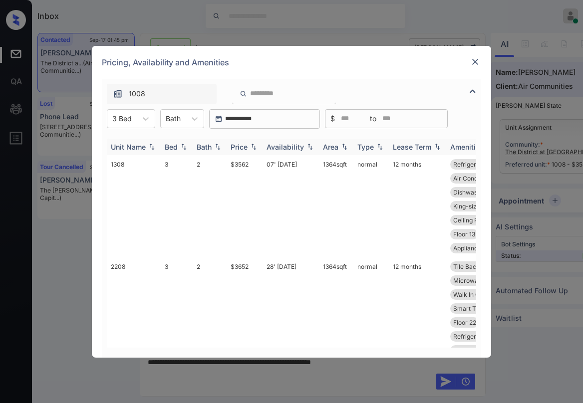
click at [242, 147] on div "Price" at bounding box center [238, 147] width 17 height 8
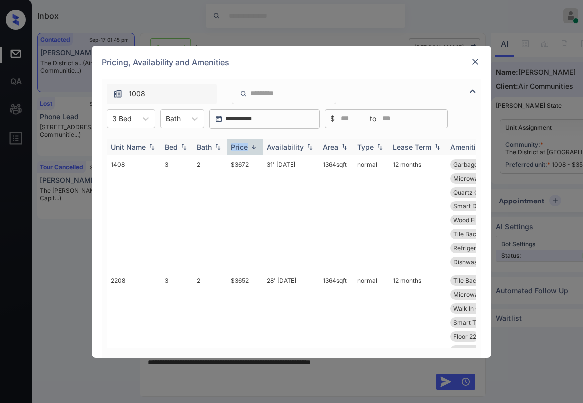
click at [243, 147] on div "Price" at bounding box center [238, 147] width 17 height 8
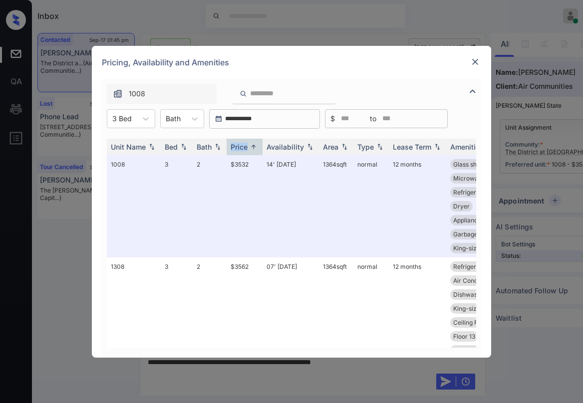
click at [478, 62] on img at bounding box center [475, 62] width 10 height 10
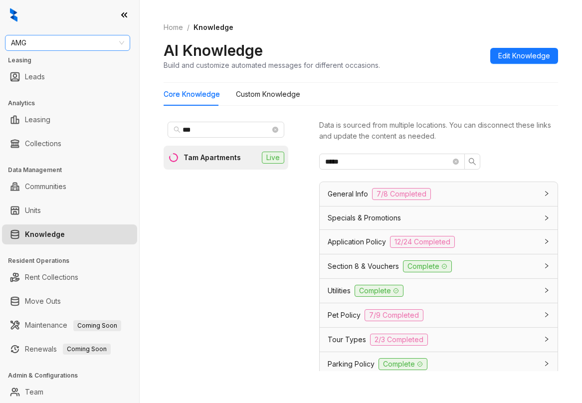
scroll to position [124, 0]
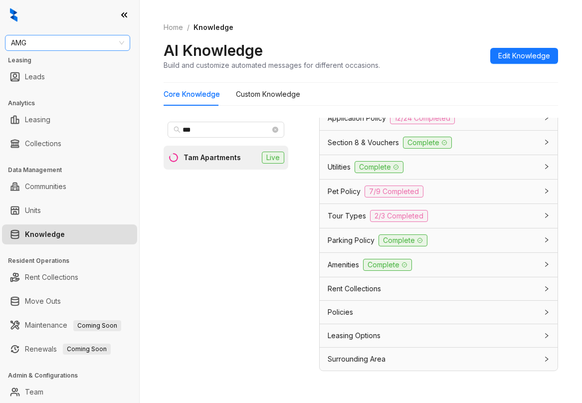
click at [82, 45] on span "AMG" at bounding box center [67, 42] width 113 height 15
type input "****"
click at [66, 76] on div "Indus (Realpage/Knock)" at bounding box center [67, 78] width 109 height 11
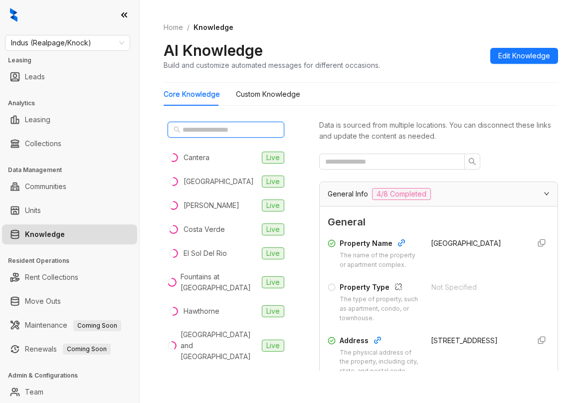
click at [209, 128] on input "text" at bounding box center [227, 129] width 88 height 11
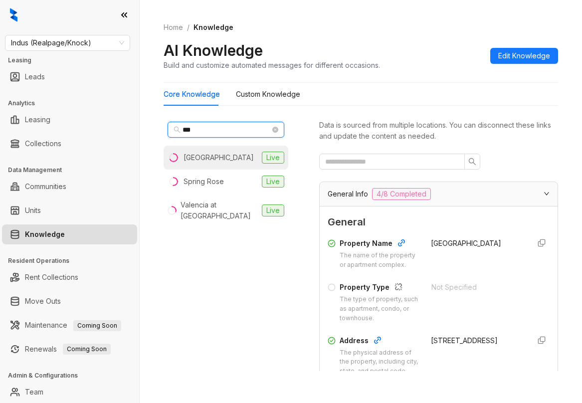
type input "***"
click at [201, 160] on div "[GEOGRAPHIC_DATA]" at bounding box center [219, 157] width 70 height 11
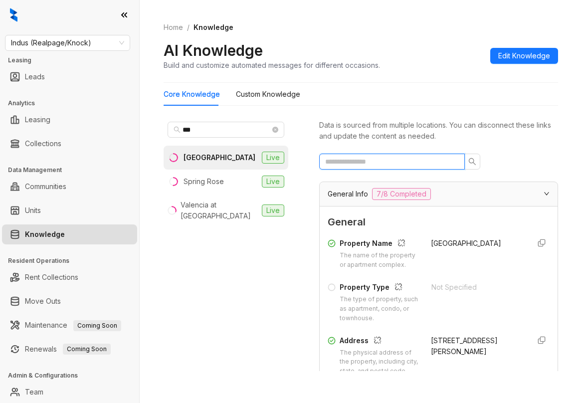
click at [365, 162] on input "text" at bounding box center [388, 161] width 126 height 11
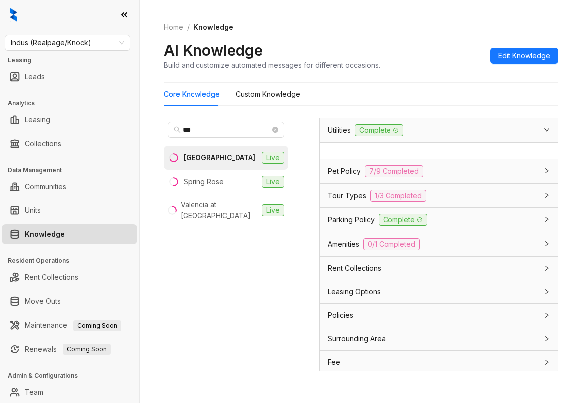
scroll to position [164, 0]
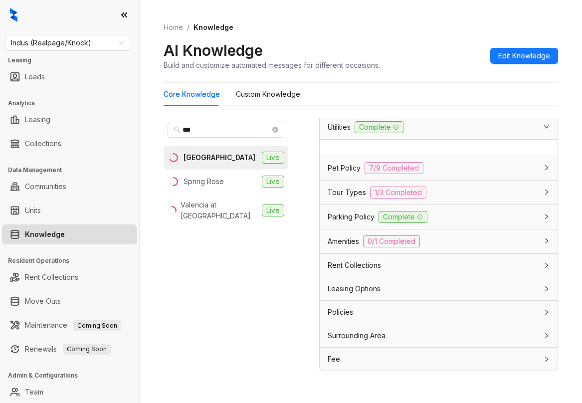
type input "*********"
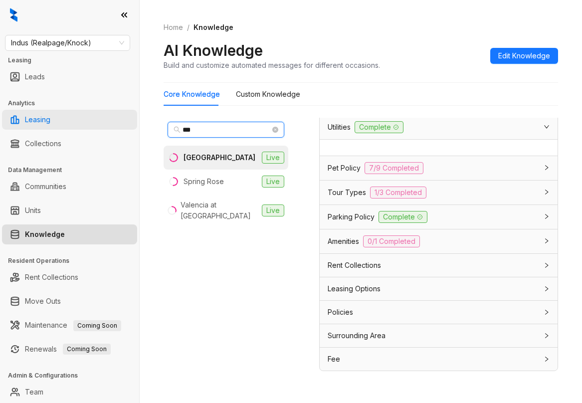
drag, startPoint x: 236, startPoint y: 134, endPoint x: 77, endPoint y: 120, distance: 159.3
click at [75, 120] on div "Indus (Realpage/Knock) Leasing Leads Analytics Leasing Collections Data Managem…" at bounding box center [291, 201] width 582 height 403
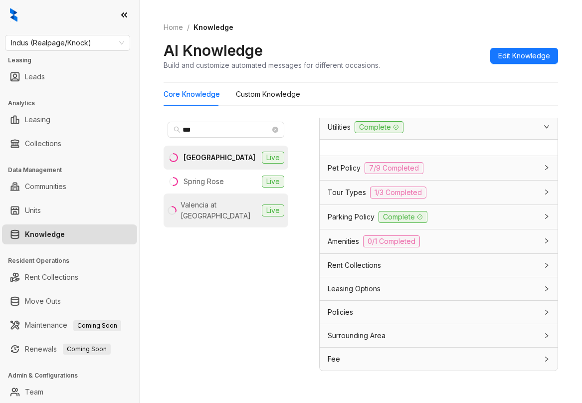
click at [213, 204] on div "Valencia at [GEOGRAPHIC_DATA]" at bounding box center [219, 211] width 77 height 22
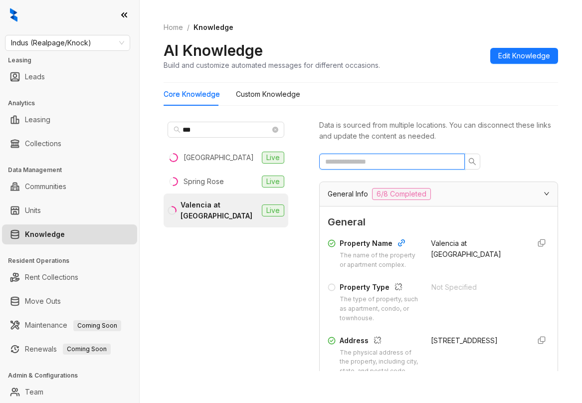
click at [402, 163] on input "text" at bounding box center [388, 161] width 126 height 11
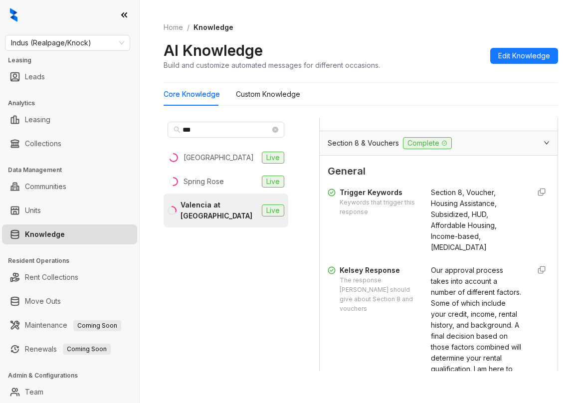
scroll to position [299, 0]
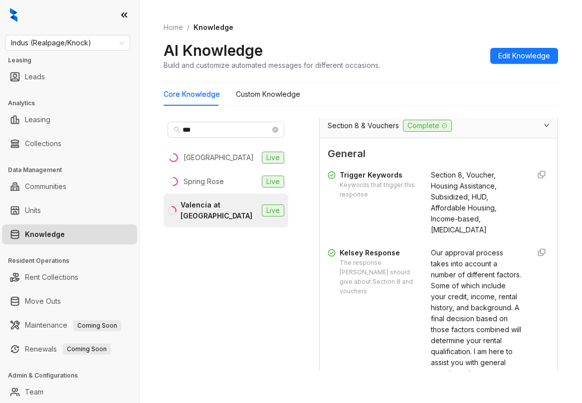
type input "******"
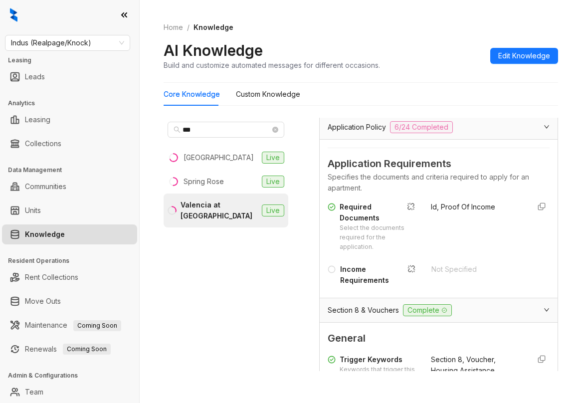
scroll to position [50, 0]
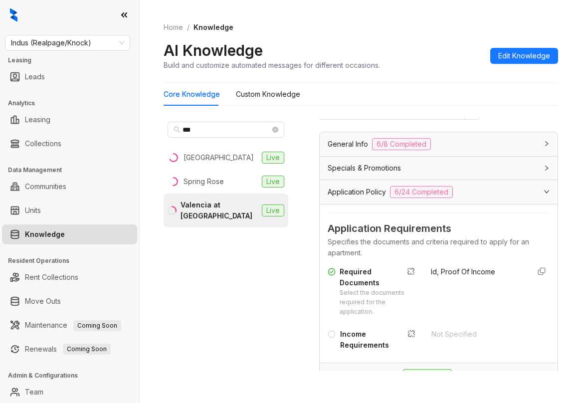
click at [379, 189] on span "Application Policy" at bounding box center [357, 192] width 58 height 11
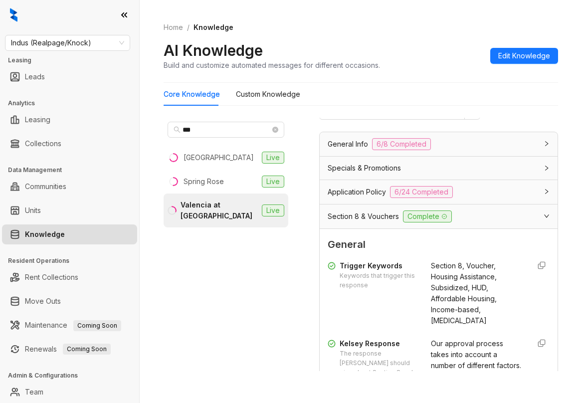
click at [408, 173] on div "Specials & Promotions" at bounding box center [433, 168] width 210 height 11
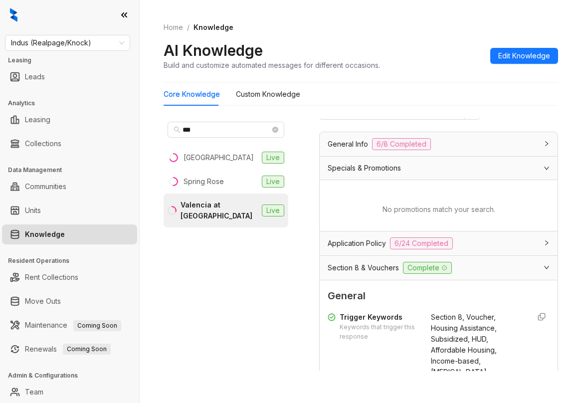
click at [430, 153] on div "General Info 6/8 Completed" at bounding box center [439, 144] width 238 height 24
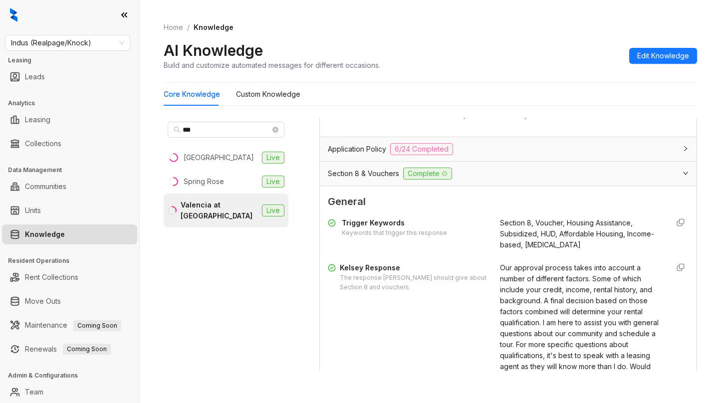
scroll to position [139, 0]
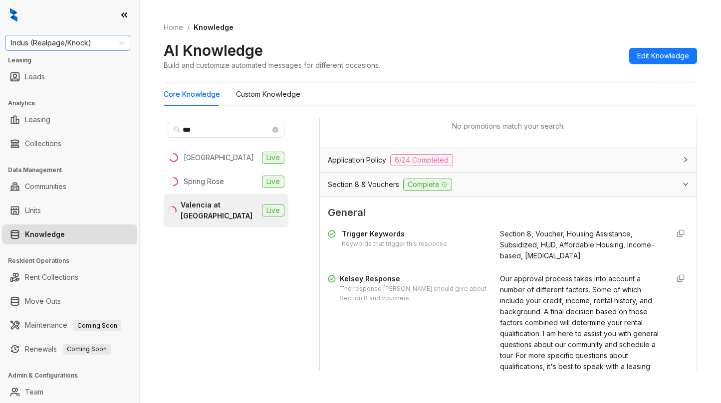
click at [105, 46] on span "Indus (Realpage/Knock)" at bounding box center [67, 42] width 113 height 15
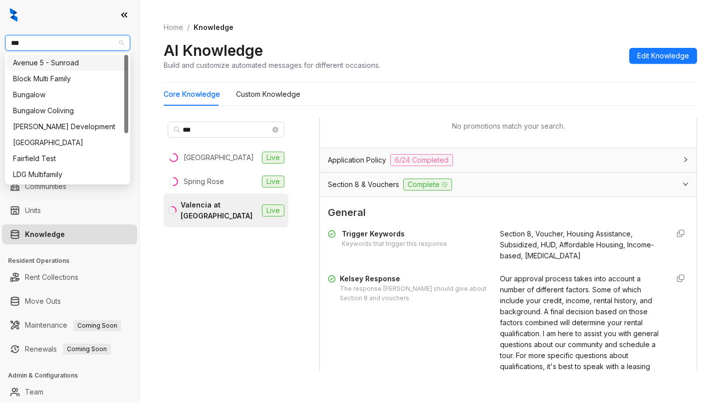
type input "****"
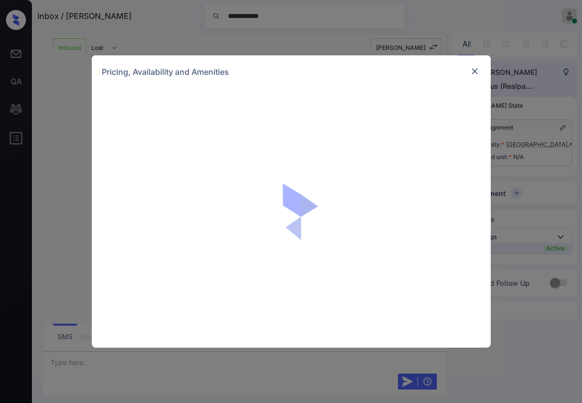
scroll to position [283, 0]
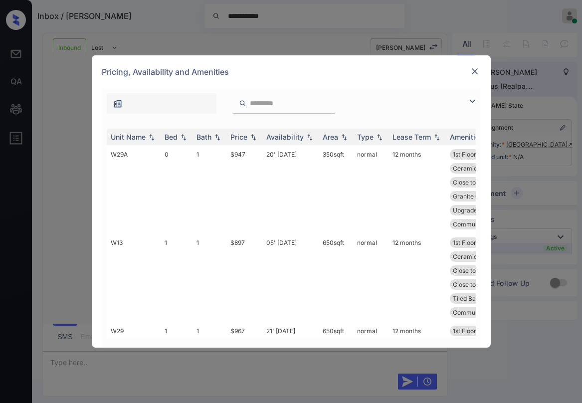
click at [470, 103] on img at bounding box center [472, 101] width 12 height 12
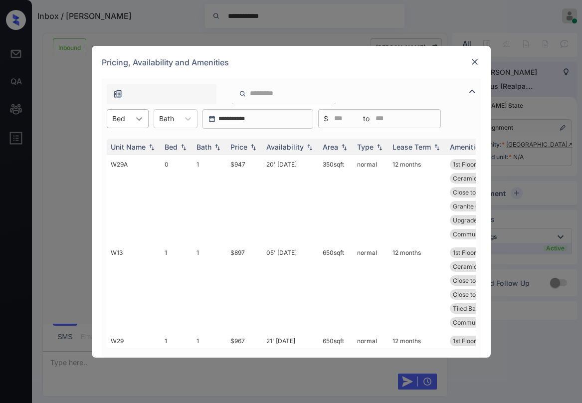
click at [135, 123] on icon at bounding box center [139, 119] width 10 height 10
click at [116, 163] on div "1" at bounding box center [128, 161] width 42 height 18
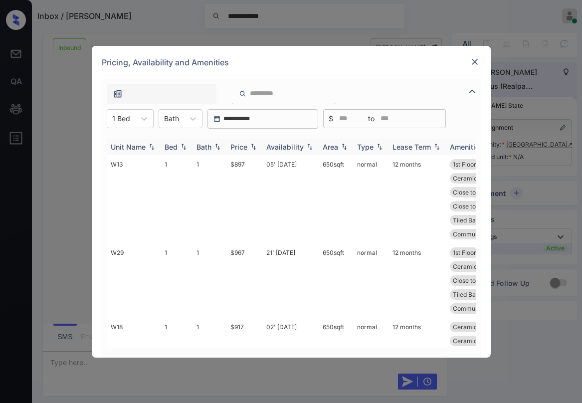
click at [236, 147] on div "Price" at bounding box center [238, 147] width 17 height 8
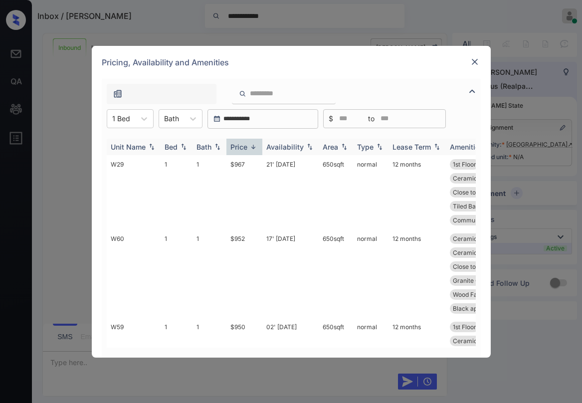
click at [238, 147] on div "Price" at bounding box center [238, 147] width 17 height 8
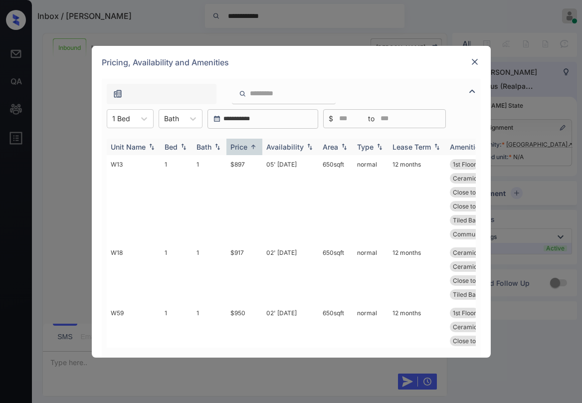
click at [242, 147] on div "Price" at bounding box center [238, 147] width 17 height 8
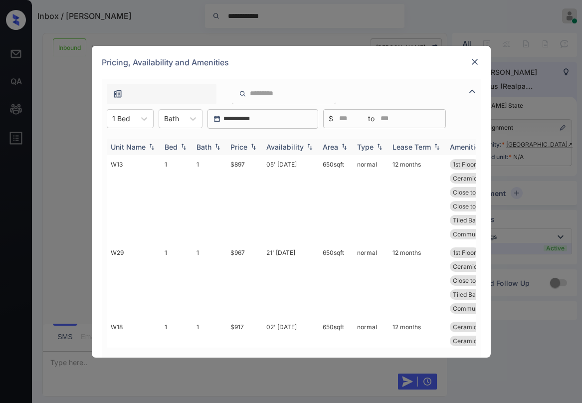
click at [242, 147] on div "Price" at bounding box center [238, 147] width 17 height 8
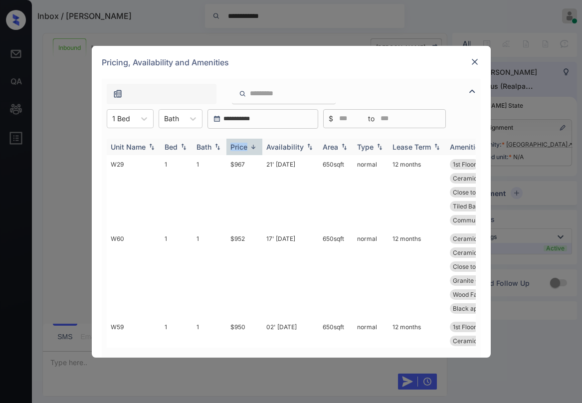
click at [242, 147] on div "Price" at bounding box center [238, 147] width 17 height 8
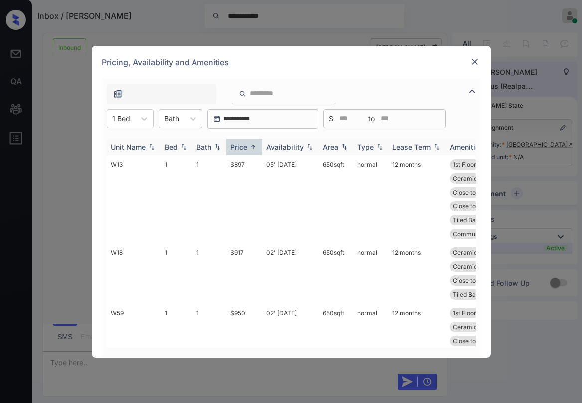
click at [242, 147] on div "Price" at bounding box center [238, 147] width 17 height 8
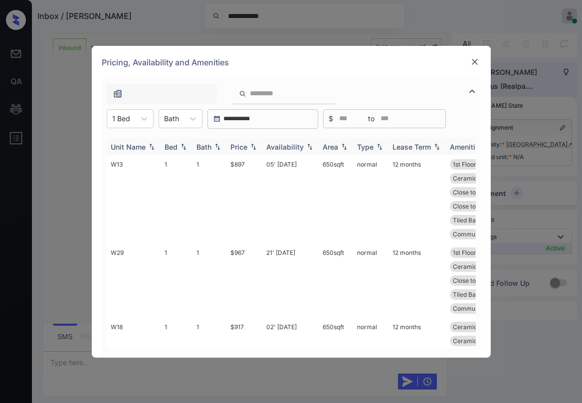
click at [242, 147] on div "Price" at bounding box center [238, 147] width 17 height 8
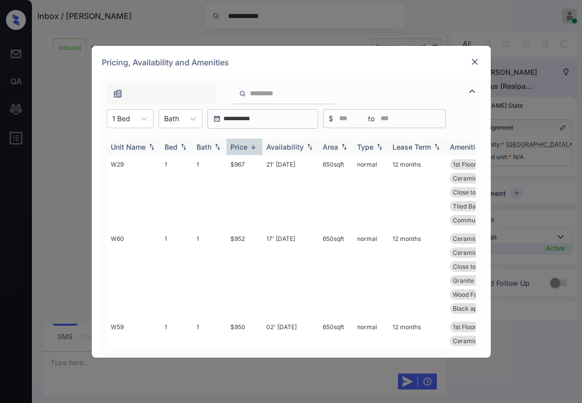
click at [242, 147] on div "Price" at bounding box center [238, 147] width 17 height 8
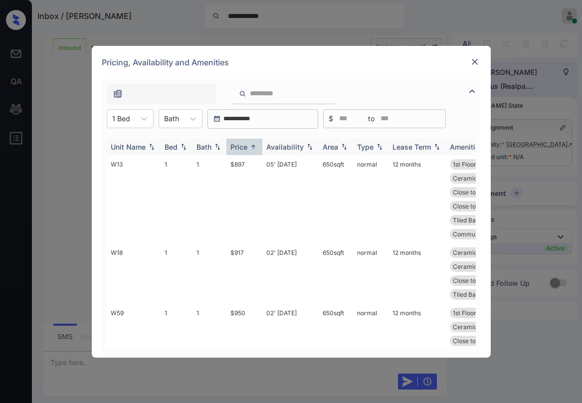
click at [242, 147] on div "Price" at bounding box center [238, 147] width 17 height 8
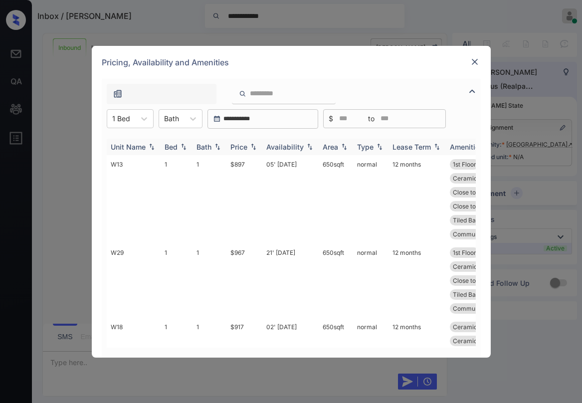
click at [242, 147] on div "Price" at bounding box center [238, 147] width 17 height 8
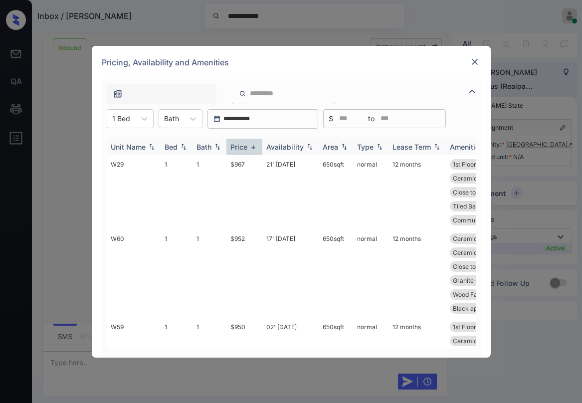
click at [242, 147] on div "Price" at bounding box center [238, 147] width 17 height 8
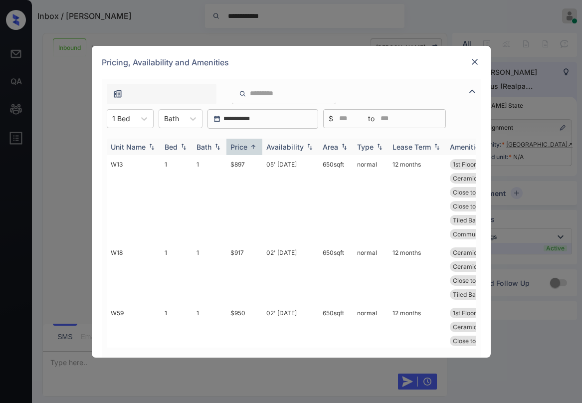
click at [242, 147] on div "Price" at bounding box center [238, 147] width 17 height 8
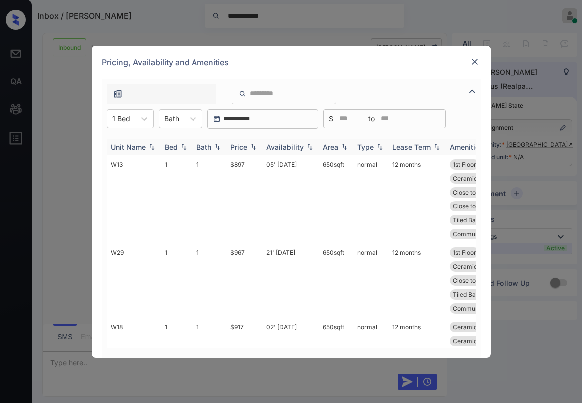
click at [242, 147] on div "Price" at bounding box center [238, 147] width 17 height 8
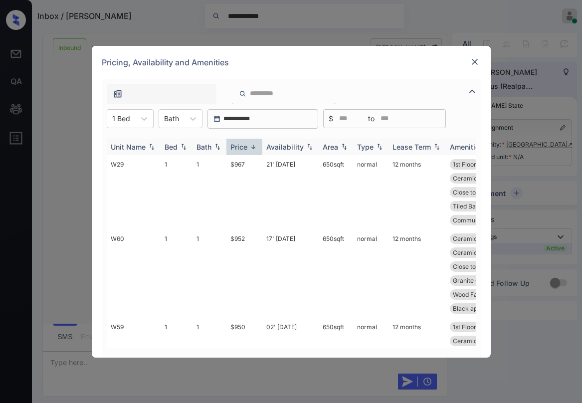
click at [242, 147] on div "Price" at bounding box center [238, 147] width 17 height 8
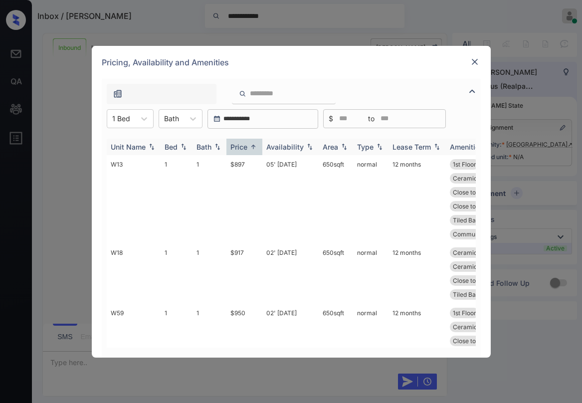
click at [242, 147] on div "Price" at bounding box center [238, 147] width 17 height 8
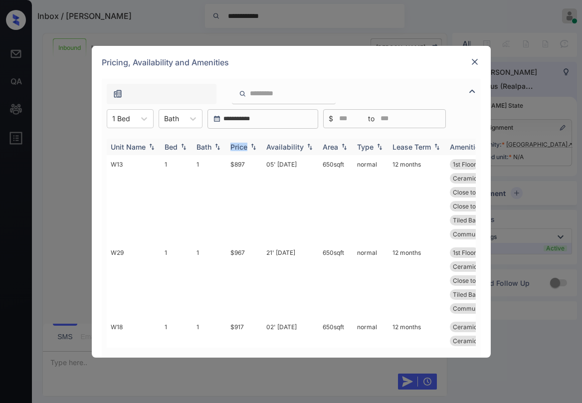
click at [242, 147] on div "Price" at bounding box center [238, 147] width 17 height 8
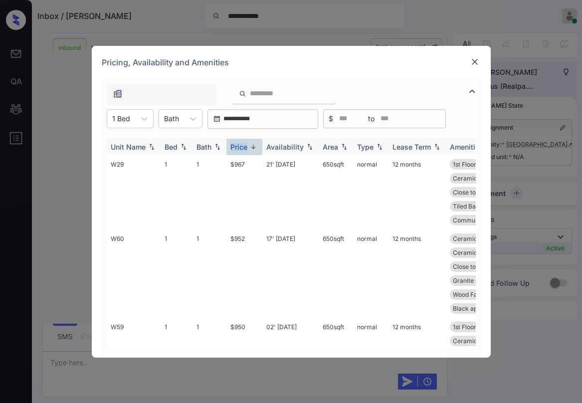
click at [242, 147] on div "Price" at bounding box center [238, 147] width 17 height 8
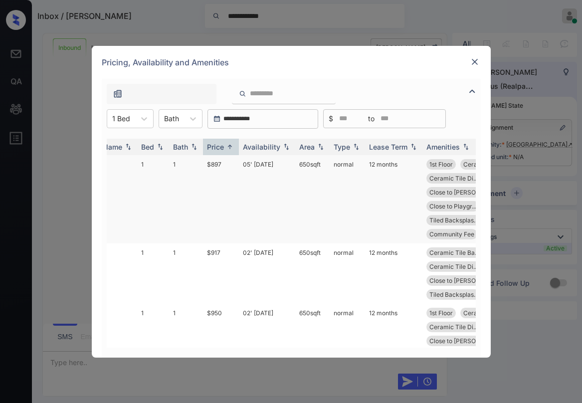
scroll to position [0, 25]
click at [472, 60] on img at bounding box center [475, 62] width 10 height 10
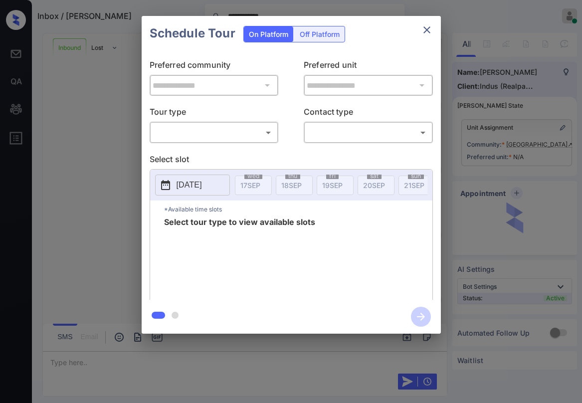
scroll to position [283, 0]
click at [238, 132] on body "**********" at bounding box center [291, 201] width 582 height 403
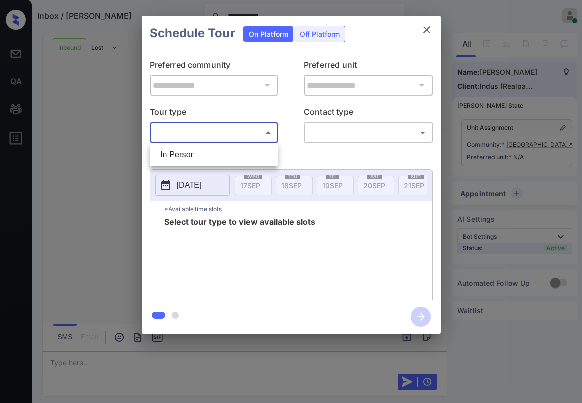
click at [430, 29] on div at bounding box center [291, 201] width 582 height 403
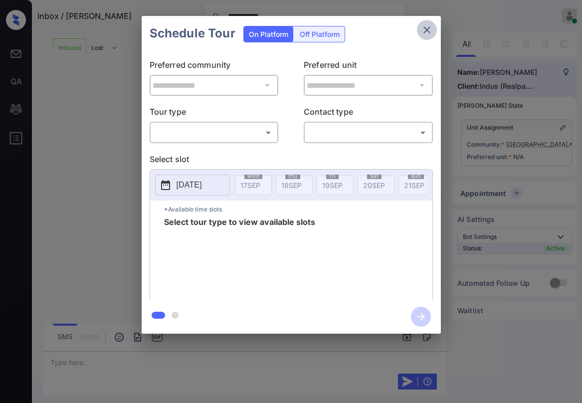
click at [429, 30] on icon "close" at bounding box center [427, 30] width 12 height 12
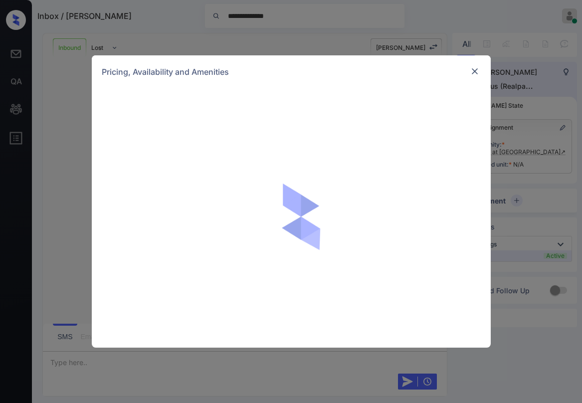
scroll to position [90, 0]
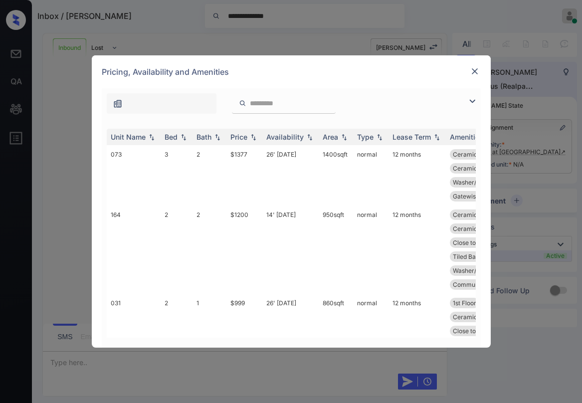
drag, startPoint x: 474, startPoint y: 103, endPoint x: 370, endPoint y: 112, distance: 105.2
click at [473, 103] on img at bounding box center [472, 101] width 12 height 12
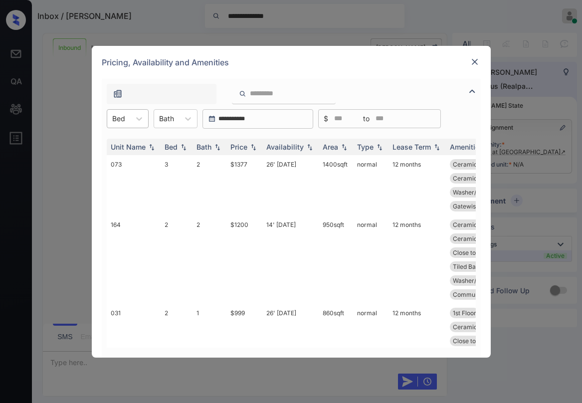
click at [128, 123] on div "Bed" at bounding box center [118, 118] width 23 height 14
click at [115, 175] on div "3" at bounding box center [128, 179] width 42 height 18
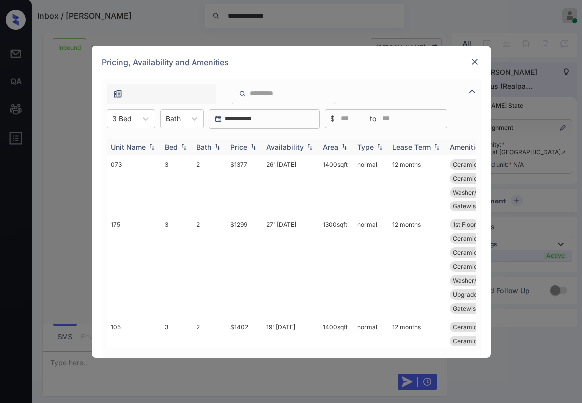
click at [239, 148] on div "Price" at bounding box center [238, 147] width 17 height 8
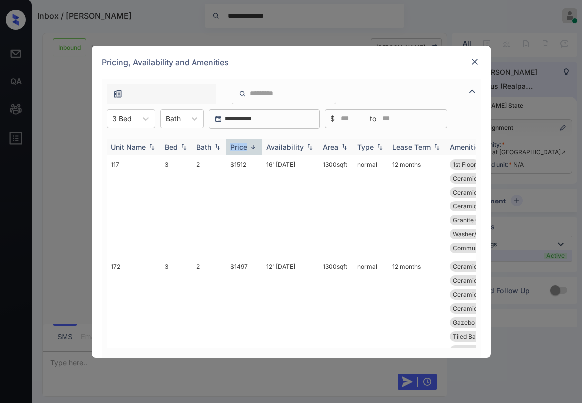
click at [239, 148] on div "Price" at bounding box center [238, 147] width 17 height 8
click at [240, 148] on div "Price" at bounding box center [238, 147] width 17 height 8
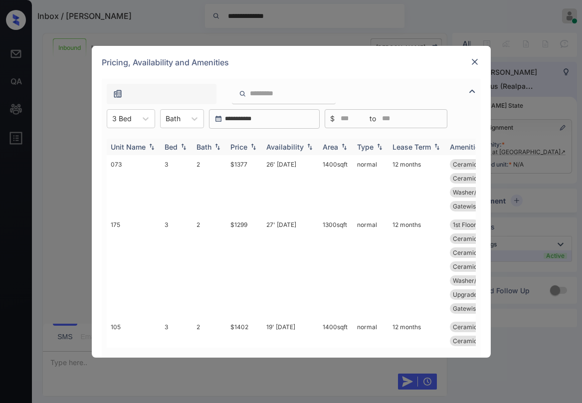
click at [243, 148] on div "Price" at bounding box center [238, 147] width 17 height 8
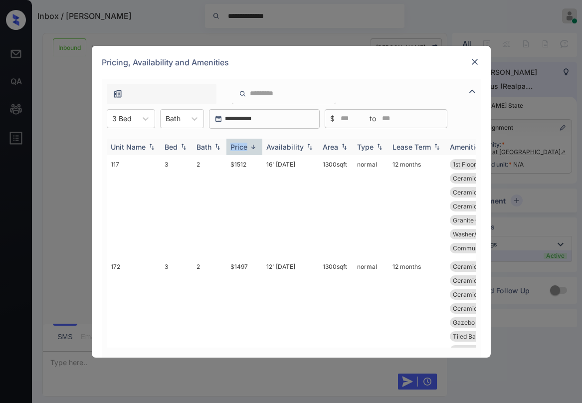
click at [243, 148] on div "Price" at bounding box center [238, 147] width 17 height 8
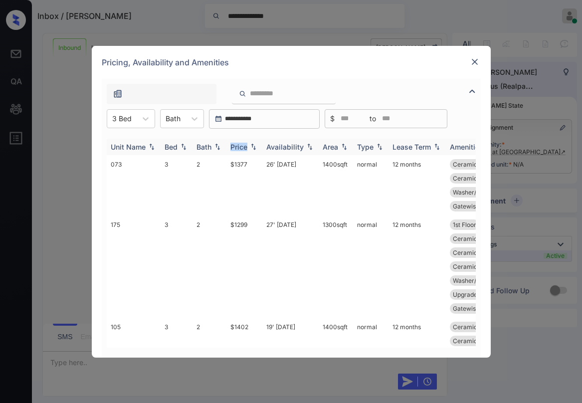
click at [243, 148] on div "Price" at bounding box center [238, 147] width 17 height 8
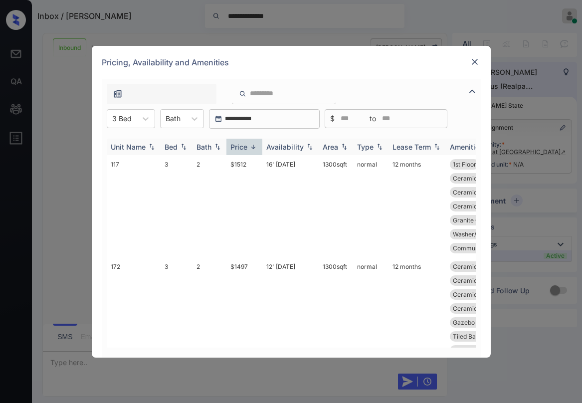
click at [244, 148] on div "Price" at bounding box center [238, 147] width 17 height 8
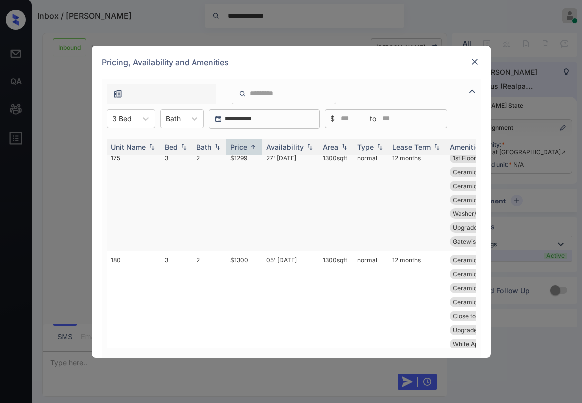
scroll to position [0, 0]
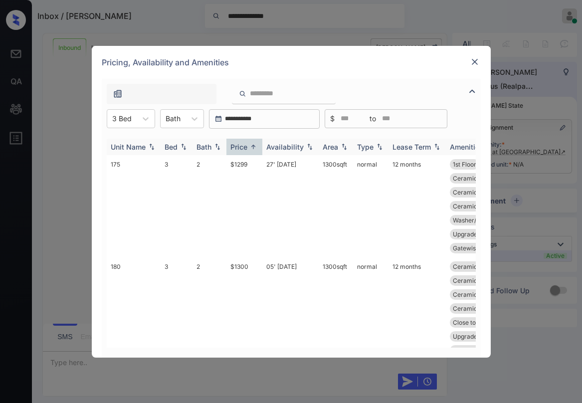
click at [246, 148] on div "Price" at bounding box center [238, 147] width 17 height 8
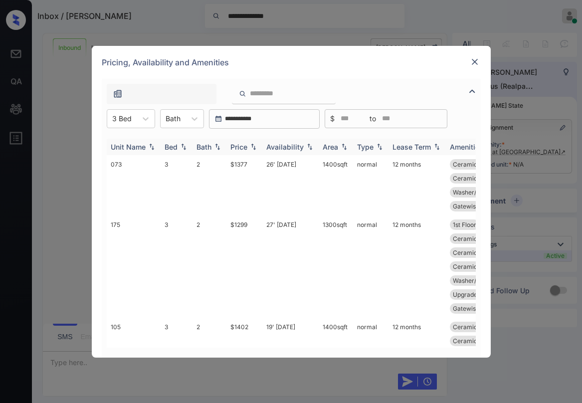
click at [244, 148] on div "Price" at bounding box center [238, 147] width 17 height 8
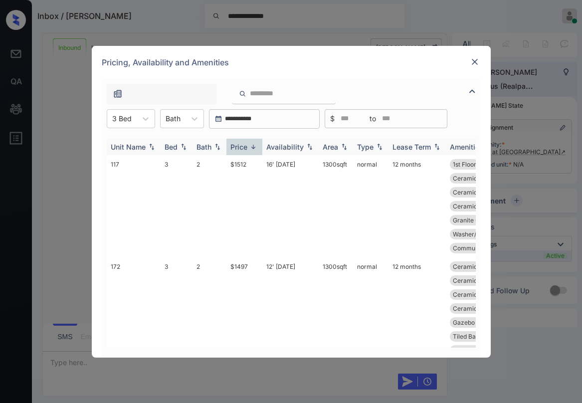
click at [244, 148] on div "Price" at bounding box center [238, 147] width 17 height 8
click at [270, 67] on div "Pricing, Availability and Amenities" at bounding box center [291, 62] width 399 height 33
click at [475, 63] on img at bounding box center [475, 62] width 10 height 10
click at [246, 148] on div "Price" at bounding box center [238, 147] width 17 height 8
click at [245, 147] on div "Price" at bounding box center [238, 147] width 17 height 8
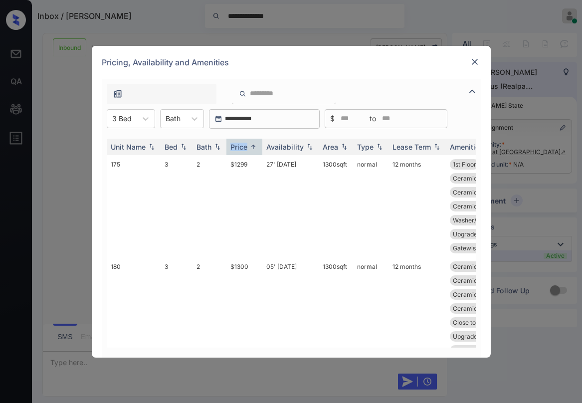
click at [478, 60] on img at bounding box center [475, 62] width 10 height 10
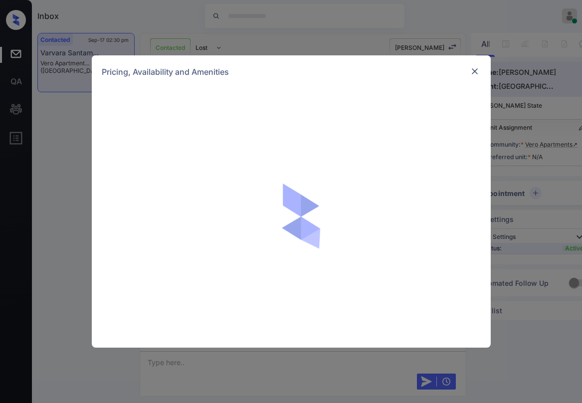
scroll to position [641, 0]
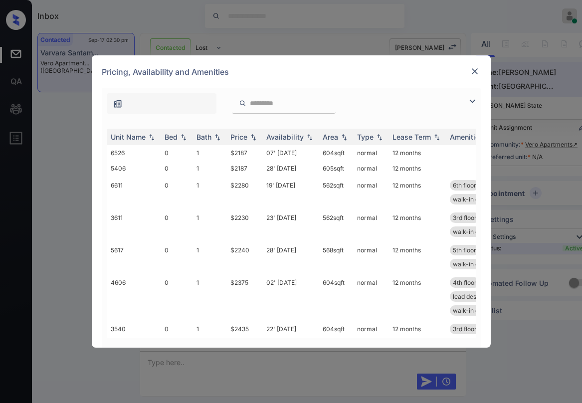
drag, startPoint x: 472, startPoint y: 98, endPoint x: 282, endPoint y: 111, distance: 190.6
click at [472, 98] on img at bounding box center [472, 101] width 12 height 12
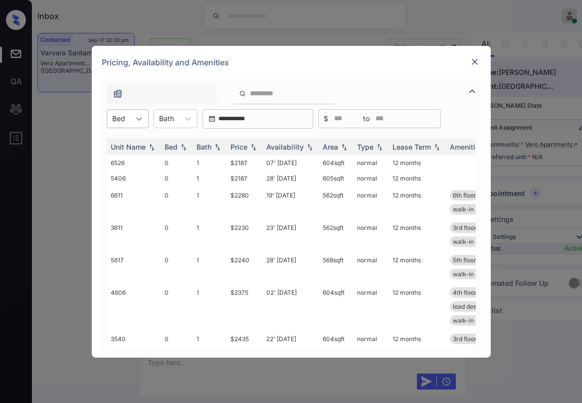
click at [139, 114] on icon at bounding box center [139, 119] width 10 height 10
click at [111, 185] on div "2" at bounding box center [128, 179] width 42 height 18
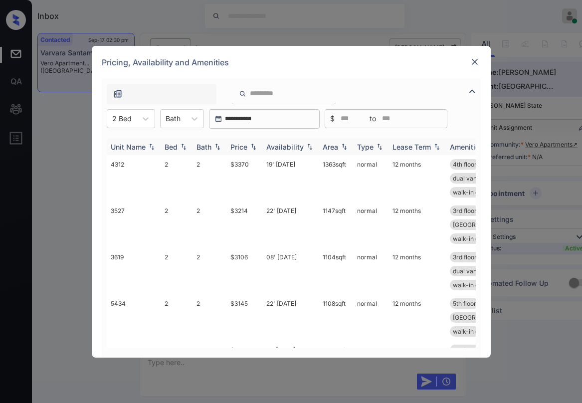
click at [242, 148] on div "Price" at bounding box center [238, 147] width 17 height 8
click at [241, 148] on div "Price" at bounding box center [238, 147] width 17 height 8
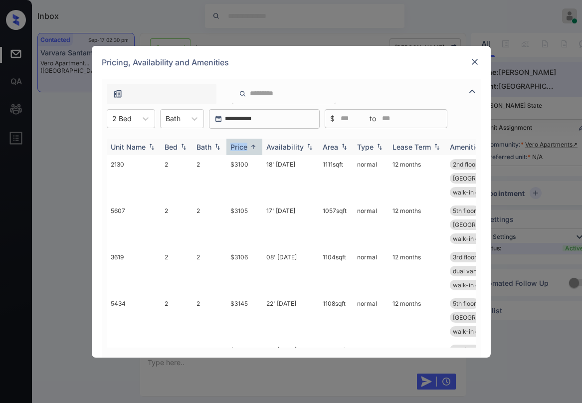
click at [241, 148] on div "Price" at bounding box center [238, 147] width 17 height 8
click at [240, 148] on div "Price" at bounding box center [238, 147] width 17 height 8
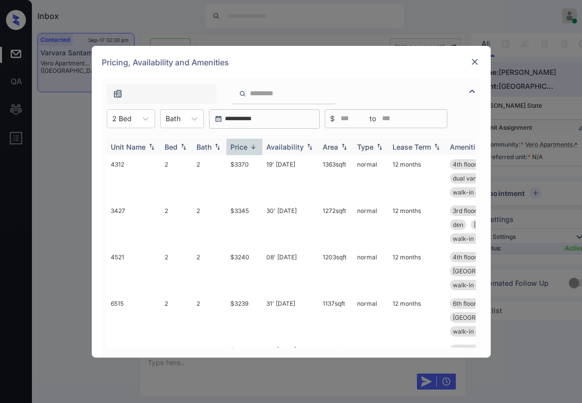
click at [240, 148] on div "Price" at bounding box center [238, 147] width 17 height 8
click at [231, 146] on div "Price" at bounding box center [238, 147] width 17 height 8
click at [232, 145] on div "Price" at bounding box center [238, 147] width 17 height 8
click at [236, 145] on div "Price" at bounding box center [238, 147] width 17 height 8
click at [237, 145] on div "Price" at bounding box center [238, 147] width 17 height 8
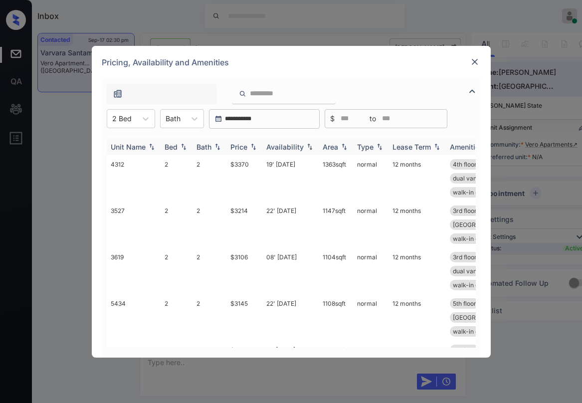
click at [237, 145] on div "Price" at bounding box center [238, 147] width 17 height 8
click at [238, 145] on div "Price" at bounding box center [238, 147] width 17 height 8
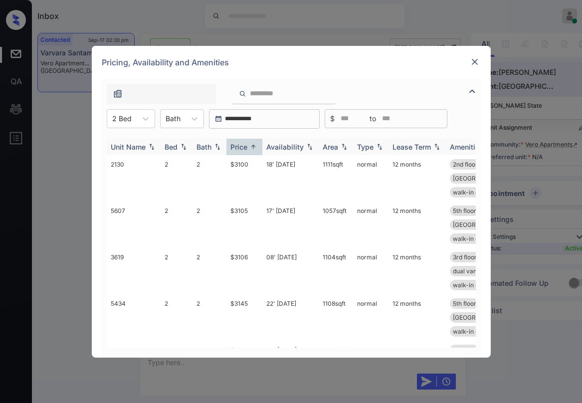
click at [244, 146] on div "Price" at bounding box center [238, 147] width 17 height 8
click at [240, 162] on td "$3100" at bounding box center [245, 178] width 36 height 46
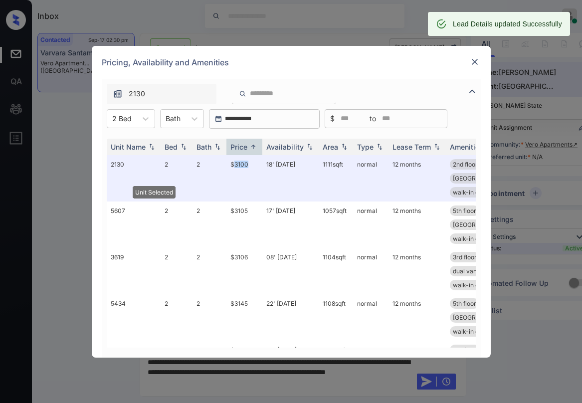
click at [474, 62] on img at bounding box center [475, 62] width 10 height 10
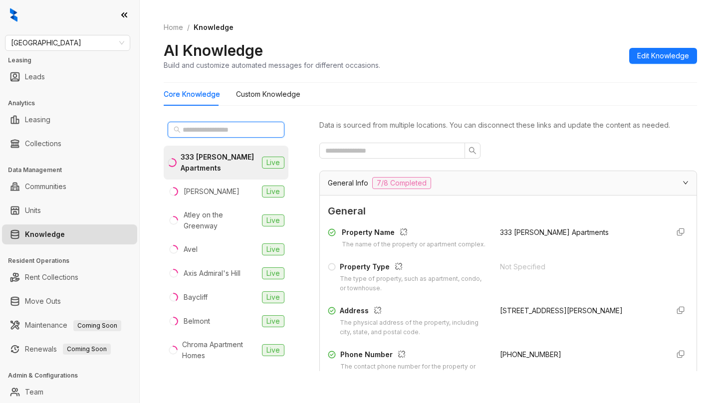
click at [237, 128] on input "text" at bounding box center [227, 129] width 88 height 11
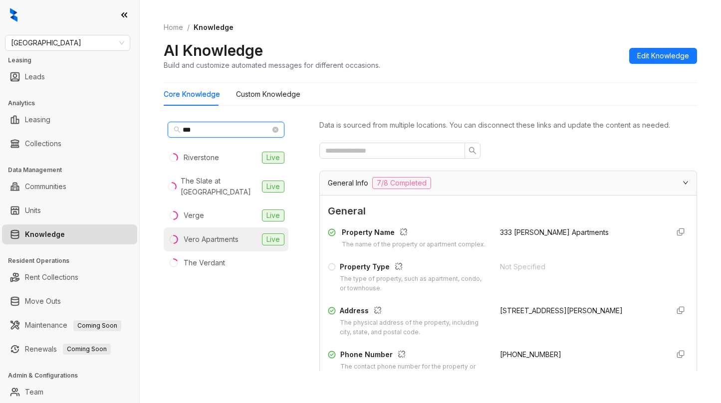
type input "***"
click at [217, 234] on div "Vero Apartments" at bounding box center [211, 239] width 55 height 11
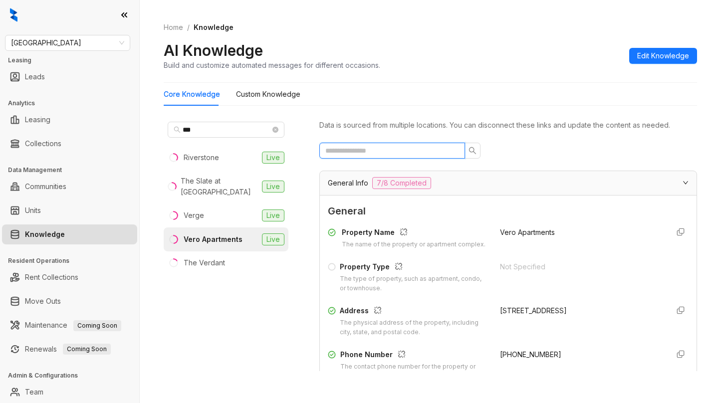
click at [399, 151] on input "text" at bounding box center [388, 150] width 126 height 11
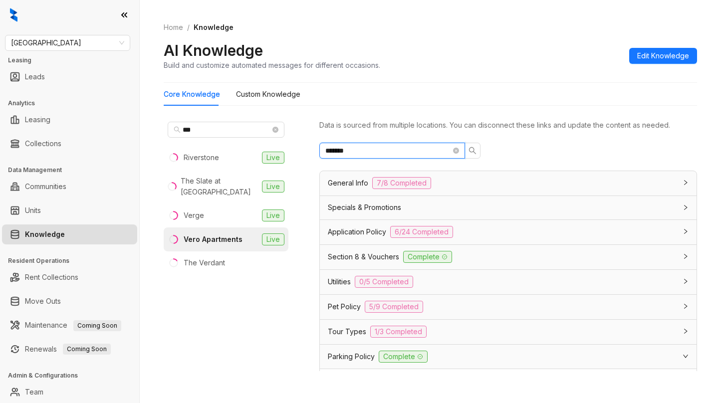
type input "*******"
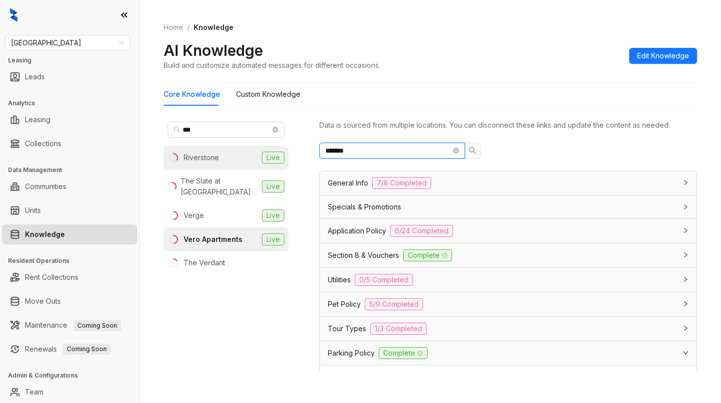
drag, startPoint x: 328, startPoint y: 150, endPoint x: 269, endPoint y: 153, distance: 58.9
click at [269, 153] on div "*** Riverstone Live The Slate at Andover Live Verge Live Vero Apartments Live T…" at bounding box center [430, 247] width 533 height 266
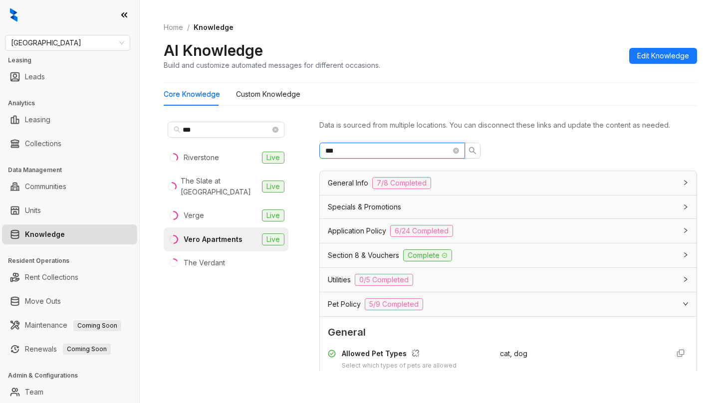
type input "***"
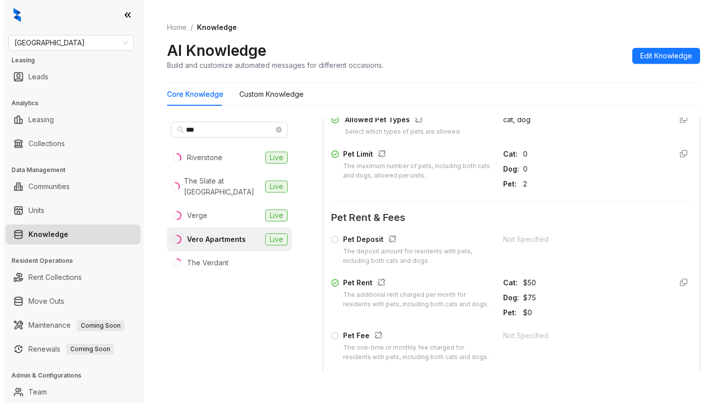
scroll to position [249, 0]
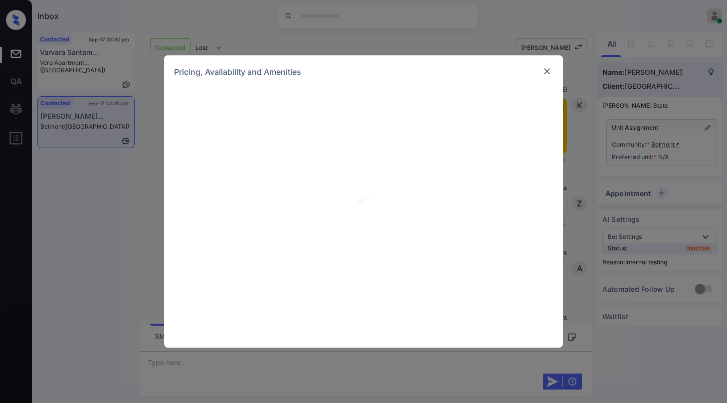
scroll to position [1268, 0]
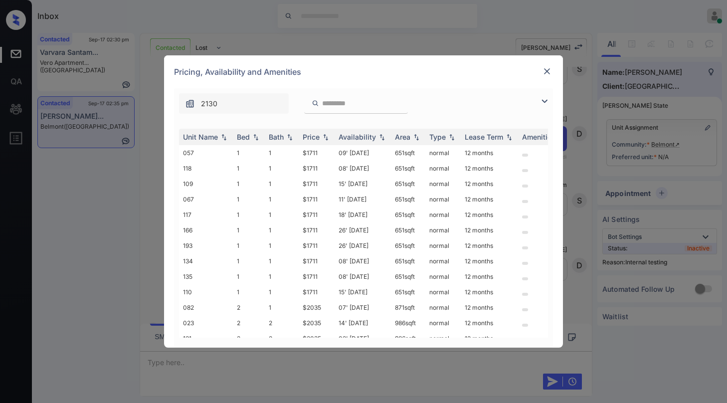
click at [540, 104] on img at bounding box center [545, 101] width 12 height 12
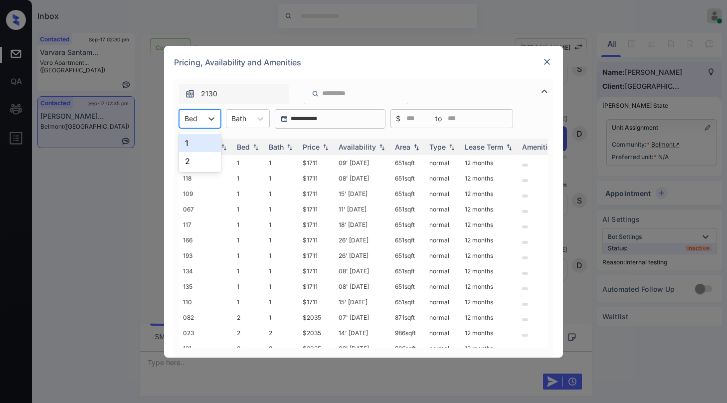
click at [198, 120] on div "Bed" at bounding box center [191, 118] width 23 height 14
click at [196, 155] on div "2" at bounding box center [200, 161] width 42 height 18
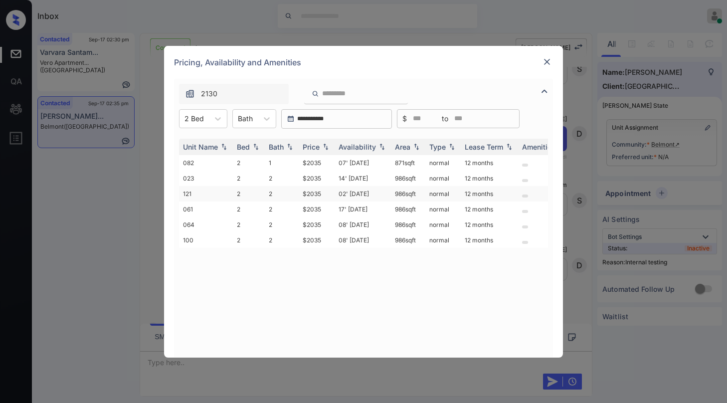
click at [312, 194] on td "$2035" at bounding box center [317, 193] width 36 height 15
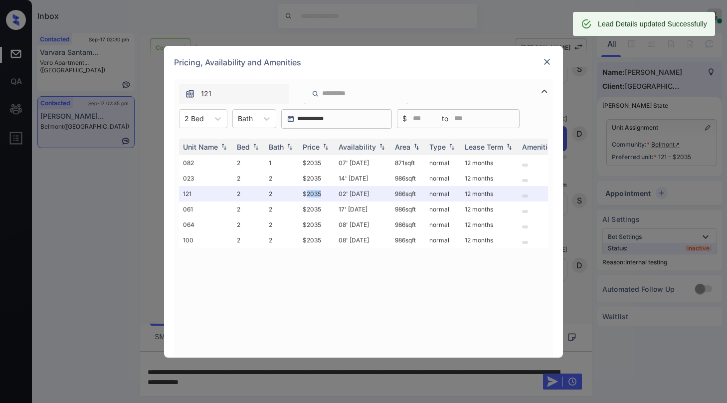
click at [548, 62] on img at bounding box center [547, 62] width 10 height 10
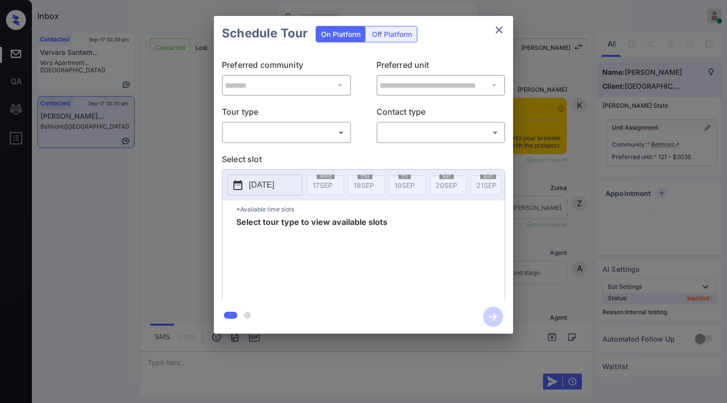
scroll to position [1932, 0]
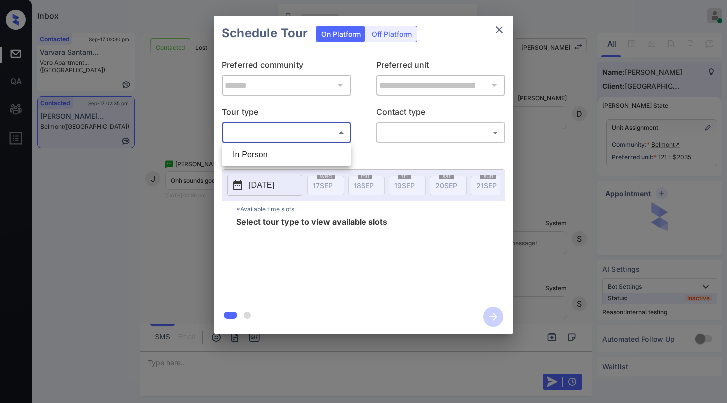
click at [282, 129] on body "Inbox [PERSON_NAME] Online Set yourself offline Set yourself on break Profile S…" at bounding box center [363, 201] width 727 height 403
click at [266, 151] on li "In Person" at bounding box center [286, 155] width 123 height 18
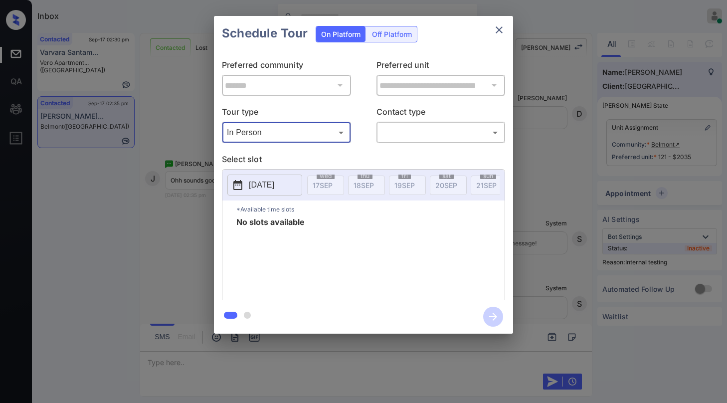
type input "********"
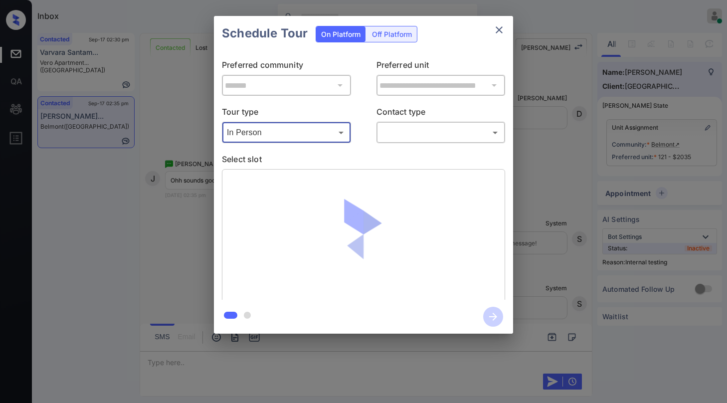
click at [423, 138] on body "Inbox Paolo Gabriel Online Set yourself offline Set yourself on break Profile S…" at bounding box center [363, 201] width 727 height 403
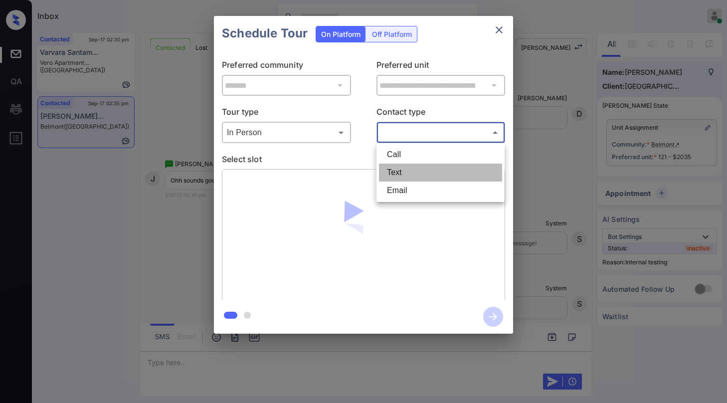
click at [403, 170] on li "Text" at bounding box center [440, 173] width 123 height 18
type input "****"
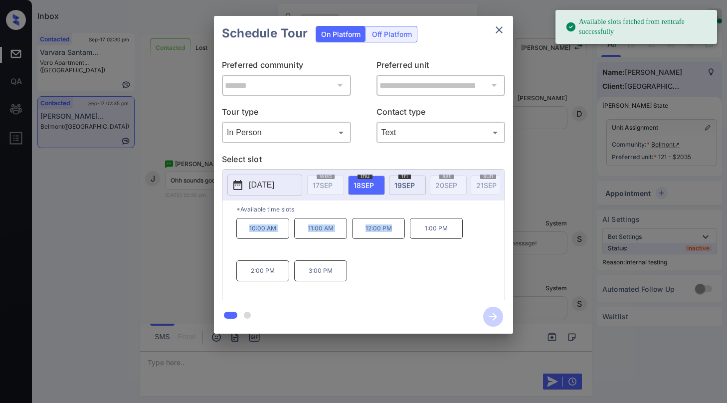
drag, startPoint x: 248, startPoint y: 233, endPoint x: 401, endPoint y: 235, distance: 152.7
click at [401, 235] on div "10:00 AM 11:00 AM 12:00 PM 1:00 PM 2:00 PM 3:00 PM" at bounding box center [370, 258] width 268 height 80
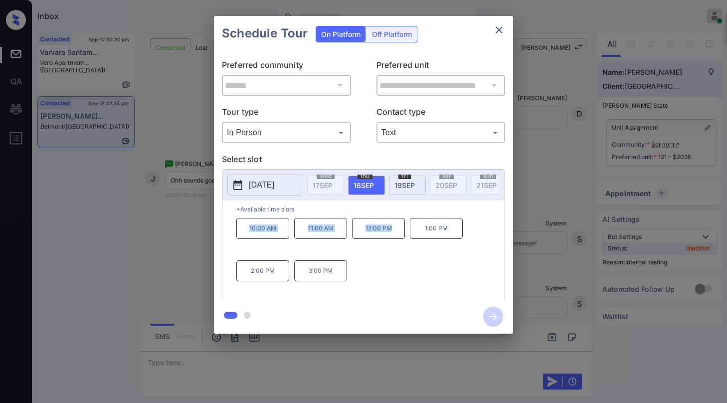
copy div "10:00 AM 11:00 AM 12:00 PM"
click at [500, 28] on icon "close" at bounding box center [499, 29] width 7 height 7
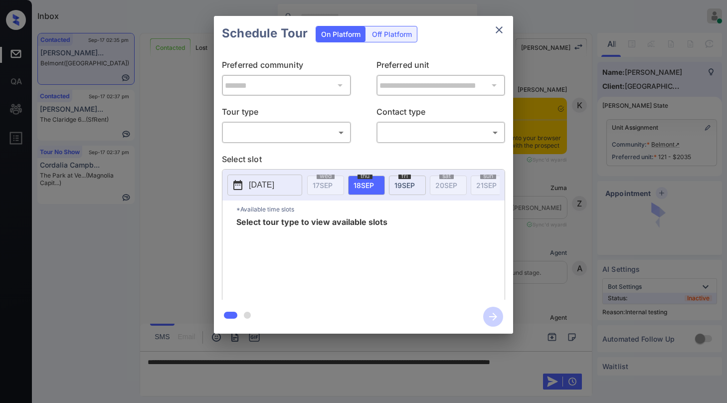
scroll to position [2032, 0]
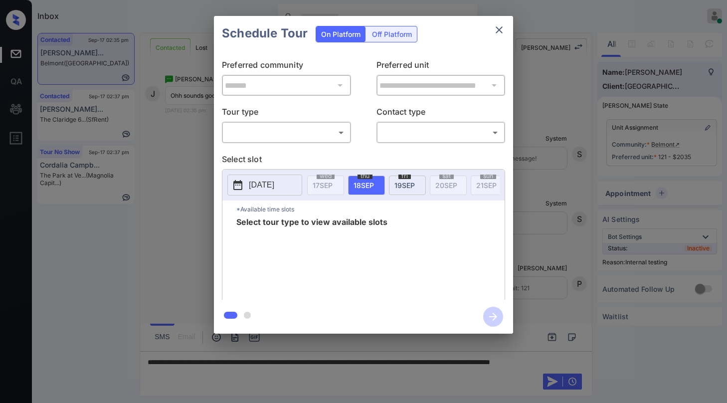
click at [499, 31] on icon "close" at bounding box center [499, 29] width 7 height 7
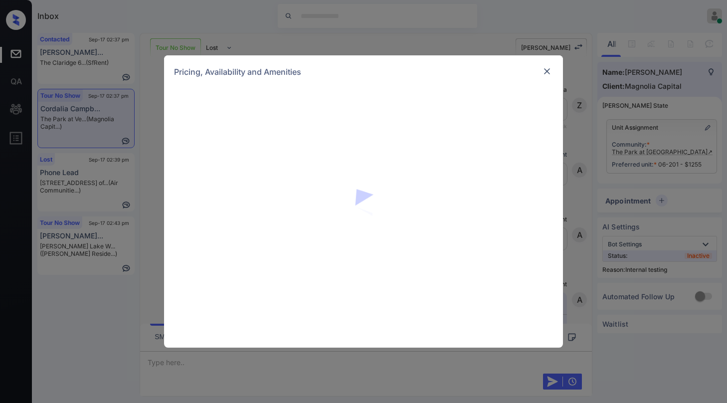
scroll to position [6789, 0]
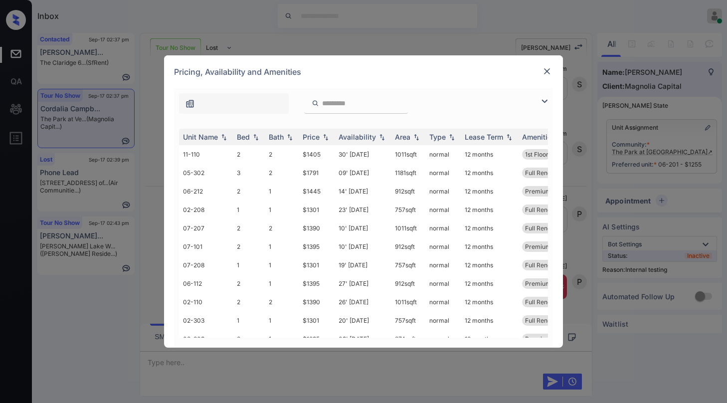
click at [540, 102] on img at bounding box center [545, 101] width 12 height 12
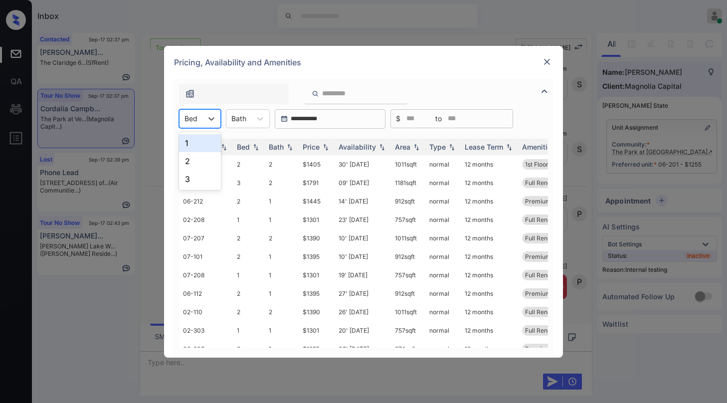
click at [195, 123] on div at bounding box center [191, 118] width 13 height 10
click at [197, 160] on div "2" at bounding box center [200, 161] width 42 height 18
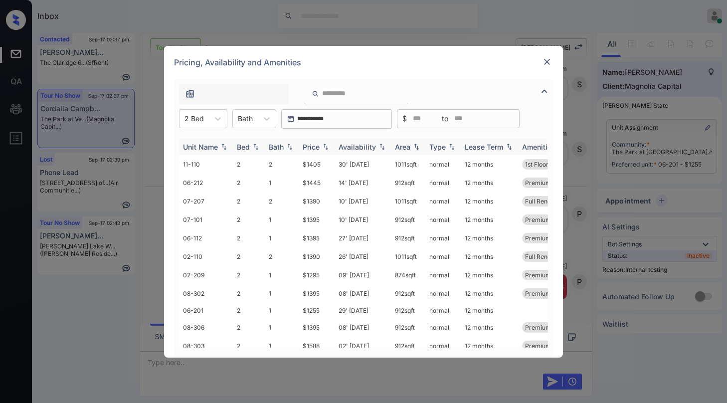
click at [316, 147] on div "Price" at bounding box center [311, 147] width 17 height 8
click at [315, 146] on div "Price" at bounding box center [311, 147] width 17 height 8
click at [315, 147] on div "Price" at bounding box center [311, 147] width 17 height 8
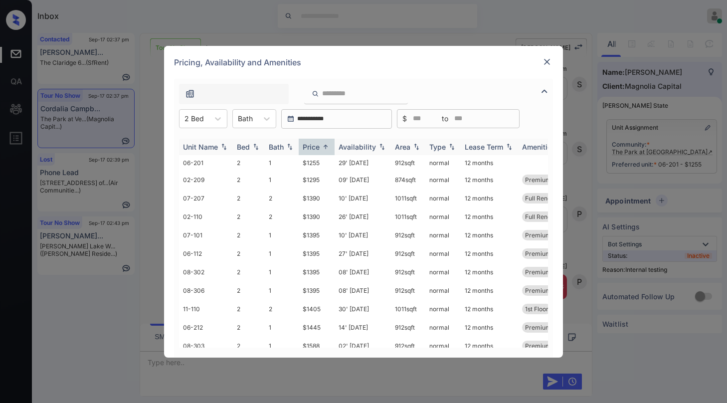
click at [331, 146] on img at bounding box center [326, 146] width 10 height 7
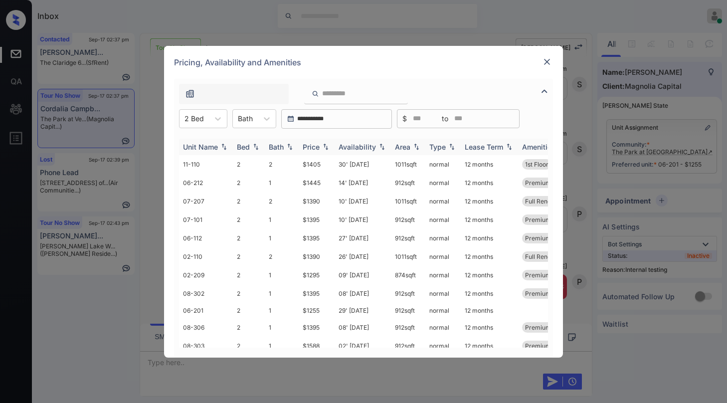
click at [320, 148] on div "Price" at bounding box center [311, 147] width 17 height 8
click at [550, 63] on img at bounding box center [547, 62] width 10 height 10
click at [320, 146] on div "Price" at bounding box center [317, 147] width 28 height 8
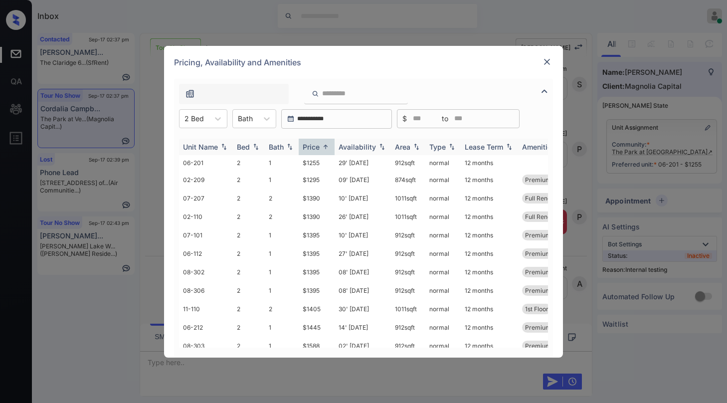
click at [318, 149] on div "Price" at bounding box center [311, 147] width 17 height 8
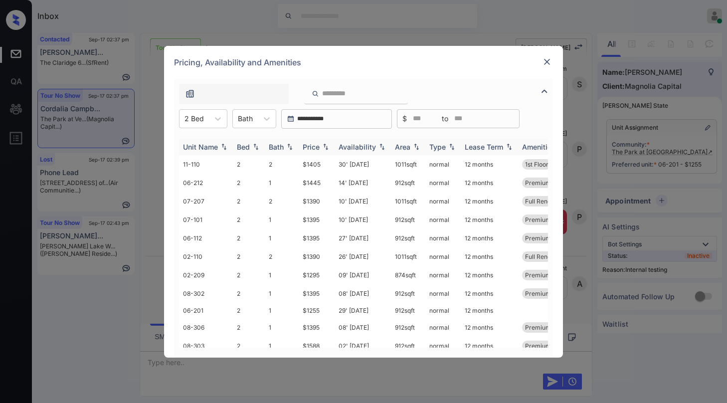
click at [318, 149] on div "Price" at bounding box center [311, 147] width 17 height 8
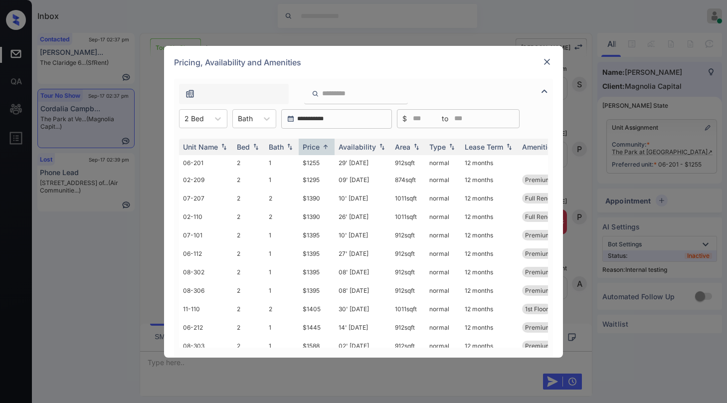
click at [546, 61] on img at bounding box center [547, 62] width 10 height 10
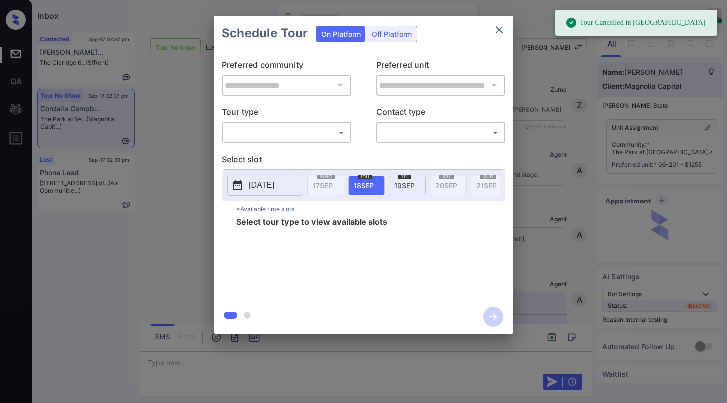
scroll to position [6605, 0]
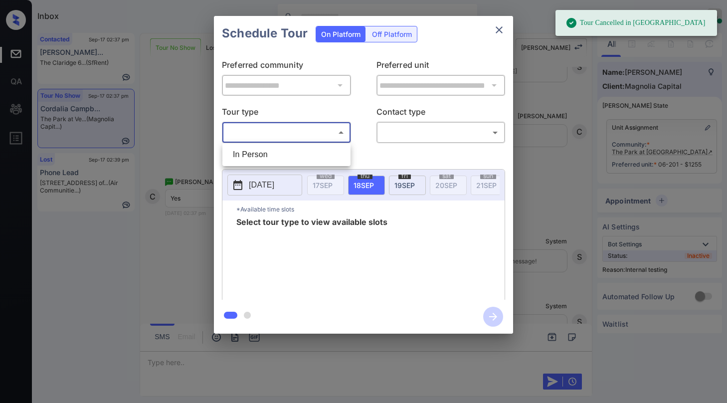
click at [286, 136] on body "Tour Cancelled in Knock Inbox [PERSON_NAME] Online Set yourself offline Set you…" at bounding box center [363, 201] width 727 height 403
drag, startPoint x: 267, startPoint y: 156, endPoint x: 386, endPoint y: 151, distance: 118.8
click at [268, 156] on li "In Person" at bounding box center [286, 155] width 123 height 18
type input "********"
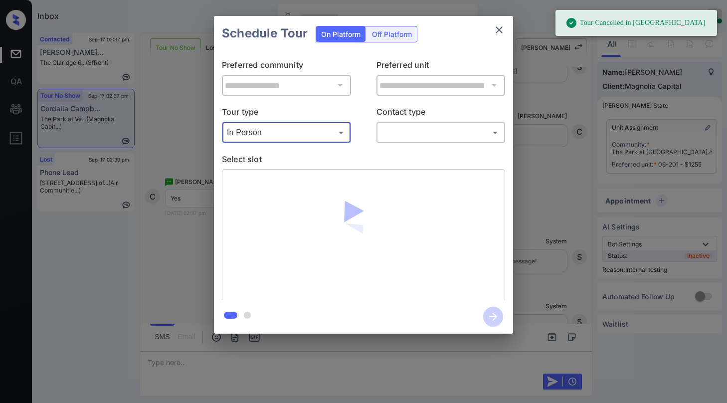
click at [414, 137] on body "Tour Cancelled in Knock Inbox Paolo Gabriel Online Set yourself offline Set you…" at bounding box center [363, 201] width 727 height 403
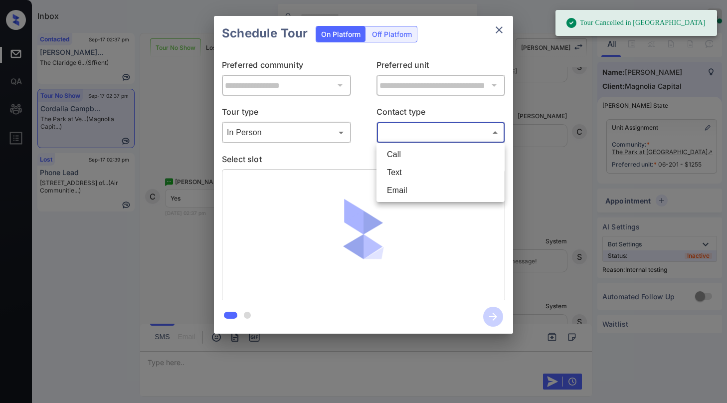
click at [395, 170] on li "Text" at bounding box center [440, 173] width 123 height 18
type input "****"
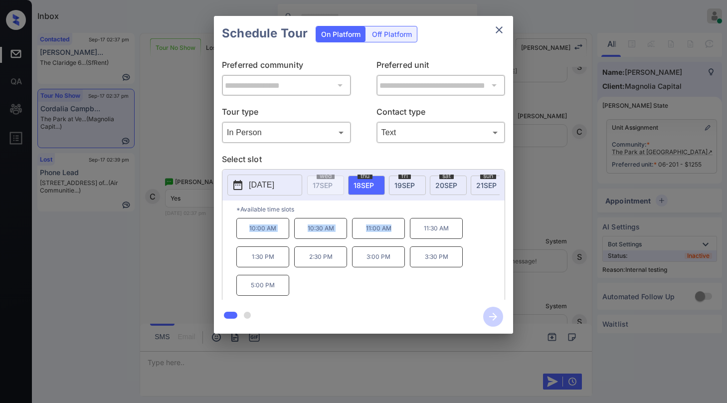
drag, startPoint x: 249, startPoint y: 232, endPoint x: 454, endPoint y: 182, distance: 211.0
click at [395, 232] on div "10:00 AM 10:30 AM 11:00 AM 11:30 AM 1:30 PM 2:30 PM 3:00 PM 3:30 PM 5:00 PM" at bounding box center [370, 258] width 268 height 80
copy div "10:00 AM 10:30 AM 11:00 AM"
click at [500, 34] on icon "close" at bounding box center [499, 30] width 12 height 12
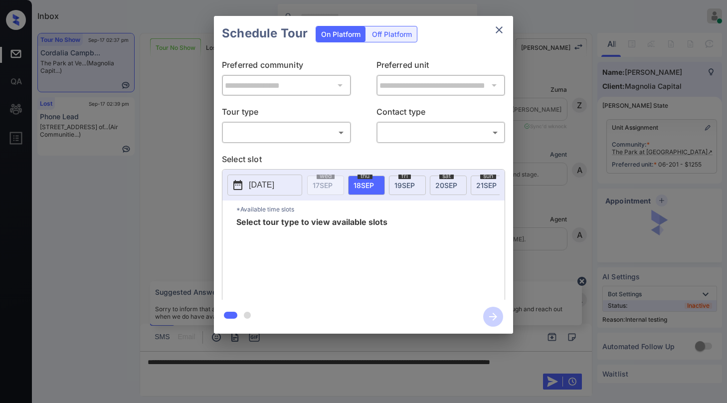
scroll to position [6605, 0]
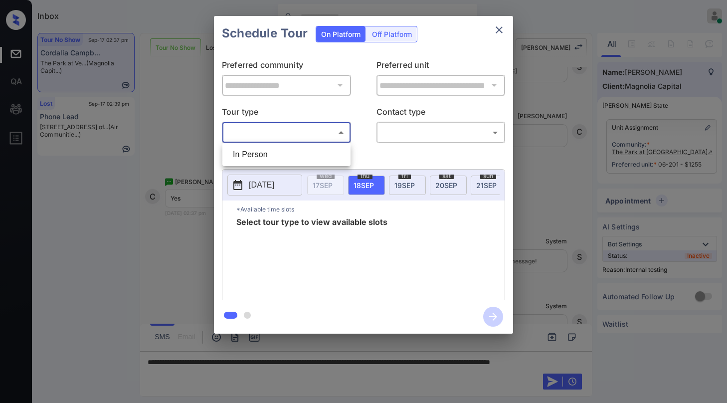
click at [271, 139] on body "Inbox [PERSON_NAME] Online Set yourself offline Set yourself on break Profile S…" at bounding box center [363, 201] width 727 height 403
click at [276, 158] on li "In Person" at bounding box center [286, 155] width 123 height 18
type input "********"
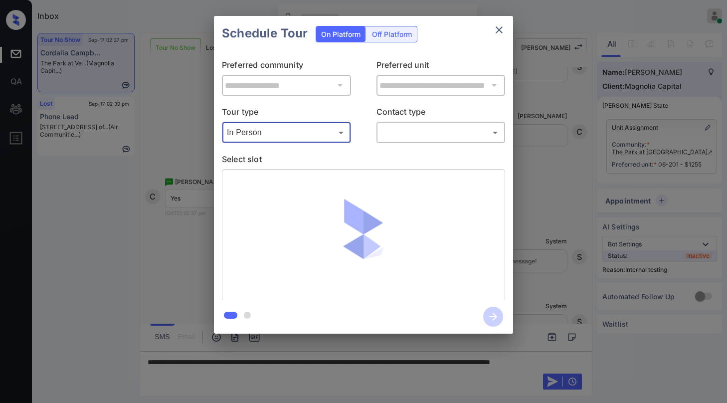
click at [387, 136] on body "Inbox [PERSON_NAME] Online Set yourself offline Set yourself on break Profile S…" at bounding box center [363, 201] width 727 height 403
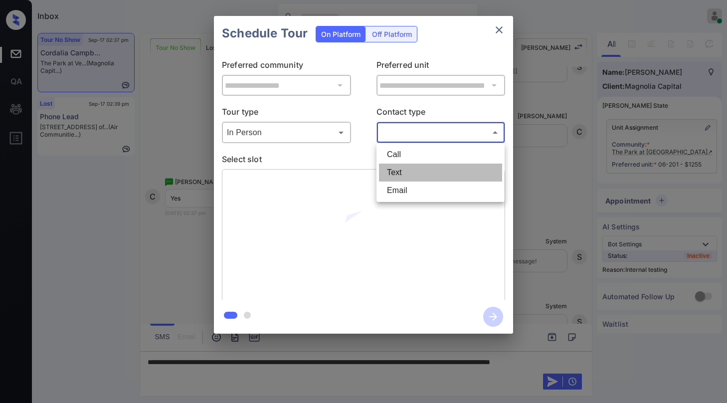
click at [405, 167] on li "Text" at bounding box center [440, 173] width 123 height 18
type input "****"
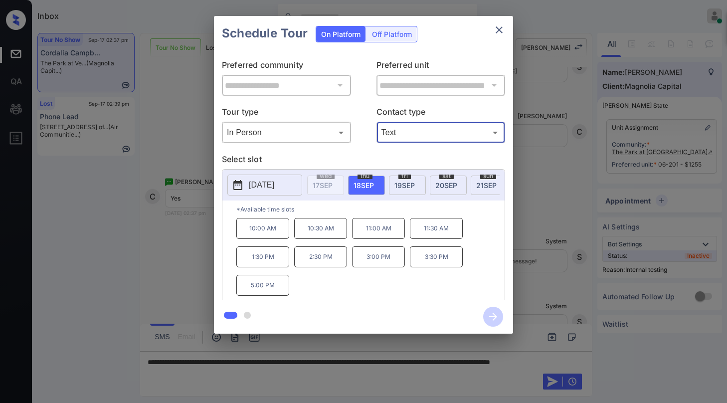
click at [500, 35] on icon "close" at bounding box center [499, 30] width 12 height 12
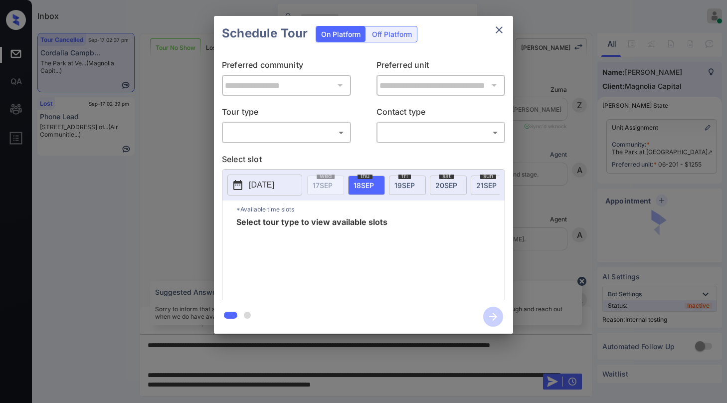
scroll to position [6754, 0]
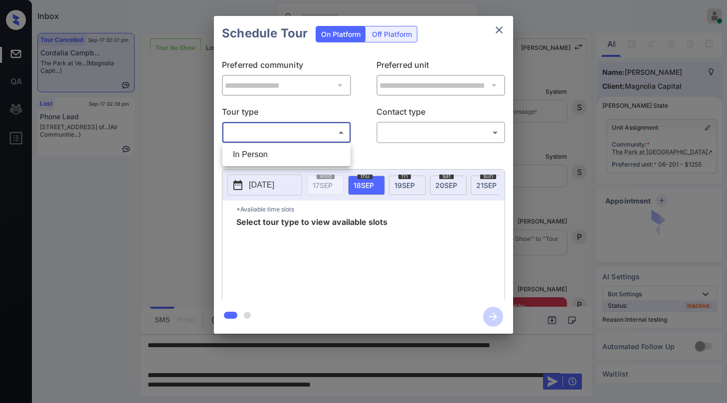
click at [274, 139] on body "Inbox Paolo Gabriel Online Set yourself offline Set yourself on break Profile S…" at bounding box center [363, 201] width 727 height 403
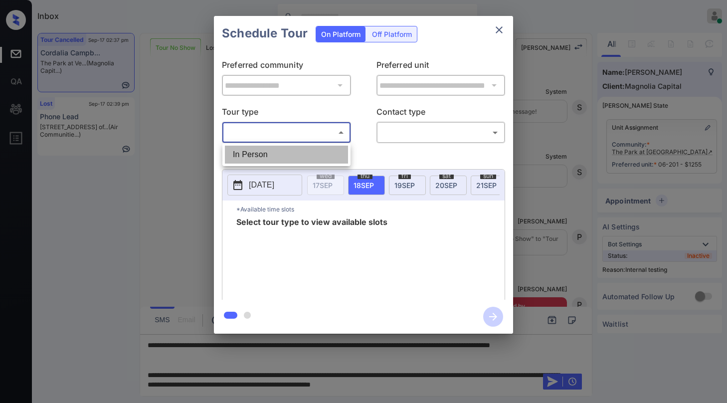
drag, startPoint x: 266, startPoint y: 155, endPoint x: 396, endPoint y: 139, distance: 130.7
click at [266, 155] on li "In Person" at bounding box center [286, 155] width 123 height 18
type input "********"
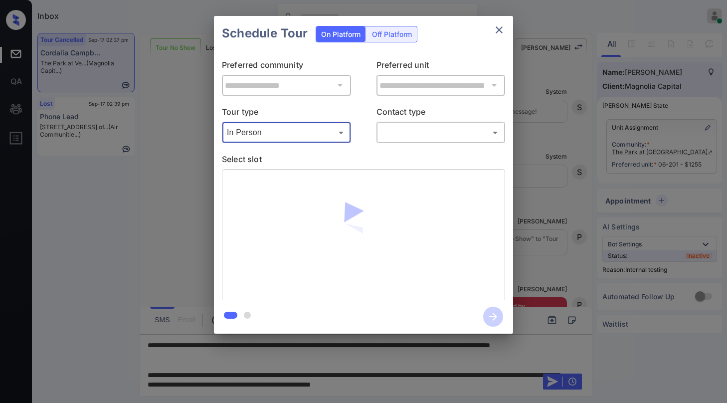
click at [404, 134] on body "Inbox Paolo Gabriel Online Set yourself offline Set yourself on break Profile S…" at bounding box center [363, 201] width 727 height 403
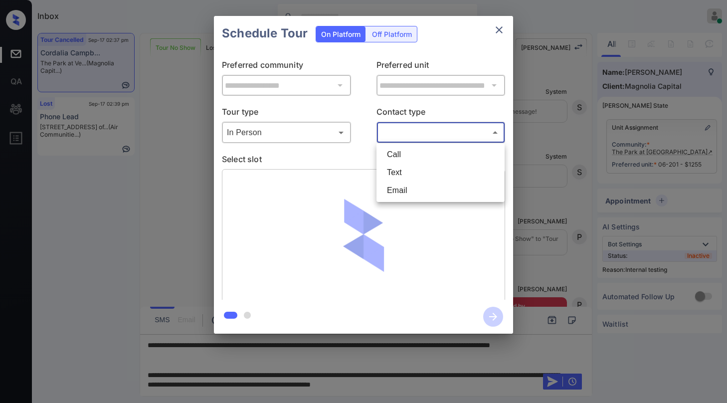
click at [396, 166] on li "Text" at bounding box center [440, 173] width 123 height 18
type input "****"
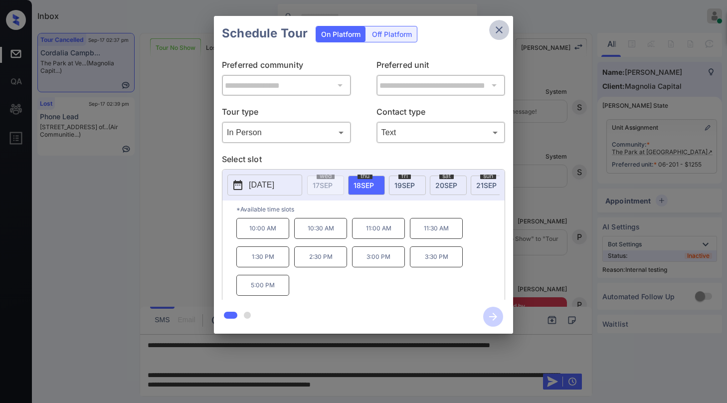
click at [496, 32] on icon "close" at bounding box center [499, 29] width 7 height 7
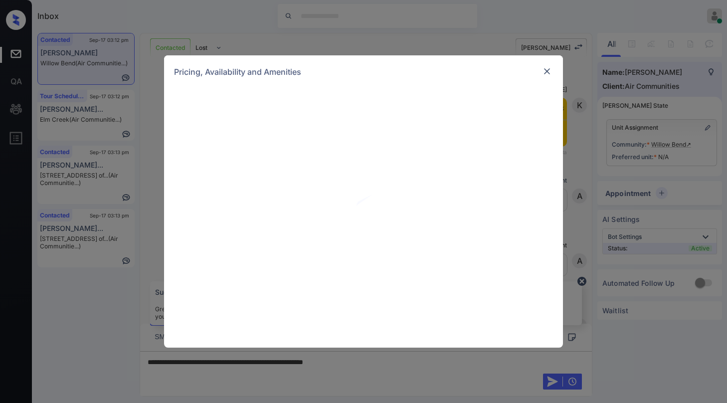
scroll to position [3206, 0]
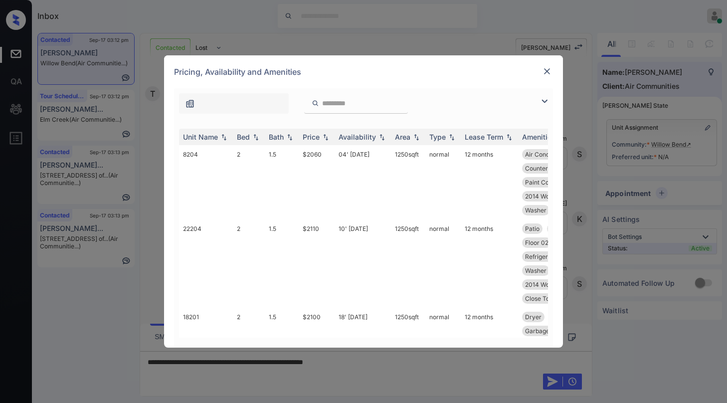
click at [550, 69] on img at bounding box center [547, 71] width 10 height 10
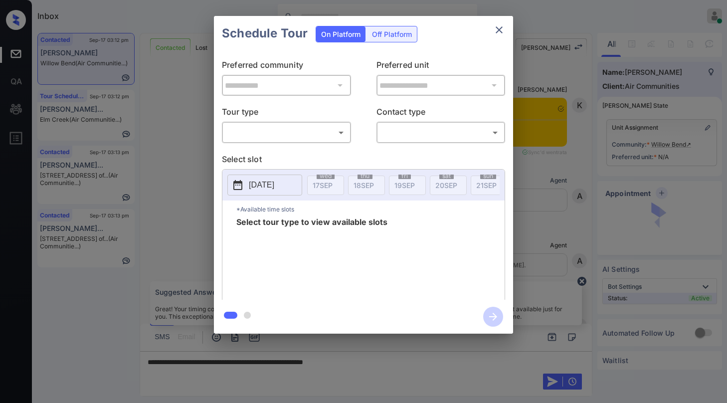
scroll to position [3206, 0]
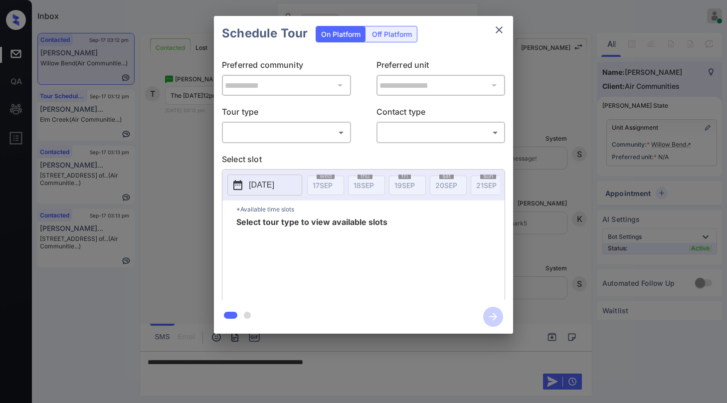
drag, startPoint x: 304, startPoint y: 122, endPoint x: 302, endPoint y: 130, distance: 8.2
click at [303, 122] on div "​ ​" at bounding box center [286, 132] width 129 height 21
click at [298, 135] on body "Inbox [PERSON_NAME] Online Set yourself offline Set yourself on break Profile S…" at bounding box center [363, 201] width 727 height 403
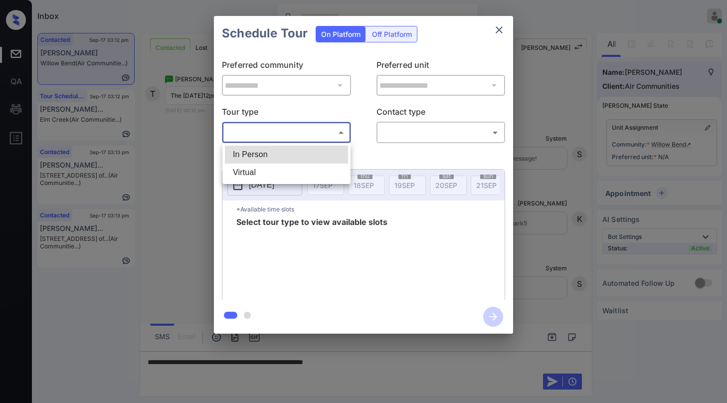
click at [288, 150] on li "In Person" at bounding box center [286, 155] width 123 height 18
type input "********"
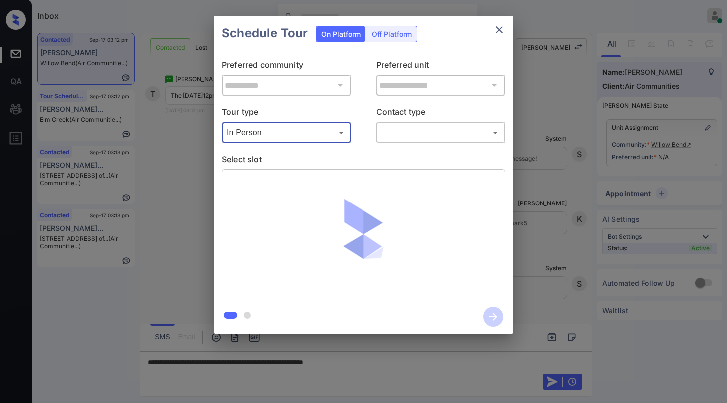
click at [454, 140] on body "Inbox [PERSON_NAME] Online Set yourself offline Set yourself on break Profile S…" at bounding box center [363, 201] width 727 height 403
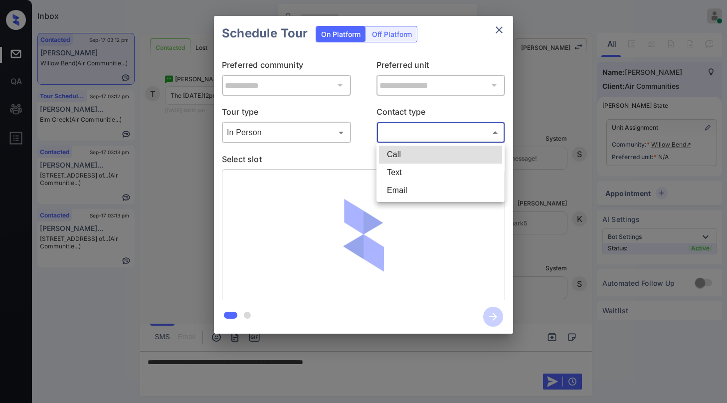
click at [415, 175] on li "Text" at bounding box center [440, 173] width 123 height 18
type input "****"
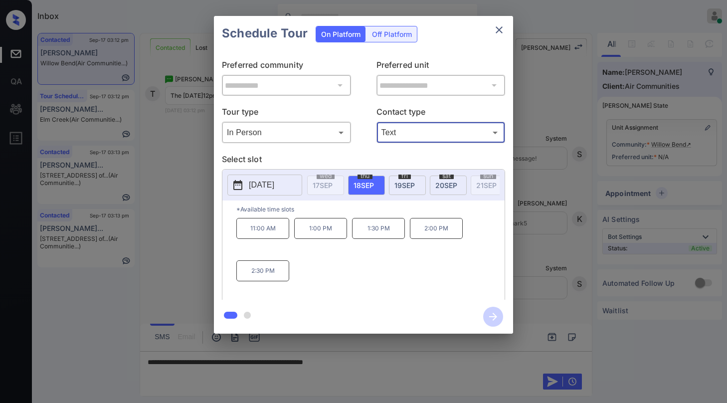
click at [449, 189] on div "[DATE]" at bounding box center [448, 185] width 37 height 19
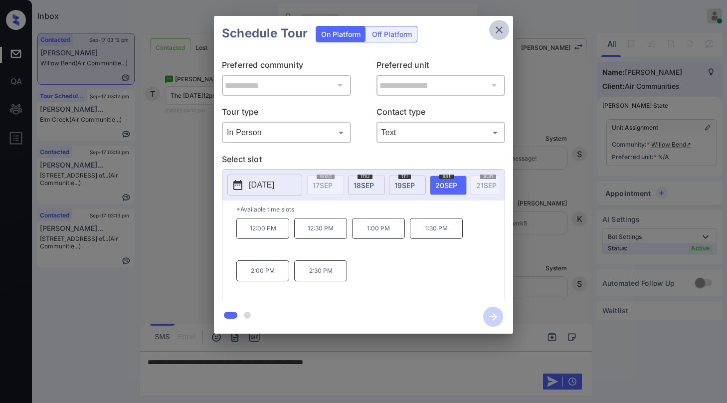
click at [497, 33] on icon "close" at bounding box center [499, 30] width 12 height 12
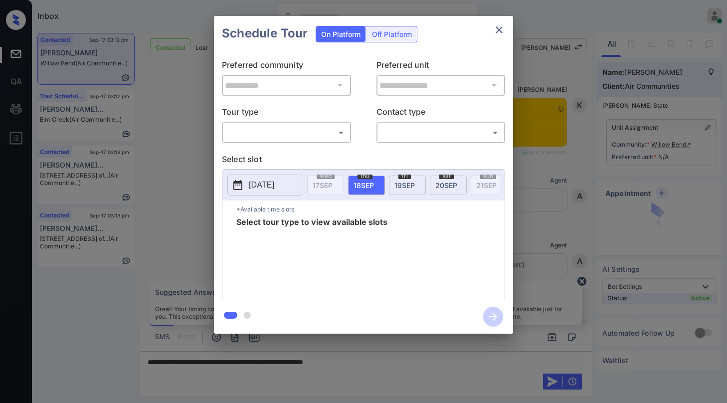
scroll to position [3206, 0]
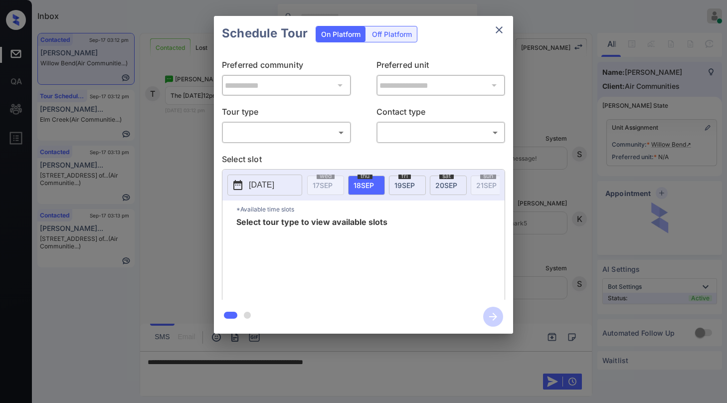
click at [284, 133] on body "Inbox [PERSON_NAME] Online Set yourself offline Set yourself on break Profile S…" at bounding box center [363, 201] width 727 height 403
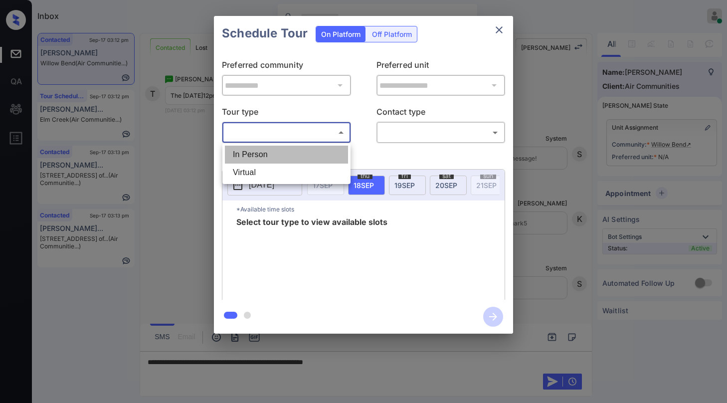
click at [273, 154] on li "In Person" at bounding box center [286, 155] width 123 height 18
type input "********"
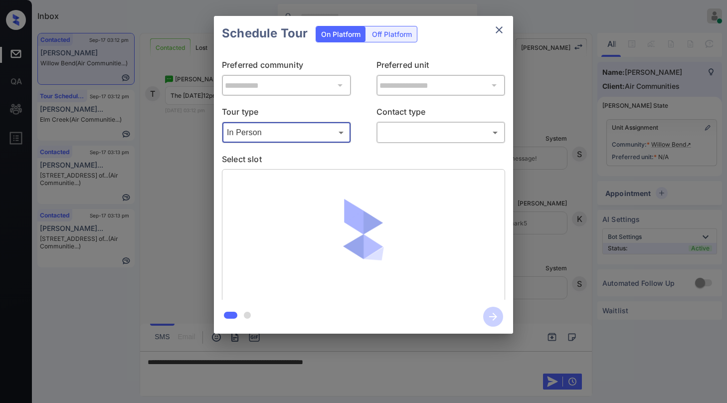
click at [417, 137] on body "Inbox [PERSON_NAME] Online Set yourself offline Set yourself on break Profile S…" at bounding box center [363, 201] width 727 height 403
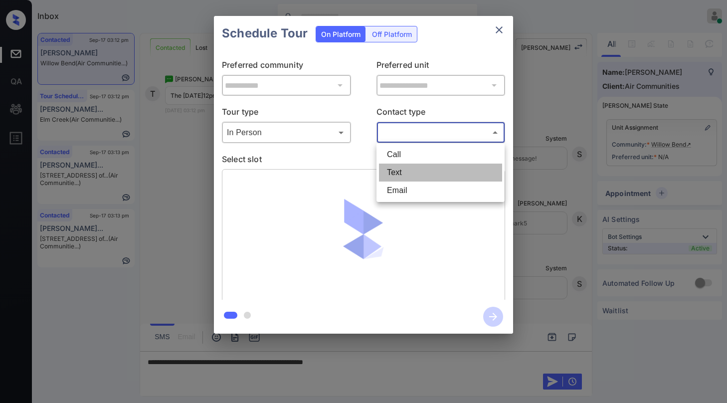
click at [405, 175] on li "Text" at bounding box center [440, 173] width 123 height 18
type input "****"
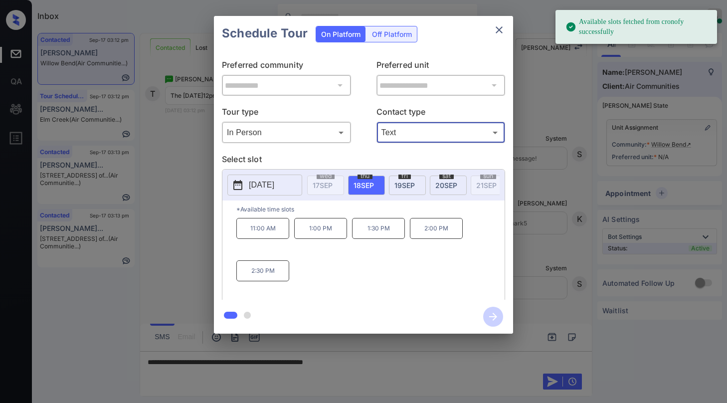
click at [447, 189] on div "sat 20 SEP" at bounding box center [448, 185] width 37 height 19
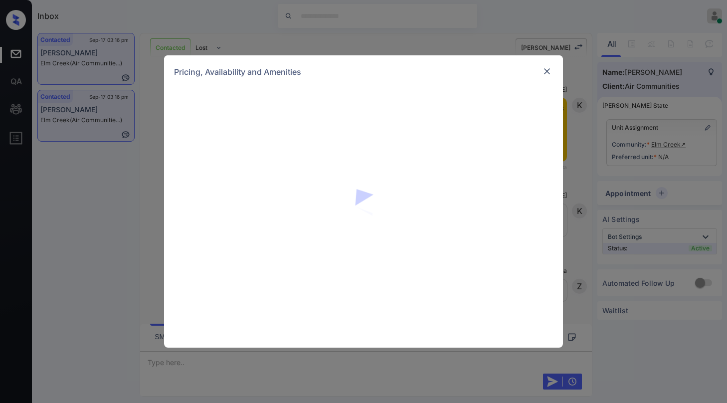
scroll to position [1726, 0]
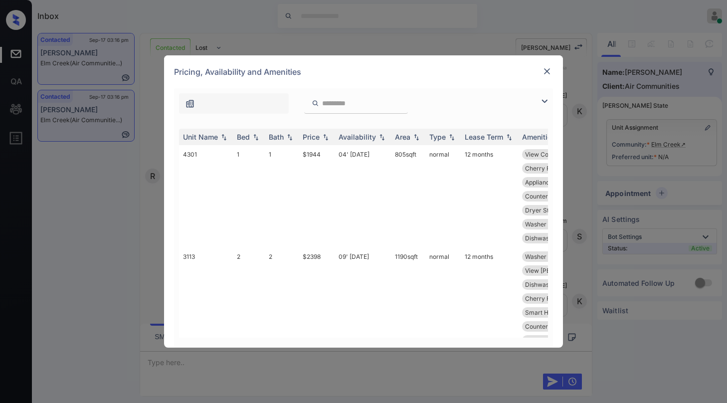
click at [548, 73] on img at bounding box center [547, 71] width 10 height 10
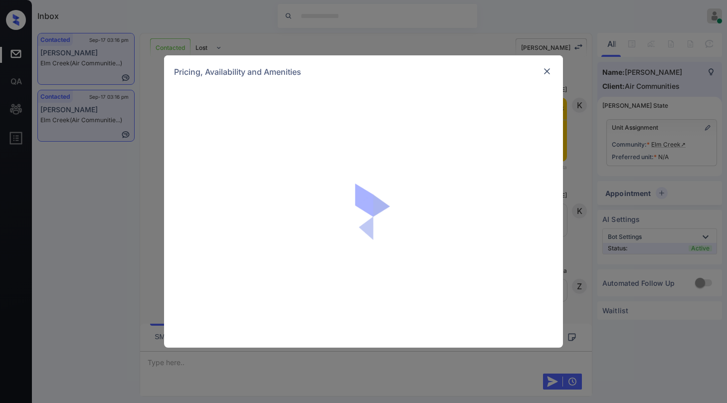
scroll to position [2179, 0]
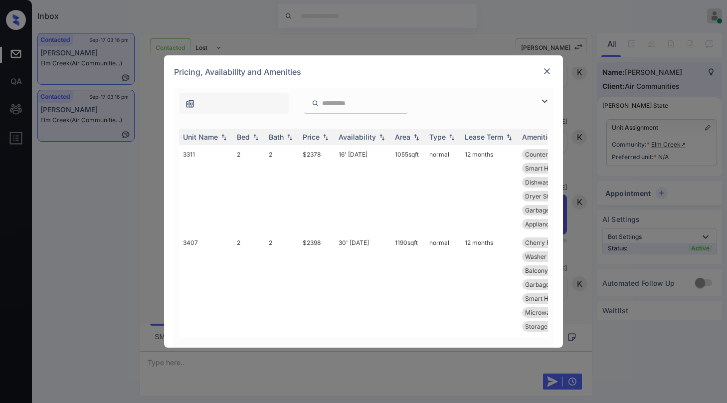
click at [547, 77] on div at bounding box center [547, 71] width 12 height 13
click at [551, 66] on div at bounding box center [547, 71] width 12 height 12
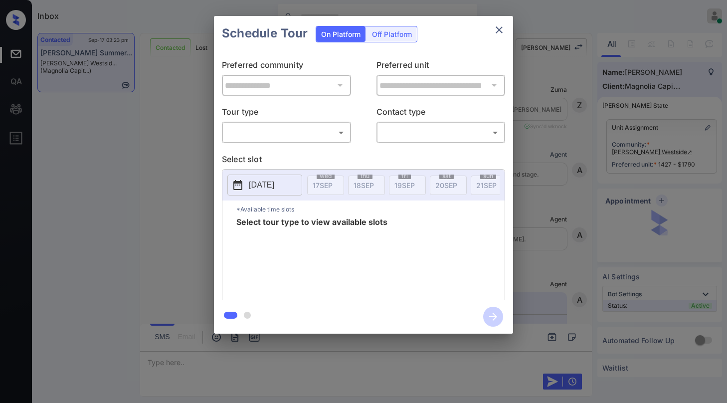
scroll to position [1943, 0]
click at [306, 129] on body "Inbox Paolo Gabriel Online Set yourself offline Set yourself on break Profile S…" at bounding box center [363, 201] width 727 height 403
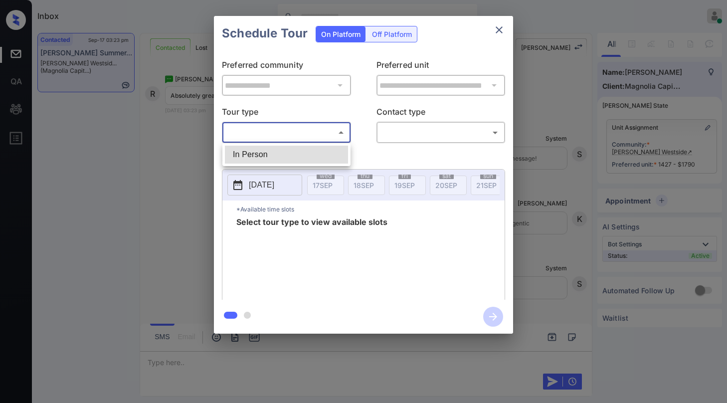
click at [280, 147] on li "In Person" at bounding box center [286, 155] width 123 height 18
type input "********"
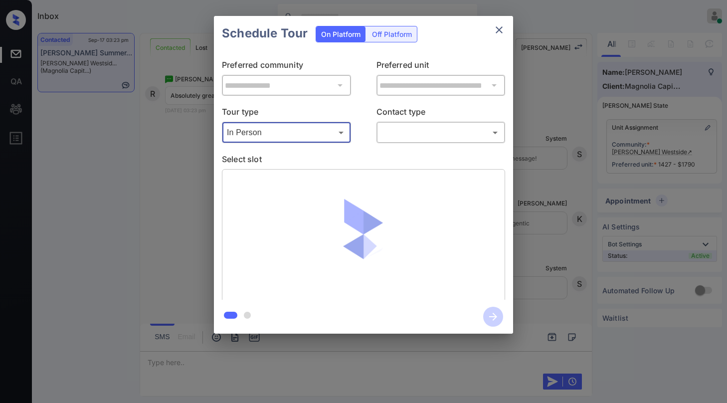
click at [413, 132] on body "Inbox Paolo Gabriel Online Set yourself offline Set yourself on break Profile S…" at bounding box center [363, 201] width 727 height 403
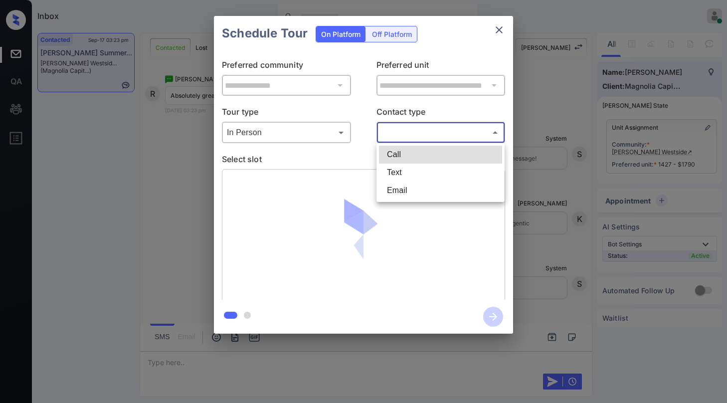
click at [410, 175] on li "Text" at bounding box center [440, 173] width 123 height 18
type input "****"
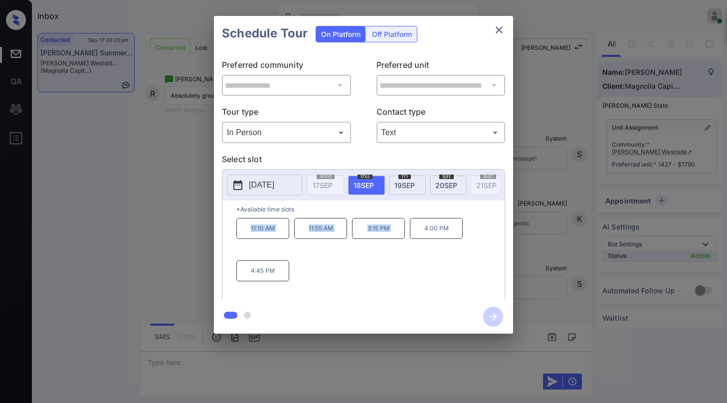
drag, startPoint x: 250, startPoint y: 234, endPoint x: 417, endPoint y: 239, distance: 166.7
click at [417, 239] on div "11:10 AM 11:55 AM 3:15 PM 4:00 PM 4:45 PM" at bounding box center [370, 258] width 268 height 80
copy div "11:10 AM 11:55 AM 3:15 PM"
click at [500, 32] on icon "close" at bounding box center [499, 30] width 12 height 12
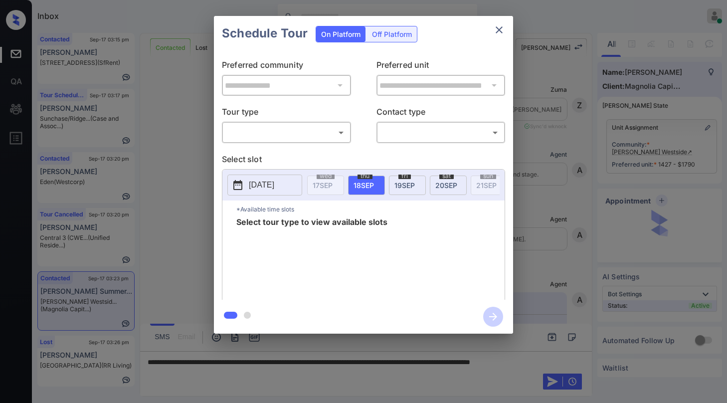
scroll to position [1943, 0]
click at [229, 135] on body "Inbox [PERSON_NAME] Online Set yourself offline Set yourself on break Profile S…" at bounding box center [363, 201] width 727 height 403
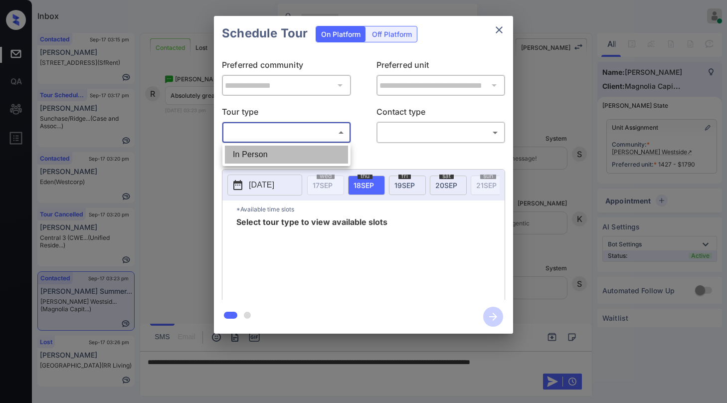
drag, startPoint x: 260, startPoint y: 155, endPoint x: 333, endPoint y: 154, distance: 72.8
click at [261, 155] on li "In Person" at bounding box center [286, 155] width 123 height 18
type input "********"
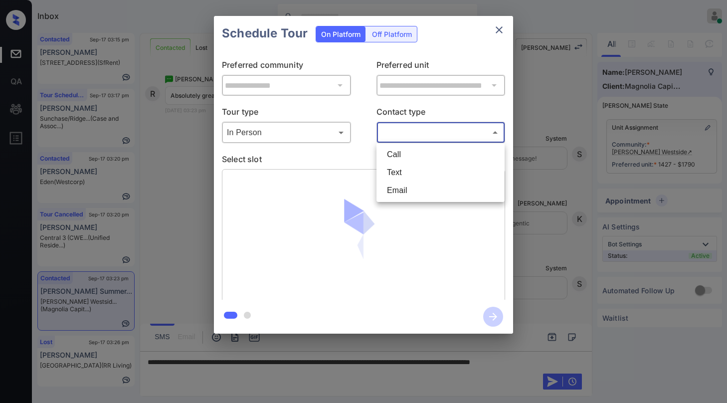
click at [417, 138] on body "Inbox [PERSON_NAME] Online Set yourself offline Set yourself on break Profile S…" at bounding box center [363, 201] width 727 height 403
click at [402, 170] on li "Text" at bounding box center [440, 173] width 123 height 18
type input "****"
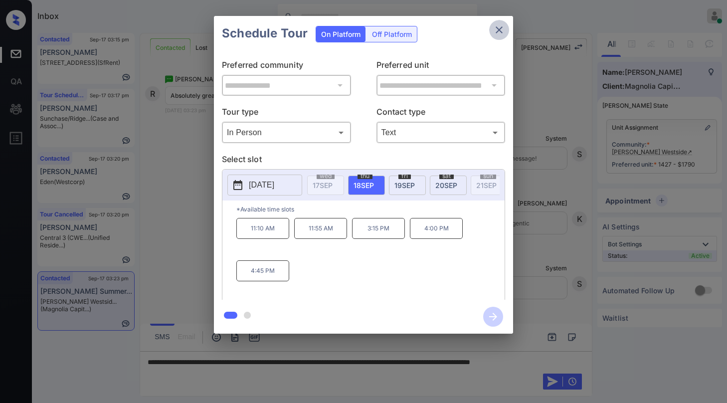
click at [502, 34] on icon "close" at bounding box center [499, 30] width 12 height 12
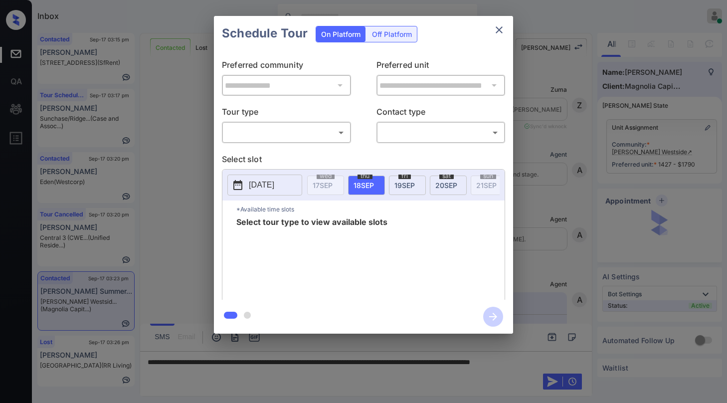
scroll to position [1943, 0]
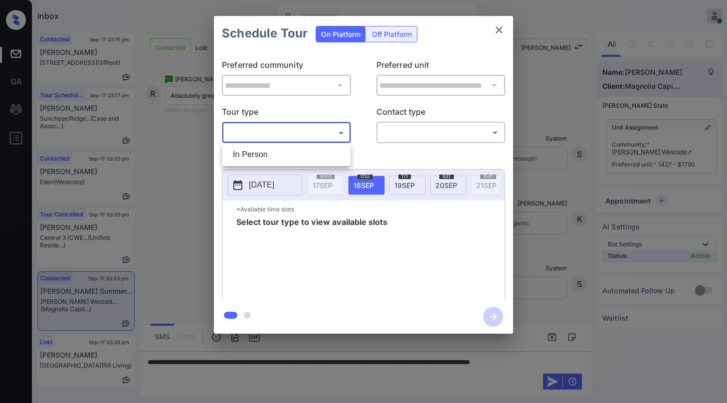
drag, startPoint x: 316, startPoint y: 130, endPoint x: 310, endPoint y: 142, distance: 13.8
click at [316, 129] on body "Inbox [PERSON_NAME] Online Set yourself offline Set yourself on break Profile S…" at bounding box center [363, 201] width 727 height 403
drag, startPoint x: 303, startPoint y: 151, endPoint x: 411, endPoint y: 144, distance: 107.5
click at [306, 151] on li "In Person" at bounding box center [286, 155] width 123 height 18
type input "********"
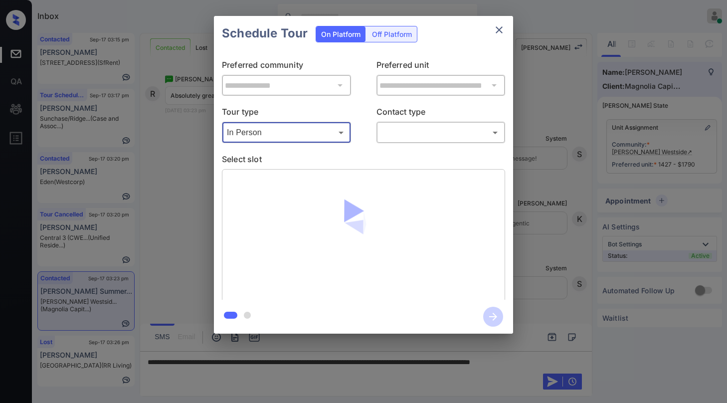
click at [439, 139] on body "Inbox [PERSON_NAME] Online Set yourself offline Set yourself on break Profile S…" at bounding box center [363, 201] width 727 height 403
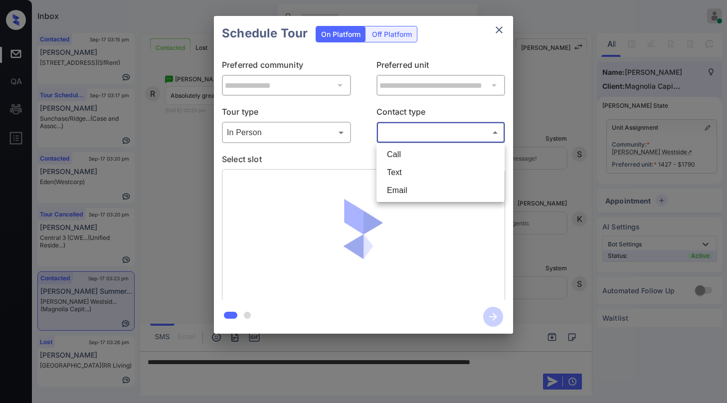
click at [423, 173] on li "Text" at bounding box center [440, 173] width 123 height 18
type input "****"
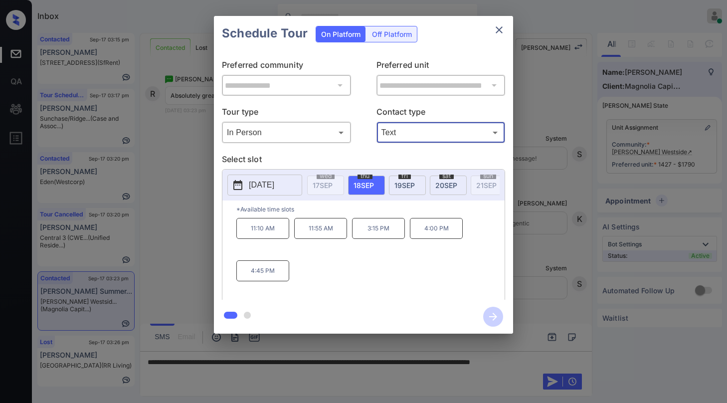
click at [552, 266] on div "**********" at bounding box center [363, 175] width 727 height 350
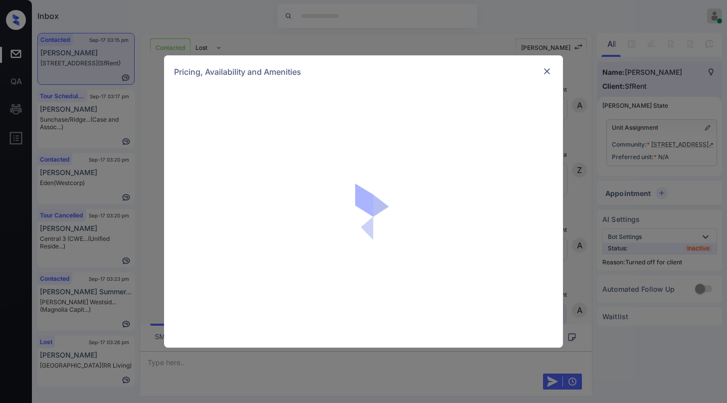
scroll to position [2927, 0]
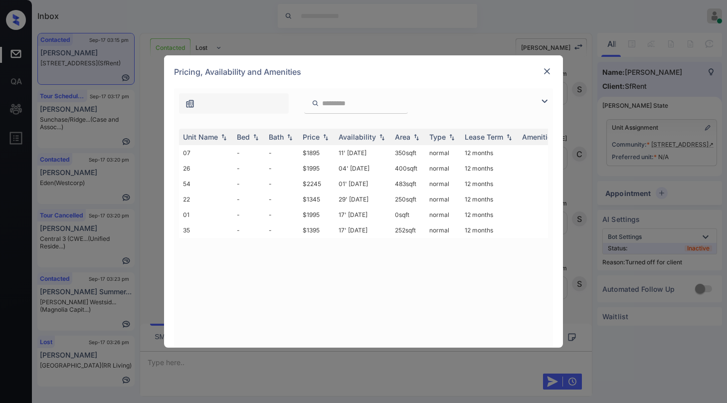
click at [545, 69] on img at bounding box center [547, 71] width 10 height 10
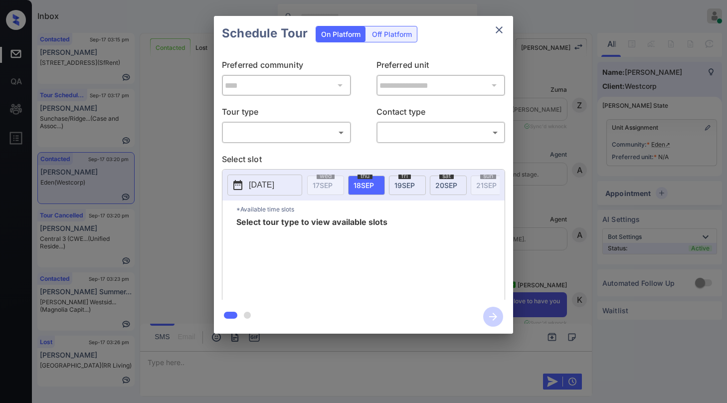
scroll to position [349, 0]
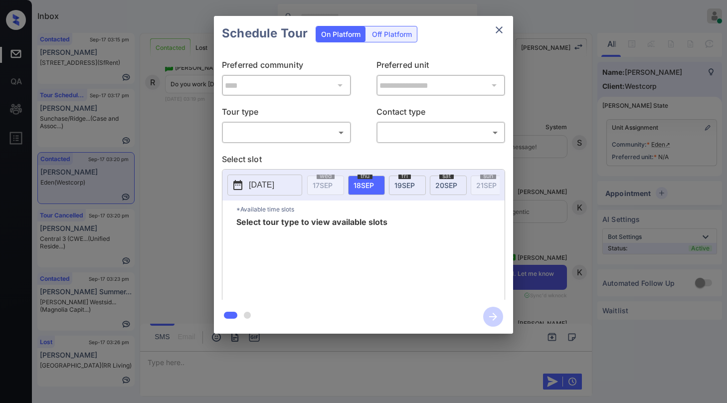
click at [291, 132] on body "Inbox [PERSON_NAME] Online Set yourself offline Set yourself on break Profile S…" at bounding box center [363, 201] width 727 height 403
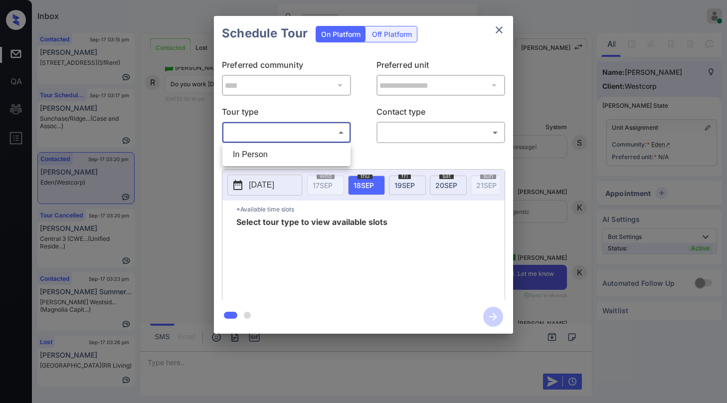
drag, startPoint x: 279, startPoint y: 159, endPoint x: 349, endPoint y: 152, distance: 70.2
click at [279, 158] on li "In Person" at bounding box center [286, 155] width 123 height 18
type input "********"
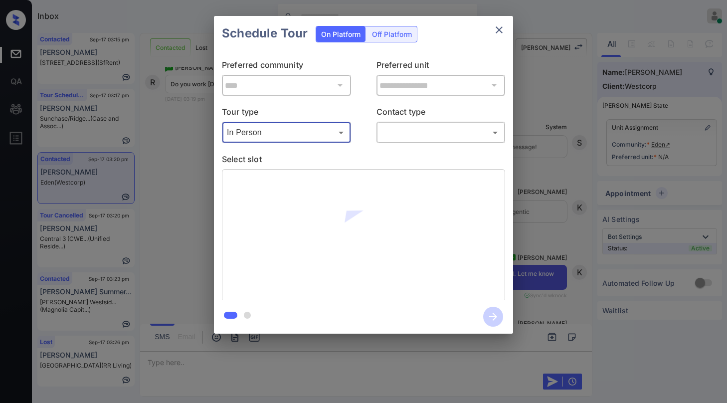
click at [422, 129] on body "Inbox [PERSON_NAME] Online Set yourself offline Set yourself on break Profile S…" at bounding box center [363, 201] width 727 height 403
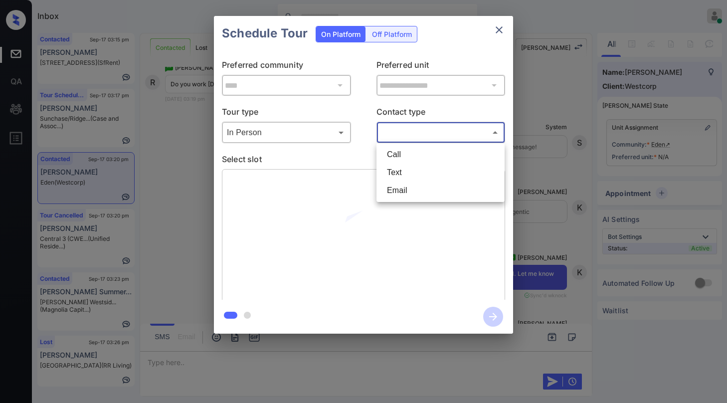
click at [420, 133] on div at bounding box center [363, 201] width 727 height 403
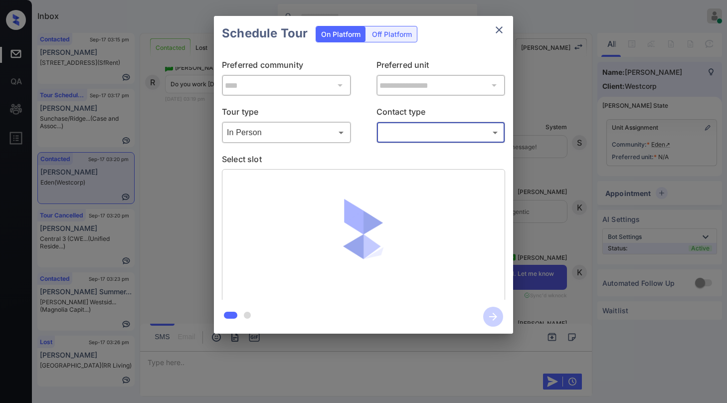
click at [413, 138] on body "Inbox [PERSON_NAME] Online Set yourself offline Set yourself on break Profile S…" at bounding box center [363, 201] width 727 height 403
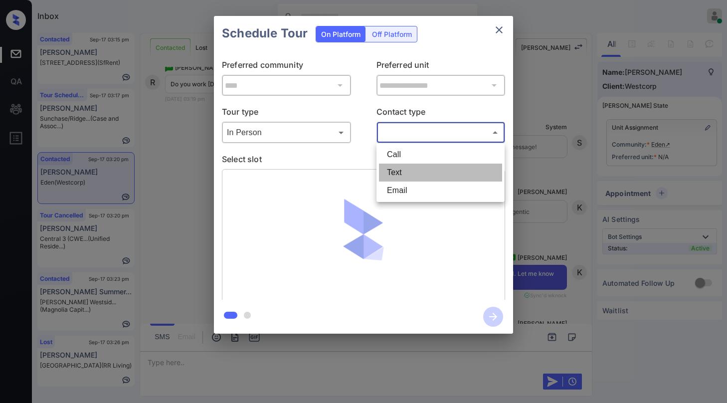
click at [405, 169] on li "Text" at bounding box center [440, 173] width 123 height 18
type input "****"
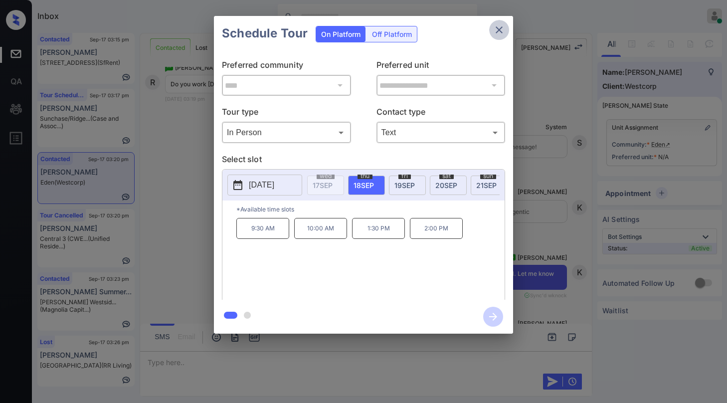
click at [496, 28] on icon "close" at bounding box center [499, 30] width 12 height 12
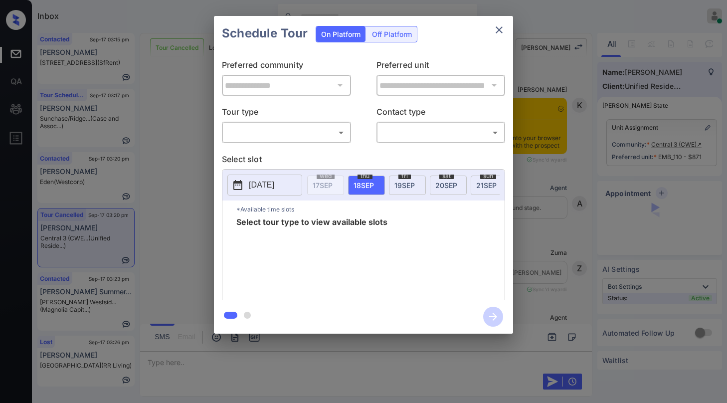
click at [294, 136] on body "Inbox [PERSON_NAME] Online Set yourself offline Set yourself on break Profile S…" at bounding box center [363, 201] width 727 height 403
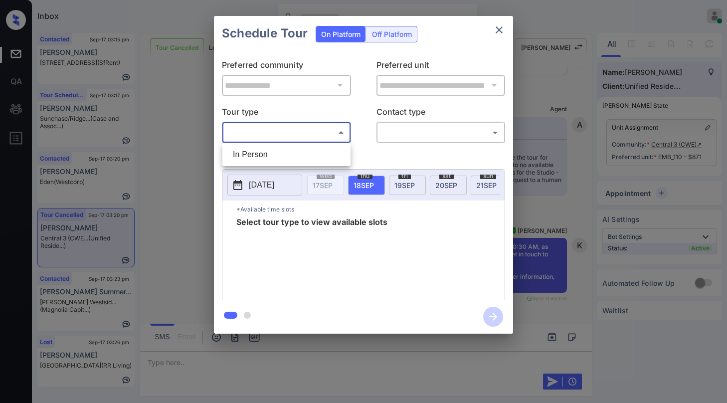
click at [279, 155] on li "In Person" at bounding box center [286, 155] width 123 height 18
type input "********"
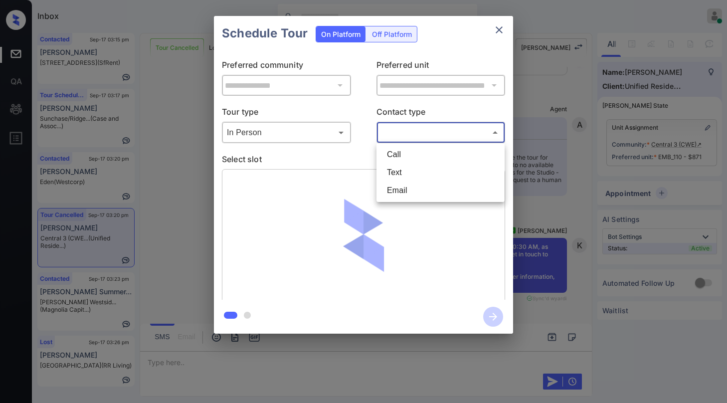
click at [431, 140] on body "Inbox [PERSON_NAME] Online Set yourself offline Set yourself on break Profile S…" at bounding box center [363, 201] width 727 height 403
click at [411, 162] on li "Call" at bounding box center [440, 155] width 123 height 18
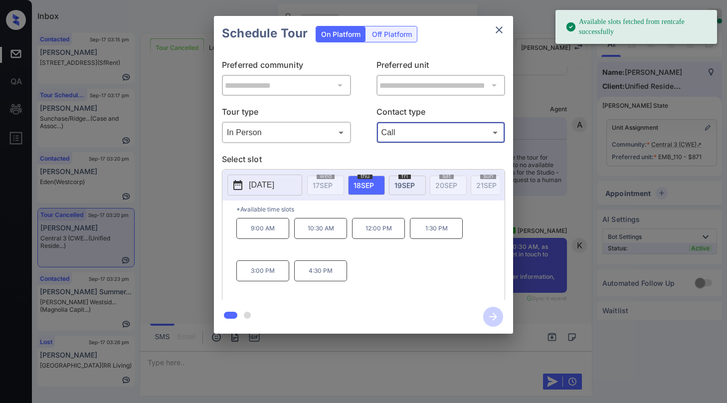
click at [410, 129] on body "Available slots fetched from rentcafe successfully Inbox Paolo Gabriel Online S…" at bounding box center [363, 201] width 727 height 403
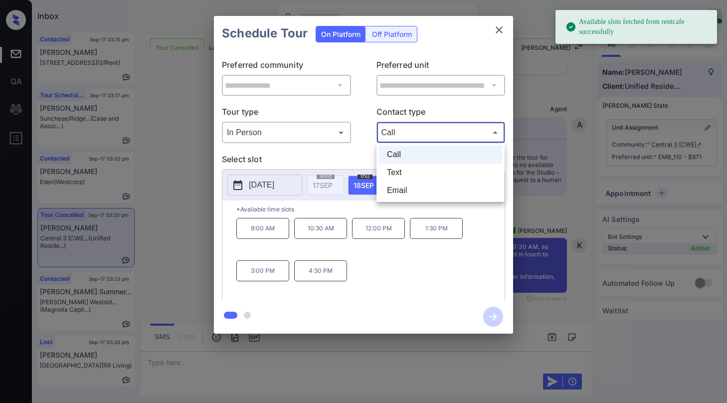
click at [398, 171] on li "Text" at bounding box center [440, 173] width 123 height 18
type input "****"
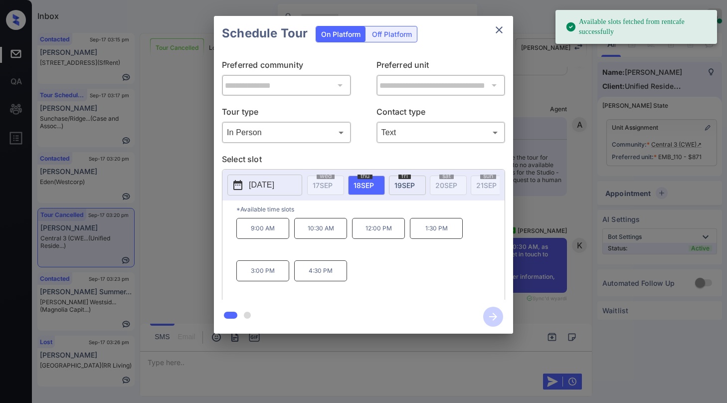
click at [397, 186] on span "19 SEP" at bounding box center [405, 185] width 20 height 8
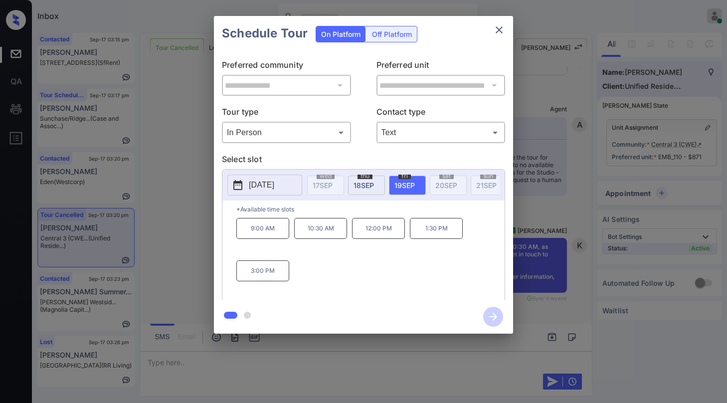
click at [501, 31] on icon "close" at bounding box center [499, 29] width 7 height 7
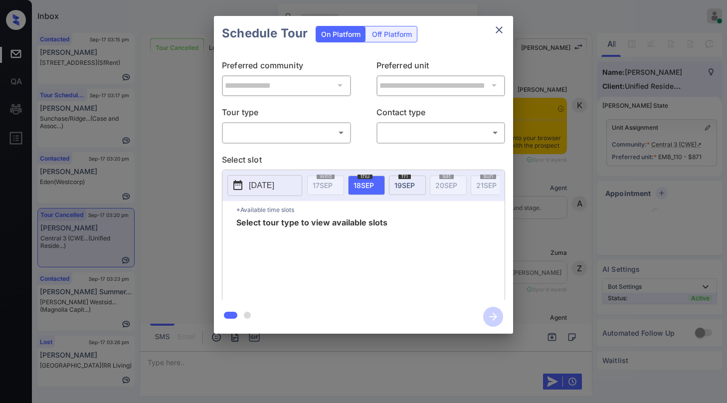
scroll to position [8343, 0]
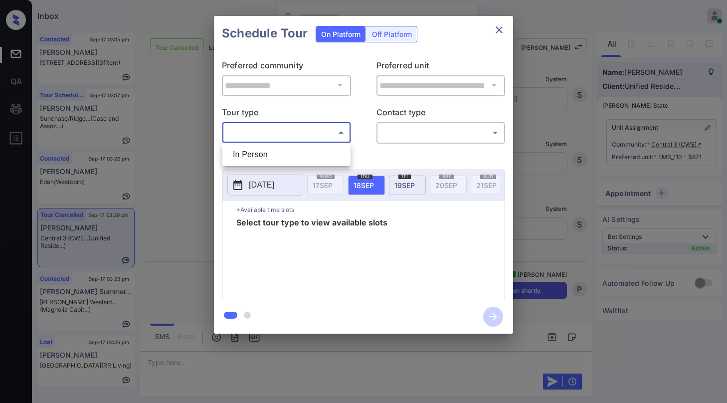
click at [268, 135] on body "Inbox [PERSON_NAME] Online Set yourself offline Set yourself on break Profile S…" at bounding box center [363, 201] width 727 height 403
click at [275, 158] on li "In Person" at bounding box center [286, 155] width 123 height 18
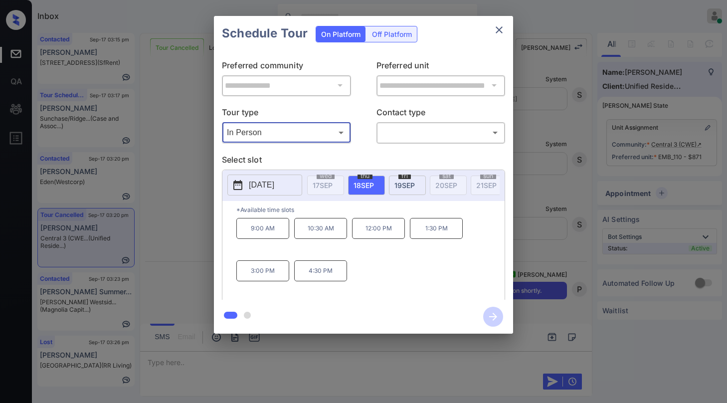
type input "********"
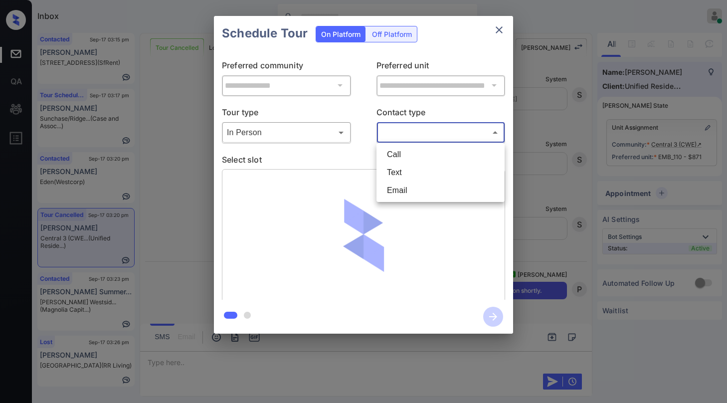
drag, startPoint x: 396, startPoint y: 137, endPoint x: 397, endPoint y: 155, distance: 18.0
click at [397, 136] on body "Inbox [PERSON_NAME] Online Set yourself offline Set yourself on break Profile S…" at bounding box center [363, 201] width 727 height 403
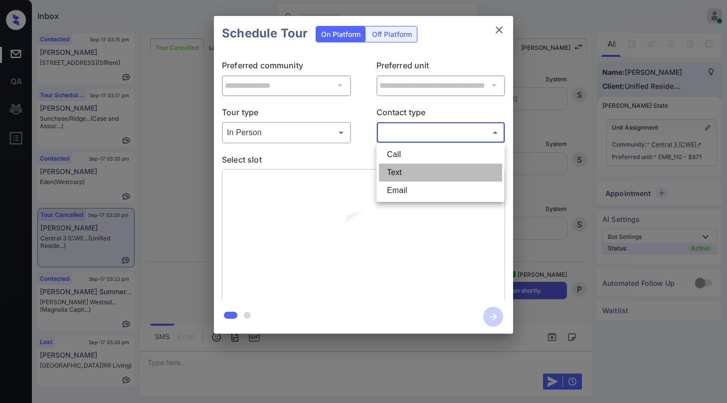
click at [395, 170] on li "Text" at bounding box center [440, 173] width 123 height 18
type input "****"
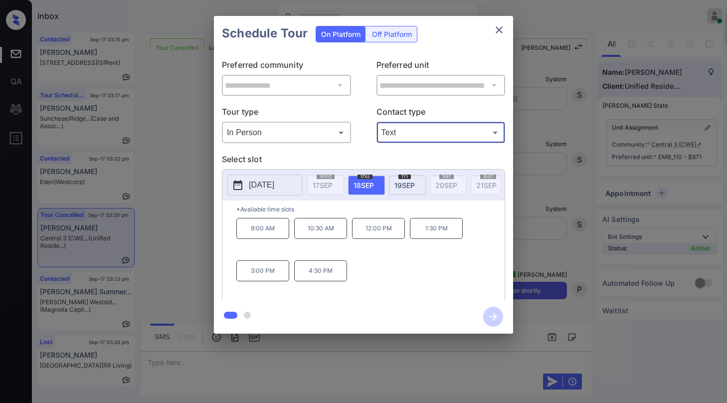
click at [314, 238] on p "10:30 AM" at bounding box center [320, 228] width 53 height 21
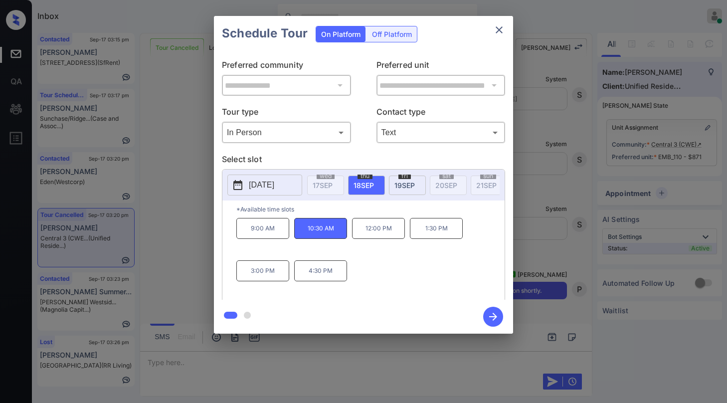
click at [495, 33] on icon "close" at bounding box center [499, 30] width 12 height 12
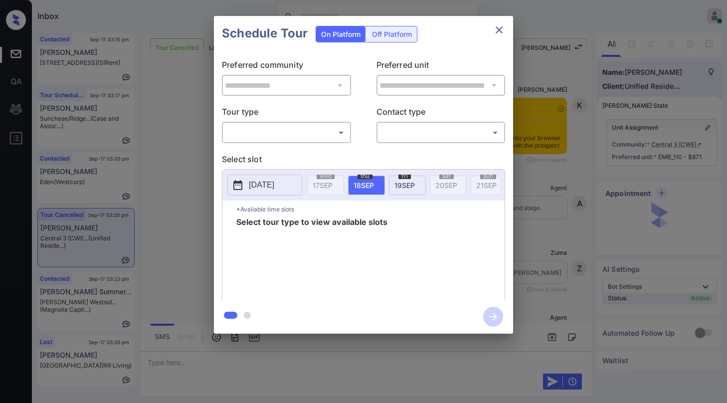
scroll to position [8343, 0]
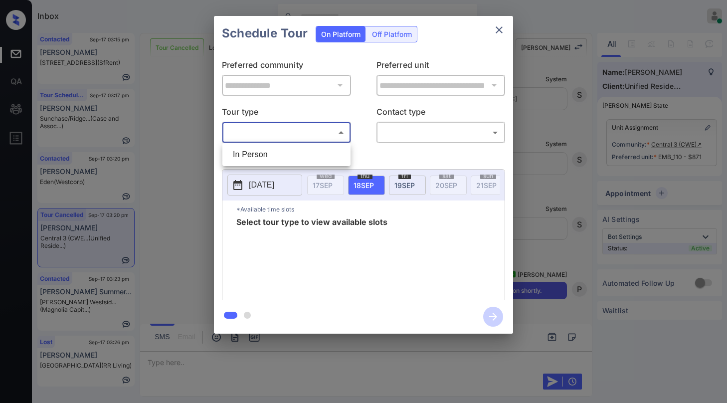
click at [309, 135] on body "Inbox [PERSON_NAME] Online Set yourself offline Set yourself on break Profile S…" at bounding box center [363, 201] width 727 height 403
click at [291, 147] on li "In Person" at bounding box center [286, 155] width 123 height 18
type input "********"
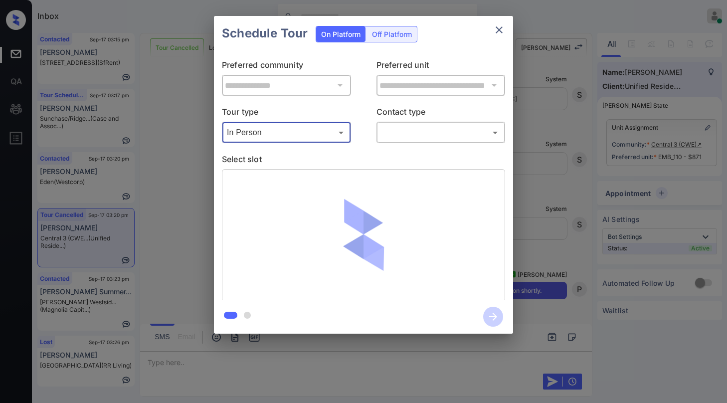
click at [410, 133] on body "Inbox [PERSON_NAME] Online Set yourself offline Set yourself on break Profile S…" at bounding box center [363, 201] width 727 height 403
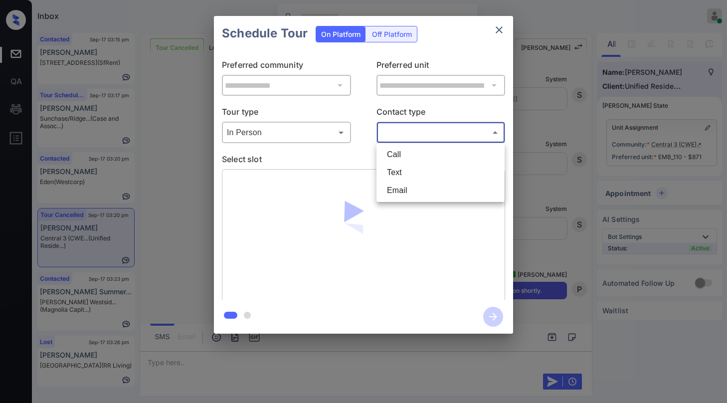
click at [400, 175] on li "Text" at bounding box center [440, 173] width 123 height 18
type input "****"
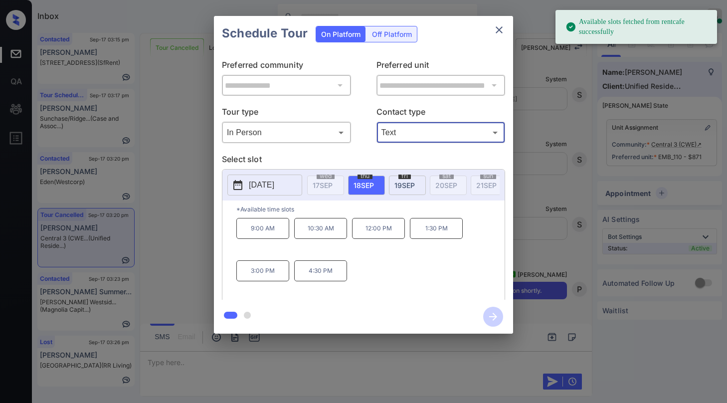
click at [319, 234] on p "10:30 AM" at bounding box center [320, 228] width 53 height 21
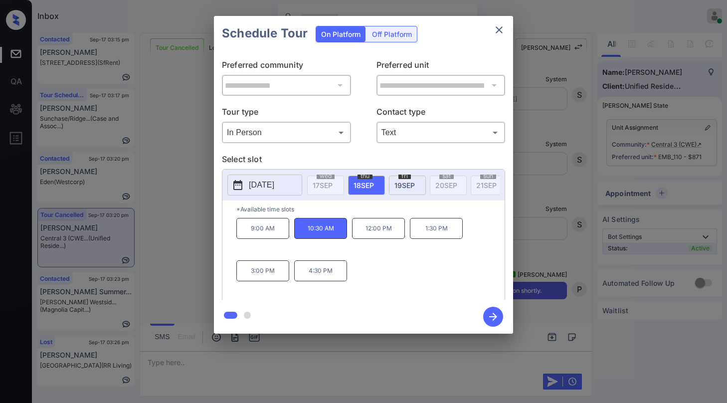
click at [401, 185] on span "19 SEP" at bounding box center [405, 185] width 20 height 8
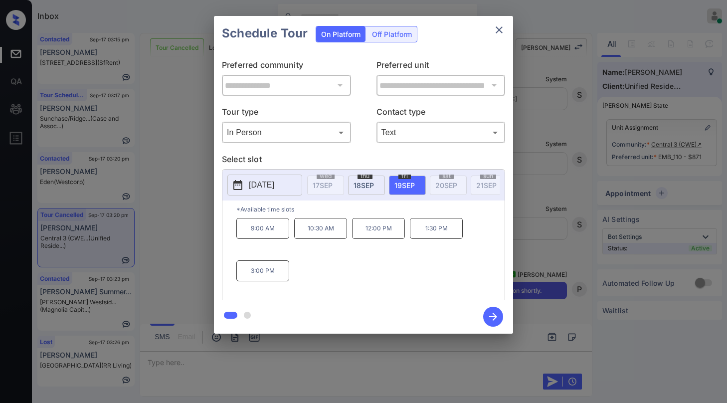
click at [406, 188] on span "19 SEP" at bounding box center [405, 185] width 20 height 8
click at [322, 234] on p "10:30 AM" at bounding box center [320, 228] width 53 height 21
click at [489, 314] on icon "button" at bounding box center [493, 317] width 20 height 20
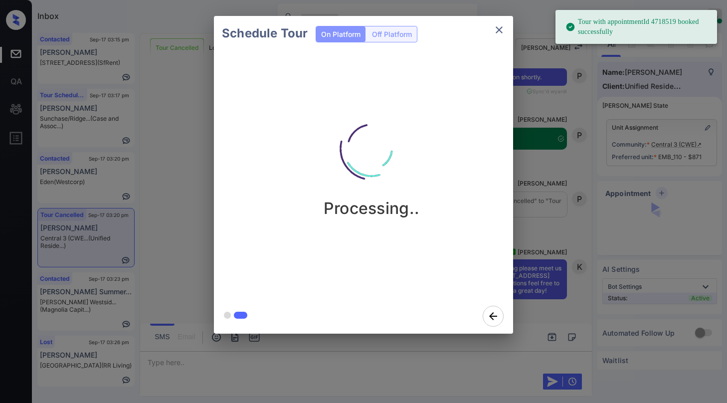
scroll to position [8556, 0]
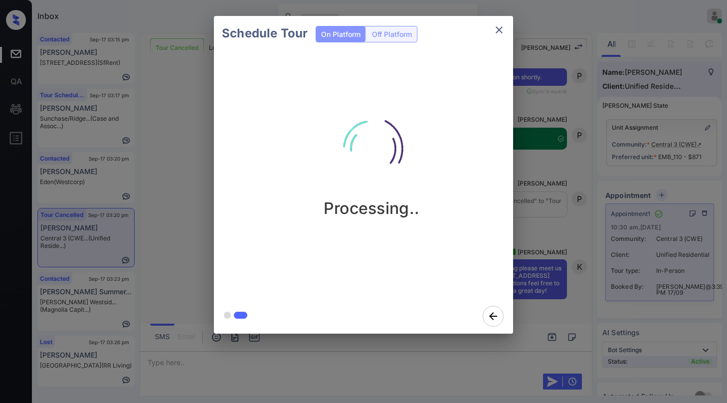
click at [565, 228] on div "Schedule Tour On Platform Off Platform Processing.." at bounding box center [363, 175] width 727 height 350
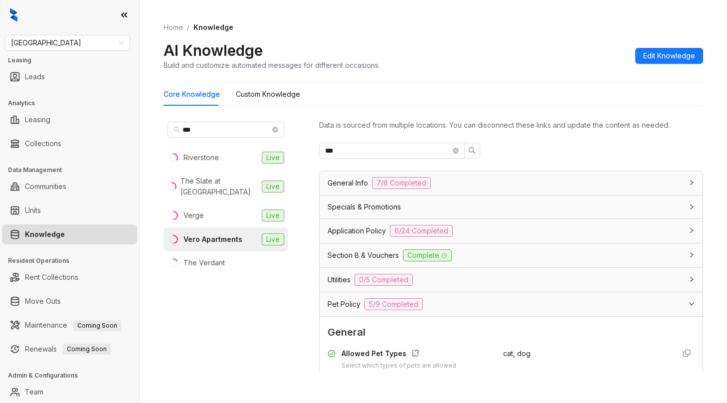
scroll to position [249, 0]
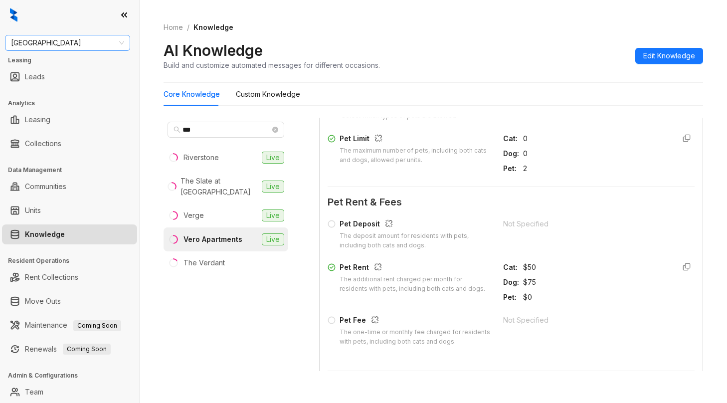
click at [58, 42] on span "[GEOGRAPHIC_DATA]" at bounding box center [67, 42] width 113 height 15
type input "****"
click at [543, 72] on div "Home / Knowledge AI Knowledge Build and customize automated messages for differ…" at bounding box center [434, 46] width 540 height 73
click at [115, 45] on span "[GEOGRAPHIC_DATA]" at bounding box center [67, 42] width 113 height 15
type input "****"
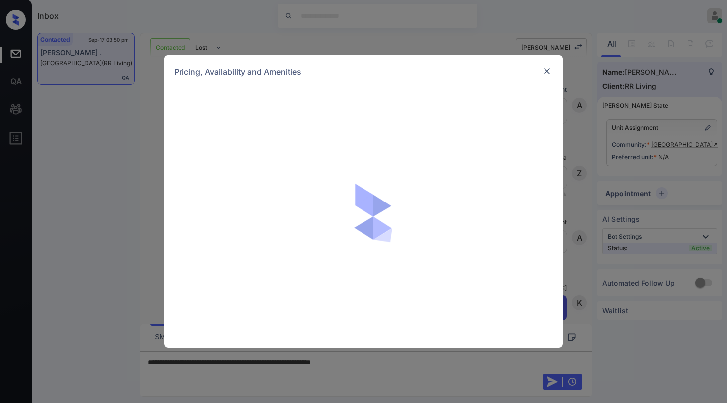
scroll to position [1963, 0]
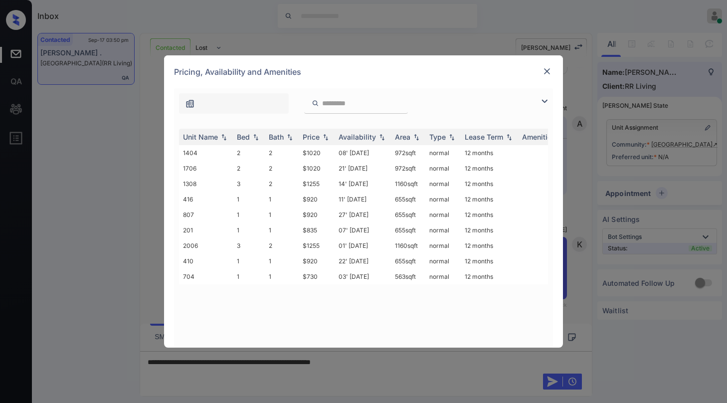
drag, startPoint x: 542, startPoint y: 103, endPoint x: 535, endPoint y: 105, distance: 7.4
click at [542, 103] on img at bounding box center [545, 101] width 12 height 12
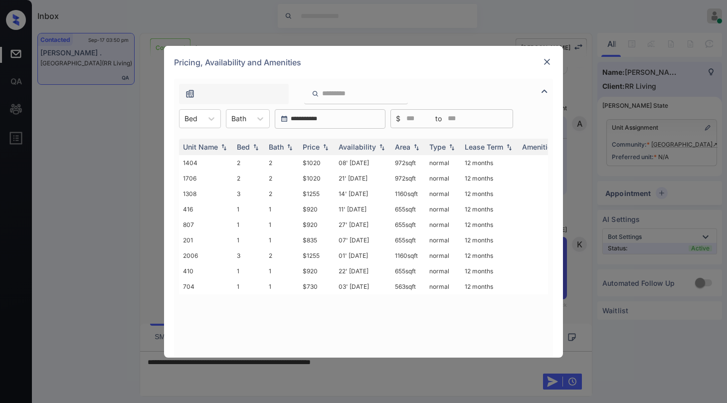
drag, startPoint x: 214, startPoint y: 118, endPoint x: 210, endPoint y: 128, distance: 10.7
click at [213, 118] on icon at bounding box center [212, 118] width 6 height 3
click at [197, 164] on div "2" at bounding box center [200, 161] width 42 height 18
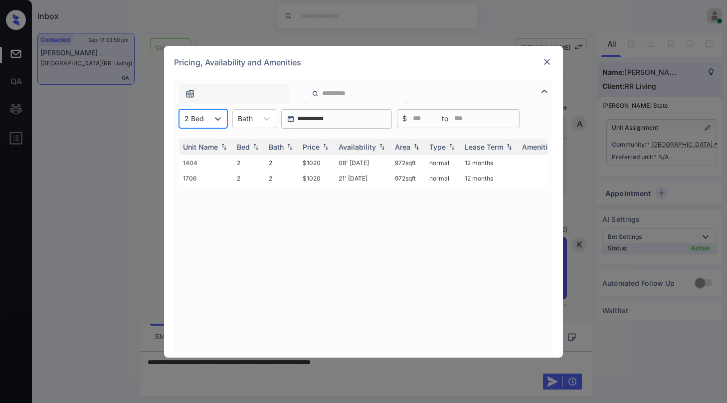
click at [202, 123] on div at bounding box center [194, 118] width 19 height 10
click at [199, 141] on div "1" at bounding box center [203, 143] width 48 height 18
click at [213, 126] on div at bounding box center [217, 119] width 18 height 18
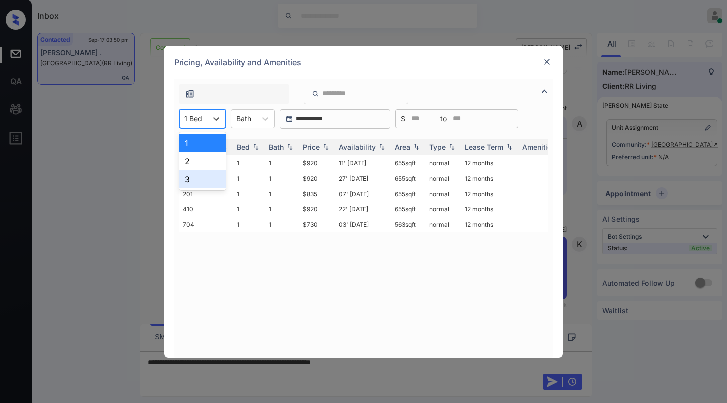
click at [197, 176] on div "3" at bounding box center [202, 179] width 47 height 18
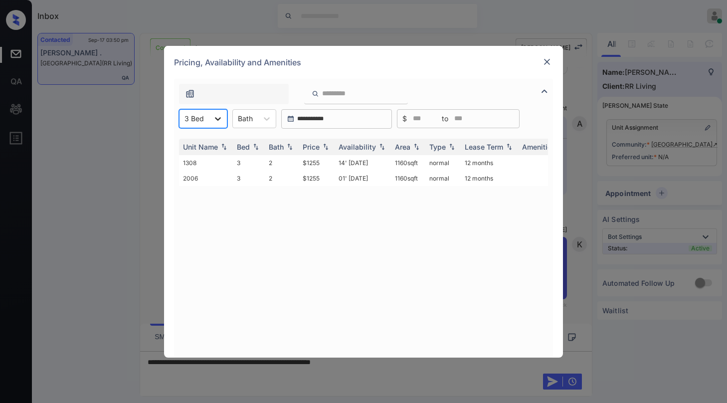
click at [214, 119] on icon at bounding box center [218, 119] width 10 height 10
drag, startPoint x: 339, startPoint y: 230, endPoint x: 434, endPoint y: 179, distance: 107.4
click at [340, 230] on div "Unit Name Bed Bath Price Availability Area Type Lease Term Amenities 1308 3 2 $…" at bounding box center [363, 243] width 369 height 209
click at [542, 61] on div at bounding box center [547, 62] width 12 height 12
